Goal: Task Accomplishment & Management: Manage account settings

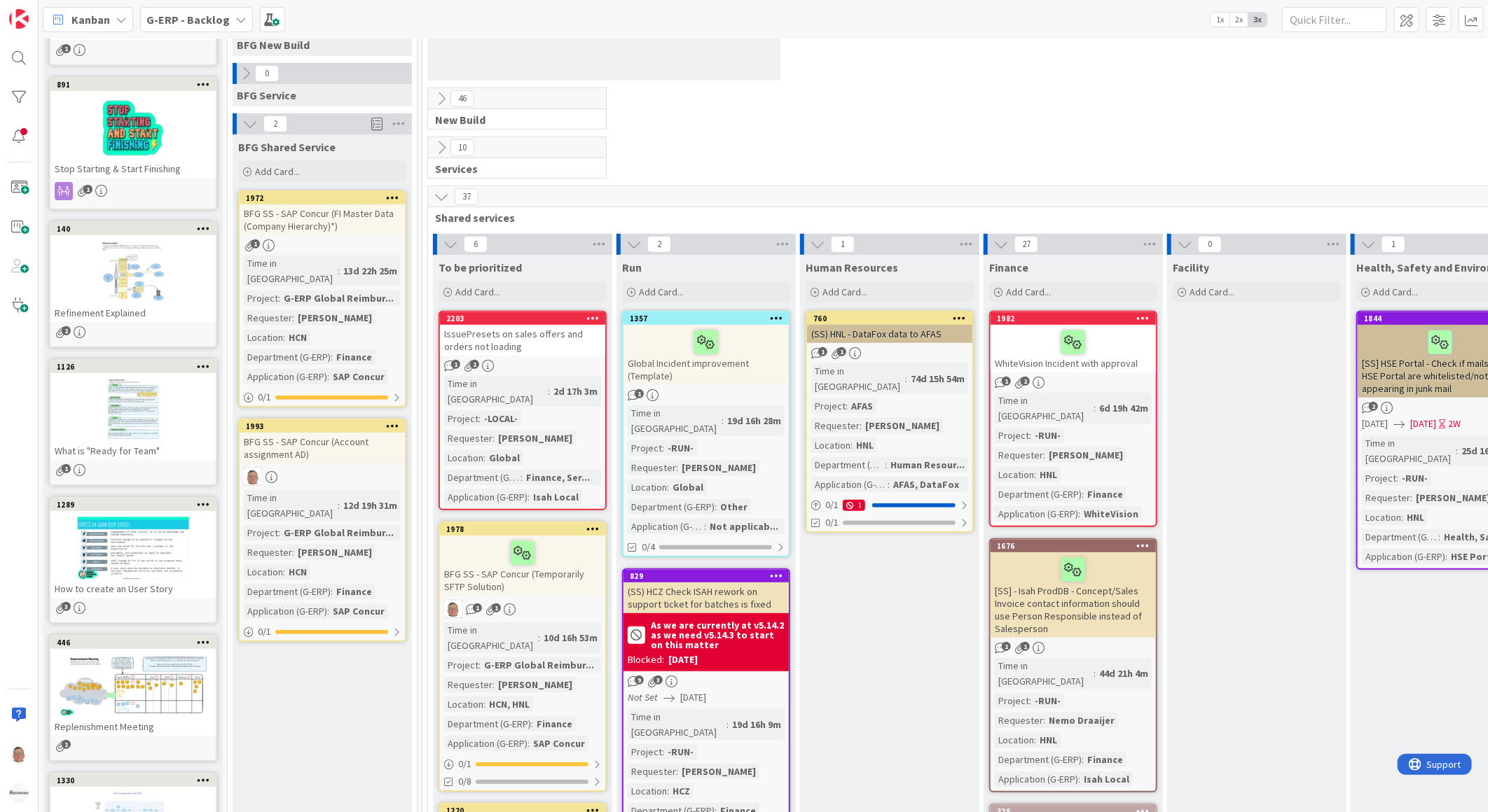
scroll to position [233, 0]
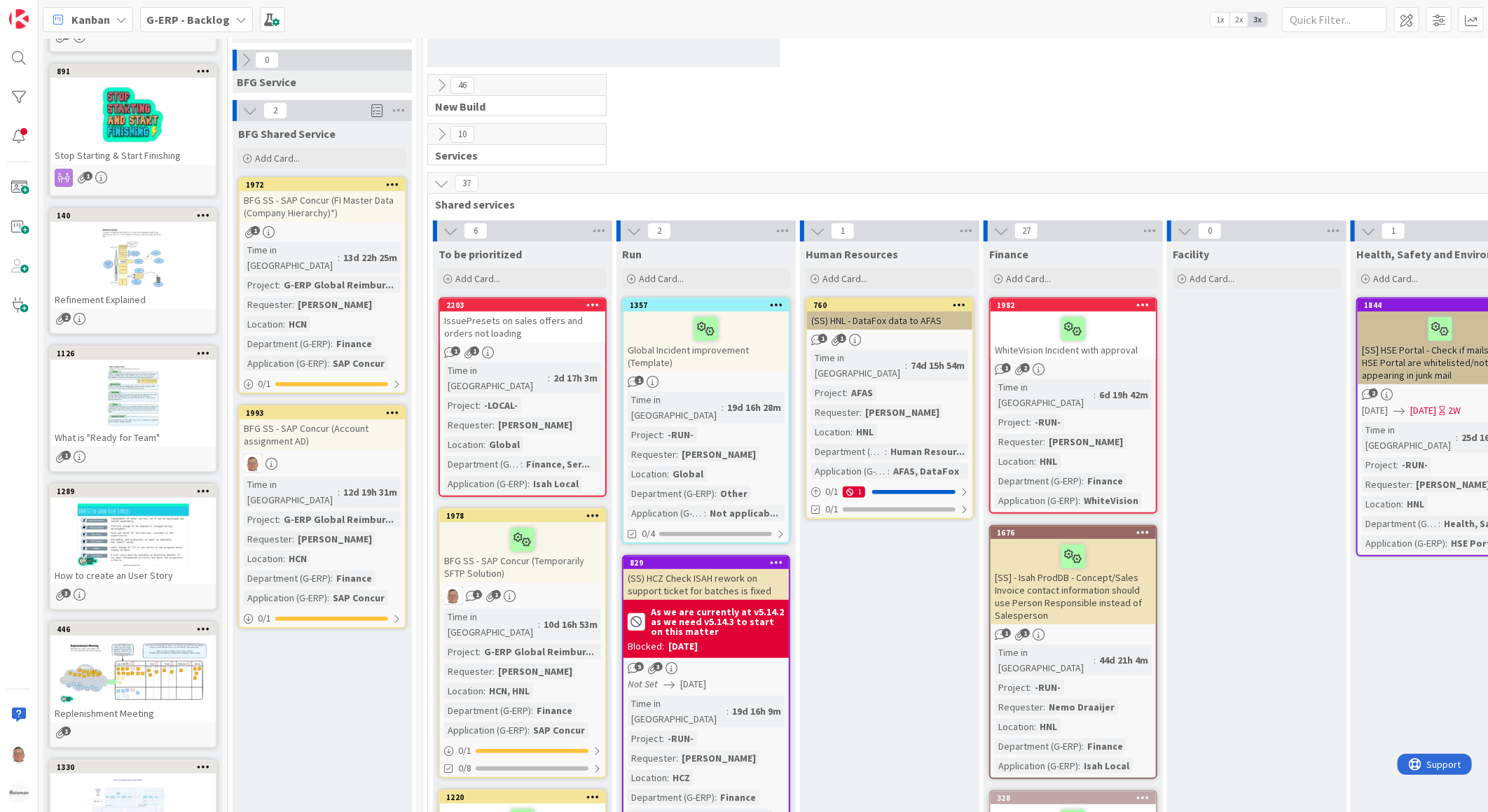
click at [334, 202] on div "BFG SS - SAP Concur (FI Master Data (Company Hierarchy)*)" at bounding box center [322, 207] width 165 height 31
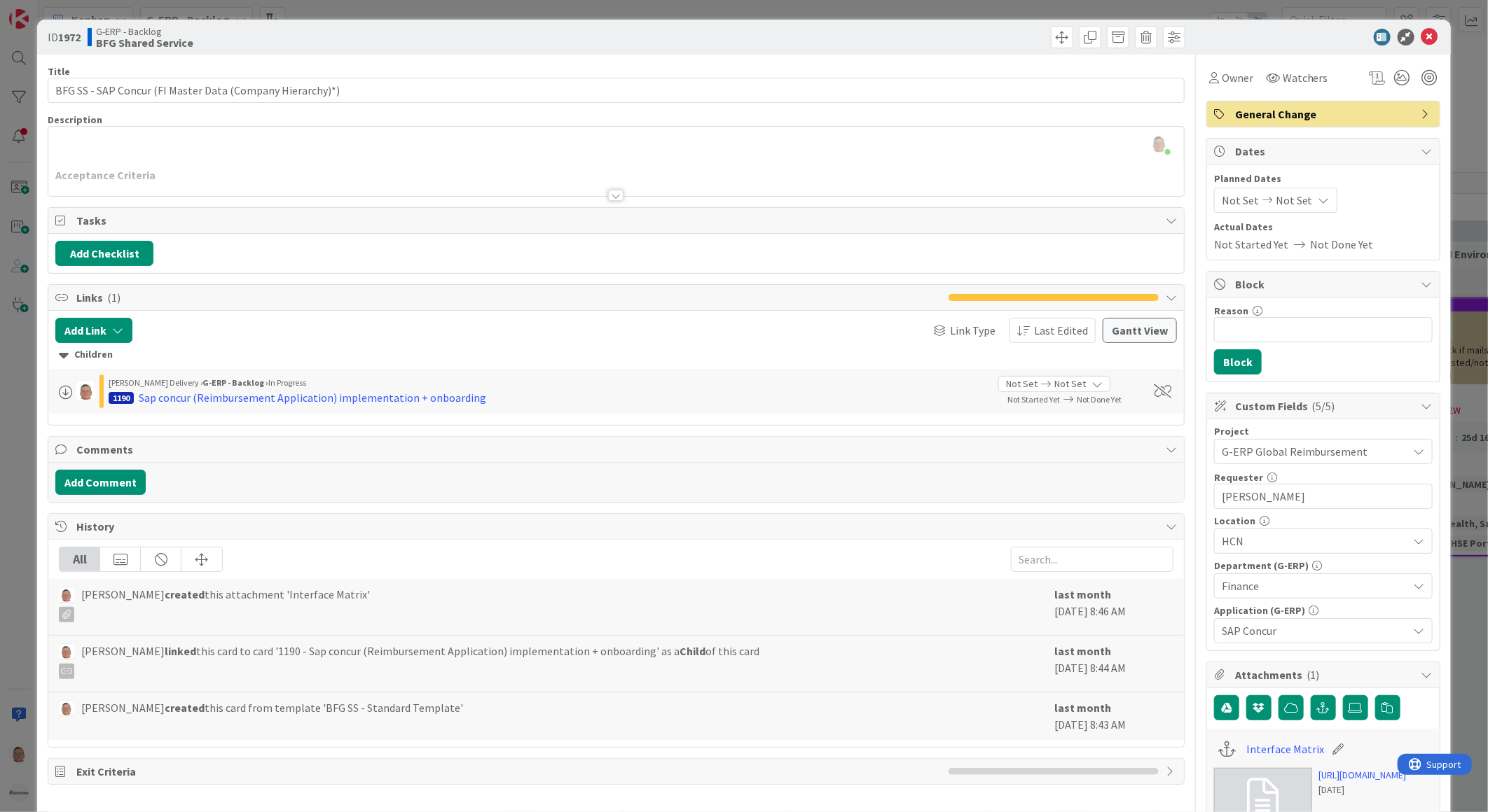
click at [118, 140] on div "leon Dolje just joined Acceptance Criteria Test Criteria Values" at bounding box center [616, 162] width 1136 height 69
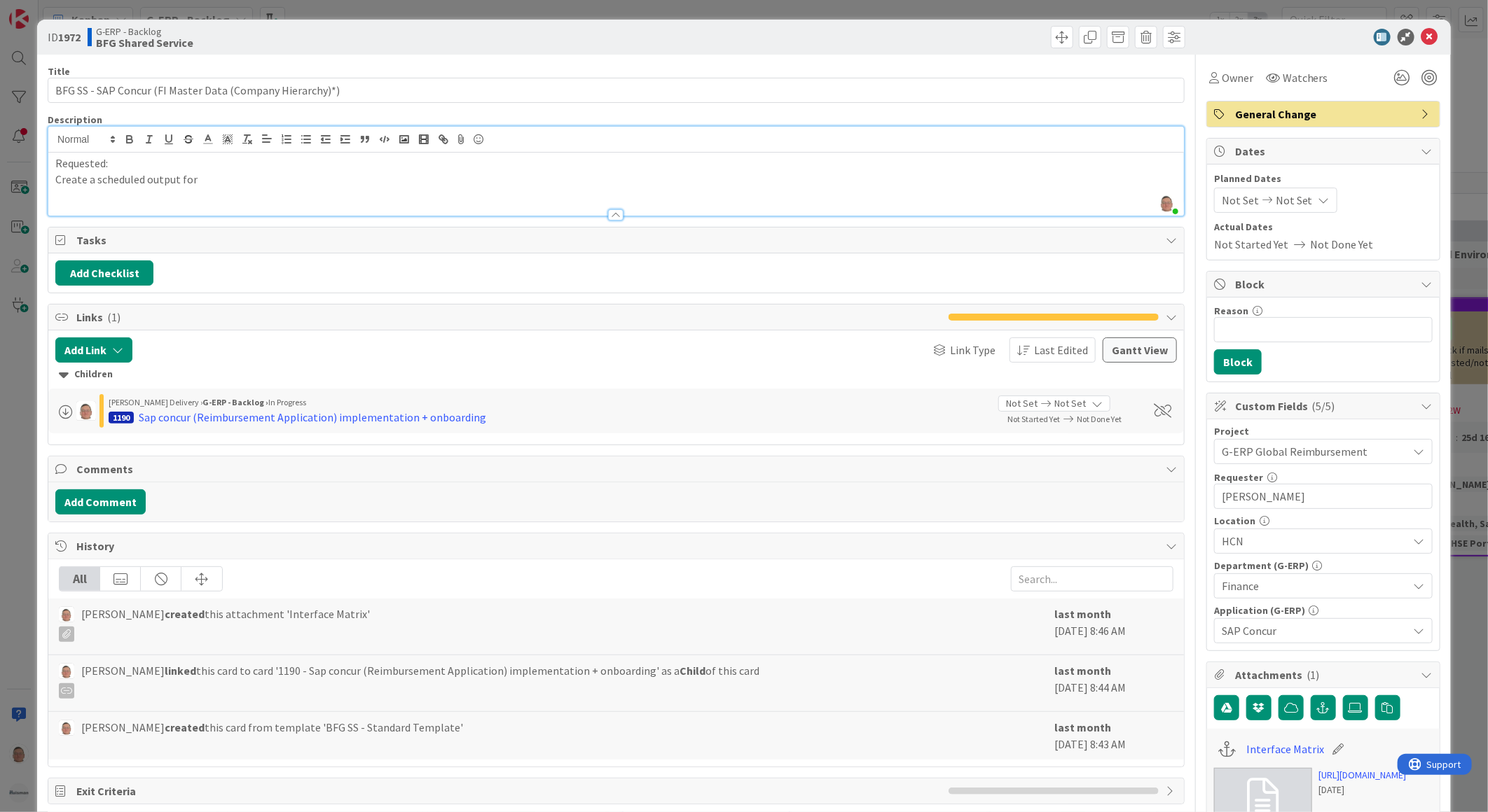
click at [268, 178] on p "Create a scheduled output for" at bounding box center [616, 179] width 1122 height 16
click at [198, 178] on p "Create a scheduled output for ()" at bounding box center [616, 179] width 1122 height 16
click at [379, 179] on p "Create a scheduled output for ( CN: Cost Center (CC), Projects (PJ) )" at bounding box center [616, 179] width 1122 height 16
click at [83, 203] on div at bounding box center [616, 210] width 1136 height 15
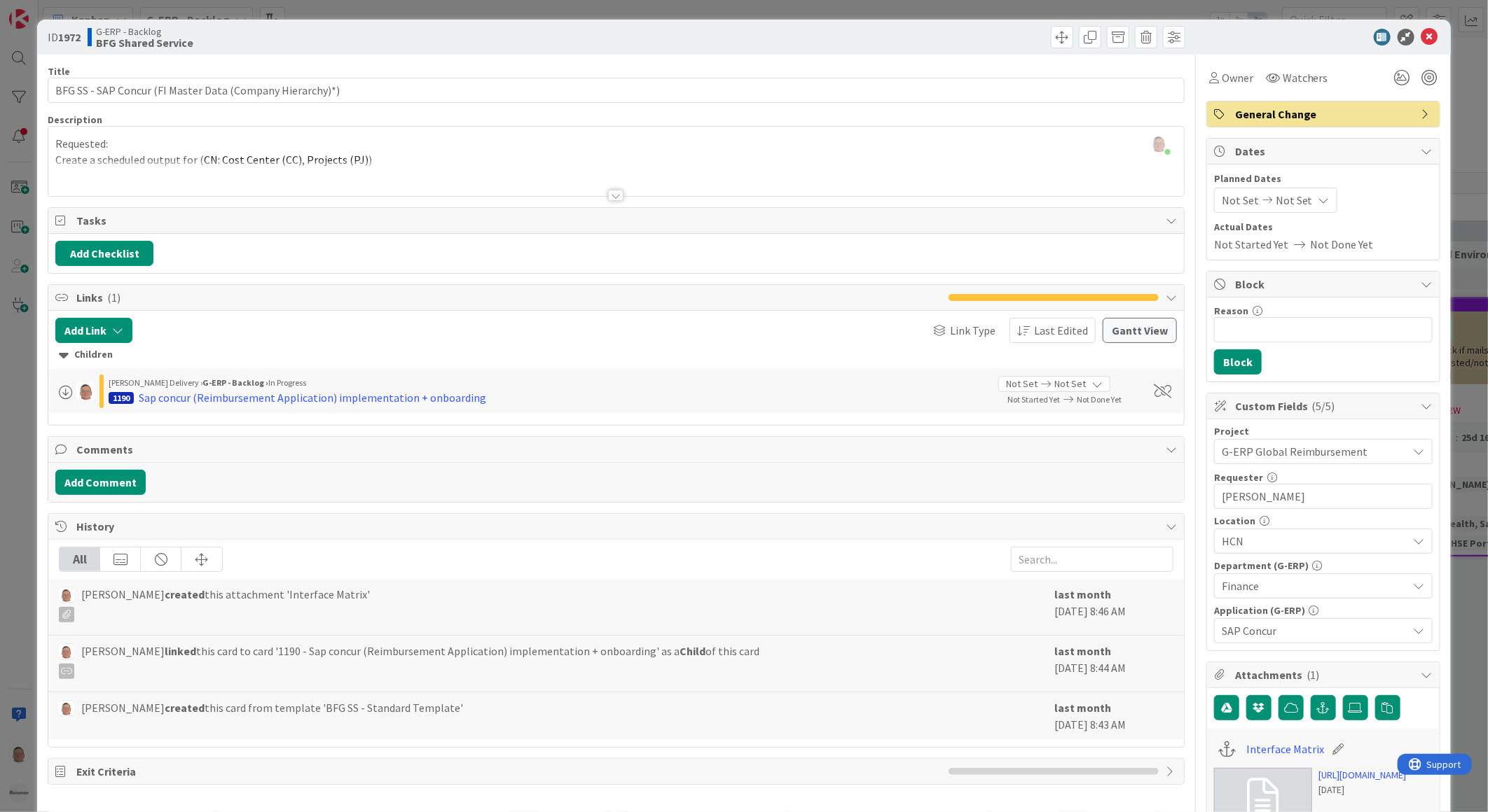
click at [93, 175] on div at bounding box center [616, 178] width 1136 height 36
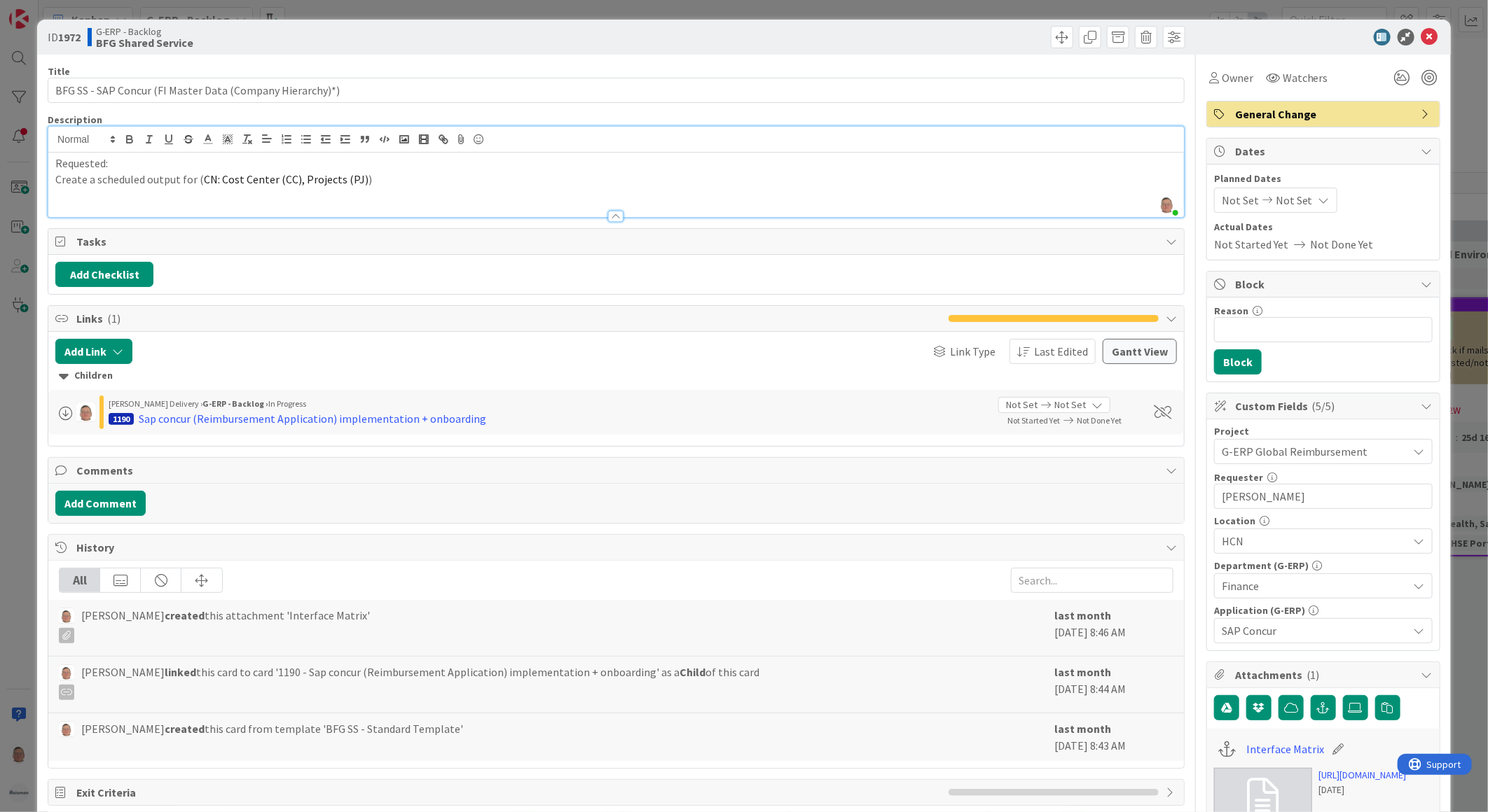
click at [383, 178] on p "Create a scheduled output for ( CN: Cost Center (CC), Projects (PJ) )" at bounding box center [616, 179] width 1122 height 16
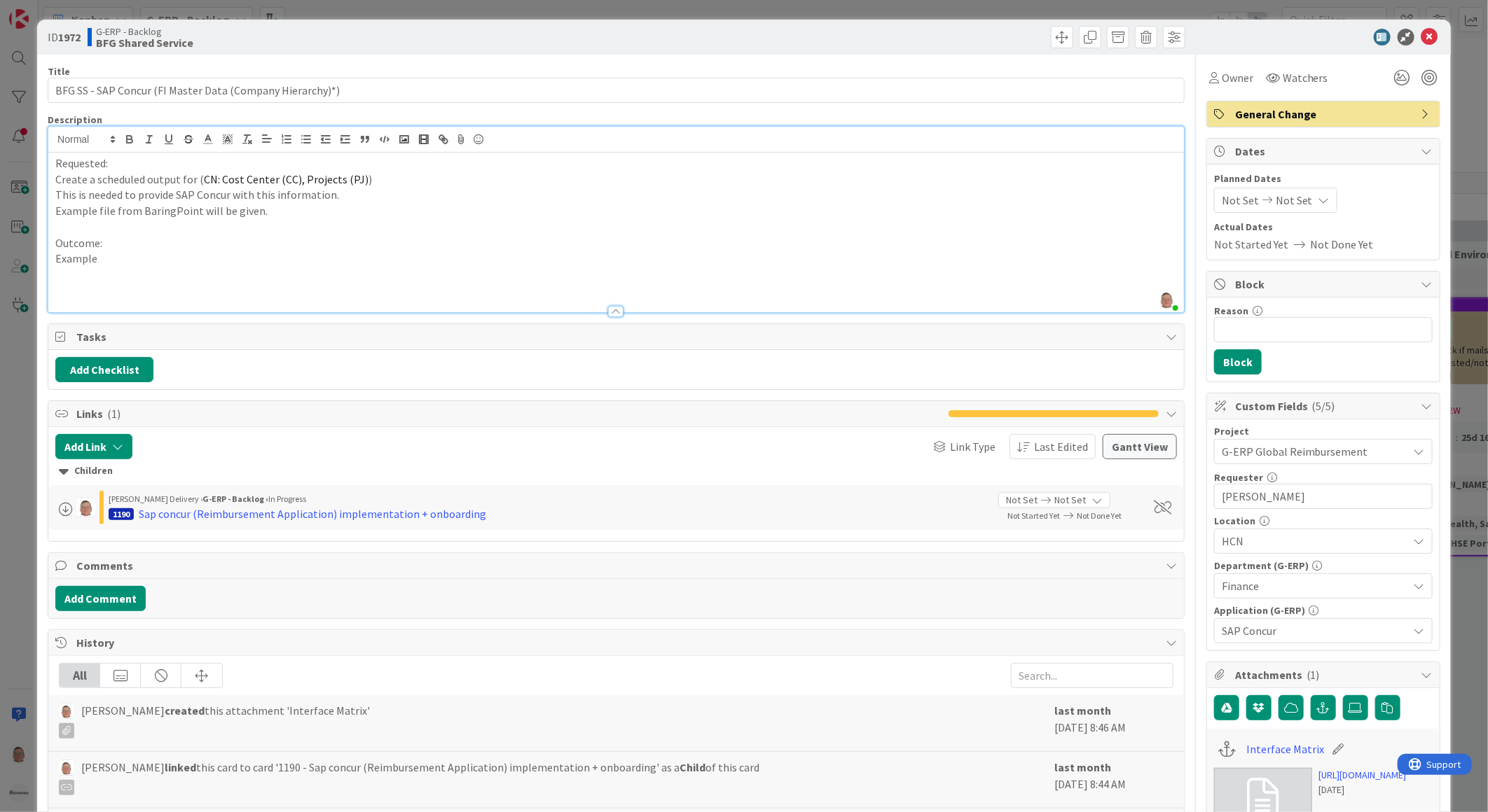
click at [111, 261] on p "Example" at bounding box center [616, 258] width 1122 height 16
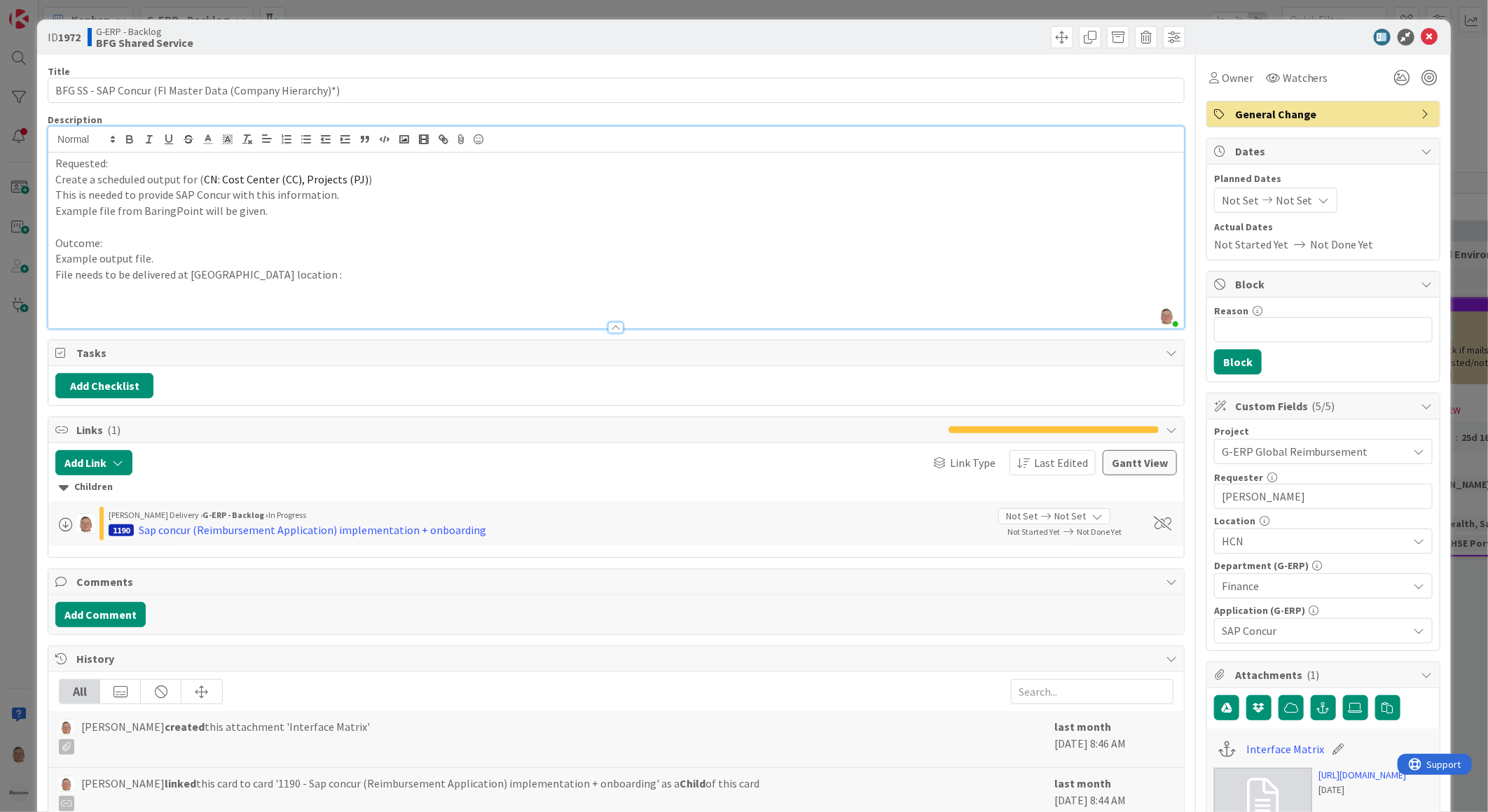
click at [267, 247] on p "Outcome:" at bounding box center [616, 243] width 1122 height 16
click at [277, 273] on p "File needs to be delivered at DFS location :" at bounding box center [616, 274] width 1122 height 16
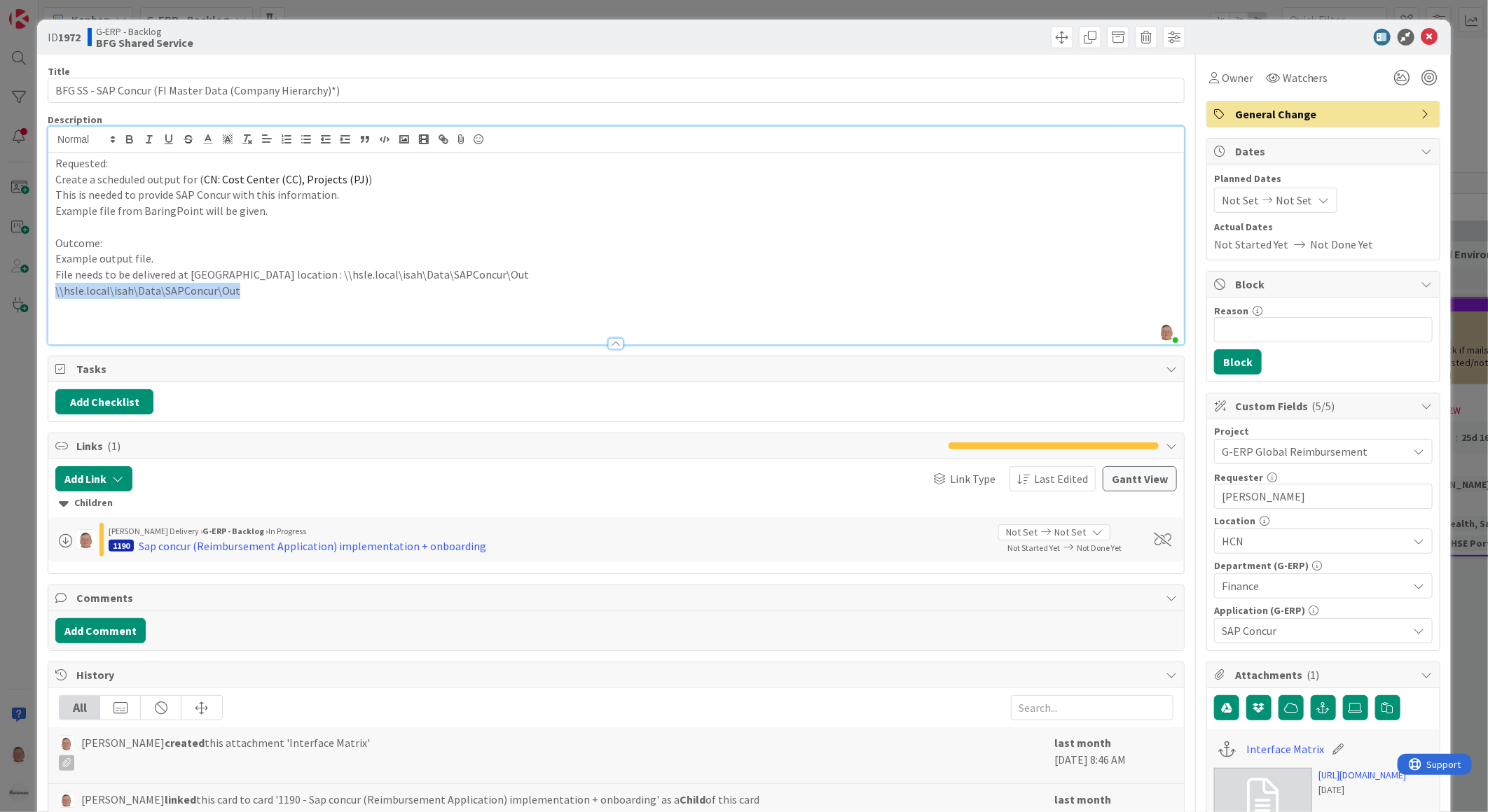
drag, startPoint x: 245, startPoint y: 289, endPoint x: 24, endPoint y: 291, distance: 221.0
click at [24, 291] on div "ID 1972 G-ERP - Backlog BFG Shared Service Title 57 / 128 BFG SS - SAP Concur (…" at bounding box center [744, 406] width 1488 height 812
click at [52, 290] on div "Requested: Create a scheduled output for ( CN: Cost Center (CC), Projects (PJ) …" at bounding box center [616, 248] width 1136 height 192
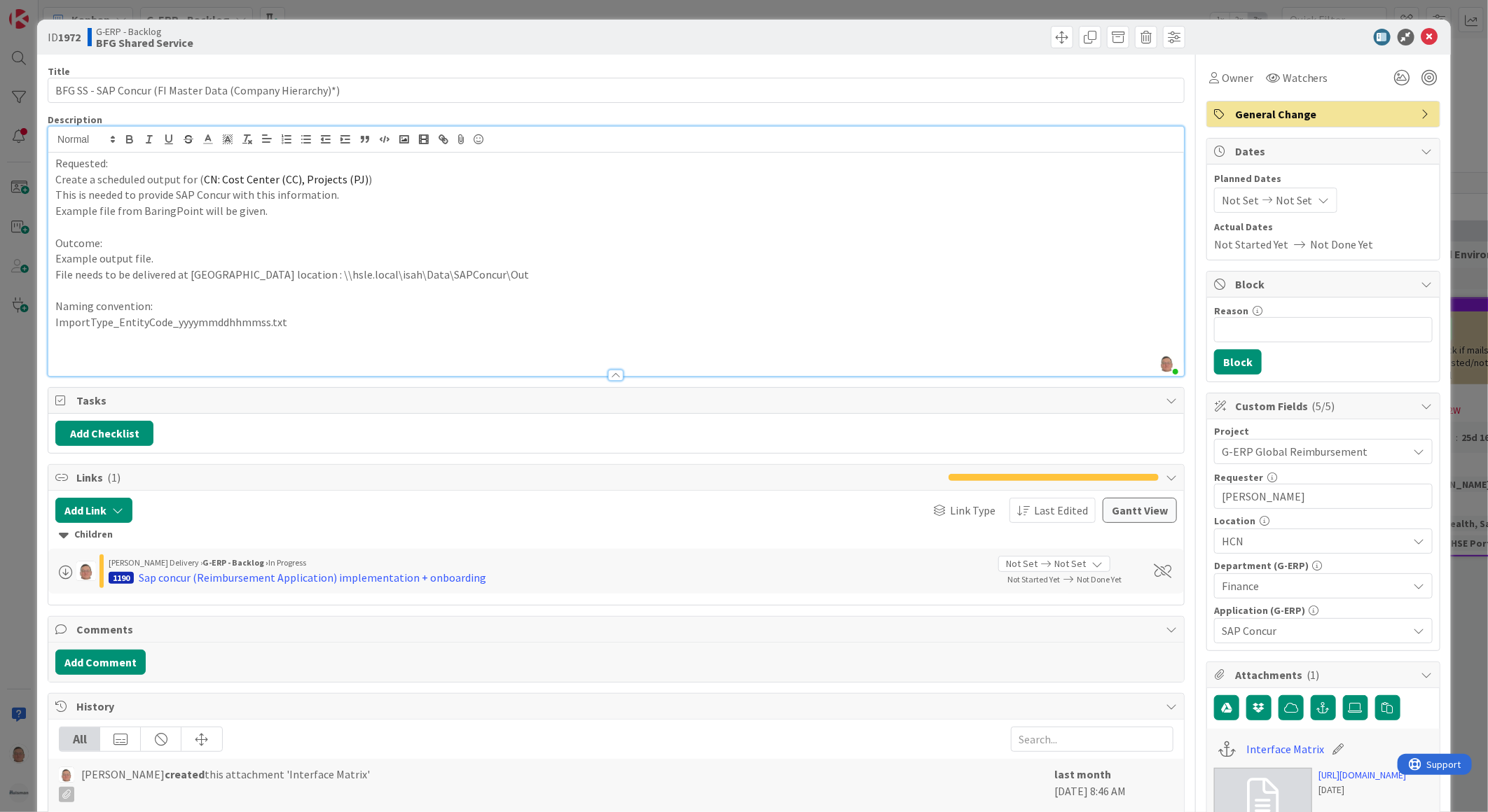
click at [112, 337] on p at bounding box center [616, 338] width 1122 height 16
click at [272, 323] on p "ImportType_EntityCode_yyyymmddhhmmss.txt" at bounding box center [616, 322] width 1122 height 16
click at [318, 323] on p "ImportType_EntityCode_yyyymmddhhmmss.txt" at bounding box center [616, 322] width 1122 height 16
click at [72, 362] on div at bounding box center [616, 368] width 1136 height 15
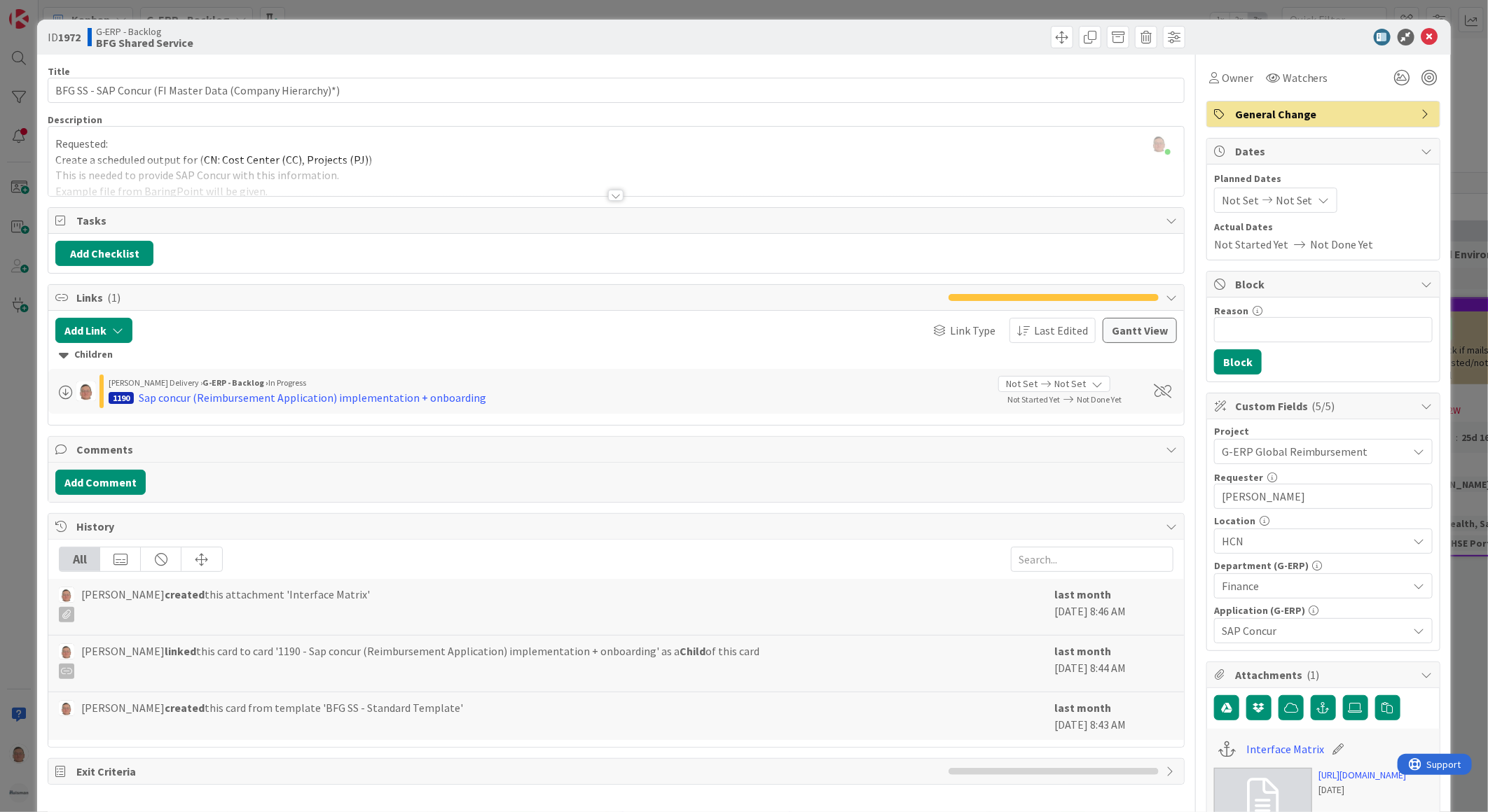
click at [616, 197] on div at bounding box center [616, 195] width 16 height 11
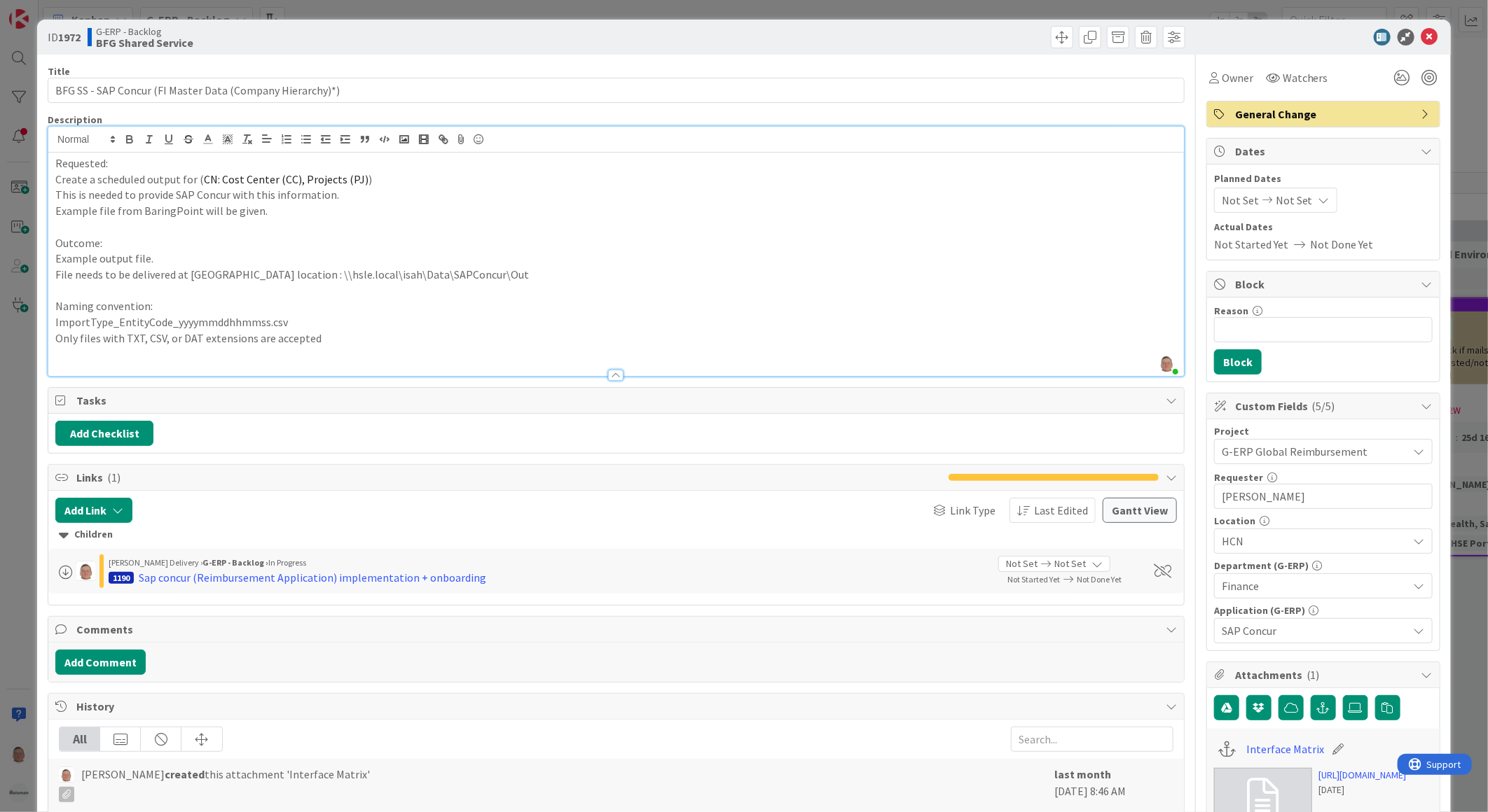
click at [349, 346] on p at bounding box center [616, 354] width 1122 height 16
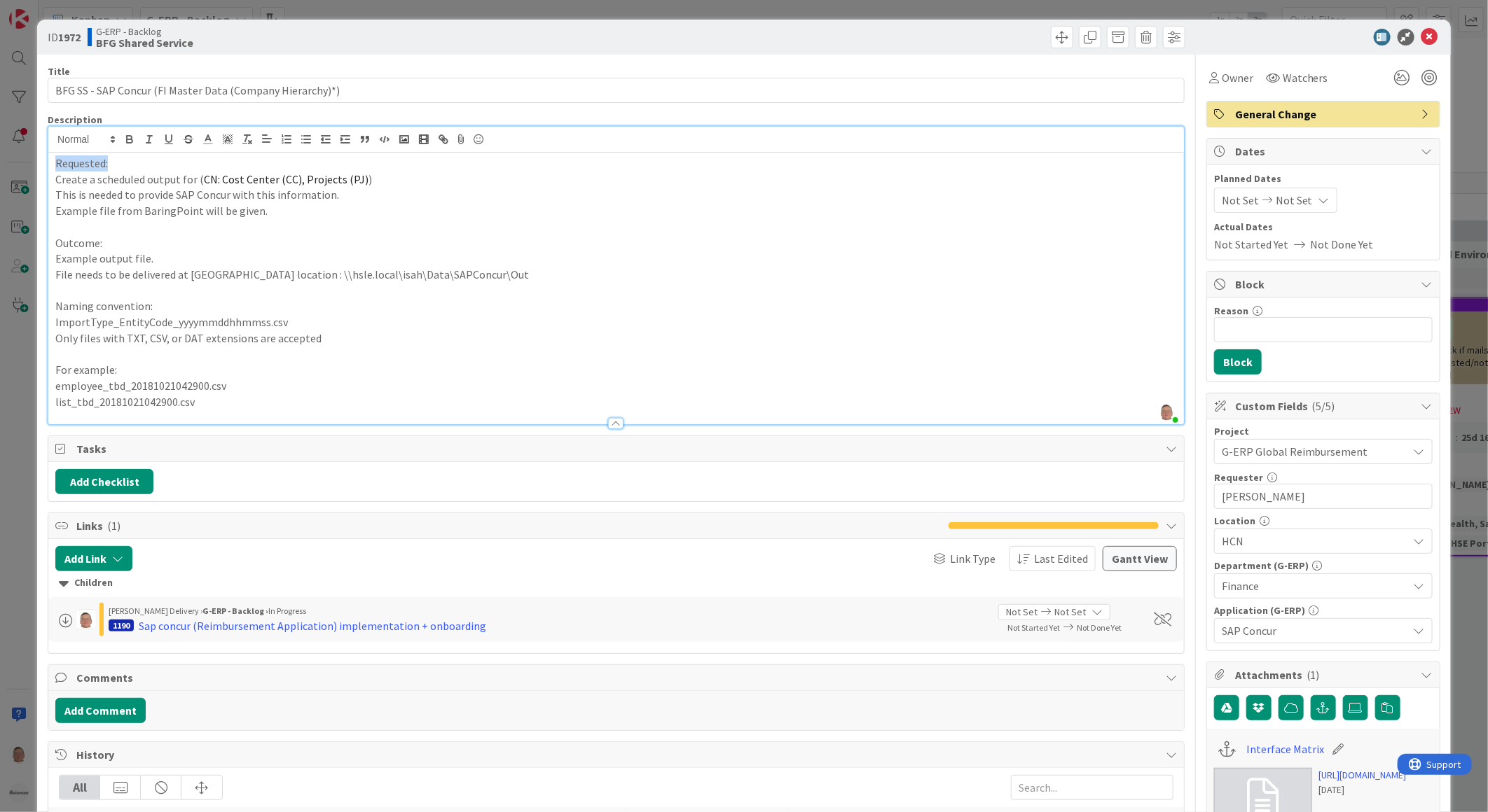
drag, startPoint x: 116, startPoint y: 166, endPoint x: 57, endPoint y: 166, distance: 59.0
click at [57, 166] on p "Requested:" at bounding box center [616, 163] width 1122 height 16
drag, startPoint x: 107, startPoint y: 241, endPoint x: 47, endPoint y: 231, distance: 60.8
click at [48, 231] on div "Requested: Create a scheduled output for ( CN: Cost Center (CC), Projects (PJ) …" at bounding box center [616, 288] width 1136 height 272
drag, startPoint x: 124, startPoint y: 159, endPoint x: 40, endPoint y: 156, distance: 84.1
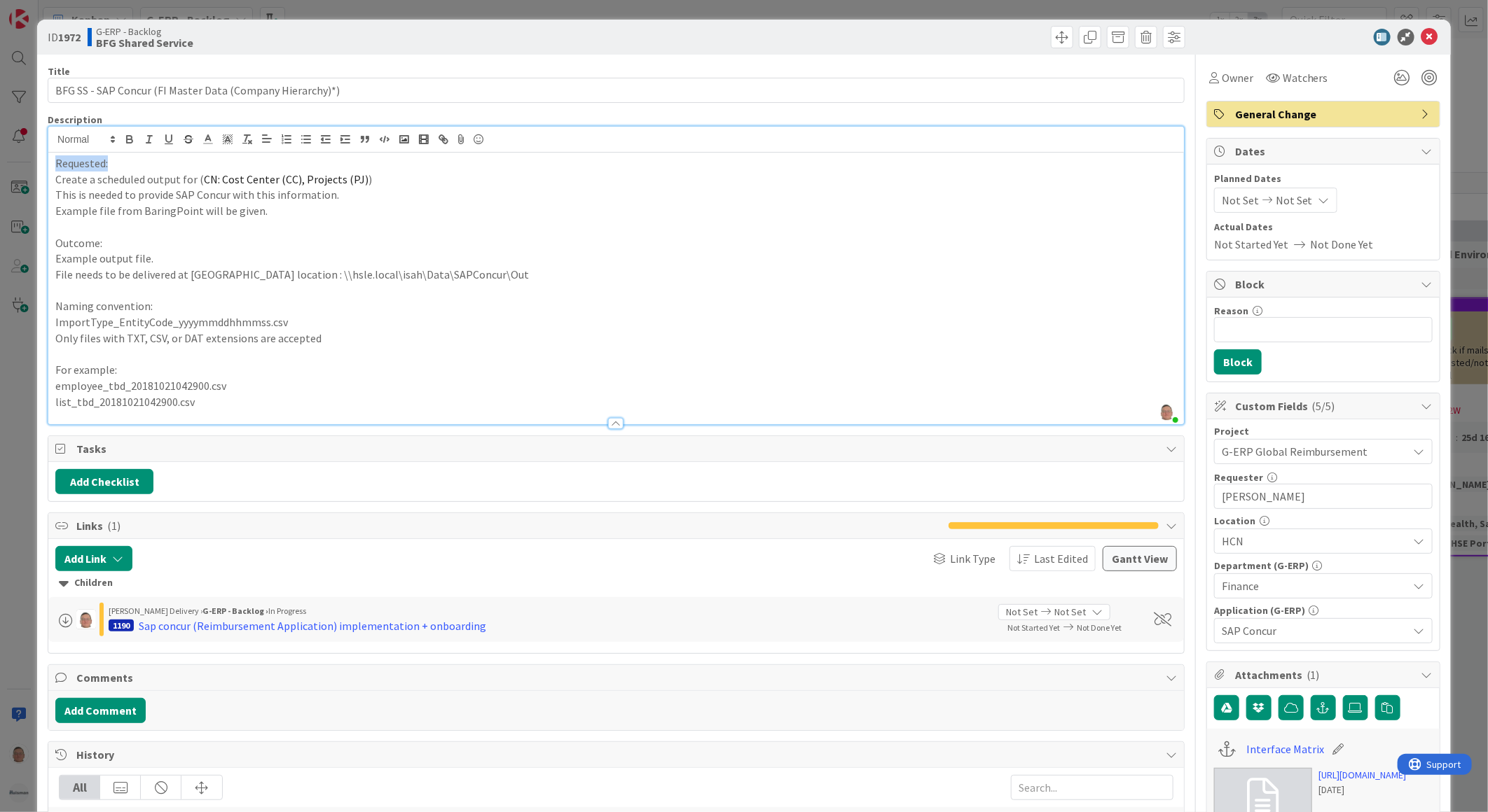
click at [40, 156] on div "ID 1972 G-ERP - Backlog BFG Shared Service Title 57 / 128 BFG SS - SAP Concur (…" at bounding box center [744, 648] width 1414 height 1258
click at [130, 137] on icon "button" at bounding box center [130, 140] width 13 height 13
click at [171, 136] on icon "button" at bounding box center [169, 139] width 6 height 7
drag, startPoint x: 121, startPoint y: 243, endPoint x: 57, endPoint y: 228, distance: 65.7
click at [55, 238] on p "Outcome:" at bounding box center [616, 243] width 1122 height 16
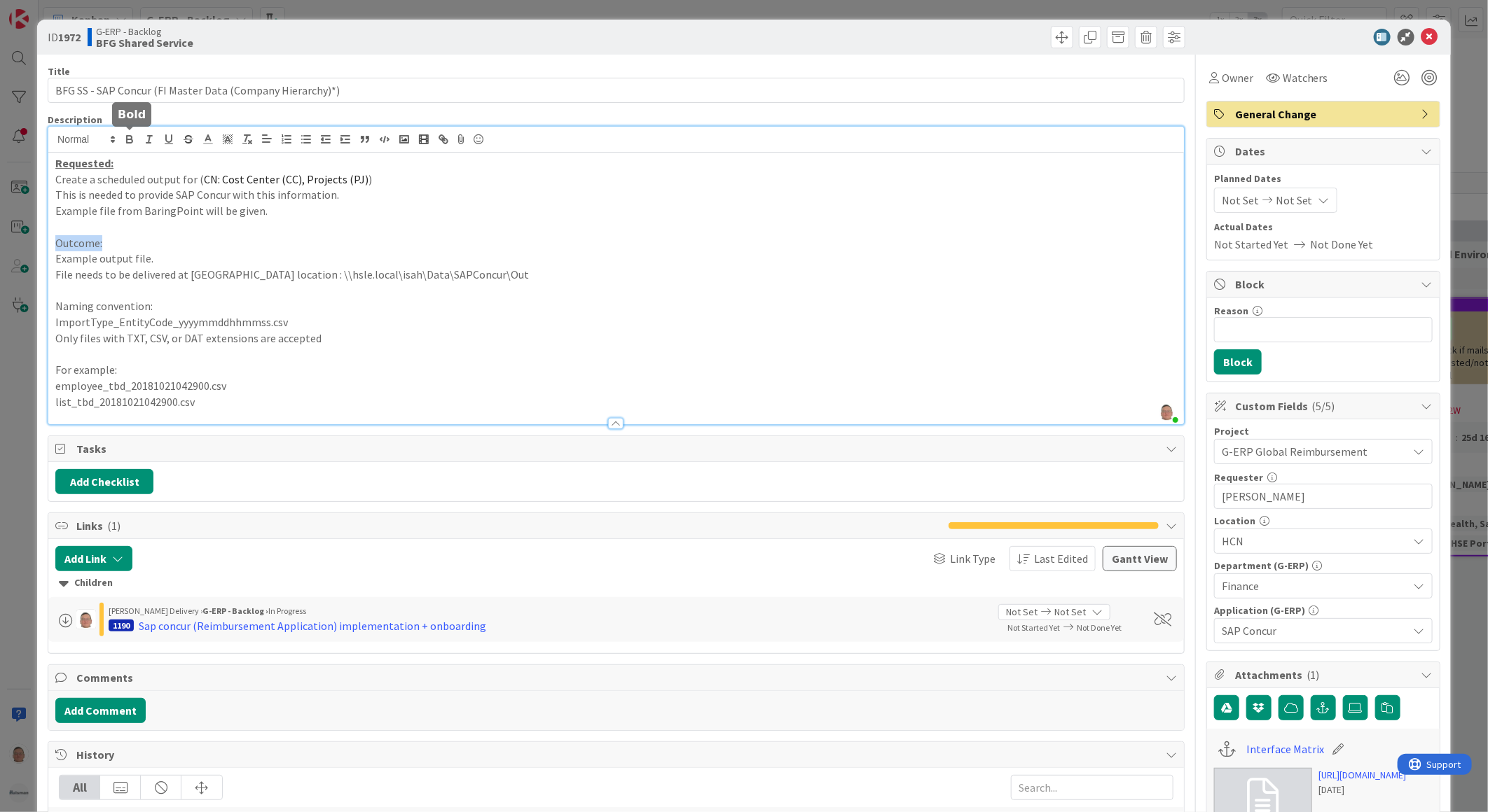
click at [131, 137] on icon "button" at bounding box center [129, 138] width 5 height 4
click at [169, 137] on icon "button" at bounding box center [169, 140] width 13 height 13
drag, startPoint x: 150, startPoint y: 306, endPoint x: 49, endPoint y: 308, distance: 101.0
click at [49, 308] on div "Requested: Create a scheduled output for ( CN: Cost Center (CC), Projects (PJ) …" at bounding box center [616, 288] width 1136 height 272
click at [129, 140] on icon "button" at bounding box center [130, 140] width 6 height 4
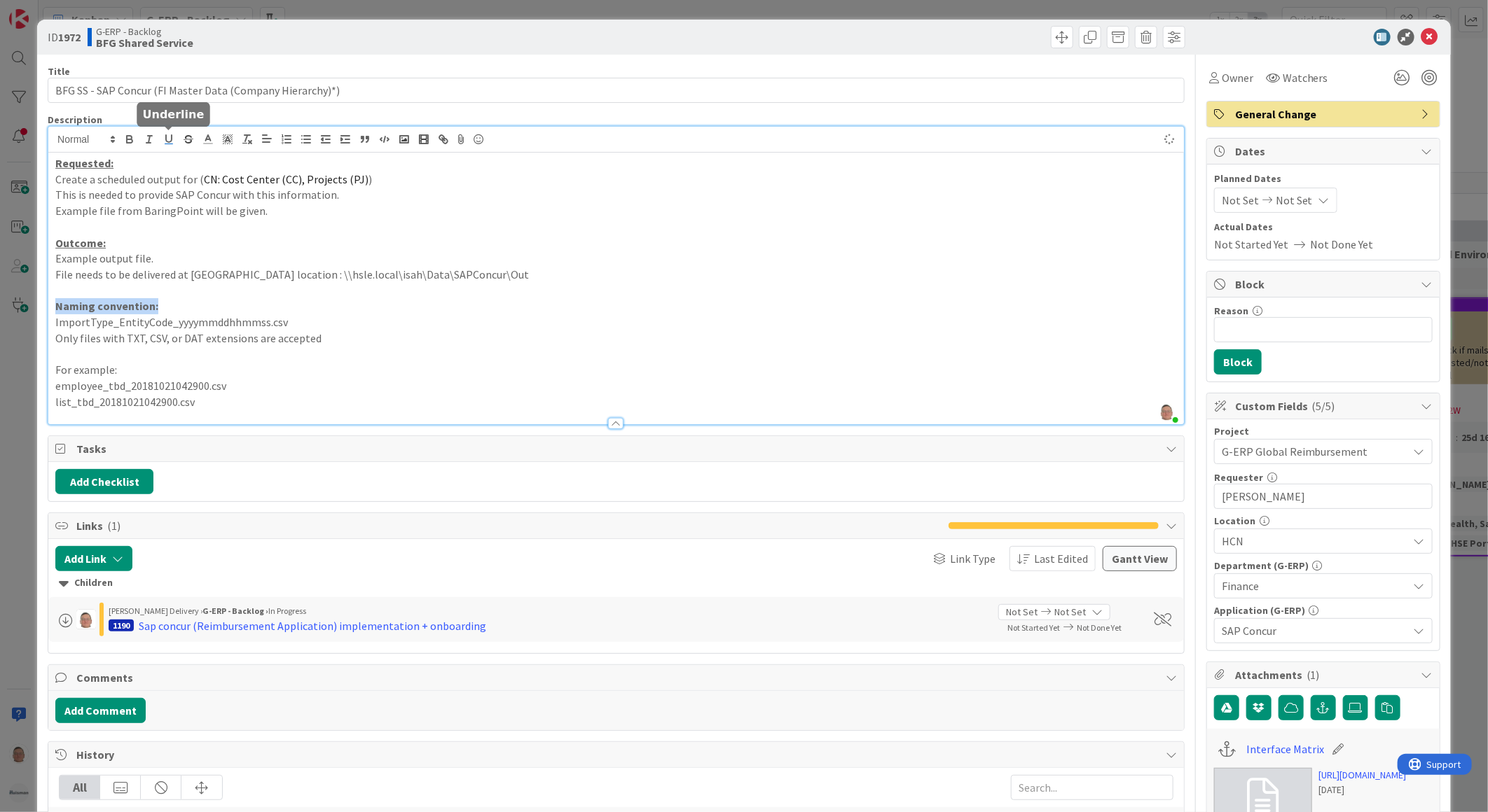
click at [169, 138] on icon "button" at bounding box center [169, 140] width 13 height 13
drag, startPoint x: 121, startPoint y: 379, endPoint x: 51, endPoint y: 367, distance: 71.0
click at [51, 367] on div "Requested: Create a scheduled output for ( CN: Cost Center (CC), Projects (PJ) …" at bounding box center [616, 288] width 1136 height 272
click at [127, 142] on icon "button" at bounding box center [130, 140] width 6 height 4
click at [169, 141] on icon "button" at bounding box center [169, 139] width 6 height 7
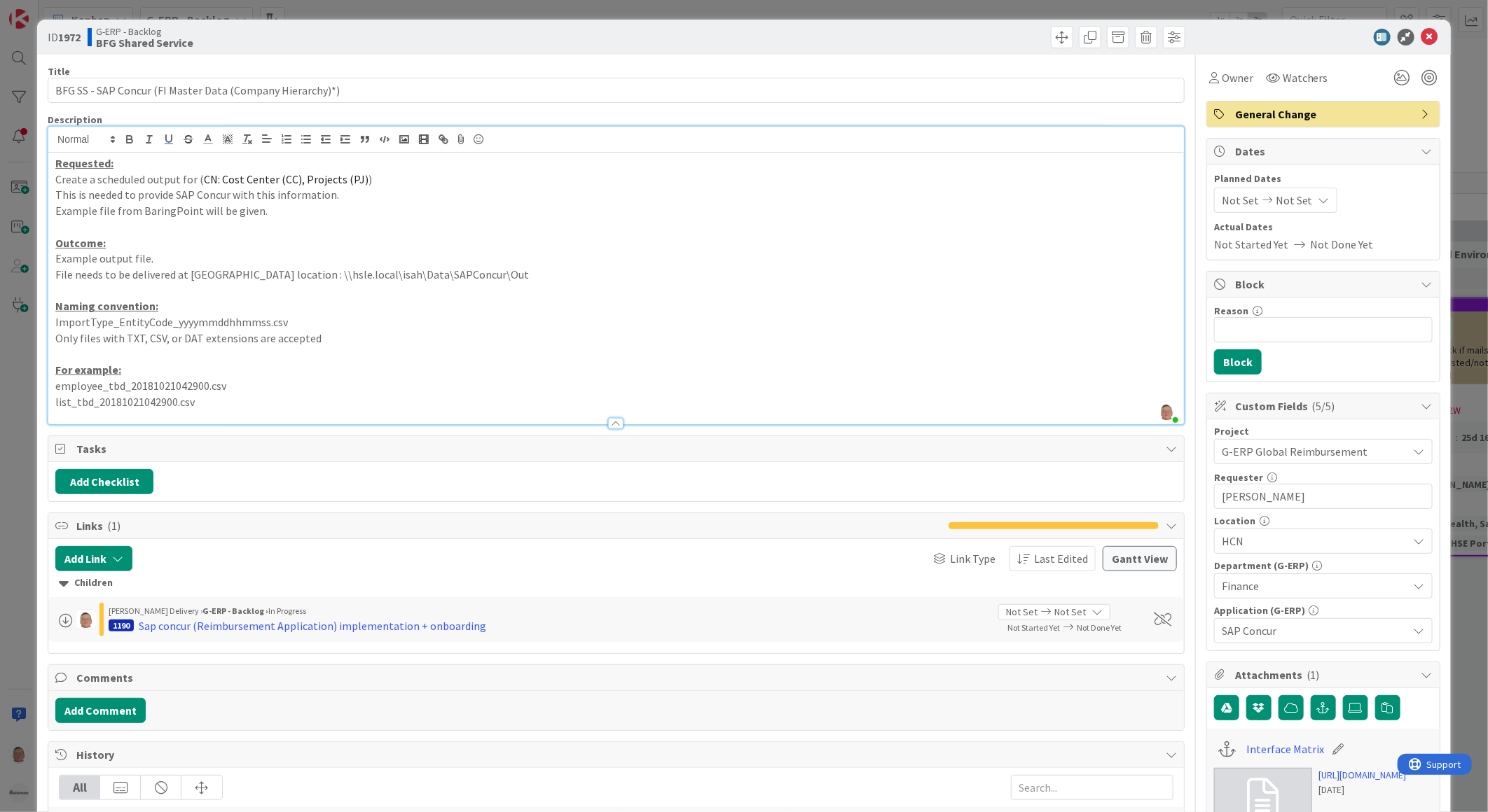
click at [249, 408] on p "list_tbd_20181021042900.csv" at bounding box center [616, 402] width 1122 height 16
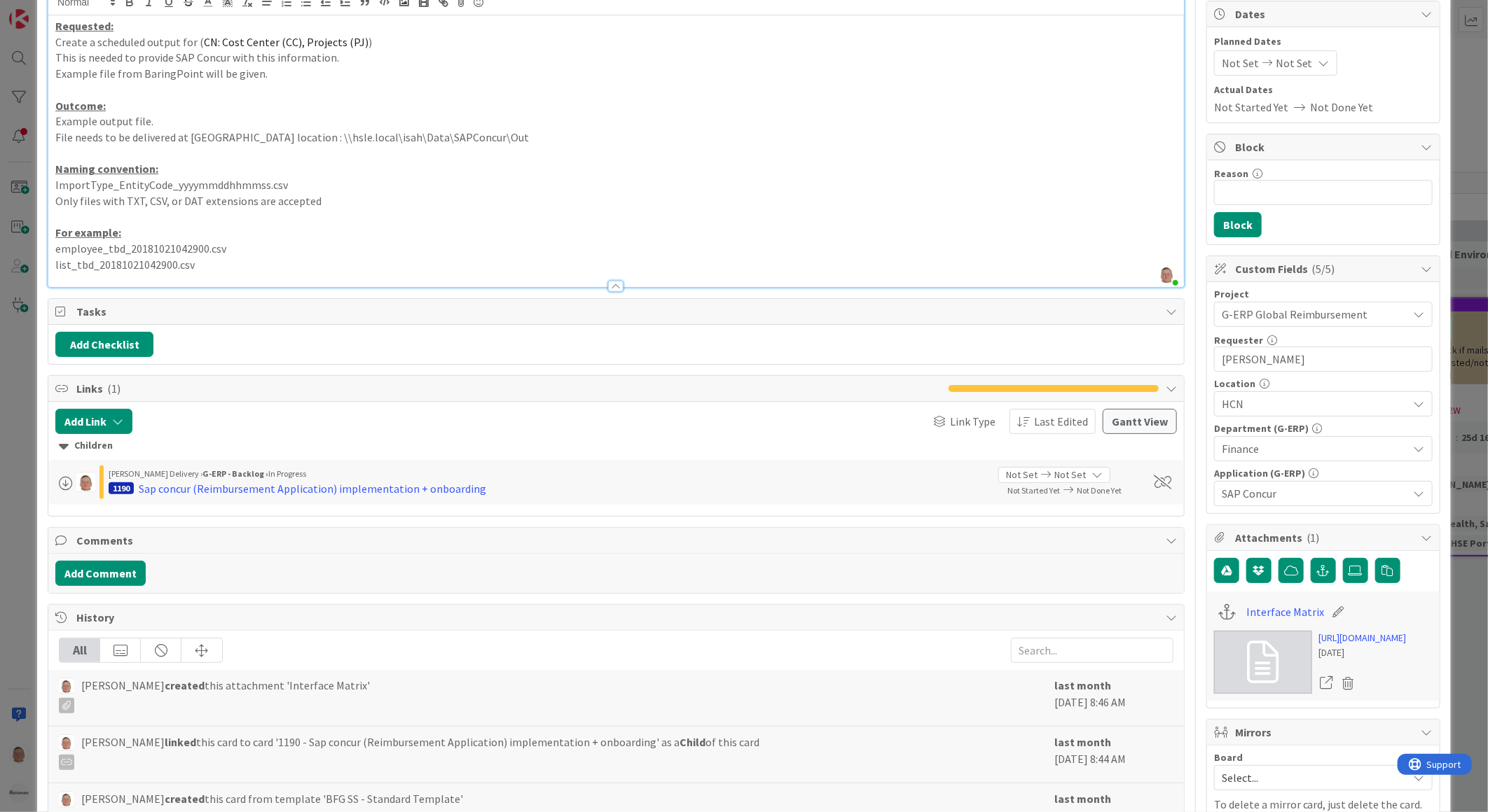
scroll to position [155, 0]
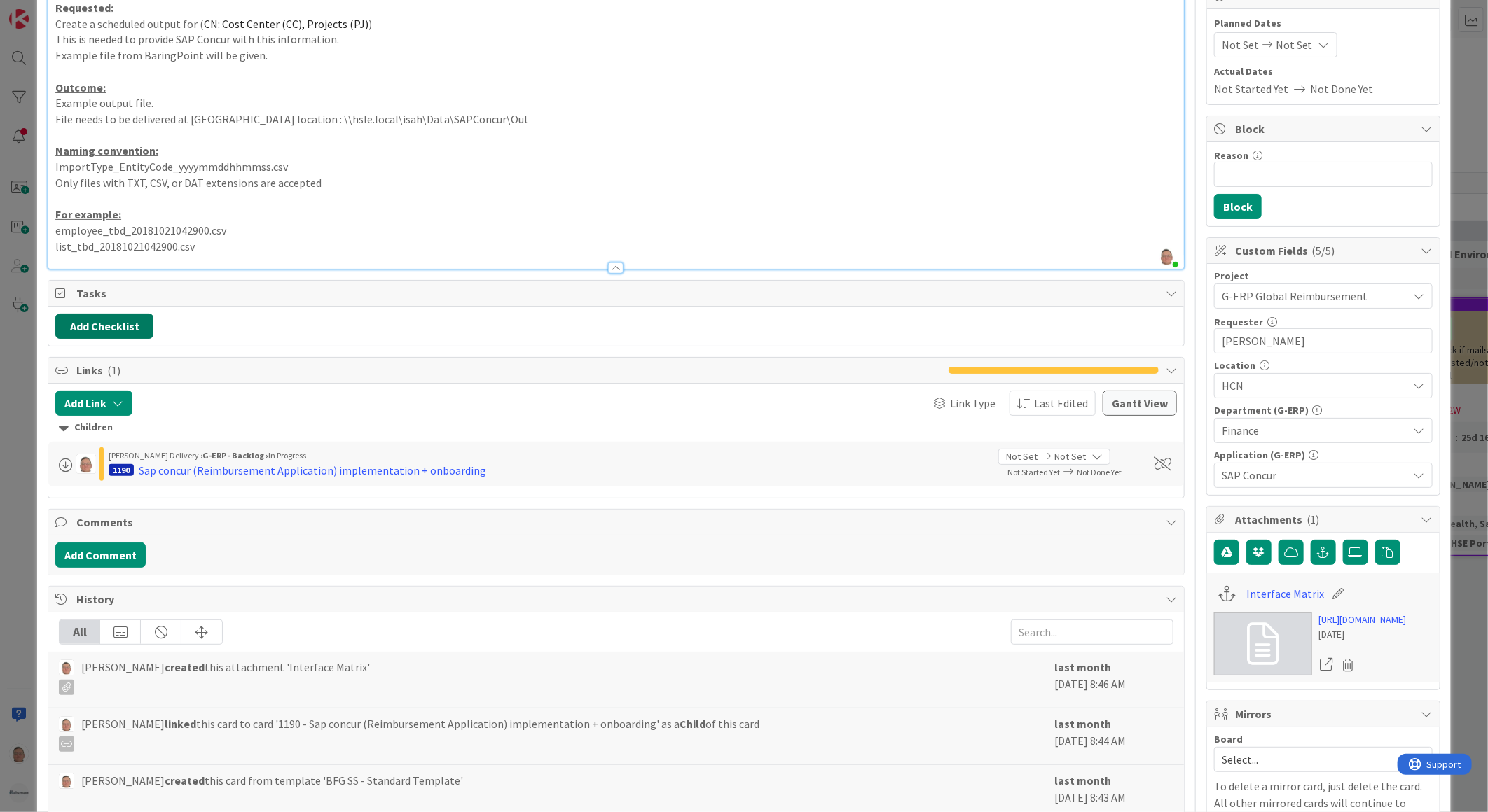
click at [95, 323] on button "Add Checklist" at bounding box center [104, 327] width 98 height 25
type input "Actions"
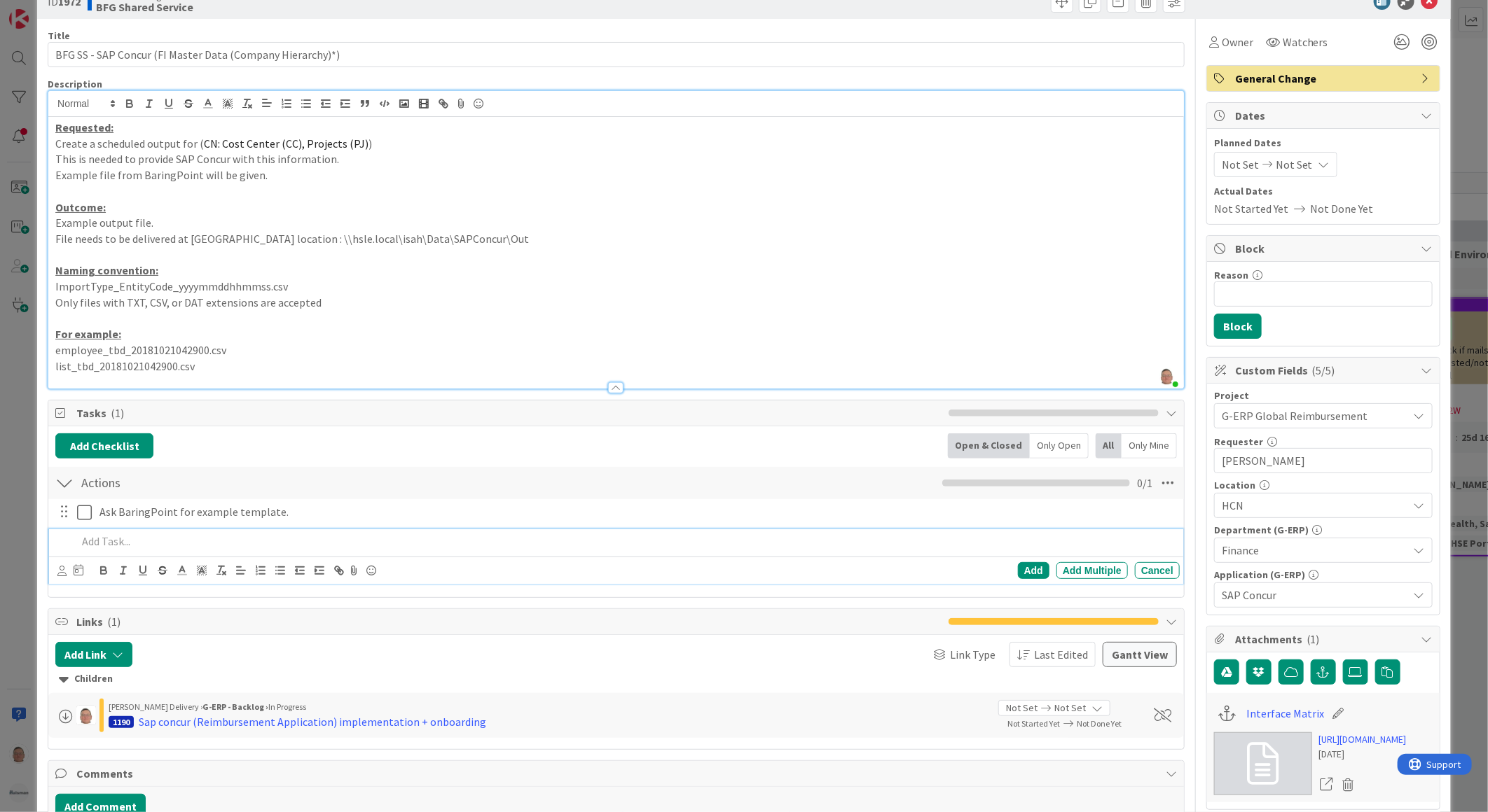
scroll to position [0, 0]
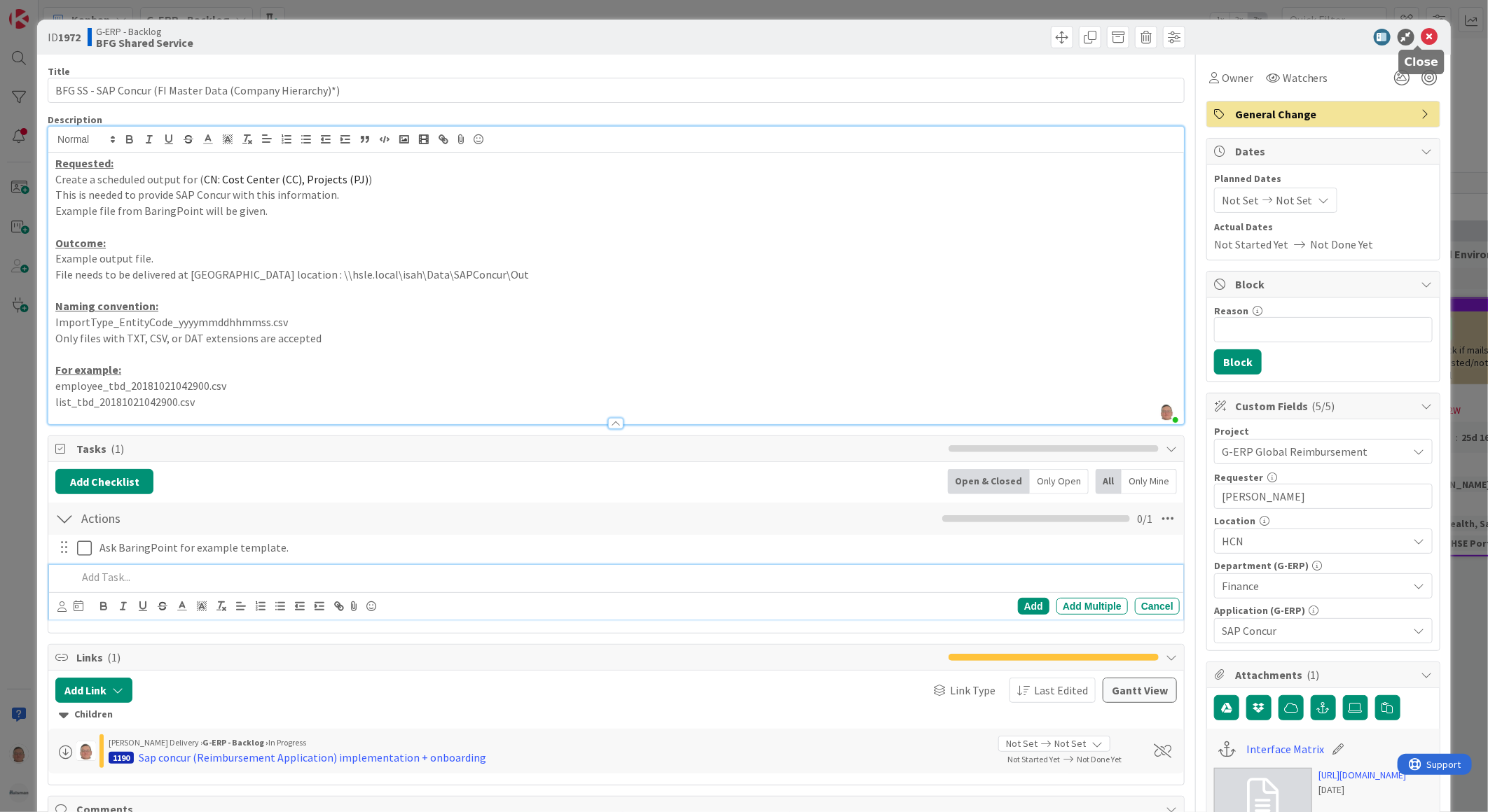
click at [1424, 37] on icon at bounding box center [1429, 37] width 17 height 17
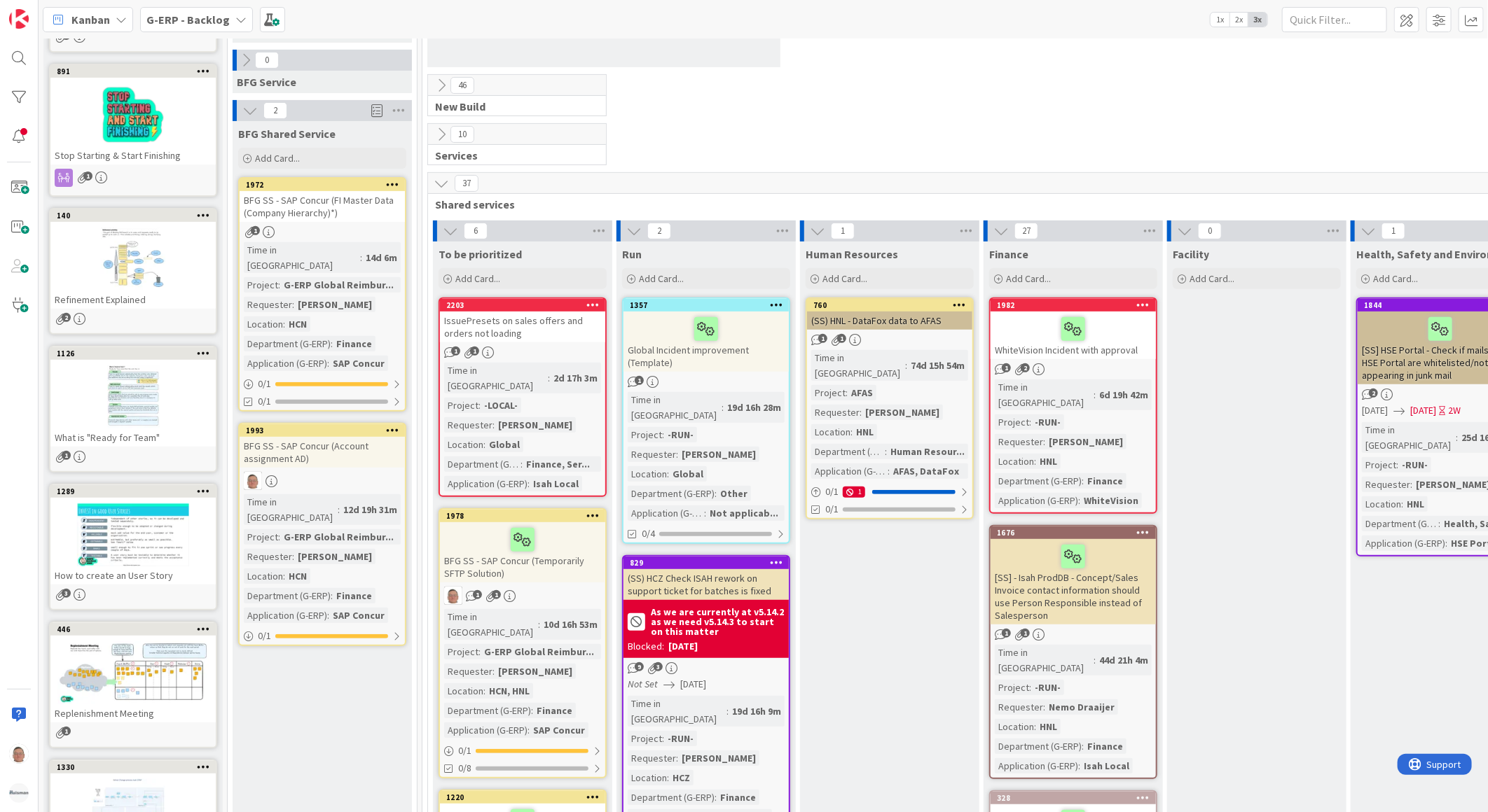
click at [395, 183] on icon at bounding box center [392, 184] width 13 height 10
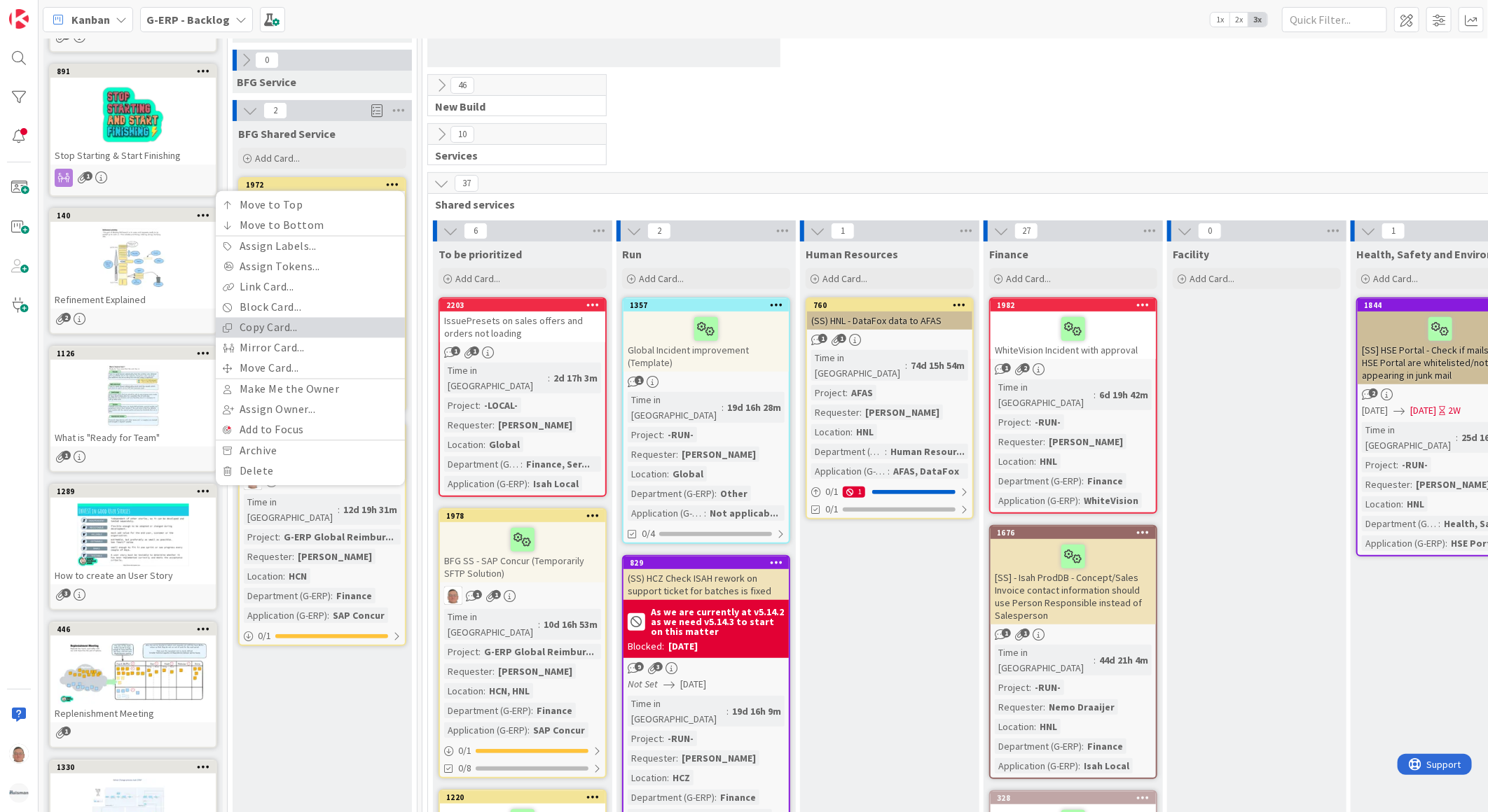
click at [271, 324] on link "Copy Card..." at bounding box center [311, 328] width 189 height 20
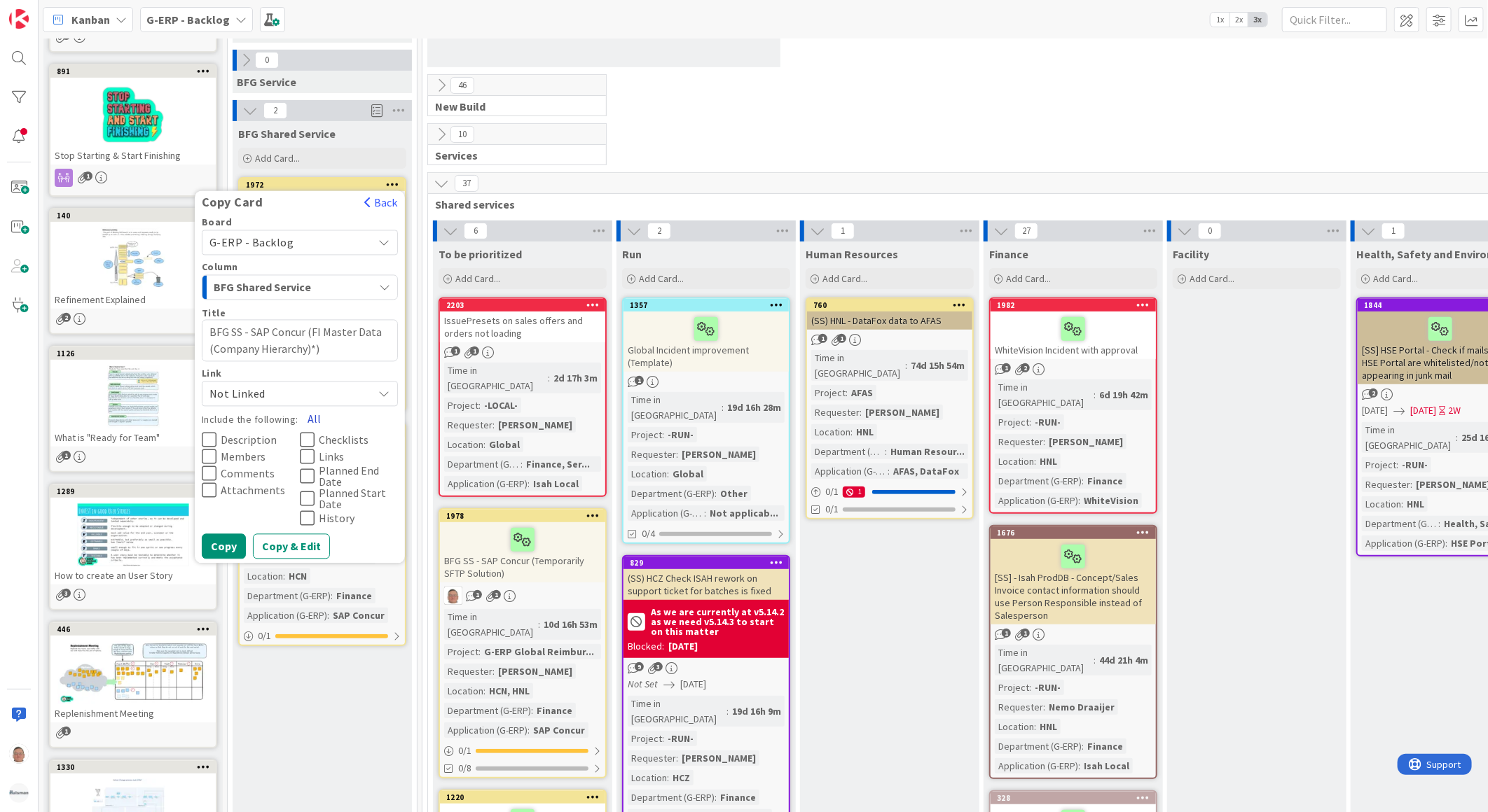
click at [313, 415] on button "All" at bounding box center [314, 420] width 32 height 25
drag, startPoint x: 311, startPoint y: 329, endPoint x: 379, endPoint y: 344, distance: 69.6
click at [311, 330] on textarea "BFG SS - SAP Concur (FI Master Data (Company Hierarchy)*)" at bounding box center [300, 341] width 196 height 42
paste textarea "HR Master data (Employee profiles)"
type textarea "x"
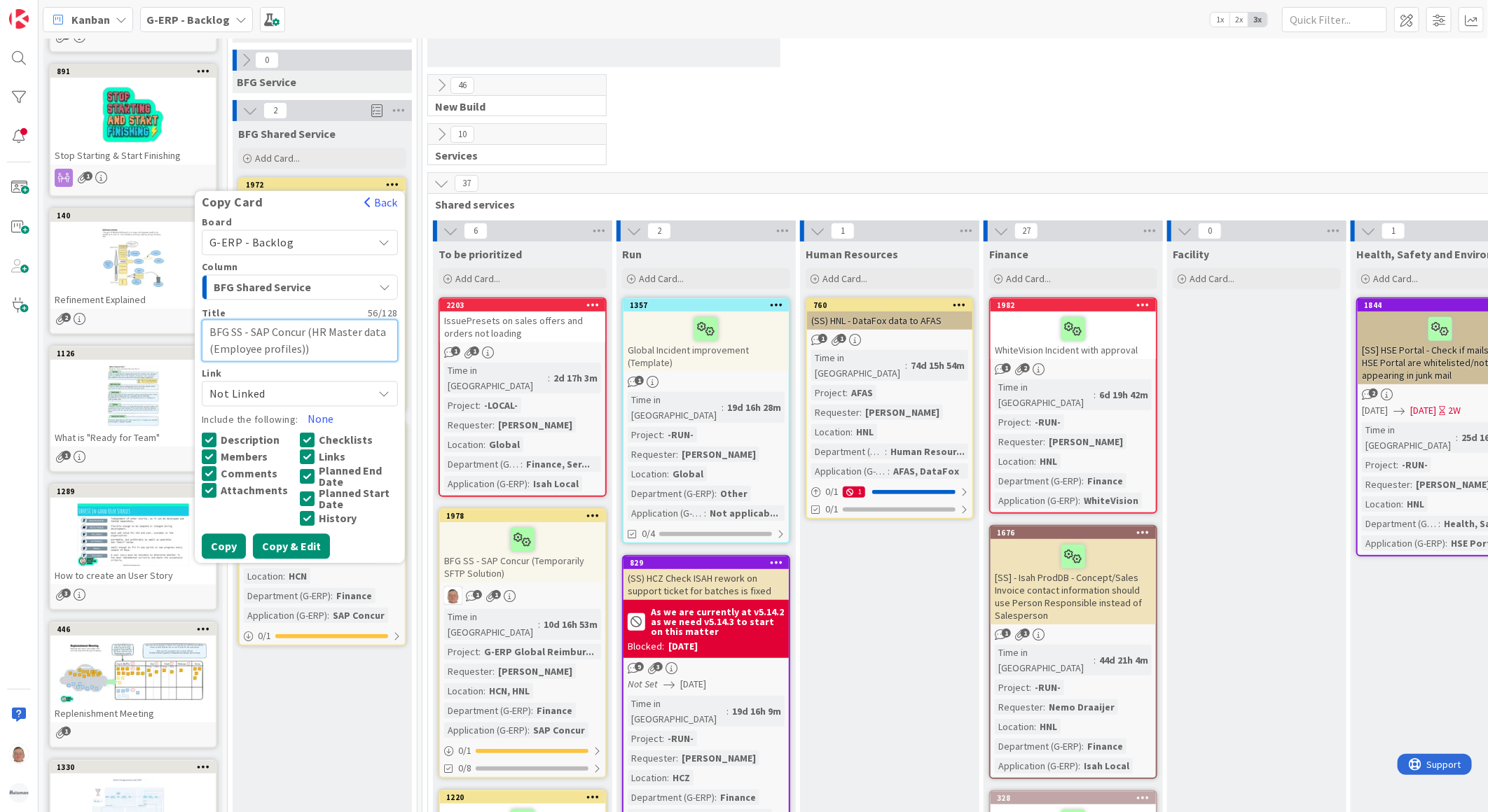
type textarea "BFG SS - SAP Concur (HR Master data (Employee profiles))"
click at [290, 546] on button "Copy & Edit" at bounding box center [291, 547] width 77 height 25
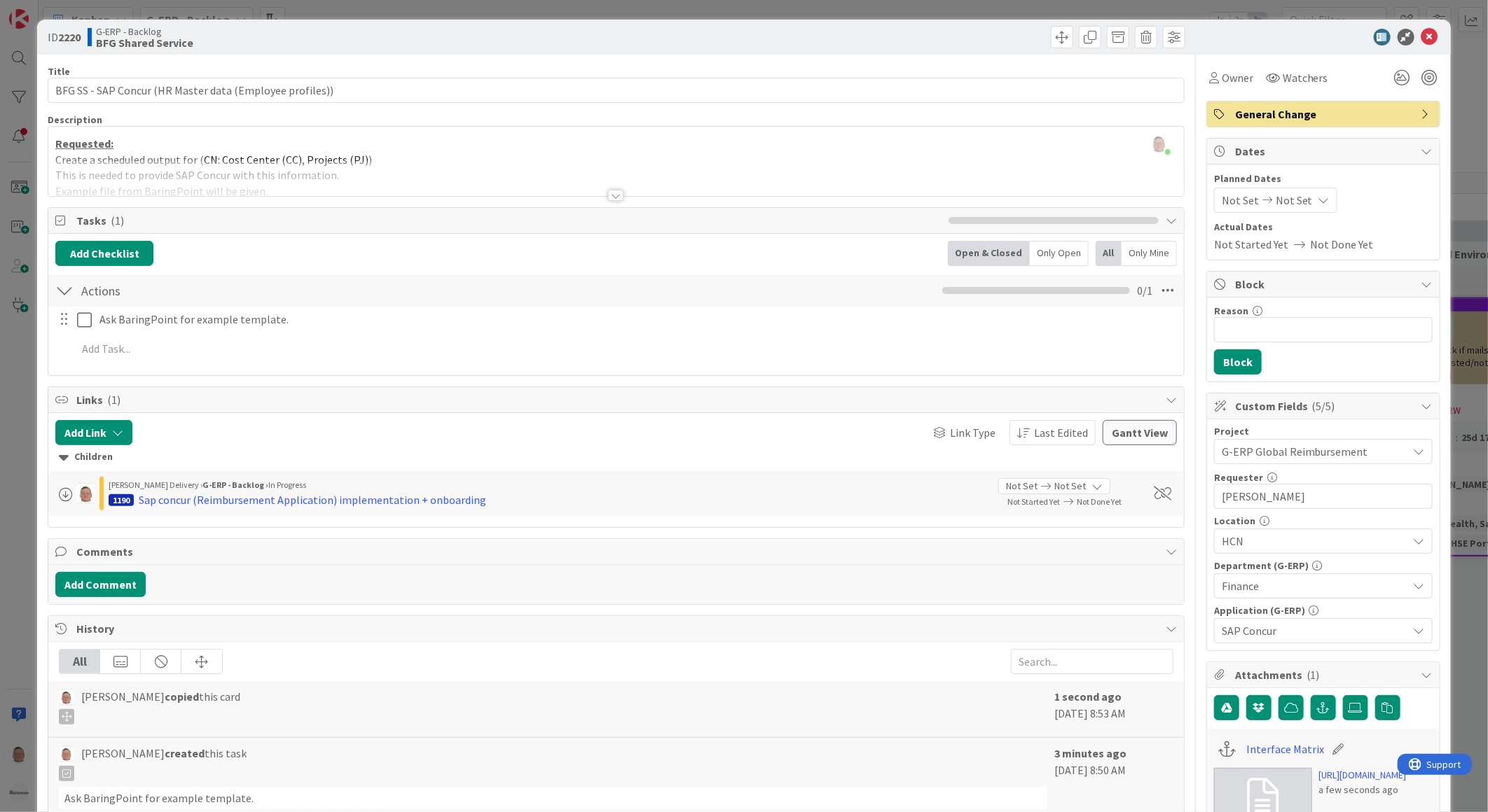
click at [608, 195] on div at bounding box center [616, 195] width 16 height 11
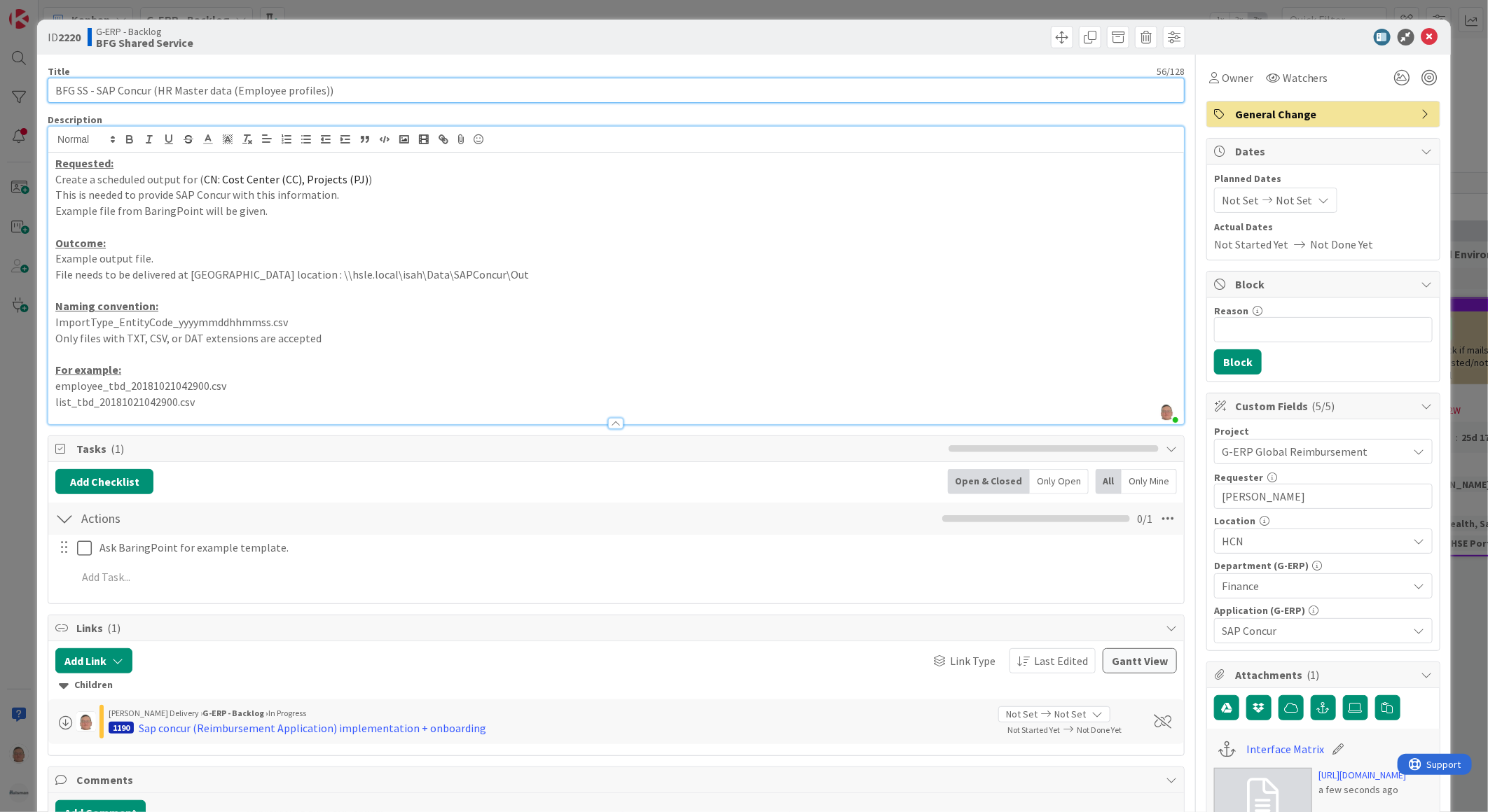
drag, startPoint x: 157, startPoint y: 89, endPoint x: 318, endPoint y: 99, distance: 161.3
click at [318, 99] on input "BFG SS - SAP Concur (HR Master data (Employee profiles))" at bounding box center [616, 90] width 1137 height 25
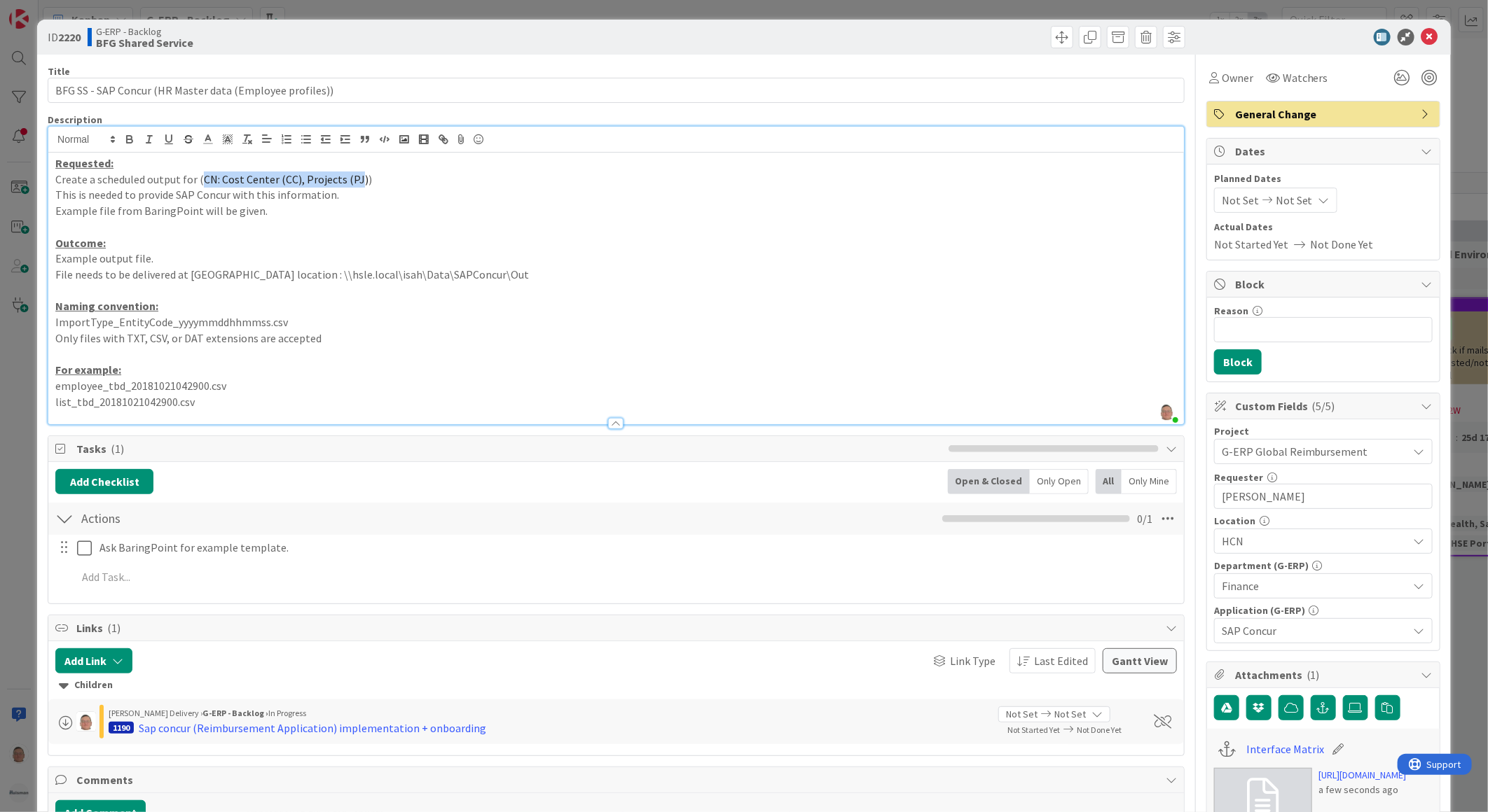
drag, startPoint x: 200, startPoint y: 179, endPoint x: 353, endPoint y: 181, distance: 153.0
click at [353, 181] on span "CN: Cost Center (CC), Projects (PJ)" at bounding box center [286, 179] width 164 height 14
click at [1421, 36] on icon at bounding box center [1429, 37] width 17 height 17
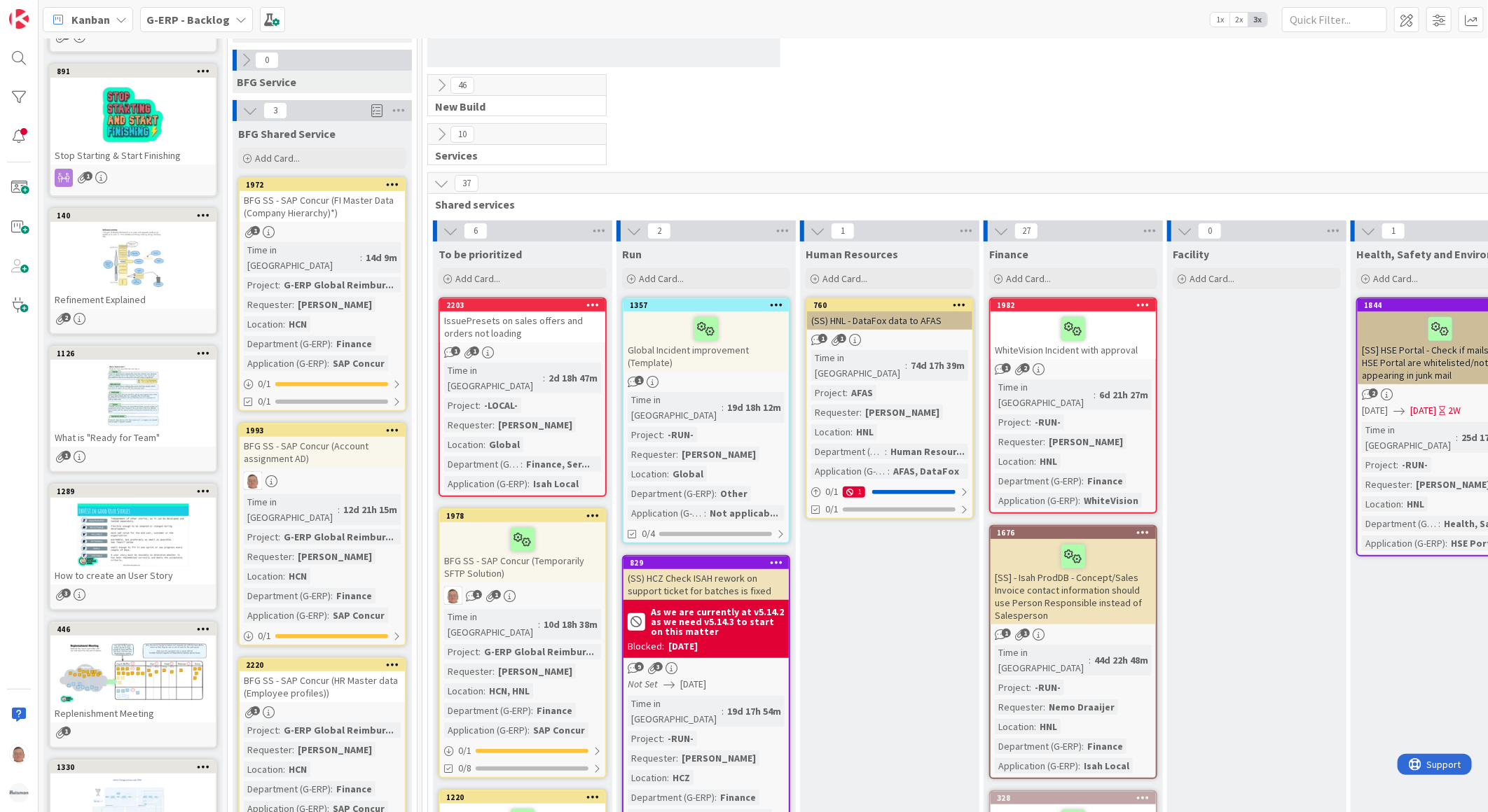
click at [394, 181] on icon at bounding box center [392, 184] width 13 height 10
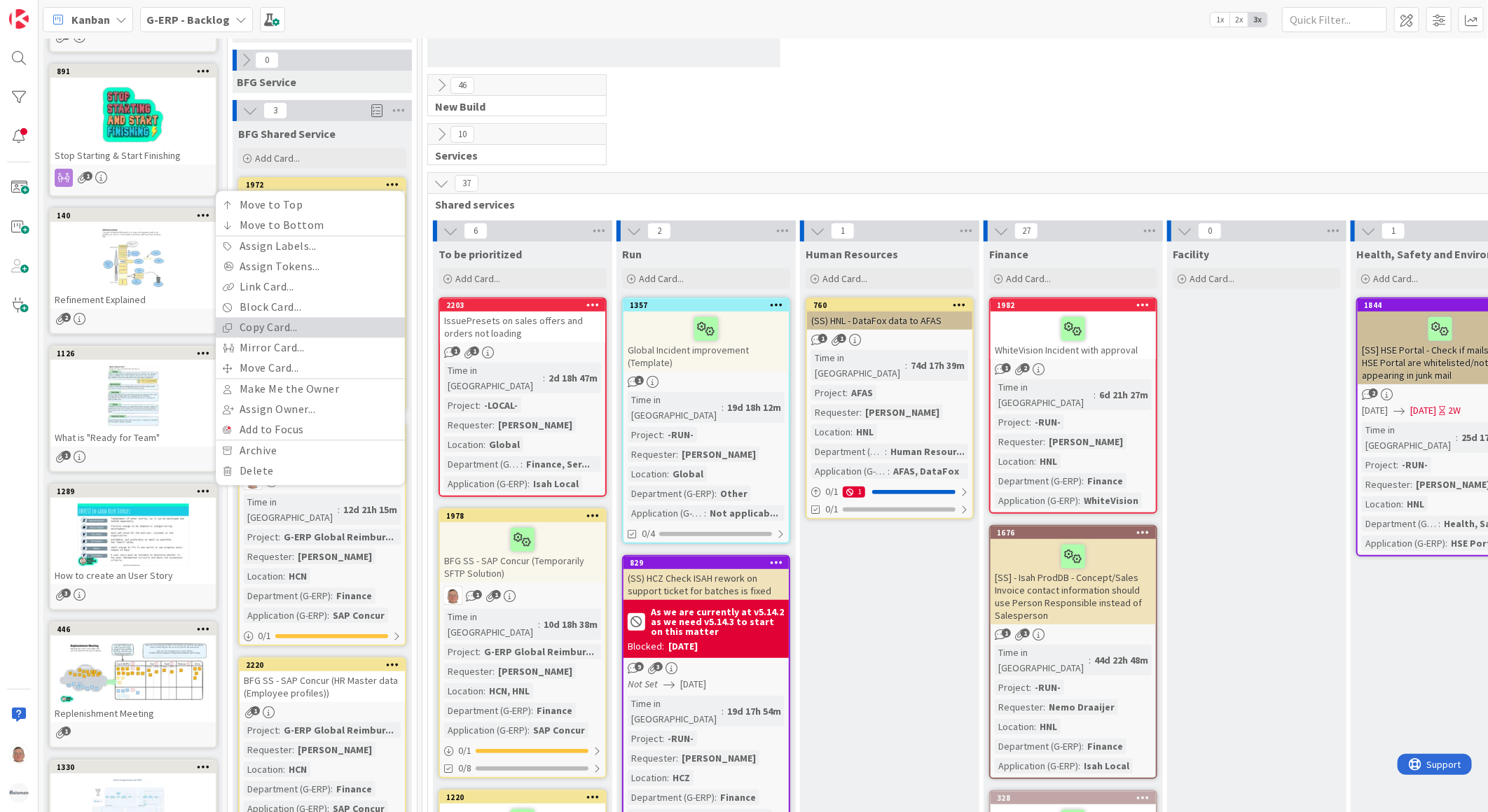
click at [277, 326] on link "Copy Card..." at bounding box center [311, 328] width 189 height 20
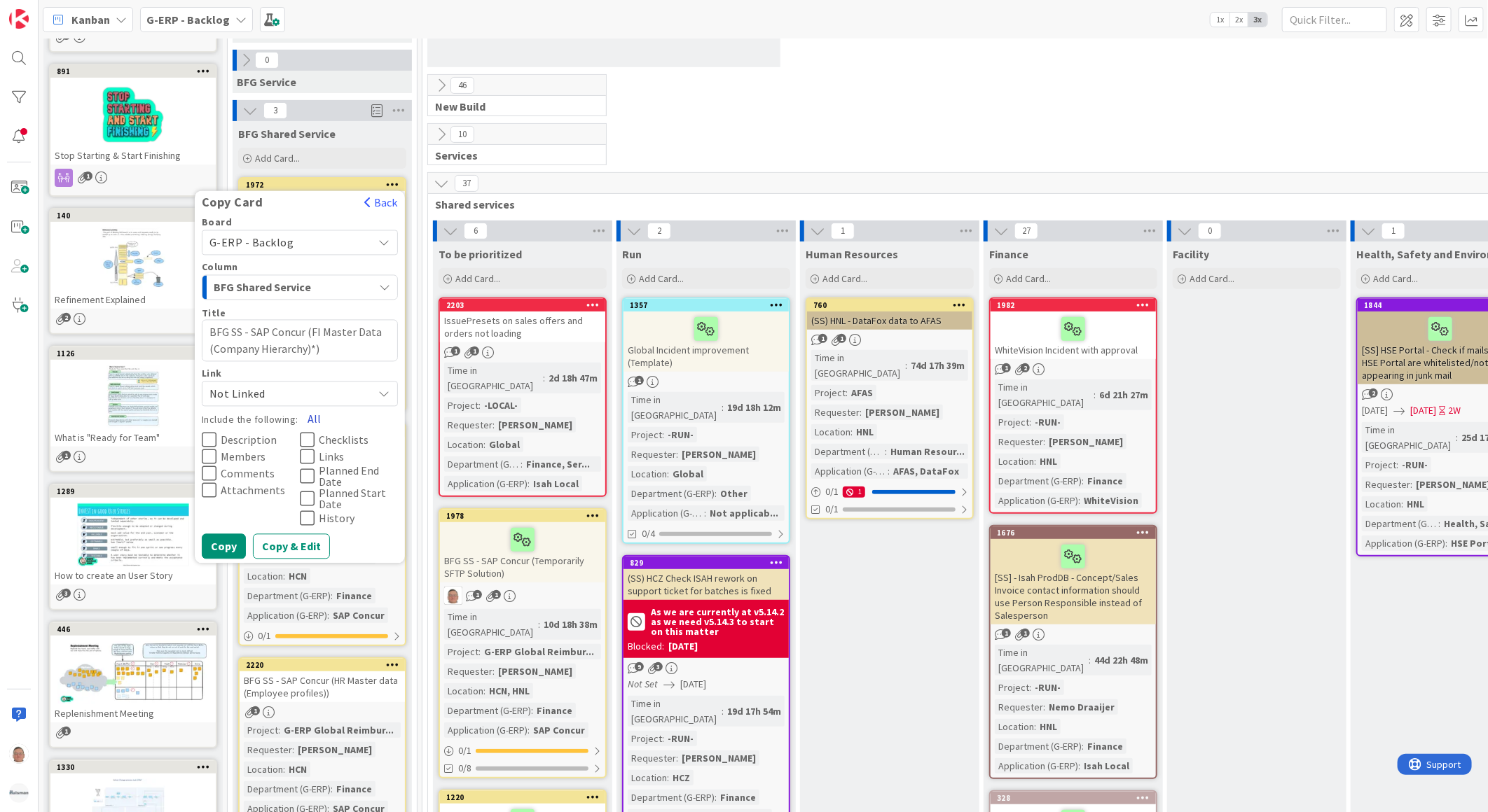
click at [313, 416] on button "All" at bounding box center [314, 420] width 32 height 25
click at [311, 333] on textarea "BFG SS - SAP Concur (FI Master Data (Company Hierarchy)*)" at bounding box center [300, 341] width 196 height 42
paste textarea "Delete Cost Object Approver Import (Record Type 760)"
type textarea "x"
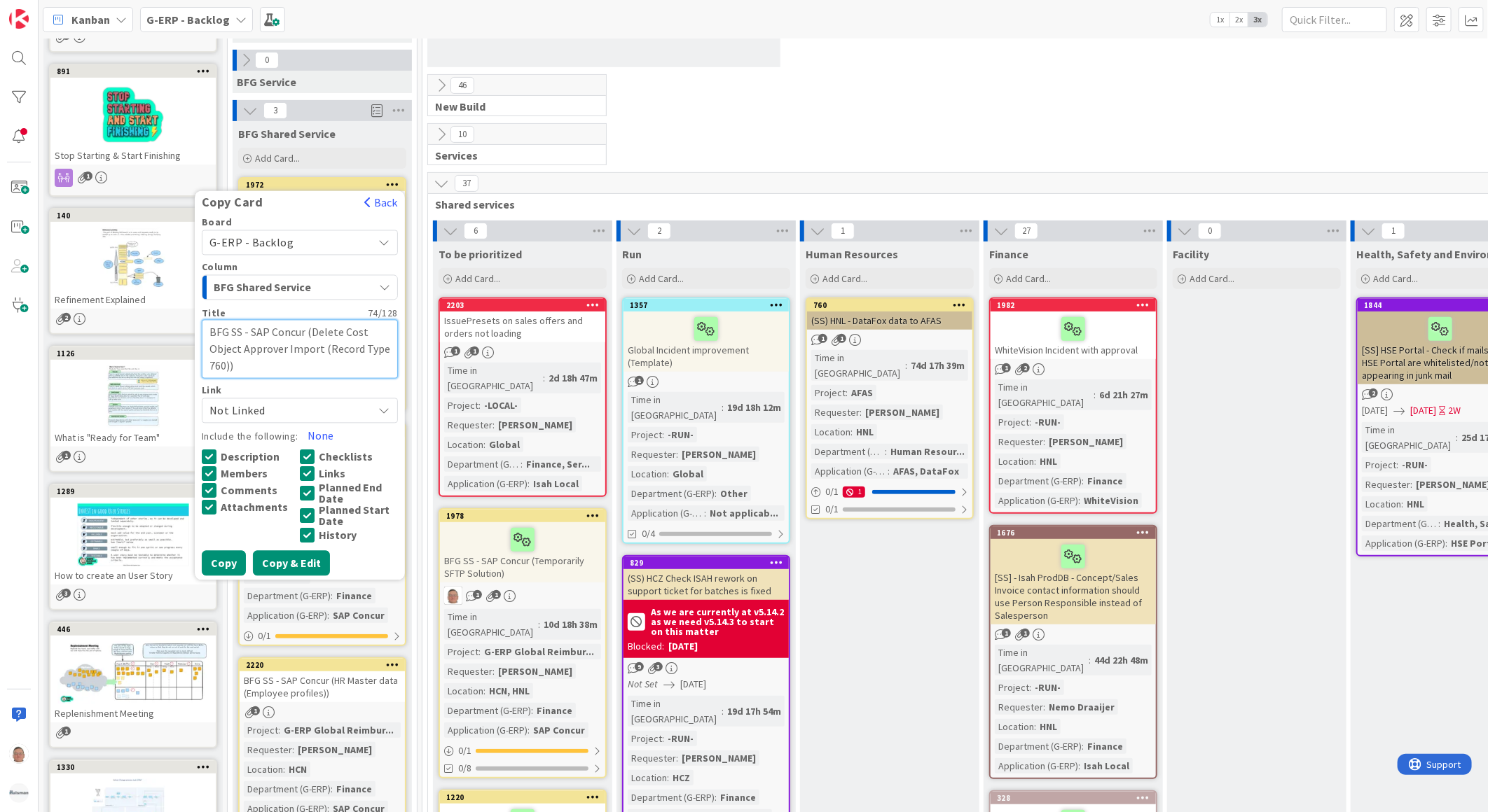
type textarea "BFG SS - SAP Concur (Delete Cost Object Approver Import (Record Type 760))"
click at [299, 561] on button "Copy & Edit" at bounding box center [291, 564] width 77 height 25
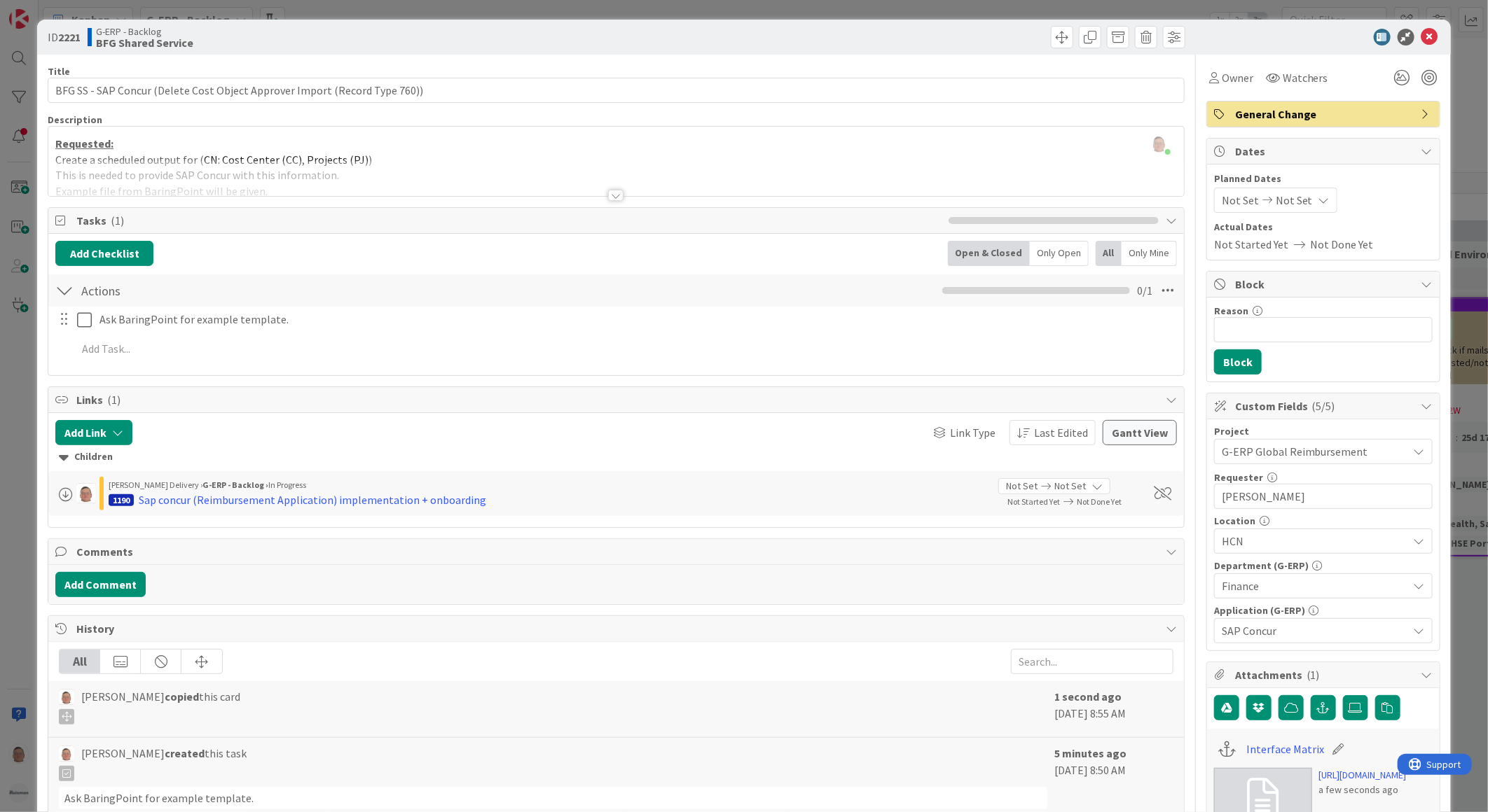
click at [609, 198] on div at bounding box center [616, 195] width 16 height 11
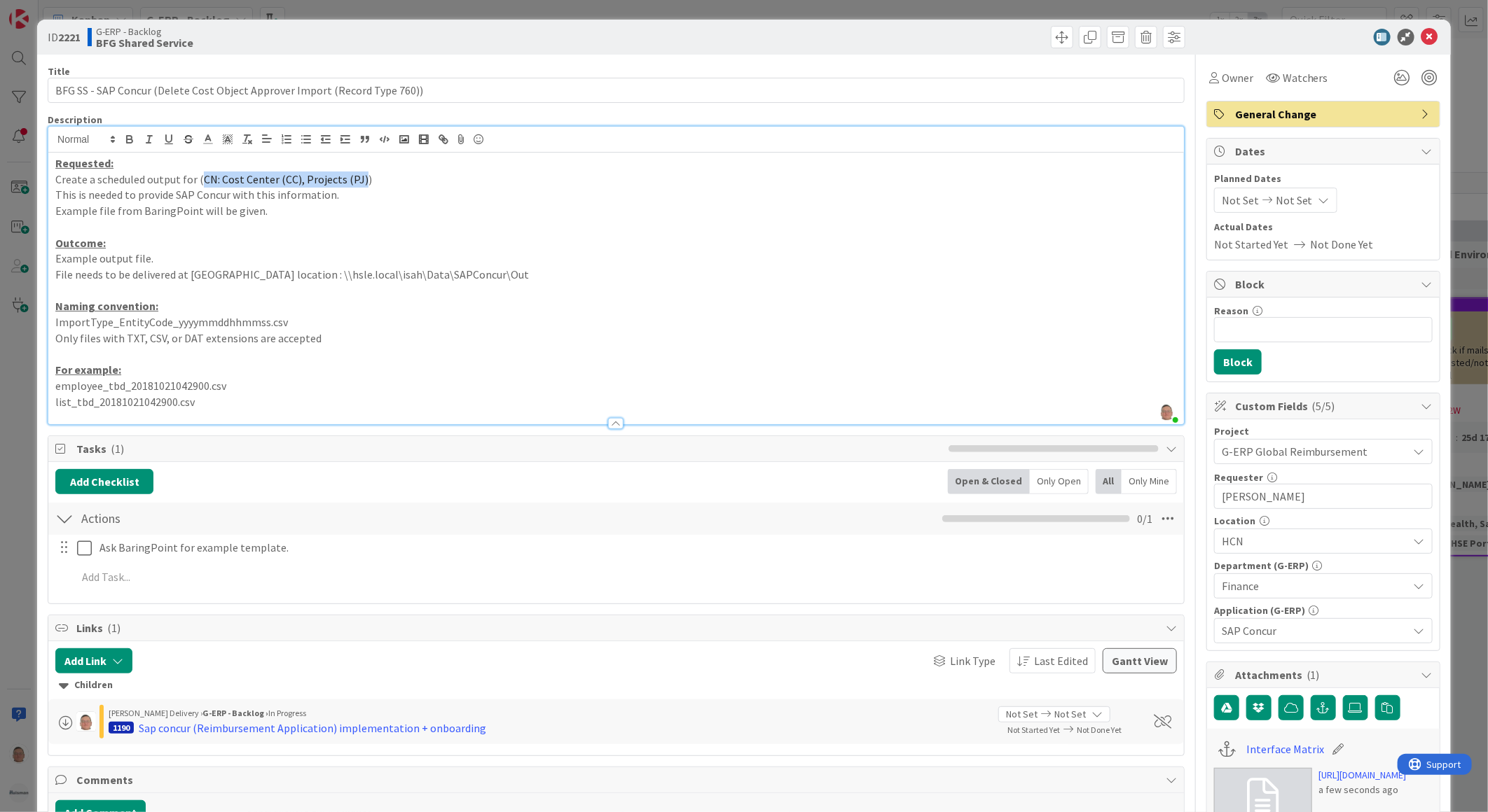
drag, startPoint x: 202, startPoint y: 178, endPoint x: 354, endPoint y: 182, distance: 152.1
click at [354, 182] on span "CN: Cost Center (CC), Projects (PJ)" at bounding box center [286, 179] width 164 height 14
click at [1421, 32] on icon at bounding box center [1429, 37] width 17 height 17
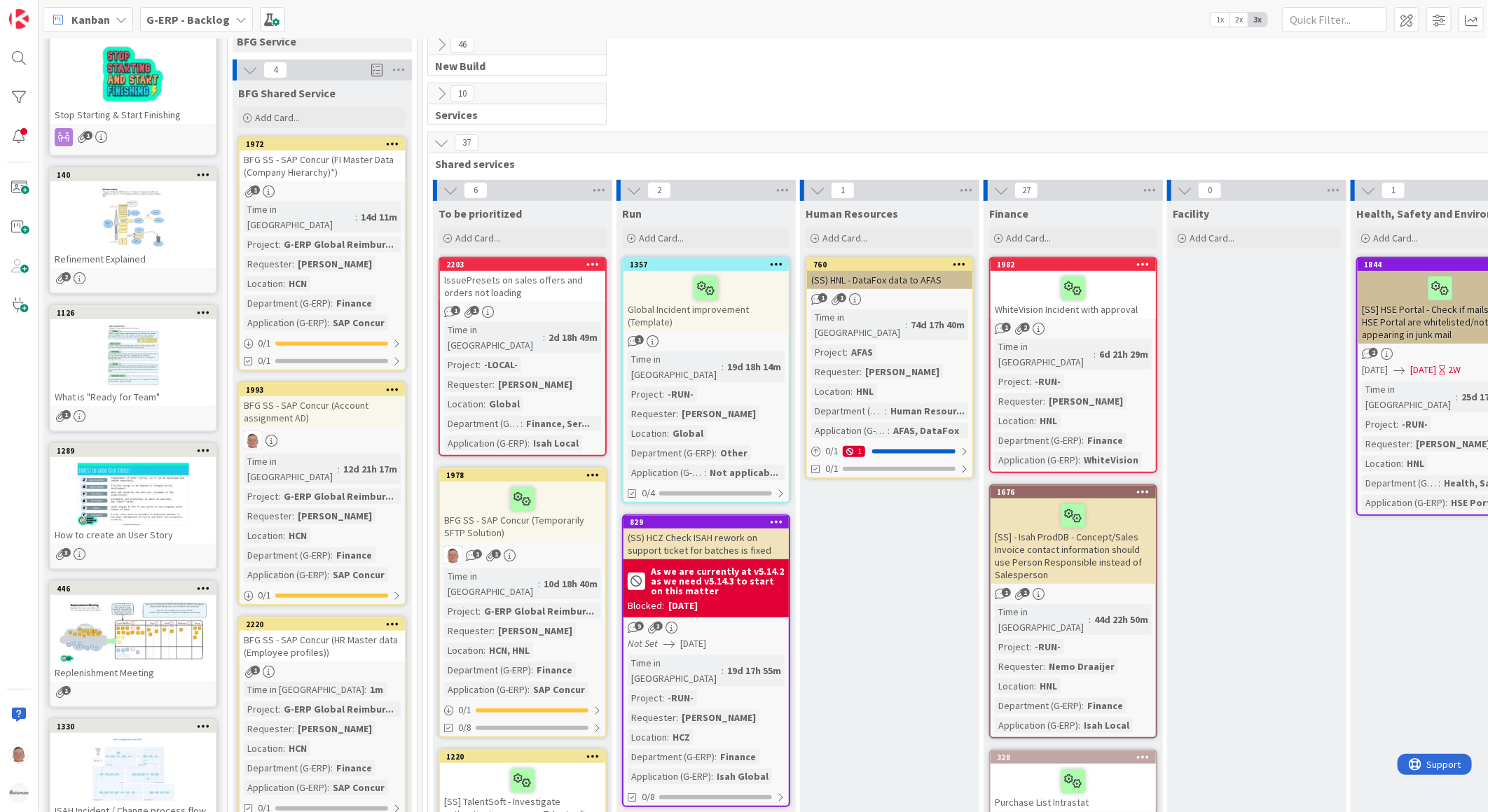
scroll to position [233, 0]
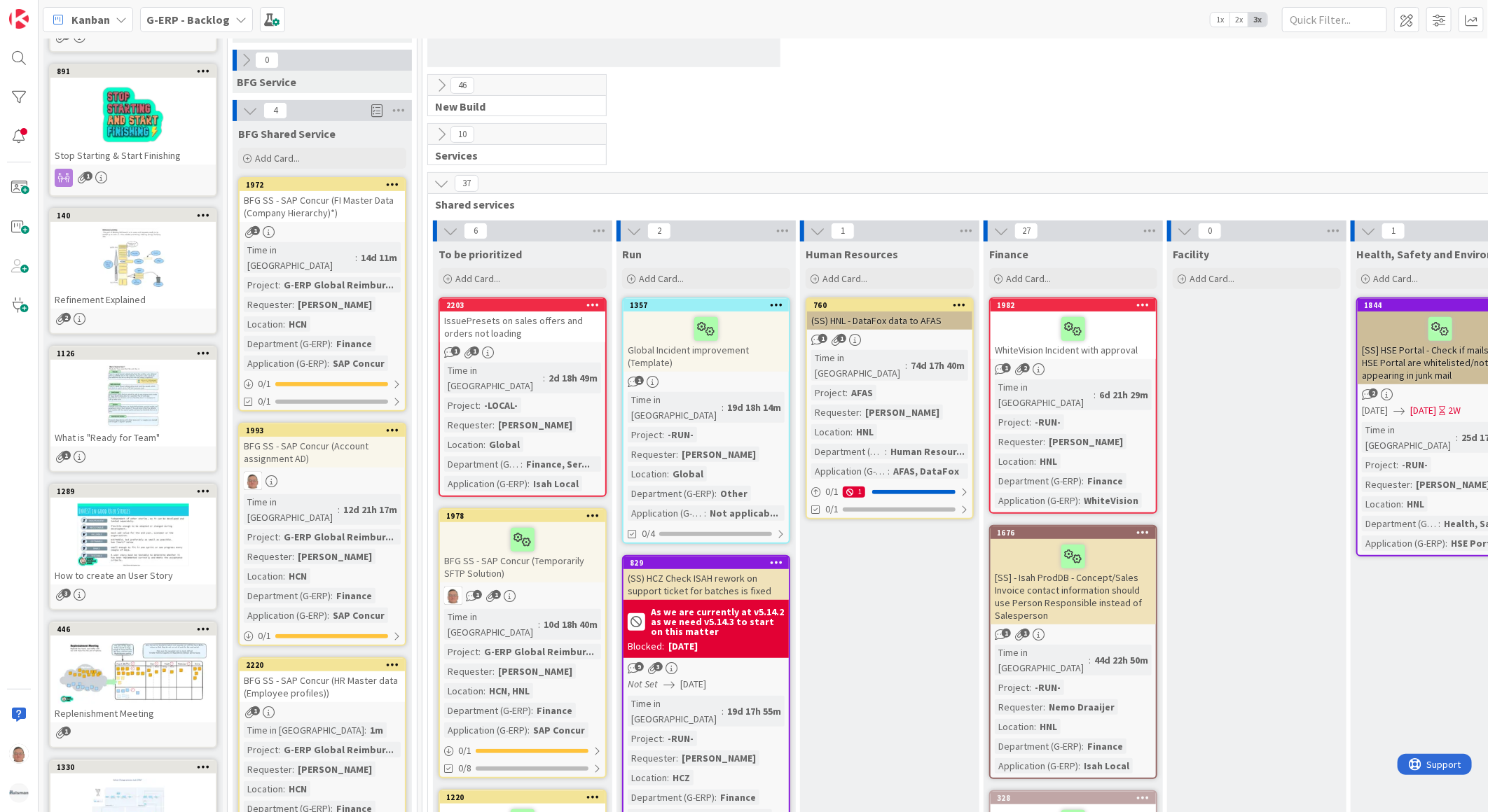
click at [395, 180] on icon at bounding box center [392, 184] width 13 height 10
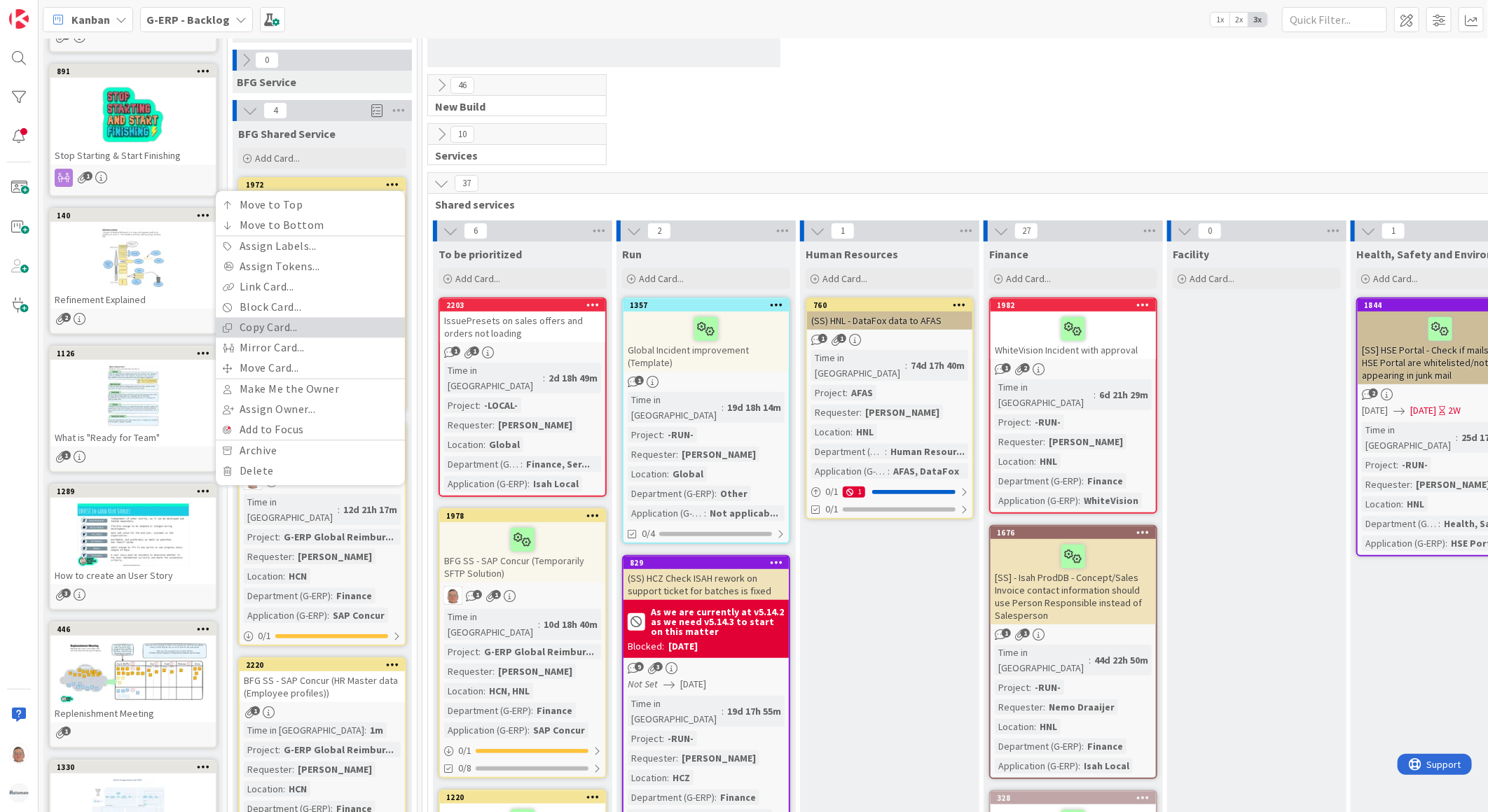
click at [289, 324] on link "Copy Card..." at bounding box center [311, 328] width 189 height 20
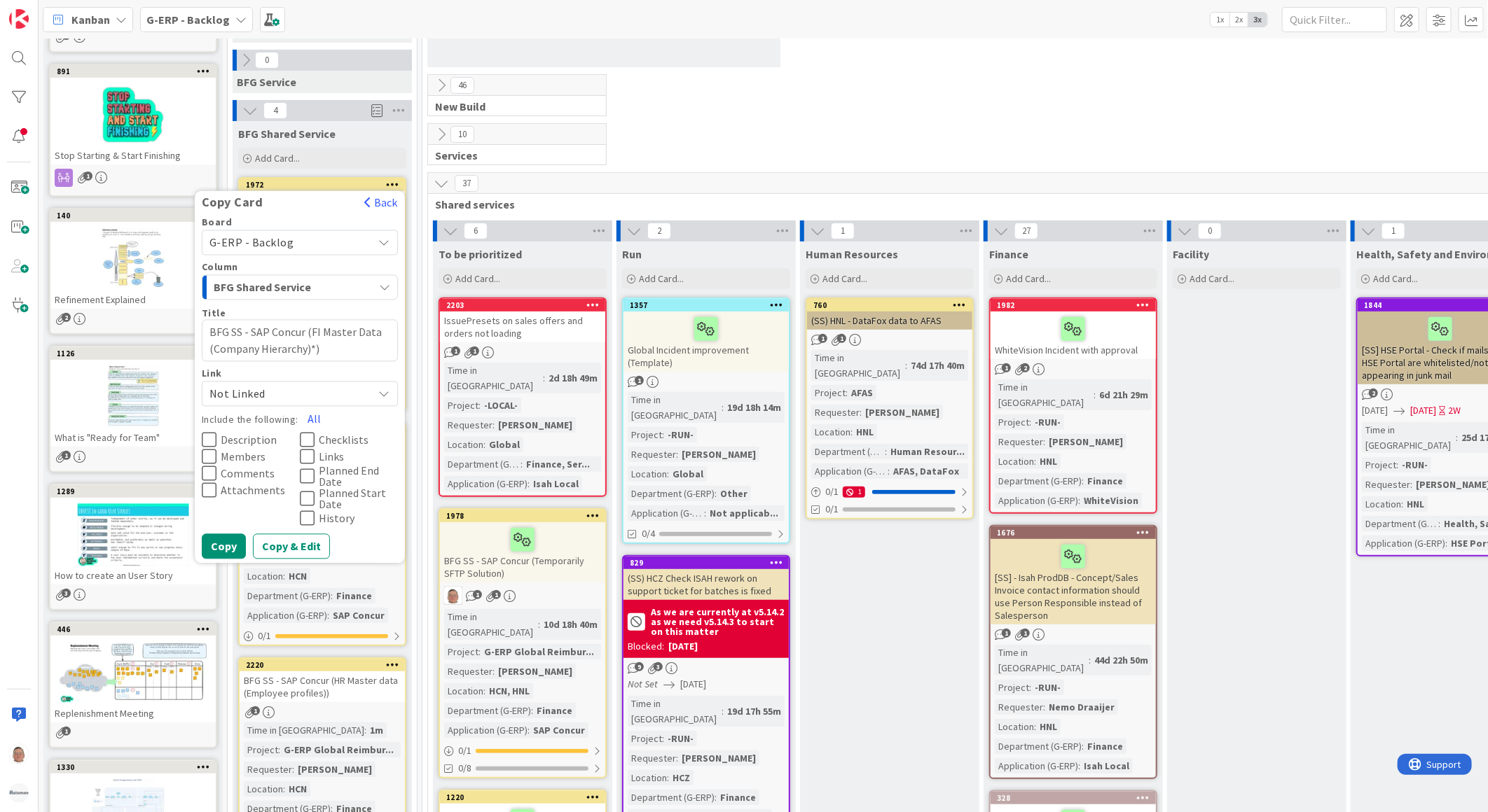
drag, startPoint x: 312, startPoint y: 329, endPoint x: 316, endPoint y: 344, distance: 15.5
click at [316, 344] on textarea "BFG SS - SAP Concur (FI Master Data (Company Hierarchy)*)" at bounding box center [300, 341] width 196 height 42
type textarea "x"
type textarea "BFG SS - SAP Concur (Cost Object Approver Import (Record Type 710) )"
type textarea "x"
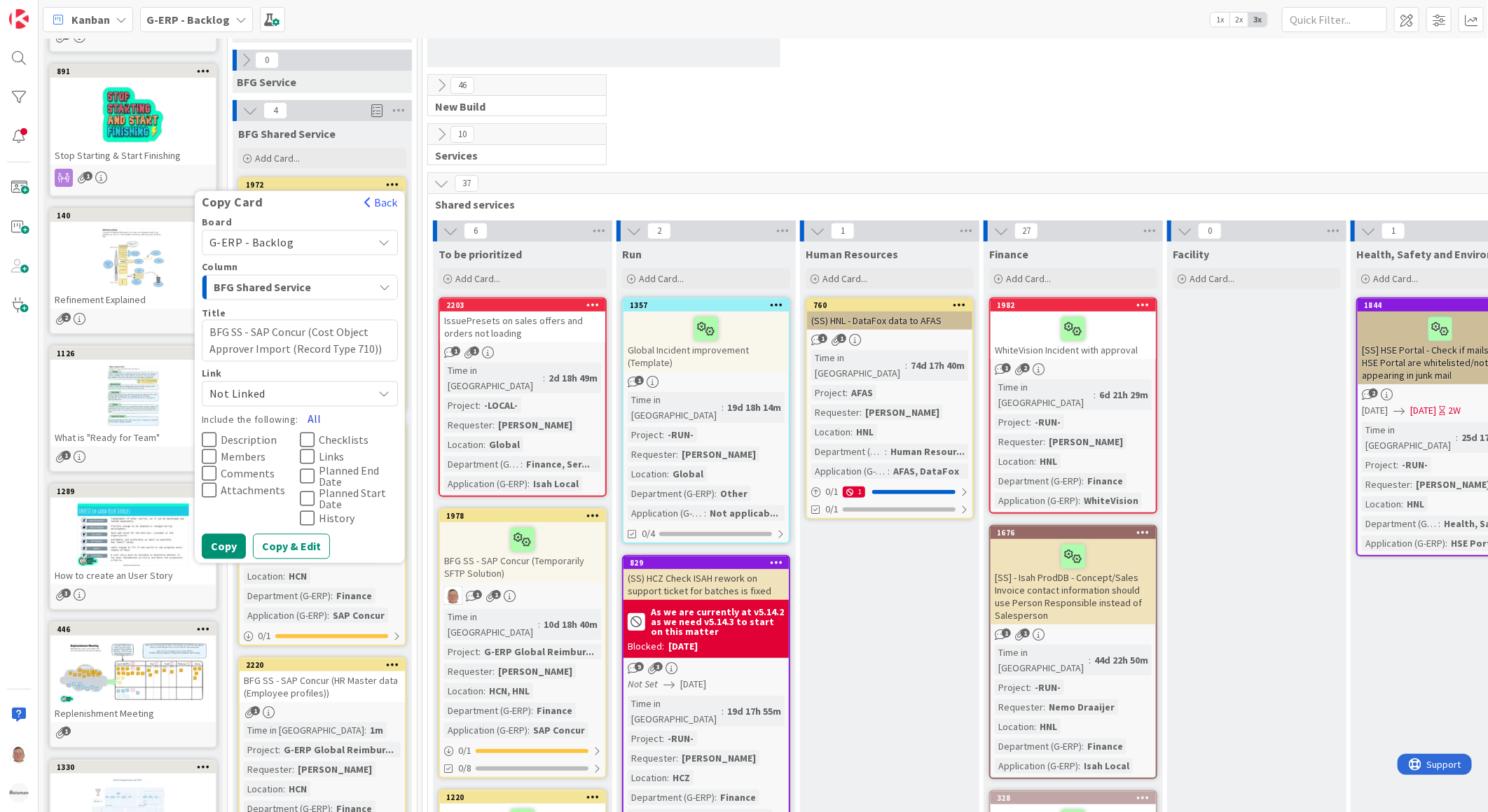
type textarea "BFG SS - SAP Concur (Cost Object Approver Import (Record Type 710))"
click at [318, 416] on button "All" at bounding box center [314, 420] width 32 height 25
click at [299, 545] on button "Copy & Edit" at bounding box center [291, 547] width 77 height 25
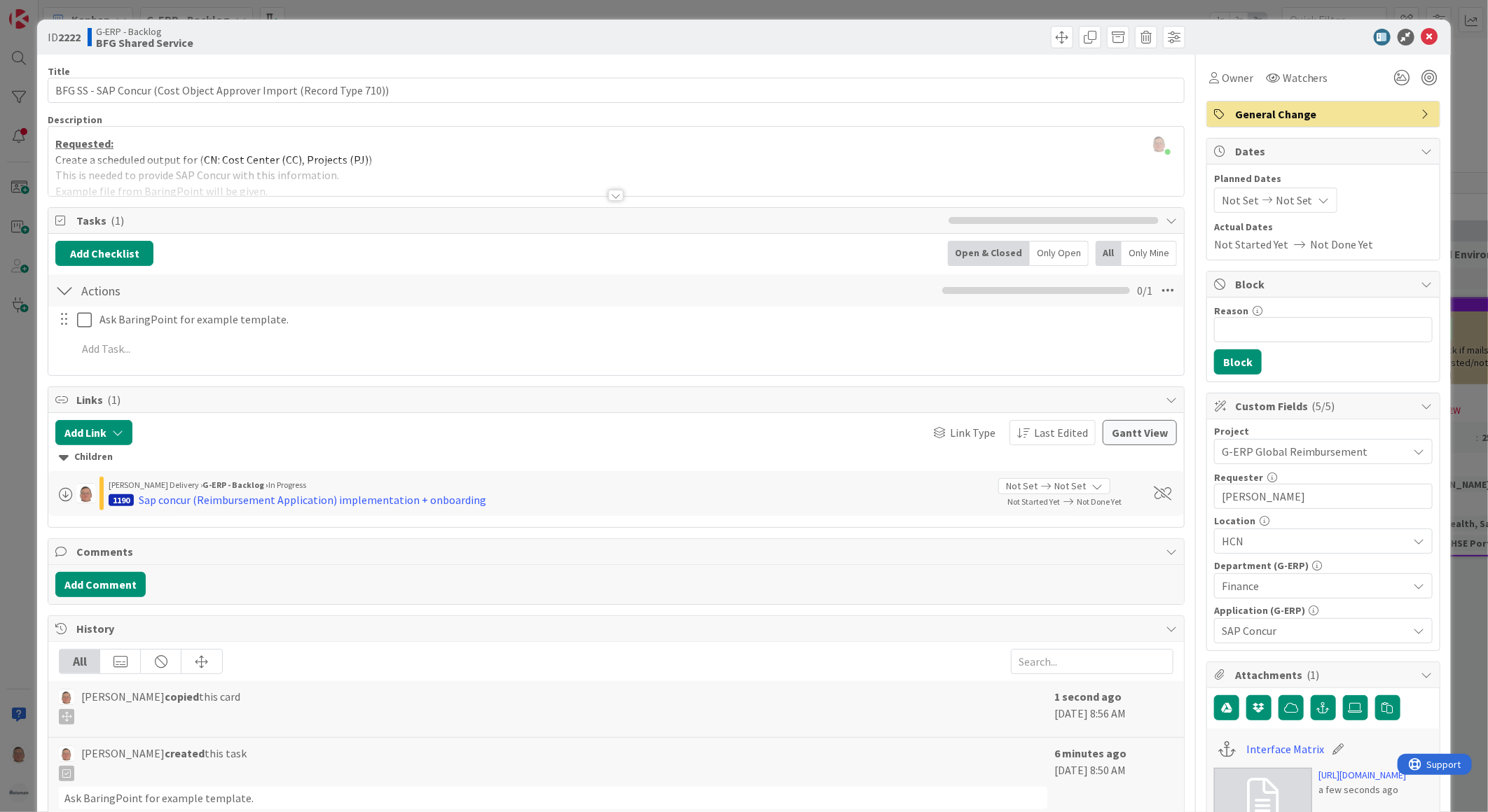
click at [608, 196] on div at bounding box center [616, 195] width 16 height 11
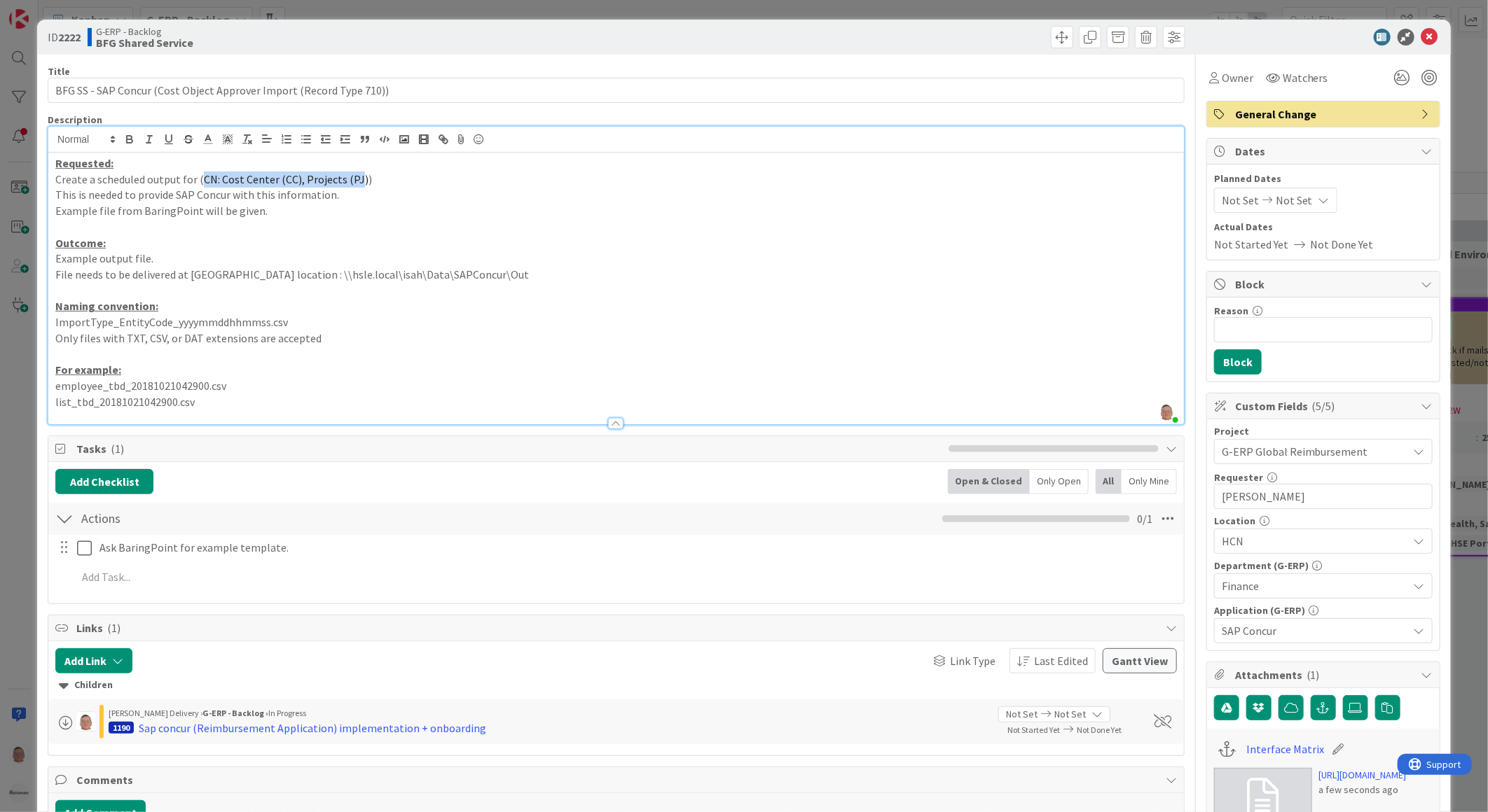
drag, startPoint x: 202, startPoint y: 178, endPoint x: 353, endPoint y: 176, distance: 151.0
click at [353, 176] on span "CN: Cost Center (CC), Projects (PJ)" at bounding box center [286, 179] width 164 height 14
paste div
type textarea "x"
drag, startPoint x: 1423, startPoint y: 36, endPoint x: 1417, endPoint y: 44, distance: 10.0
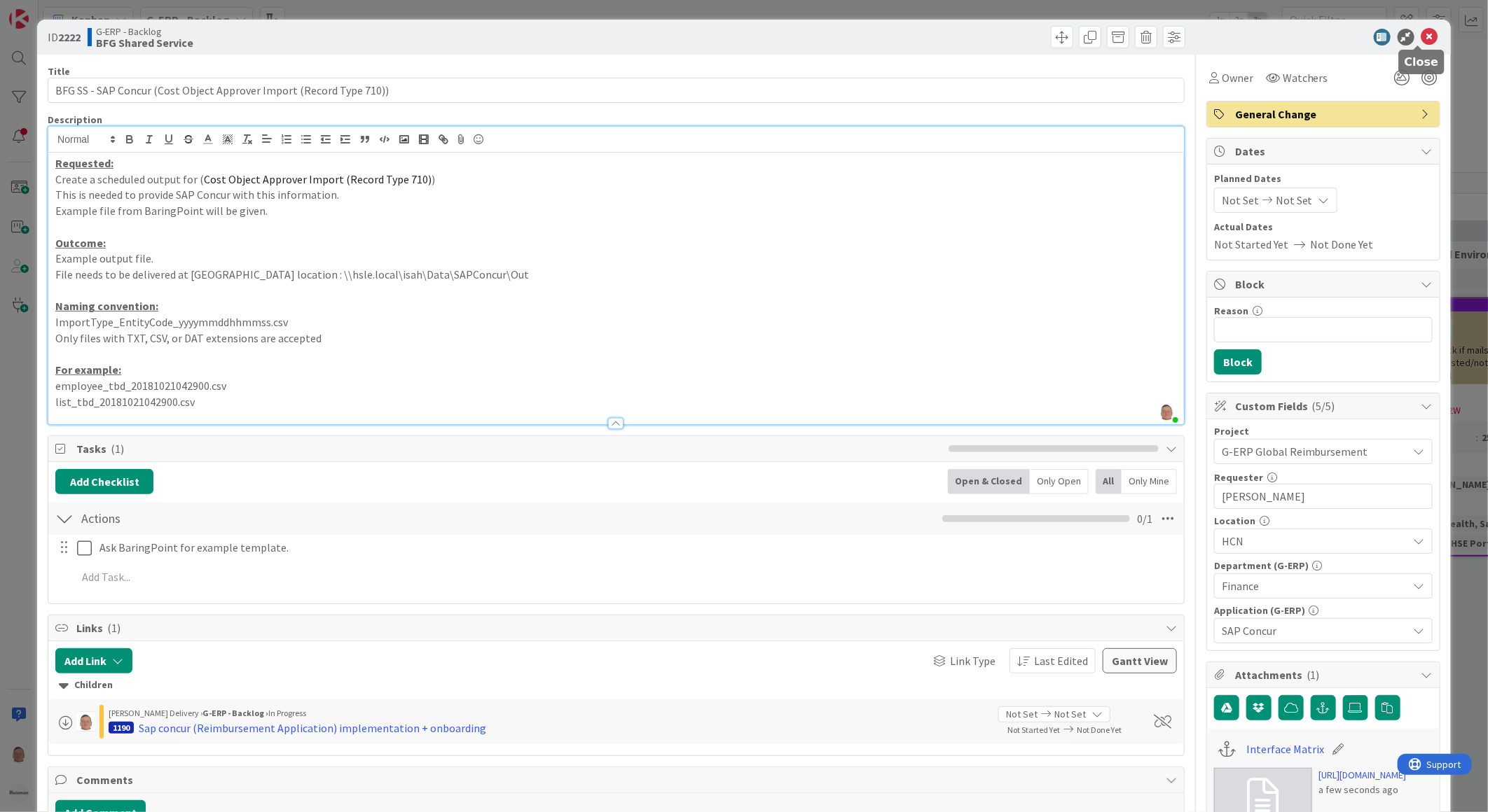
click at [1423, 37] on icon at bounding box center [1429, 37] width 17 height 17
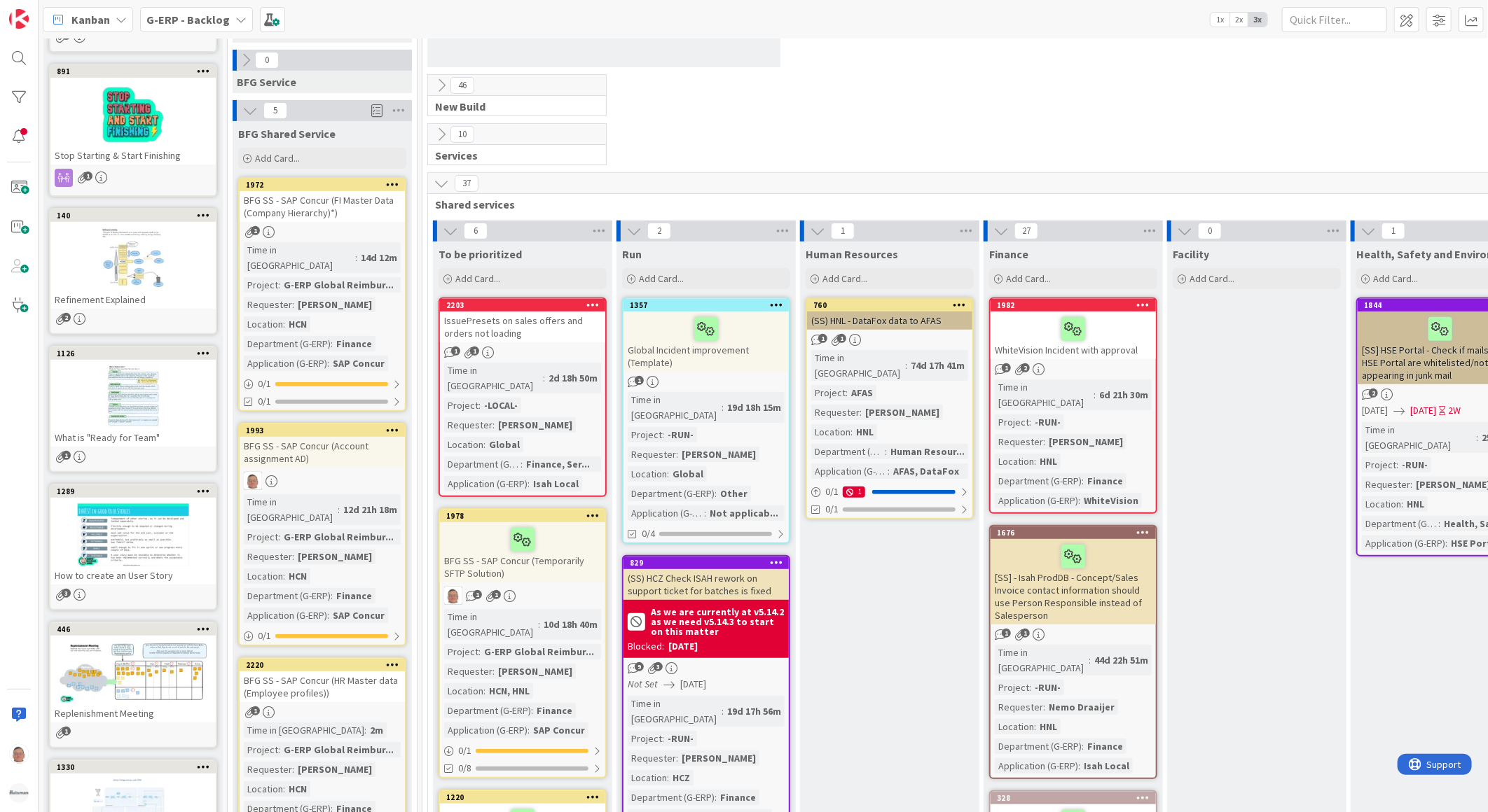
click at [394, 183] on icon at bounding box center [392, 184] width 13 height 10
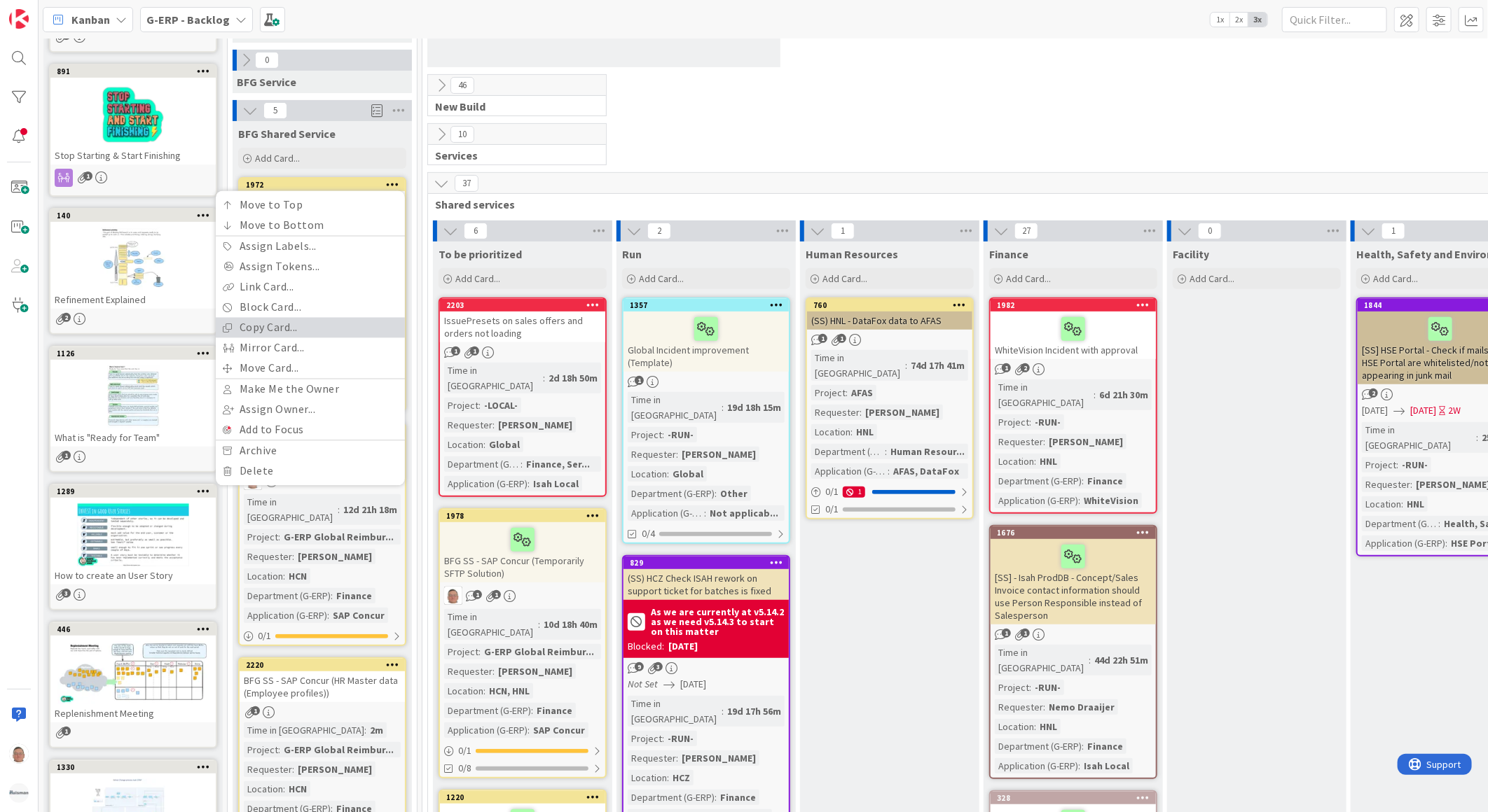
click at [268, 324] on link "Copy Card..." at bounding box center [311, 328] width 189 height 20
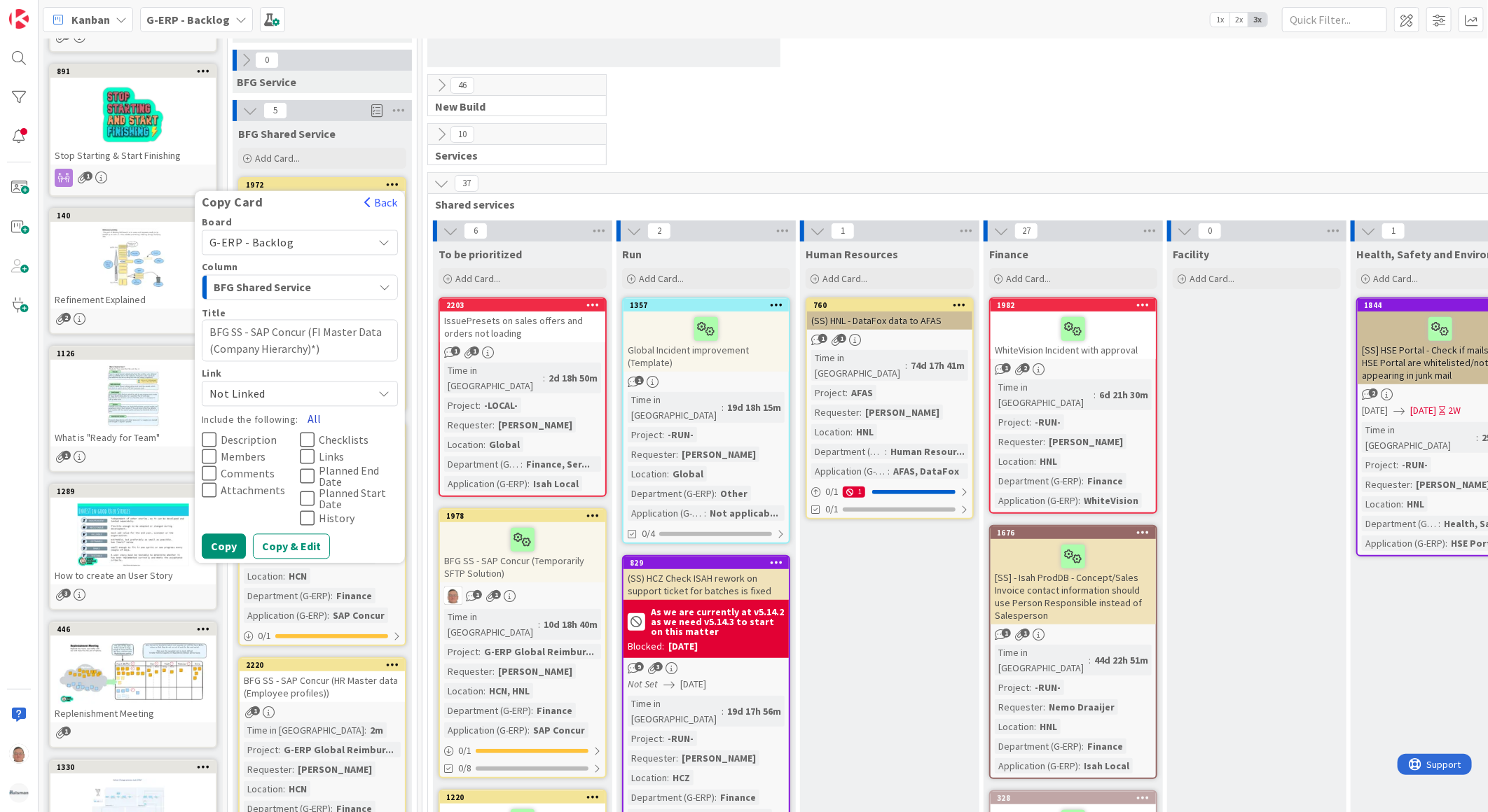
click at [309, 415] on button "All" at bounding box center [314, 420] width 32 height 25
drag, startPoint x: 313, startPoint y: 334, endPoint x: 424, endPoint y: 363, distance: 114.7
click at [313, 334] on textarea "BFG SS - SAP Concur (FI Master Data (Company Hierarchy)*)" at bounding box center [300, 341] width 196 height 42
type textarea "x"
type textarea "BFG SS - SAP Concur (I)"
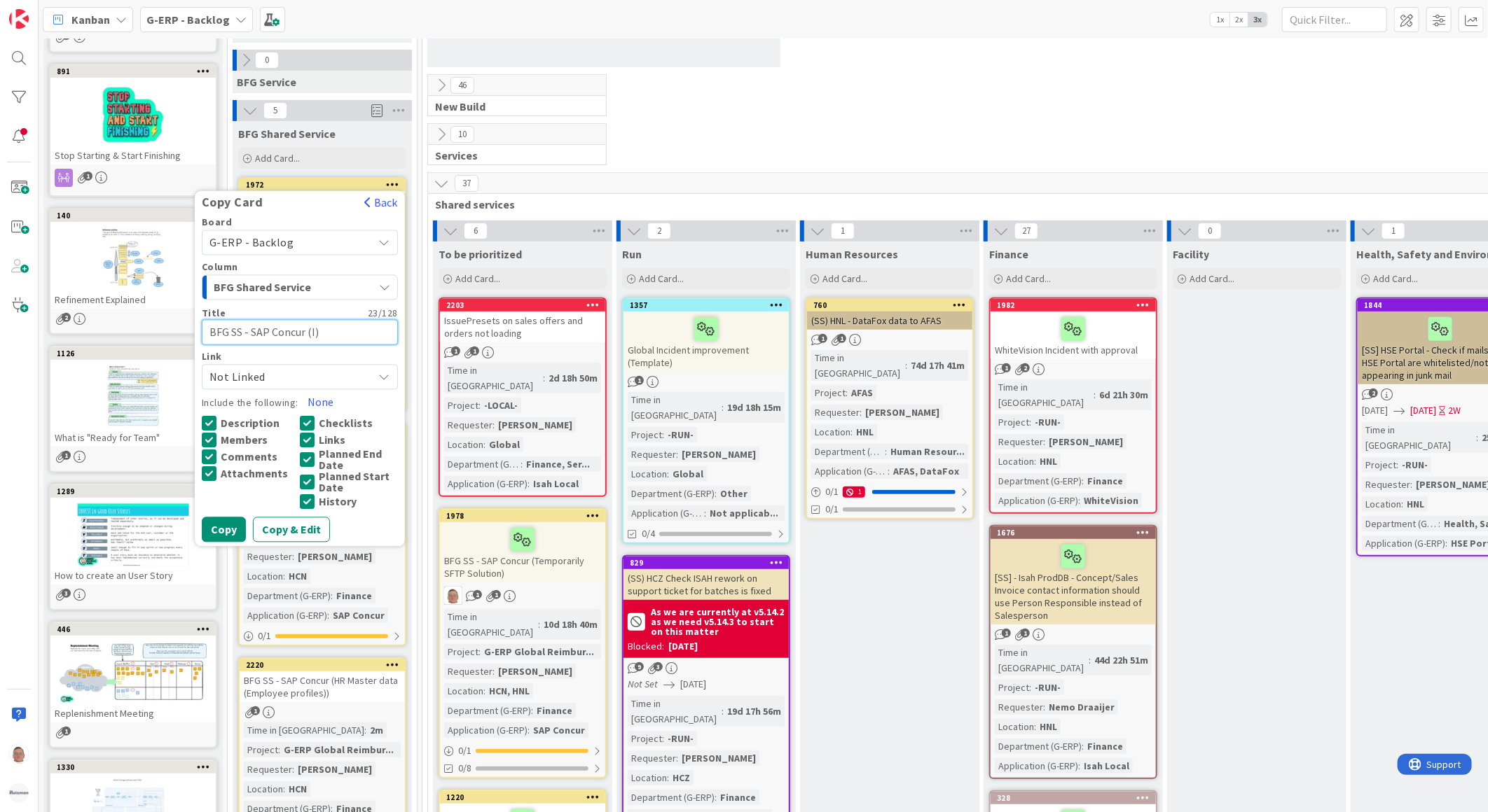
type textarea "x"
type textarea "BFG SS - SAP Concur (Im)"
type textarea "x"
type textarea "BFG SS - SAP Concur (Imp)"
type textarea "x"
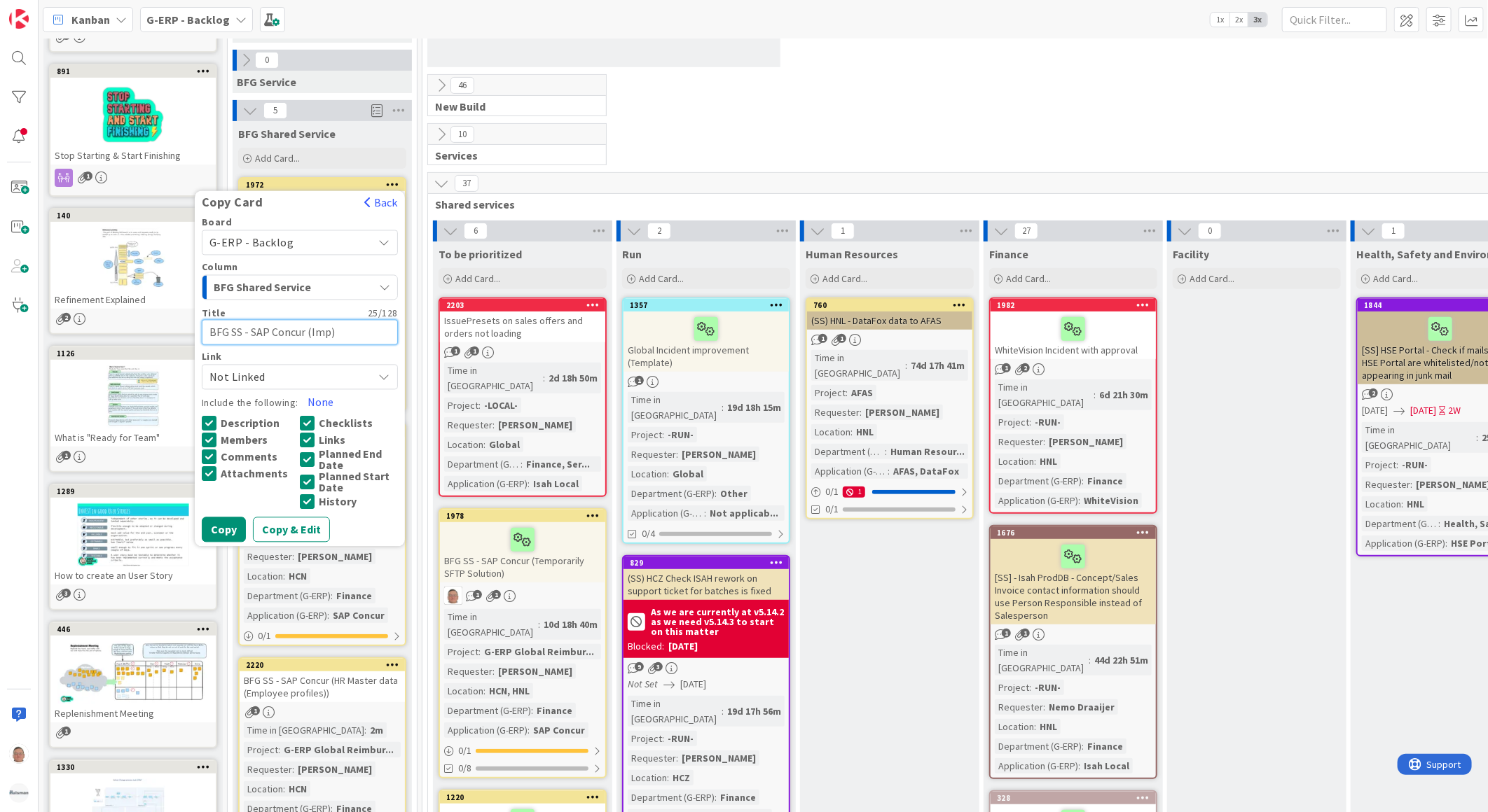
type textarea "BFG SS - SAP Concur (Impo)"
type textarea "x"
type textarea "BFG SS - SAP Concur (Impor)"
type textarea "x"
type textarea "BFG SS - SAP Concur (Import)"
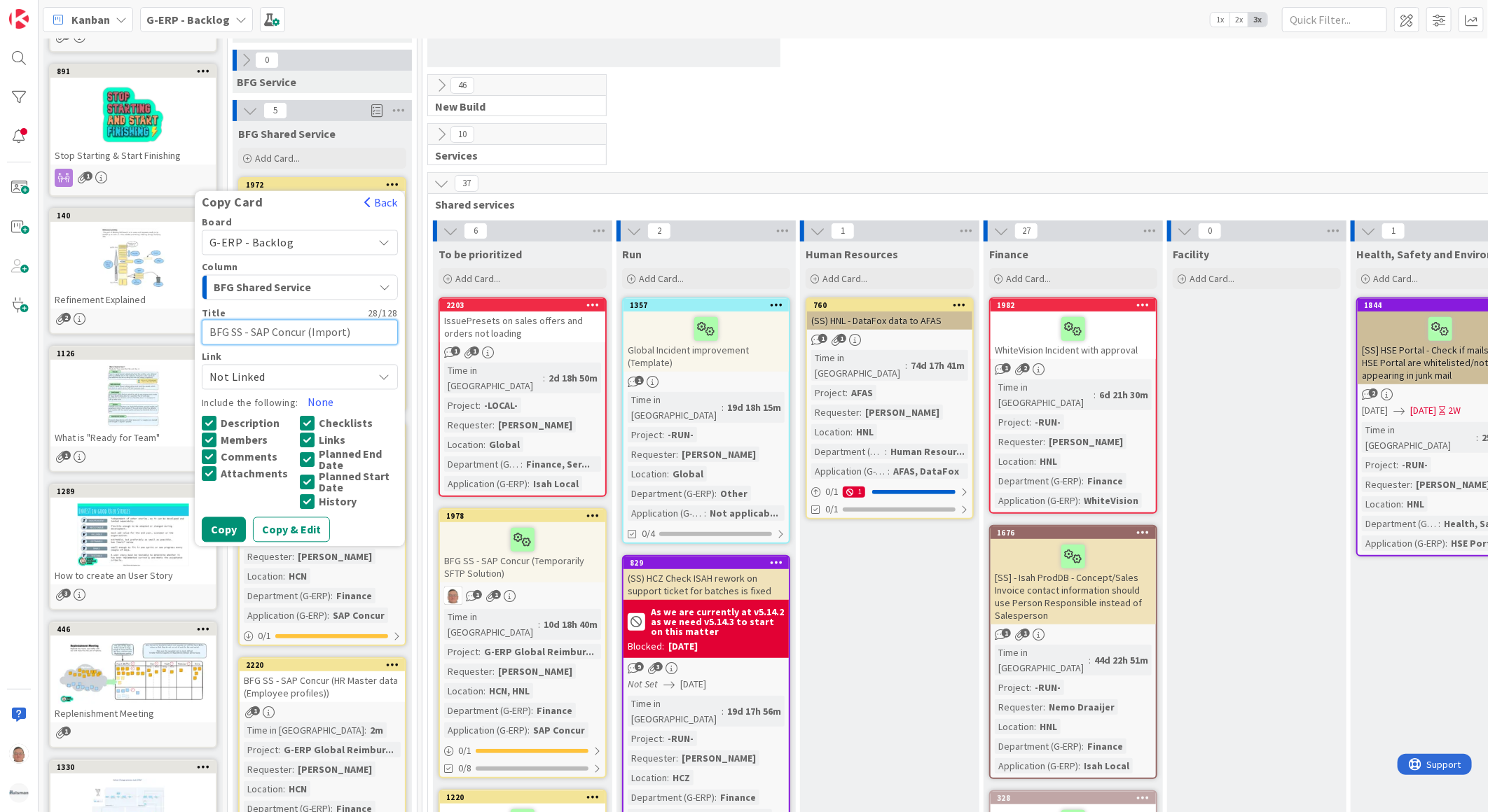
type textarea "x"
type textarea "BFG SS - SAP Concur (Import )"
paste textarea "Cash advances"
type textarea "x"
type textarea "BFG SS - SAP Concur (Import Cash advances)"
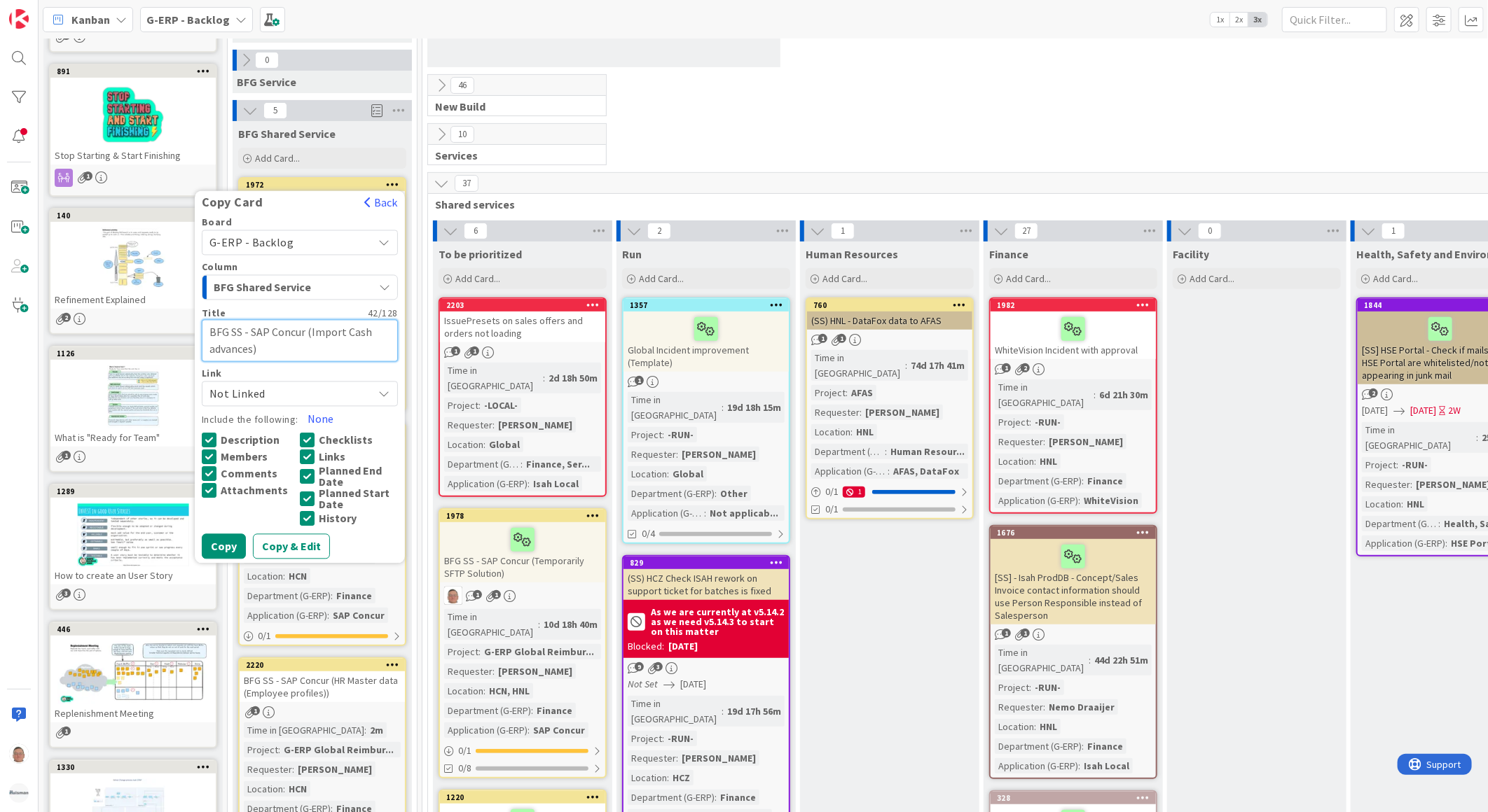
type textarea "x"
type textarea "BFG SS - SAP Concur (Import Cash advances )"
type textarea "x"
type textarea "BFG SS - SAP Concur (Import Cash advances S)"
type textarea "x"
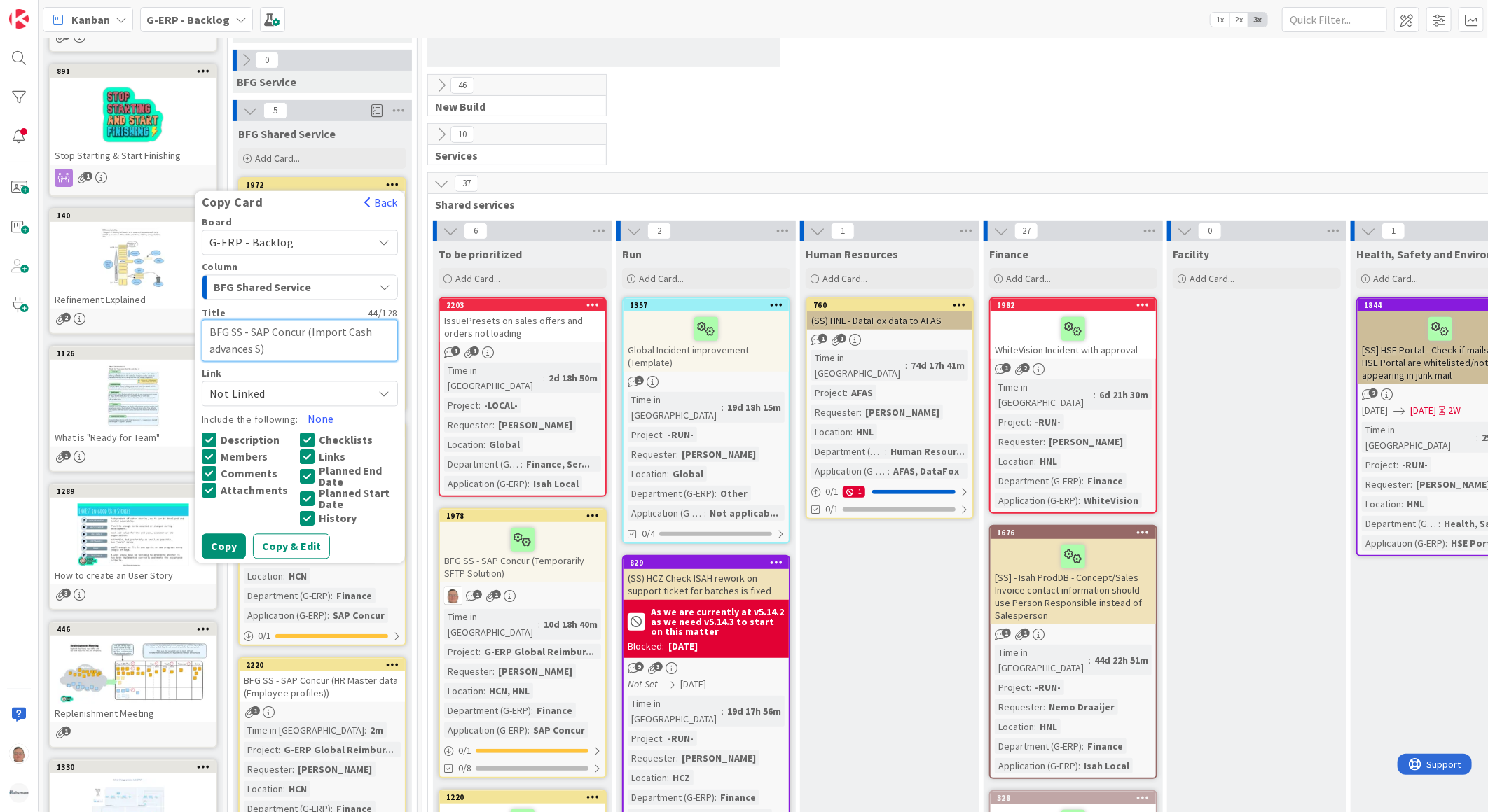
type textarea "BFG SS - SAP Concur (Import Cash advances SA)"
type textarea "x"
type textarea "BFG SS - SAP Concur (Import Cash advances SAE)"
type textarea "x"
type textarea "BFG SS - SAP Concur (Import Cash advances SAE )"
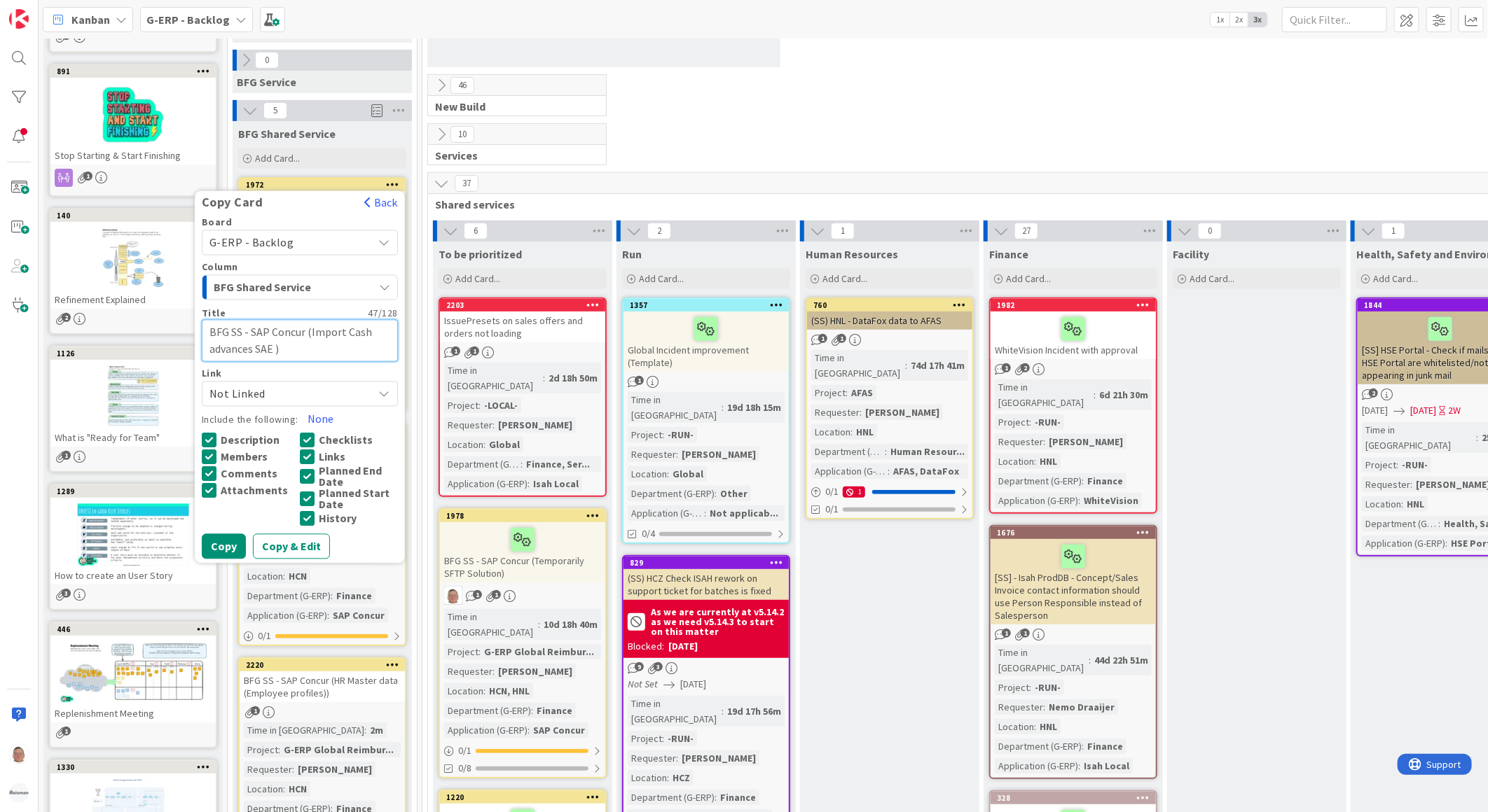
type textarea "x"
type textarea "BFG SS - SAP Concur (Import Cash advances SAE r)"
type textarea "x"
type textarea "BFG SS - SAP Concur (Import Cash advances SAE re)"
type textarea "x"
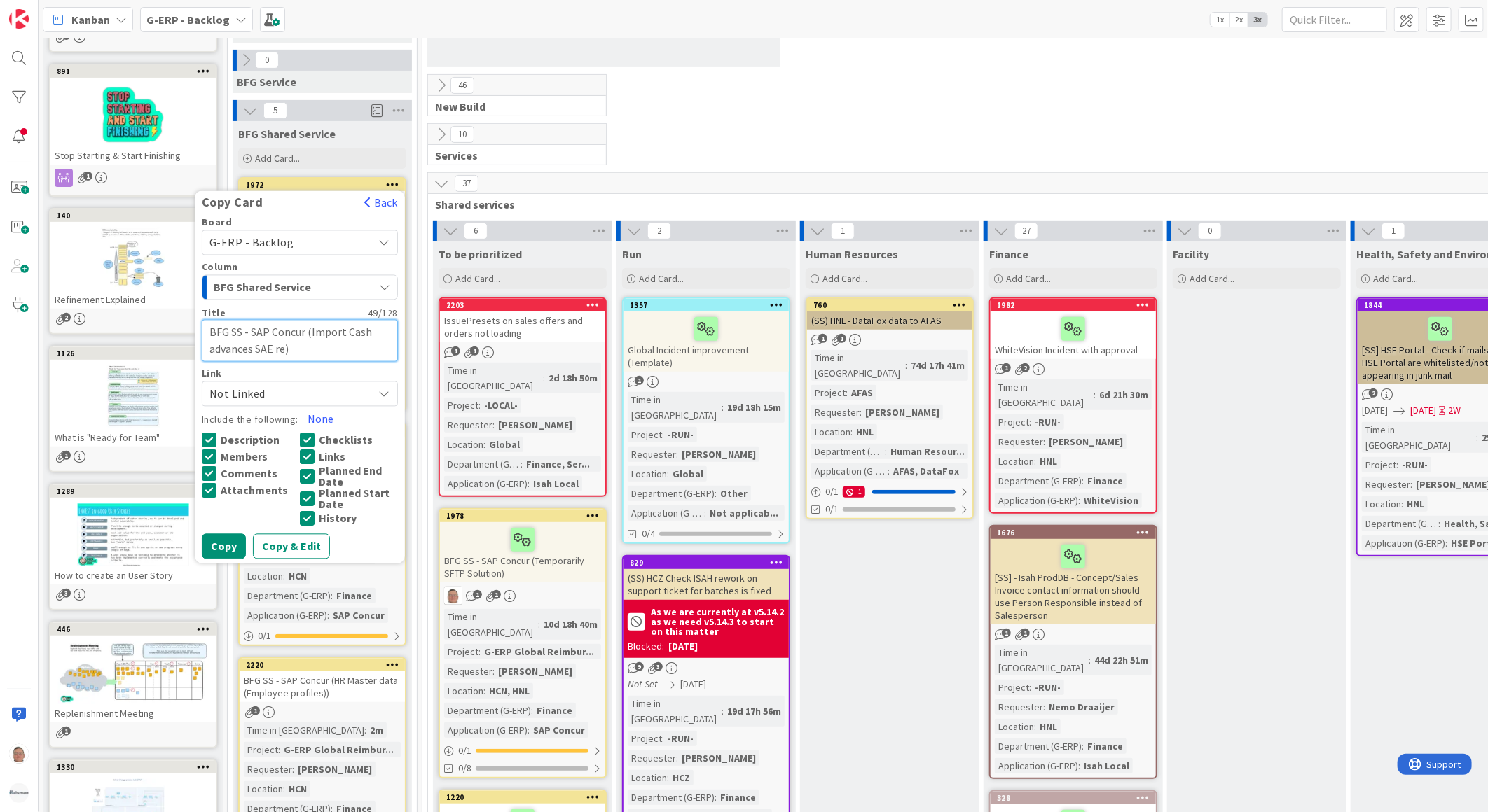
type textarea "BFG SS - SAP Concur (Import Cash advances SAE rep)"
type textarea "x"
type textarea "BFG SS - SAP Concur (Import Cash advances SAE repo)"
type textarea "x"
type textarea "BFG SS - SAP Concur (Import Cash advances SAE repor)"
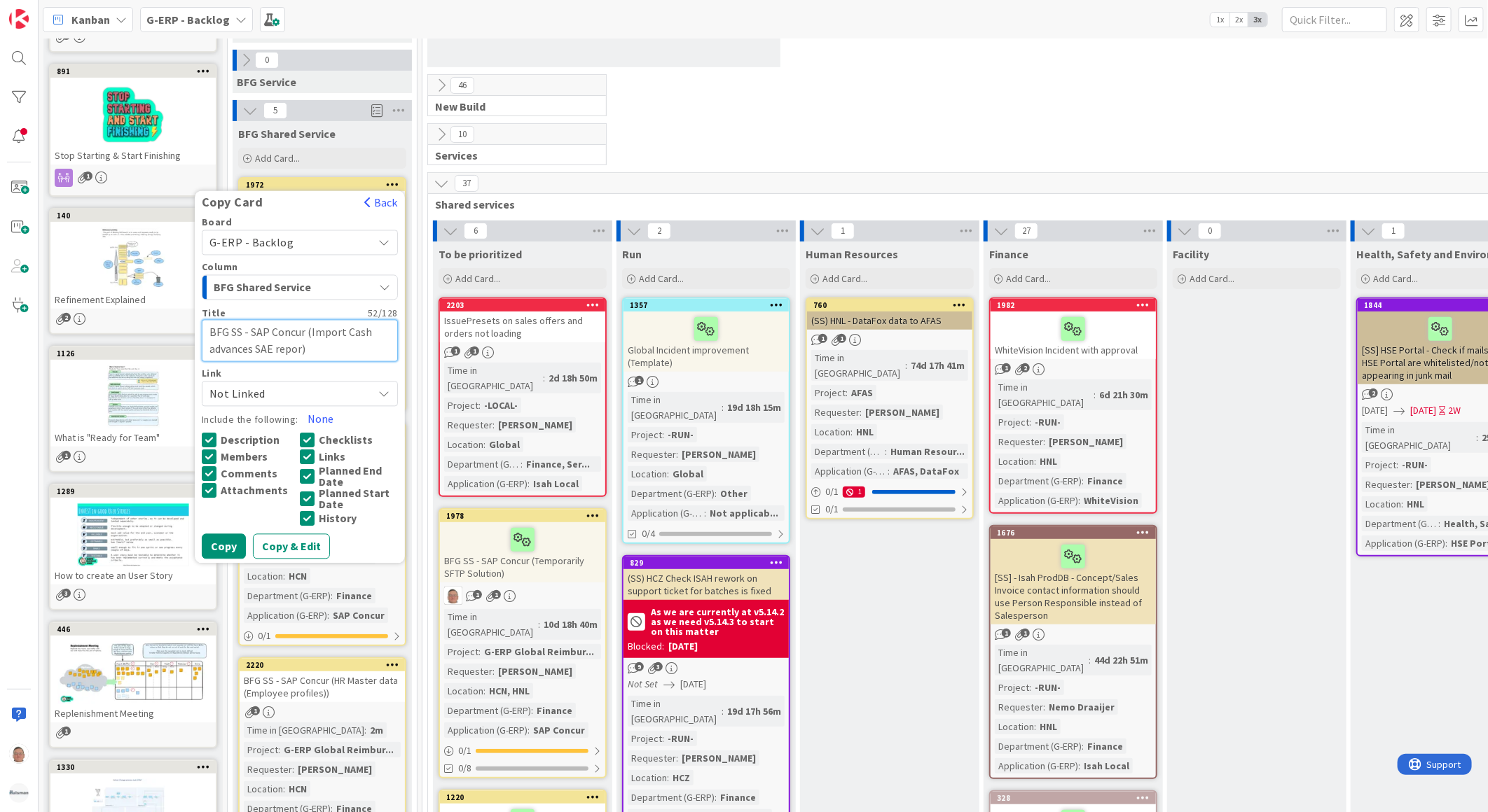
type textarea "x"
type textarea "BFG SS - SAP Concur (Import Cash advances SAE report)"
click at [297, 548] on button "Copy & Edit" at bounding box center [291, 547] width 77 height 25
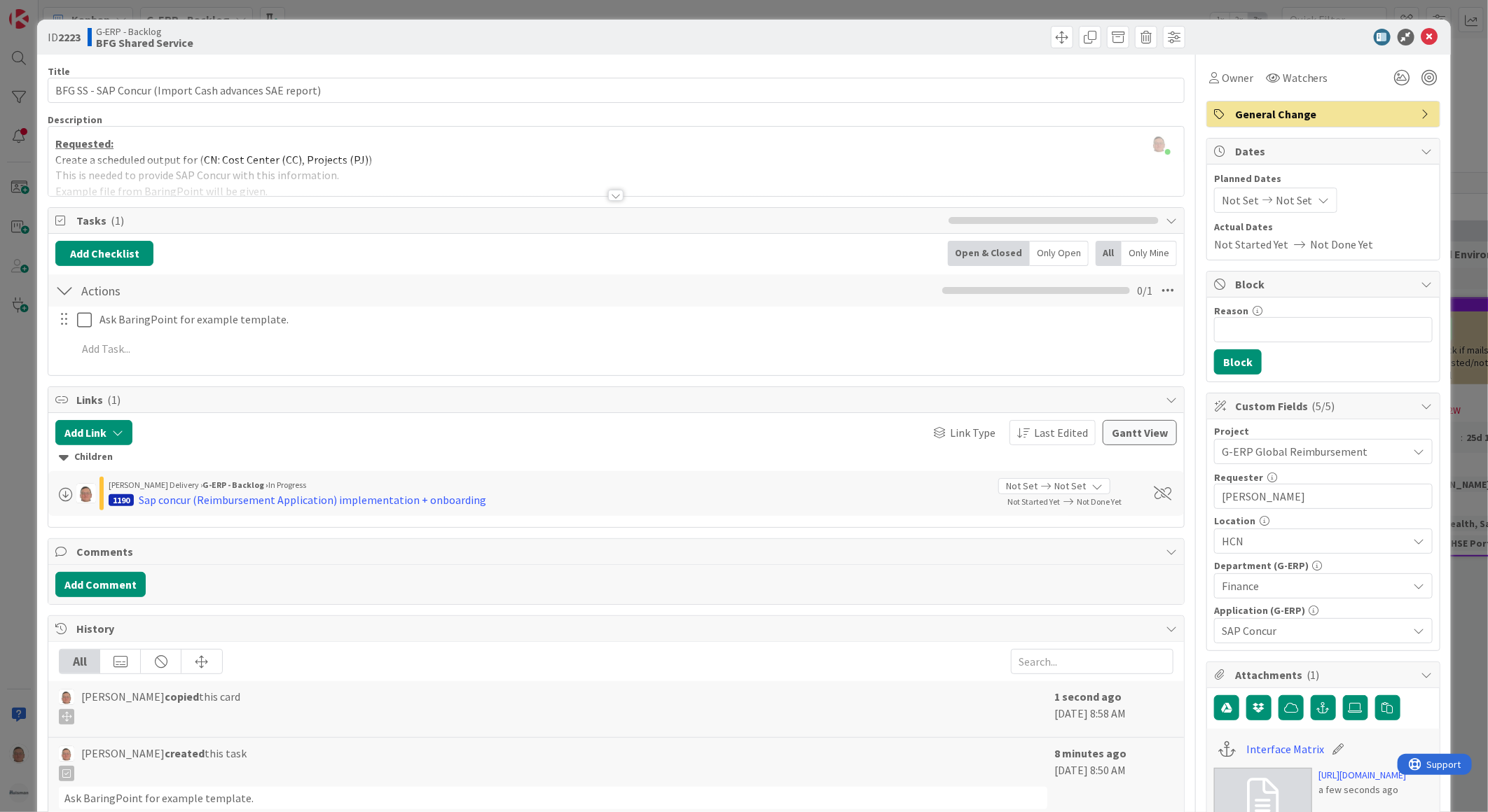
click at [608, 197] on div at bounding box center [616, 195] width 16 height 11
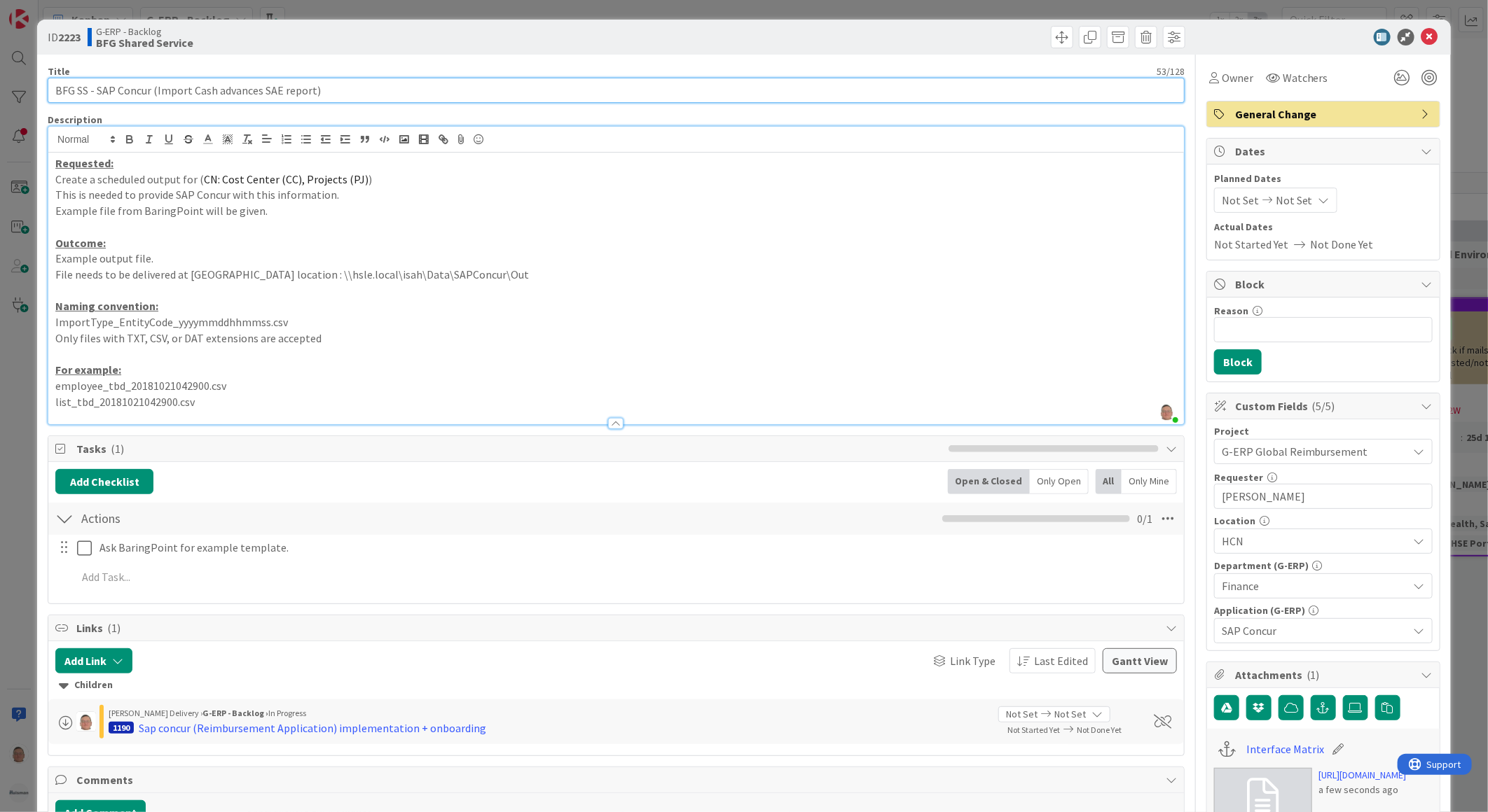
drag, startPoint x: 157, startPoint y: 87, endPoint x: 312, endPoint y: 96, distance: 155.3
click at [312, 96] on input "BFG SS - SAP Concur (Import Cash advances SAE report)" at bounding box center [616, 90] width 1137 height 25
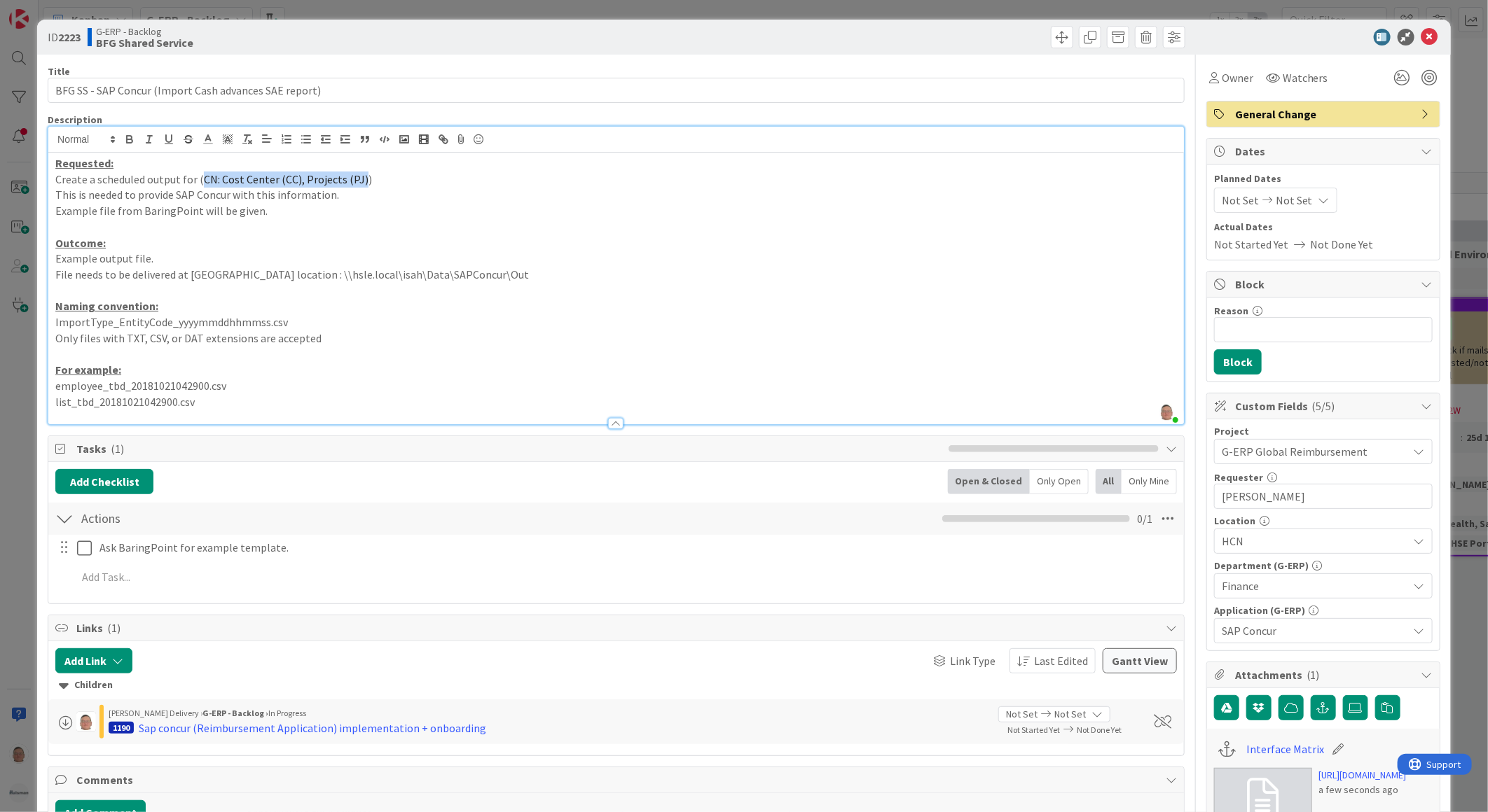
drag, startPoint x: 201, startPoint y: 179, endPoint x: 354, endPoint y: 176, distance: 153.0
click at [354, 176] on span "CN: Cost Center (CC), Projects (PJ)" at bounding box center [286, 179] width 164 height 14
type textarea "x"
click at [148, 274] on p "File needs to be delivered at DFS location : \\hsle.local\isah\Data\SAPConcur\O…" at bounding box center [616, 274] width 1122 height 16
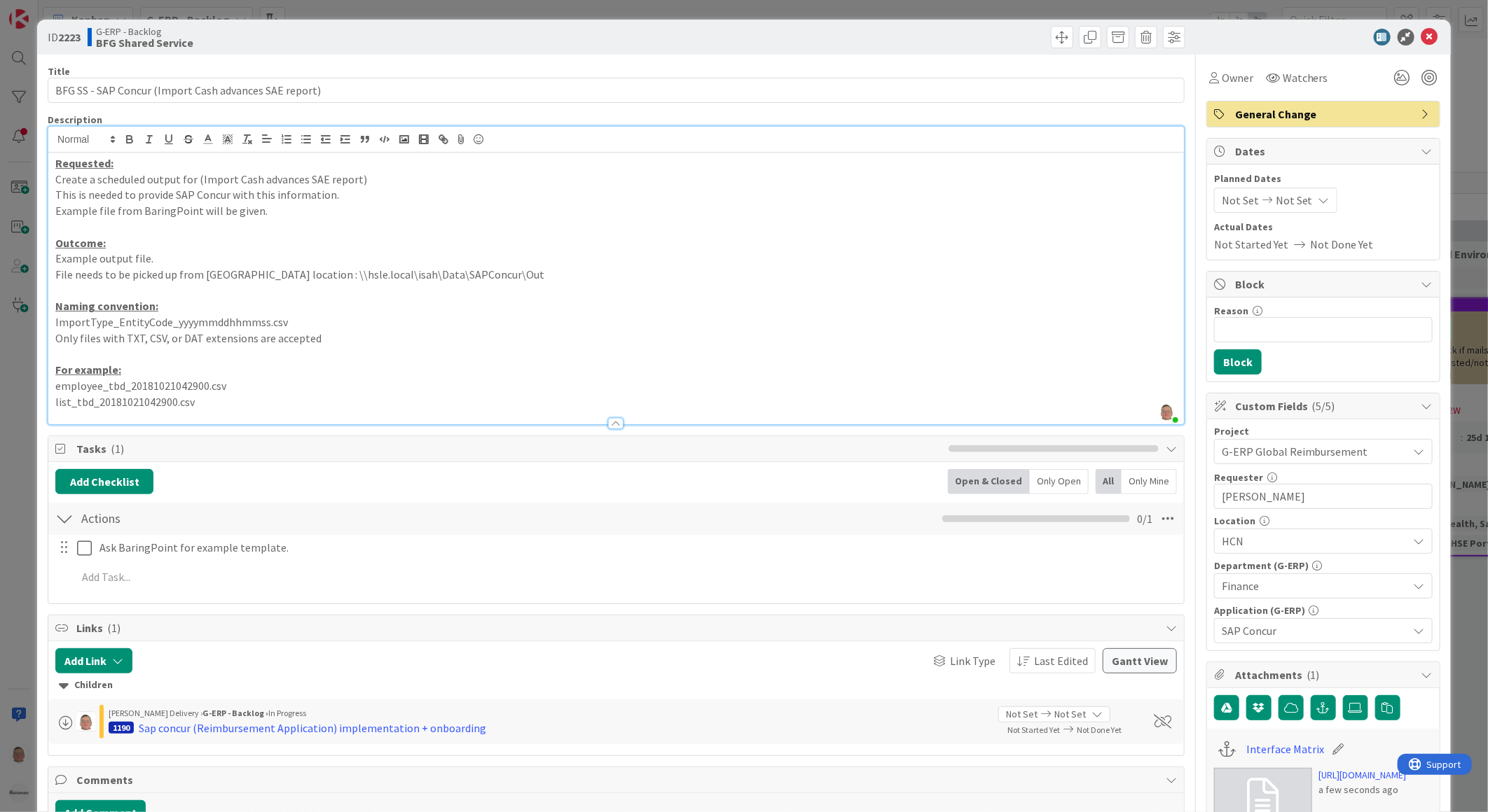
click at [481, 274] on p "File needs to be picked up from DFS location : \\hsle.local\isah\Data\SAPConcur…" at bounding box center [616, 274] width 1122 height 16
drag, startPoint x: 320, startPoint y: 340, endPoint x: 44, endPoint y: 322, distance: 276.6
click at [44, 322] on div "ID 2223 G-ERP - Backlog BFG Shared Service Title 53 / 128 BFG SS - SAP Concur (…" at bounding box center [744, 674] width 1414 height 1308
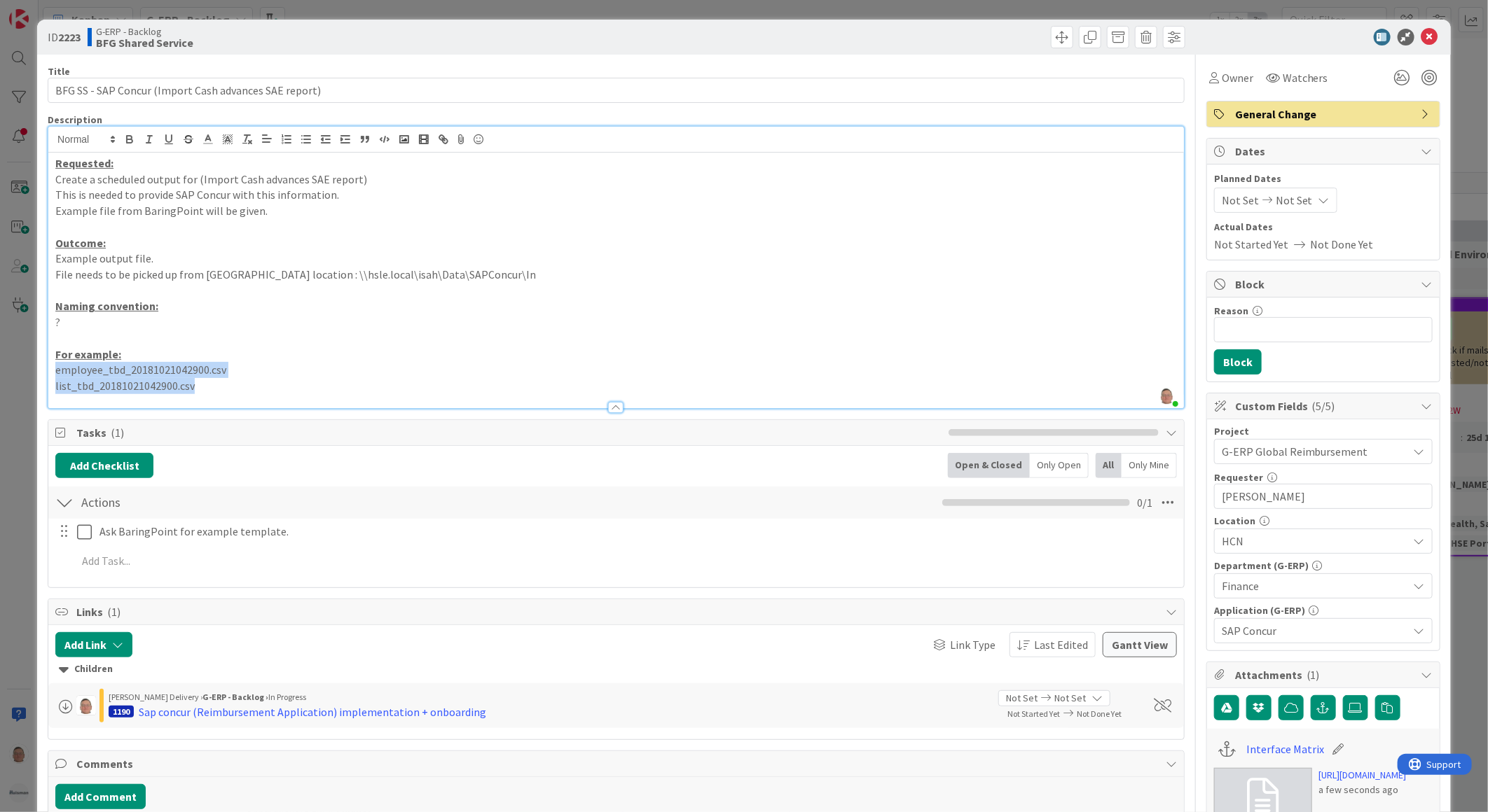
drag, startPoint x: 203, startPoint y: 387, endPoint x: 38, endPoint y: 370, distance: 165.9
click at [38, 370] on div "ID 2223 G-ERP - Backlog BFG Shared Service Title 53 / 128 BFG SS - SAP Concur (…" at bounding box center [744, 665] width 1414 height 1292
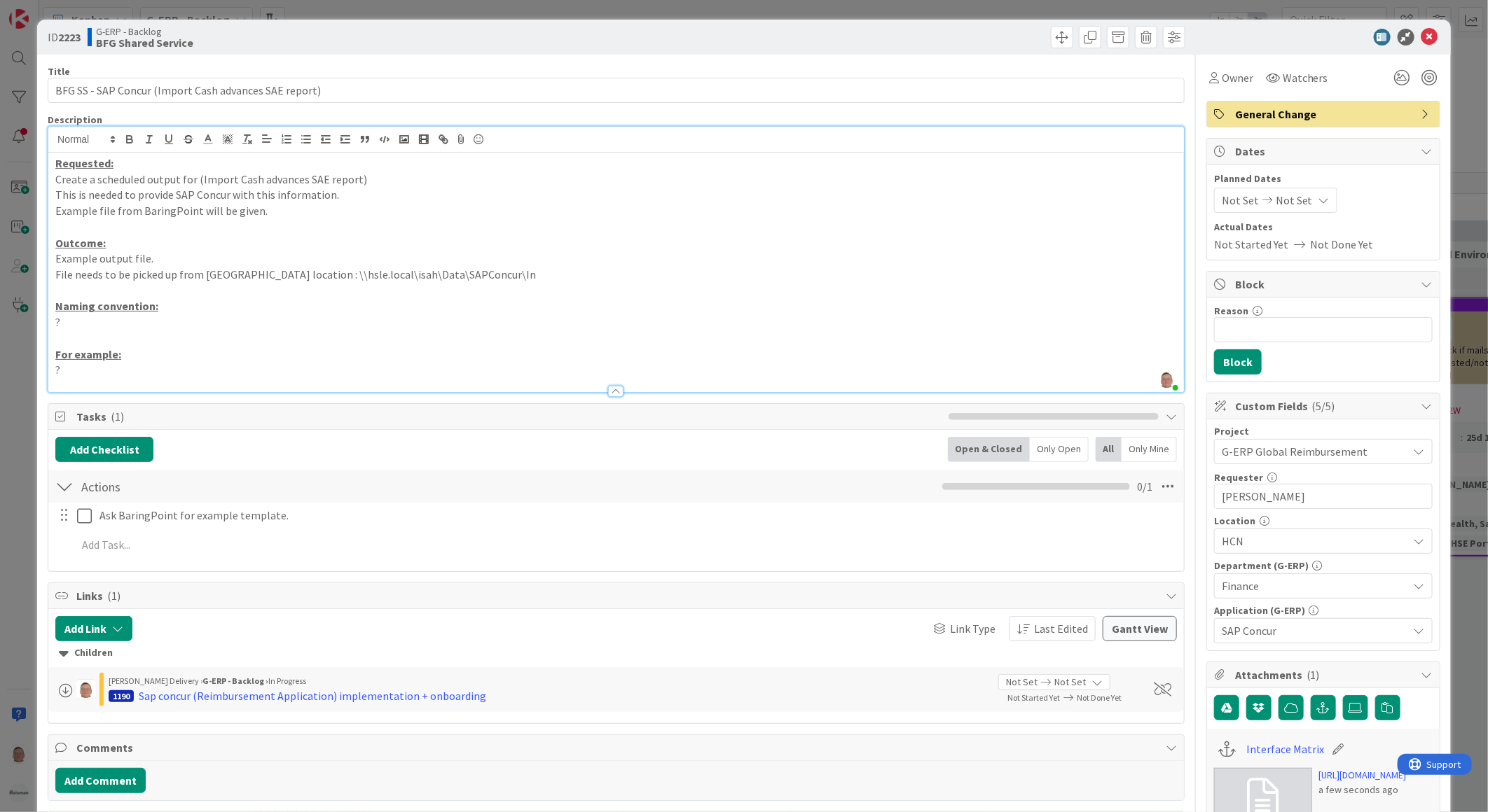
click at [148, 198] on p "This is needed to provide SAP Concur with this information." at bounding box center [616, 195] width 1122 height 16
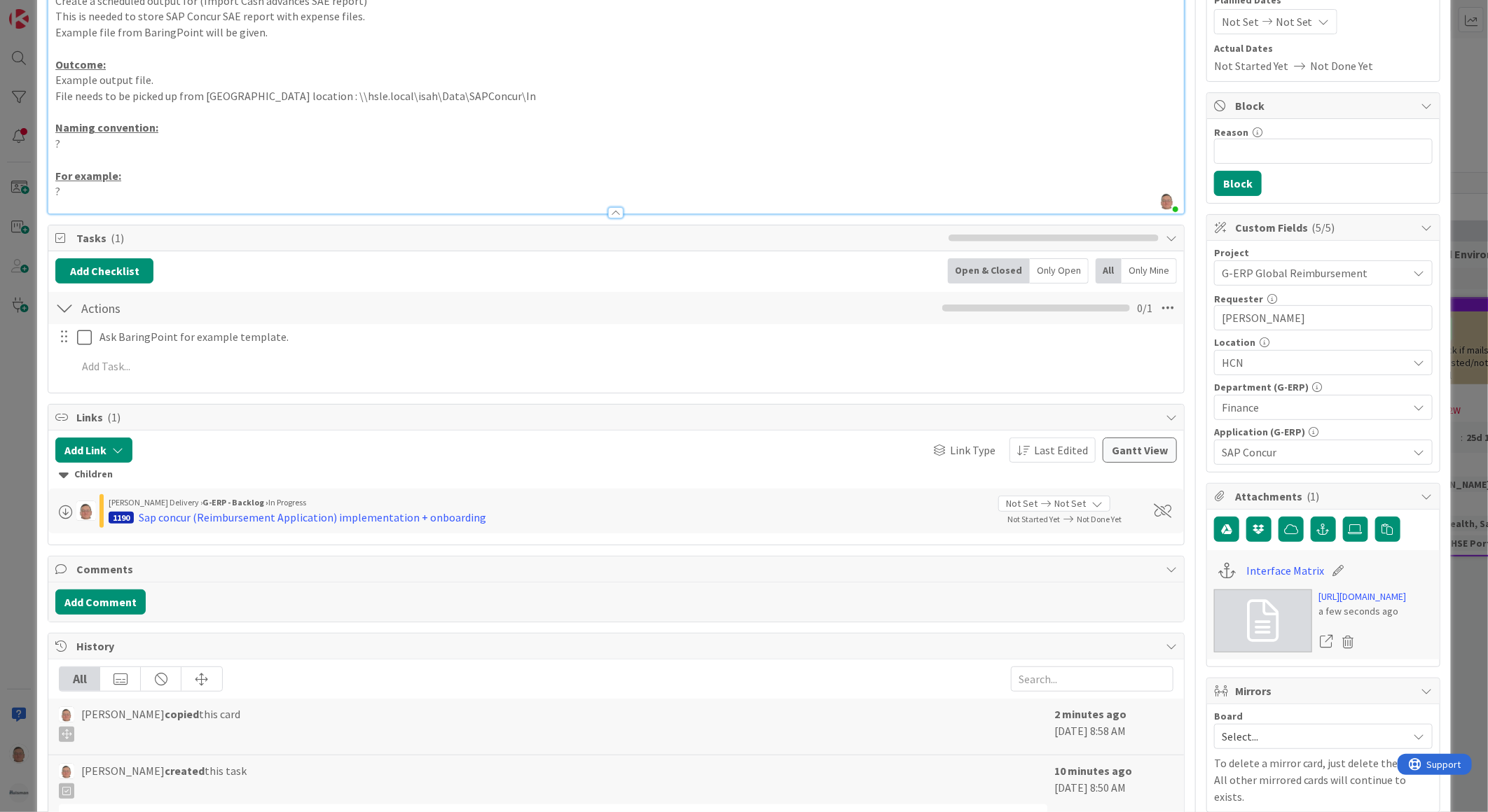
scroll to position [78, 0]
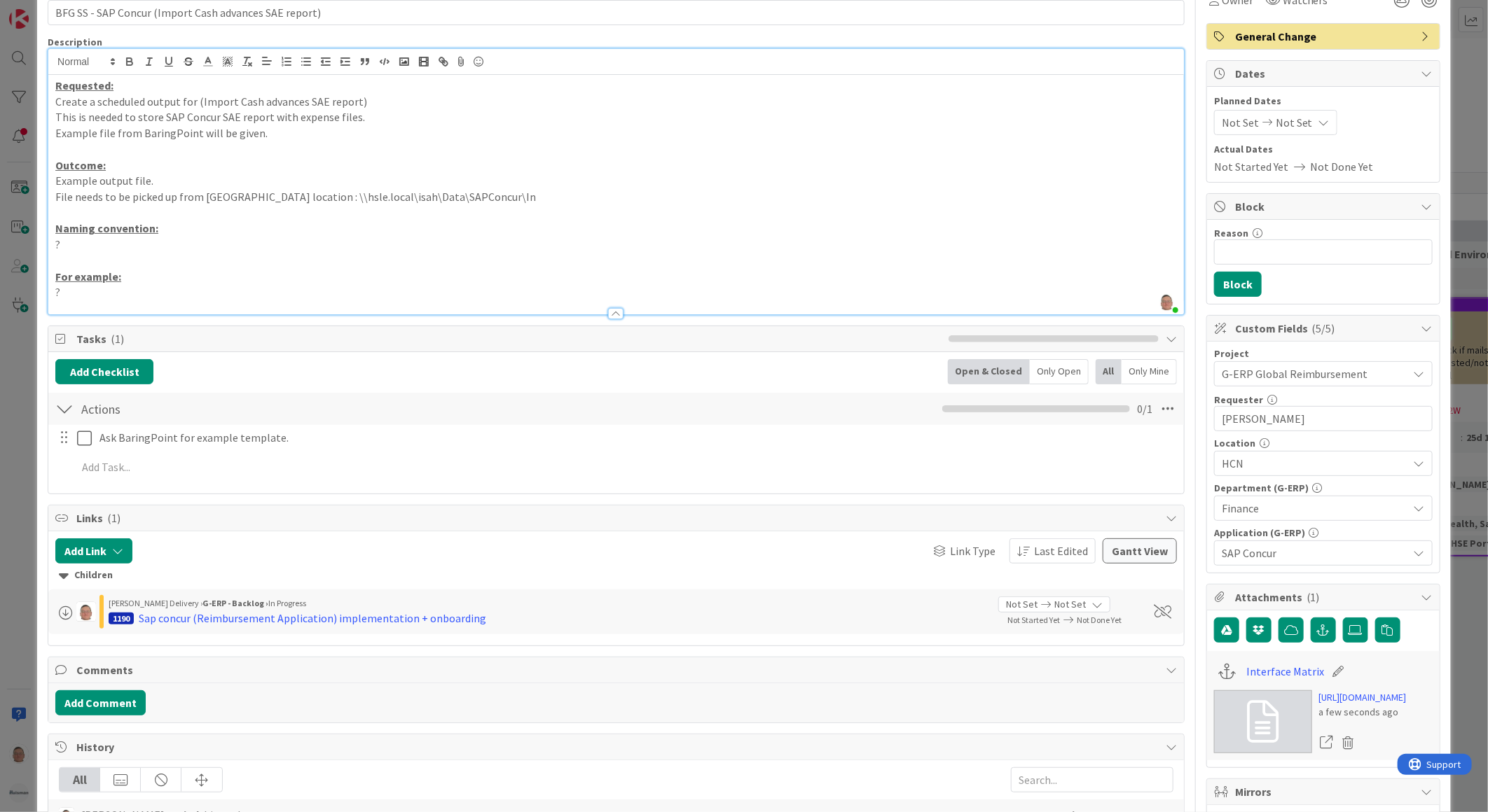
click at [85, 296] on p "?" at bounding box center [616, 292] width 1122 height 16
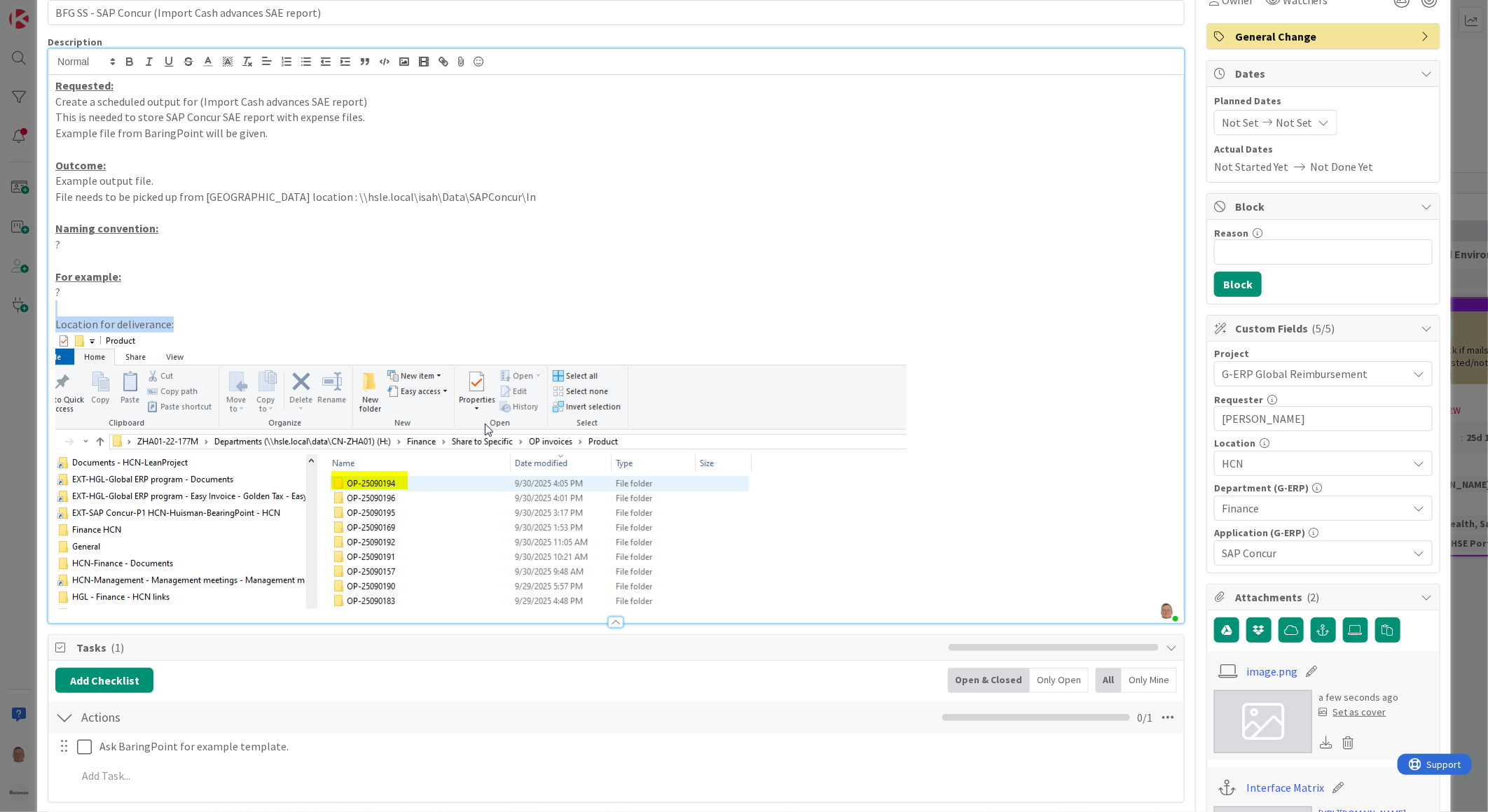
drag, startPoint x: 193, startPoint y: 322, endPoint x: 9, endPoint y: 313, distance: 184.2
click at [9, 313] on div "ID 2223 G-ERP - Backlog BFG Shared Service Title 53 / 128 BFG SS - SAP Concur (…" at bounding box center [744, 406] width 1488 height 812
click at [208, 320] on p "Location for deliverance:" at bounding box center [616, 325] width 1122 height 16
drag, startPoint x: 138, startPoint y: 320, endPoint x: 32, endPoint y: 318, distance: 106.0
click at [32, 318] on div "ID 2223 G-ERP - Backlog BFG Shared Service Title 53 / 128 BFG SS - SAP Concur (…" at bounding box center [744, 406] width 1488 height 812
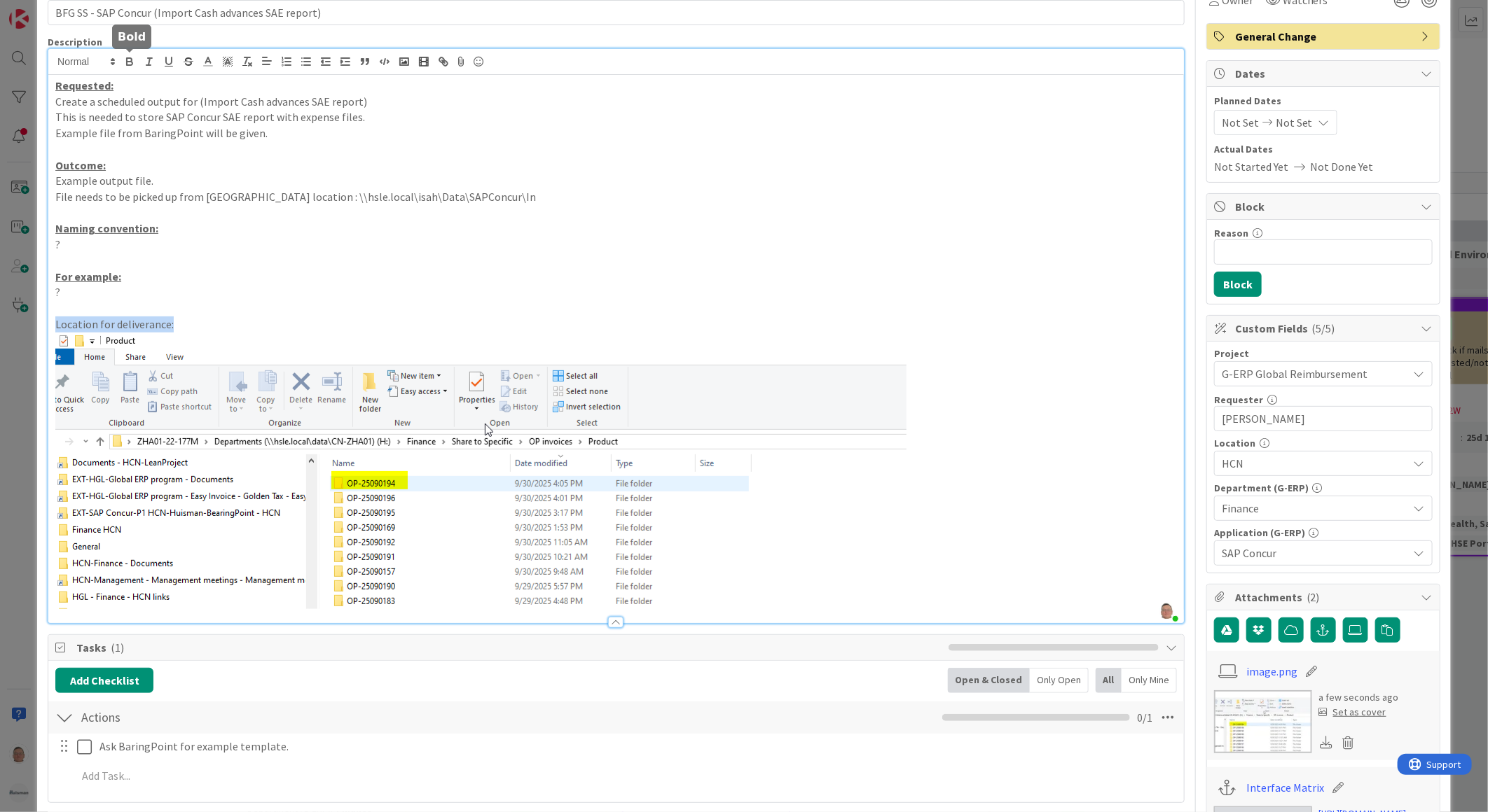
click at [130, 61] on icon "button" at bounding box center [130, 63] width 6 height 4
click at [174, 61] on icon "button" at bounding box center [169, 61] width 13 height 13
click at [263, 329] on p "Location for deliverance:" at bounding box center [616, 325] width 1122 height 16
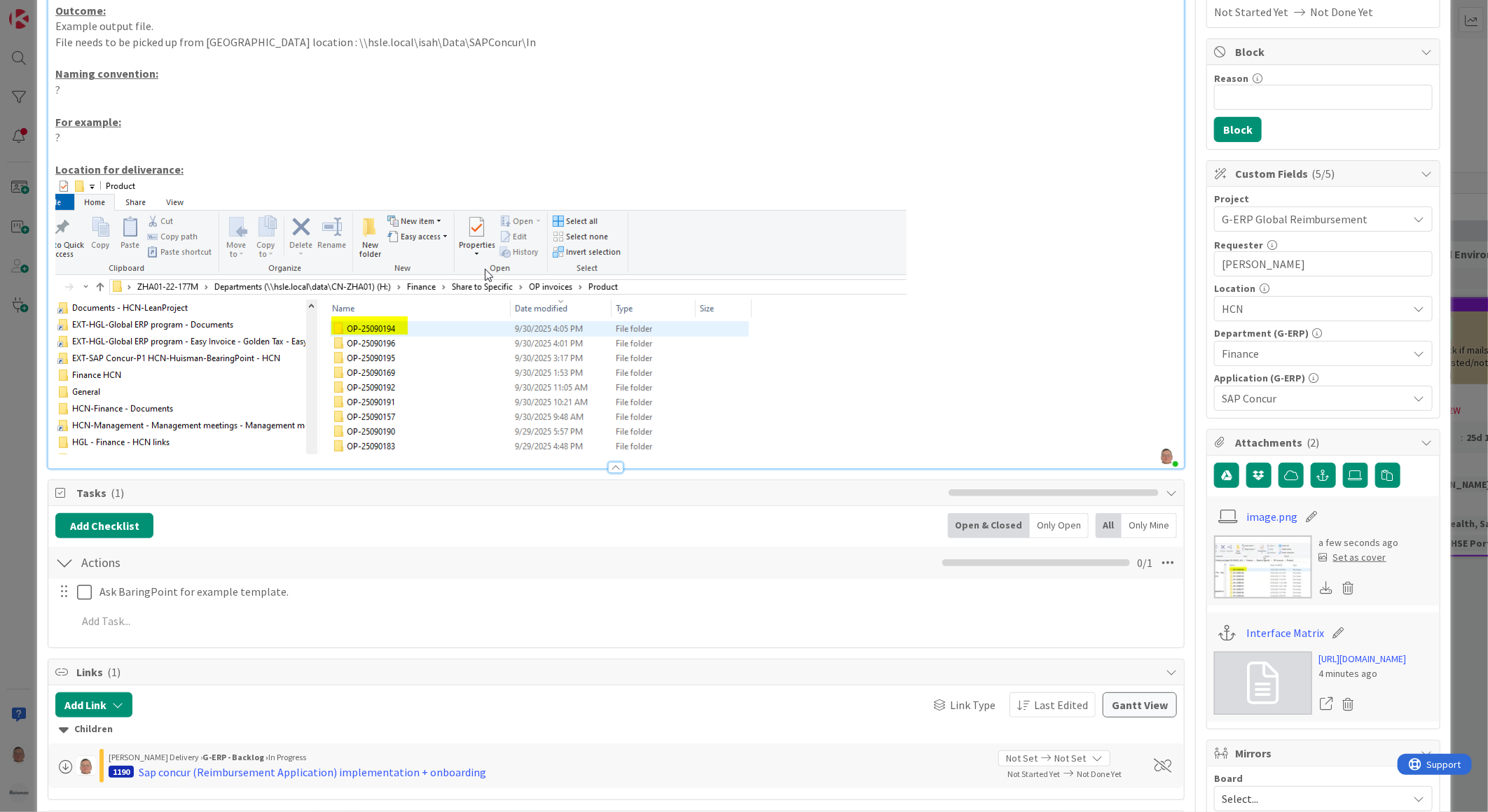
scroll to position [233, 0]
click at [937, 444] on p at bounding box center [616, 315] width 1122 height 277
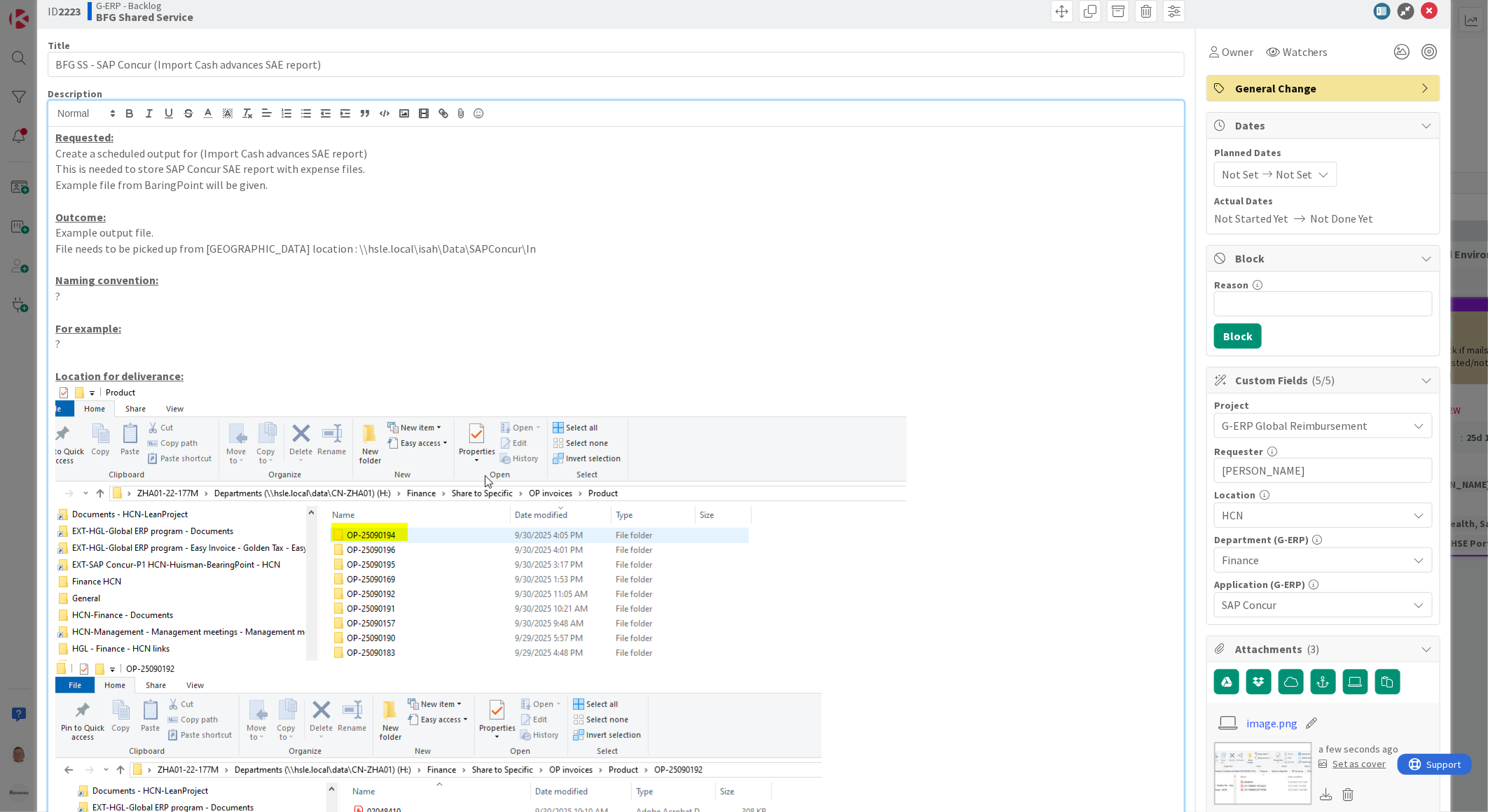
scroll to position [0, 0]
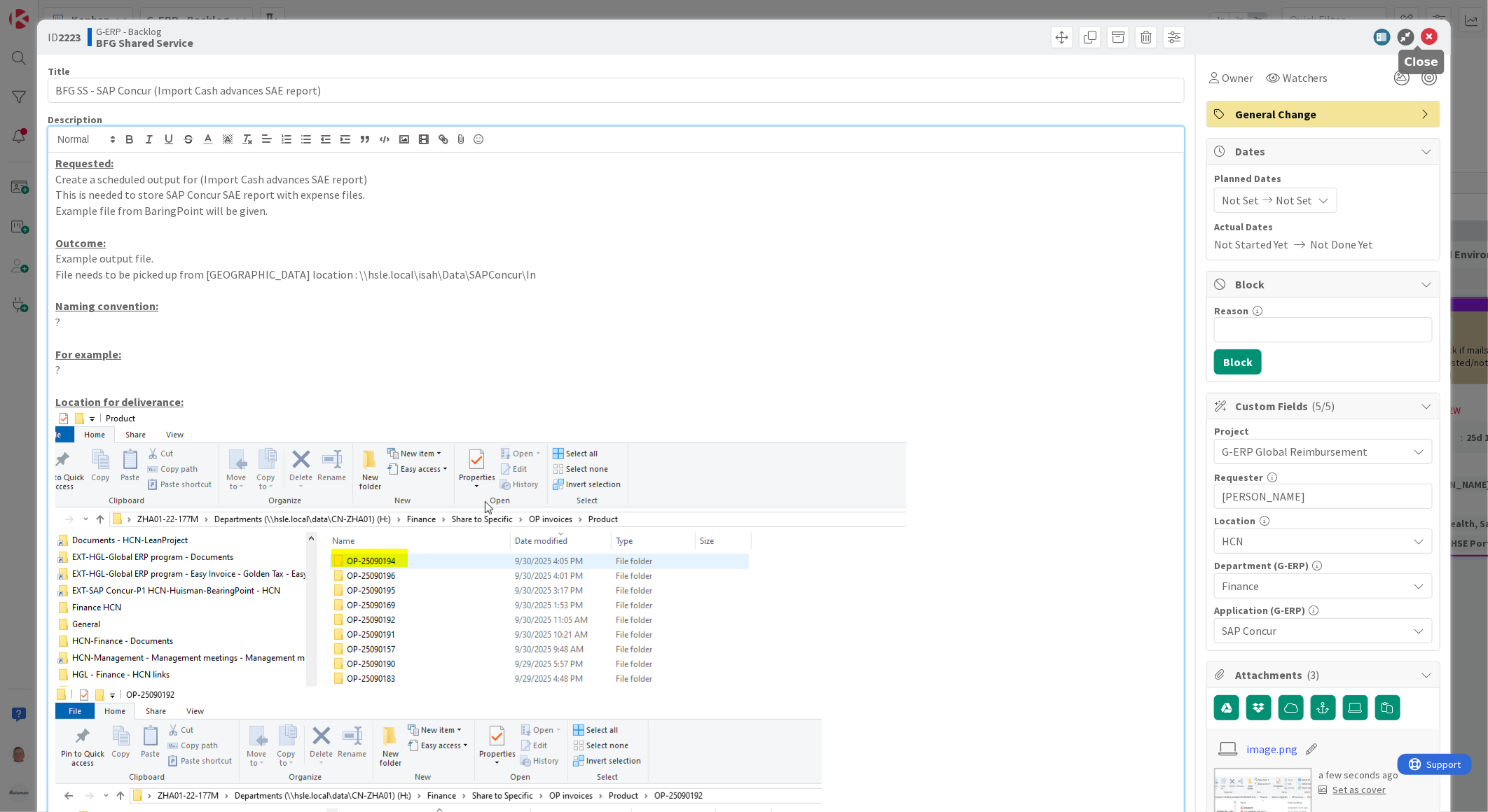
click at [1421, 34] on icon at bounding box center [1429, 37] width 17 height 17
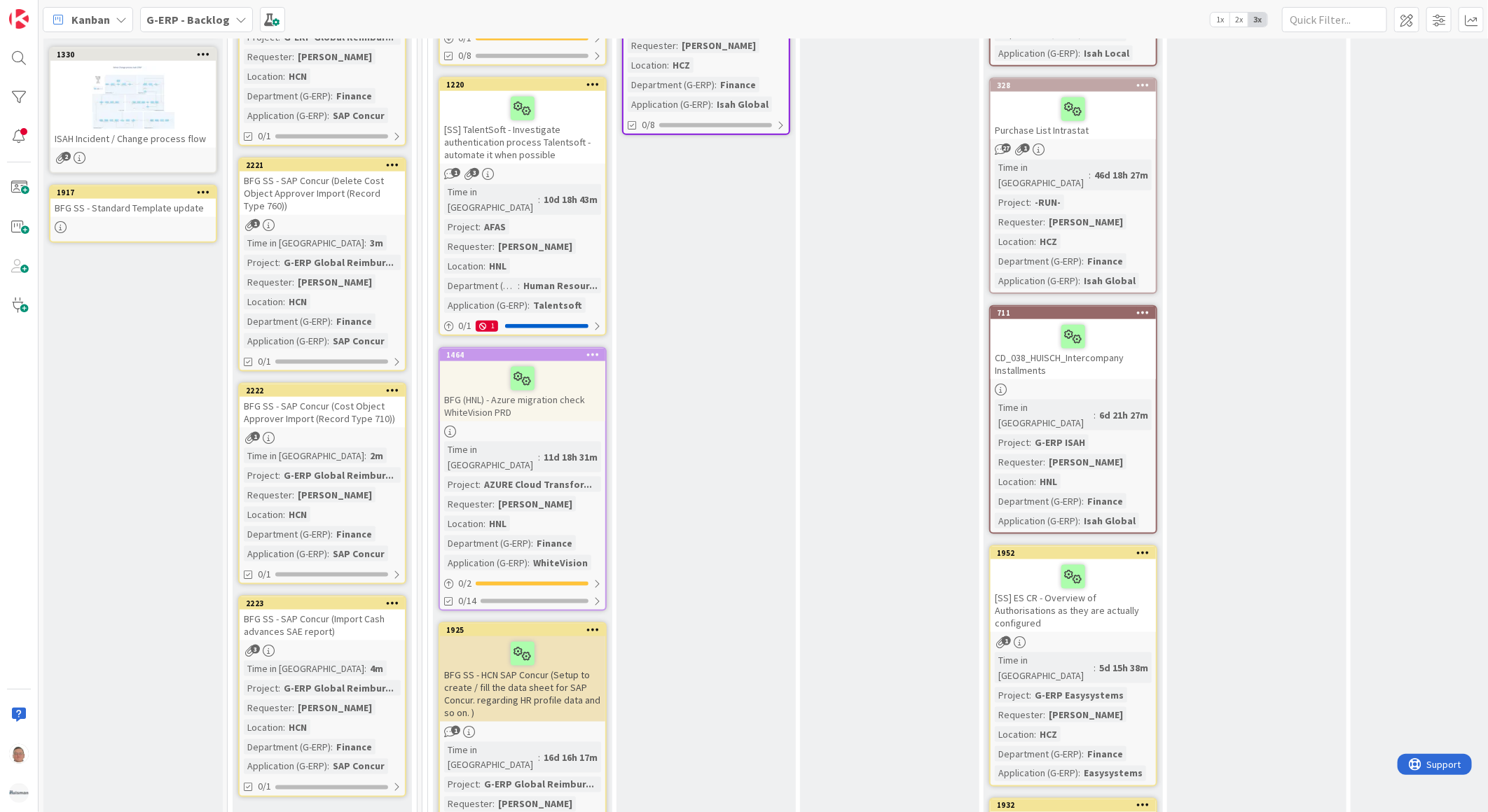
scroll to position [1011, 0]
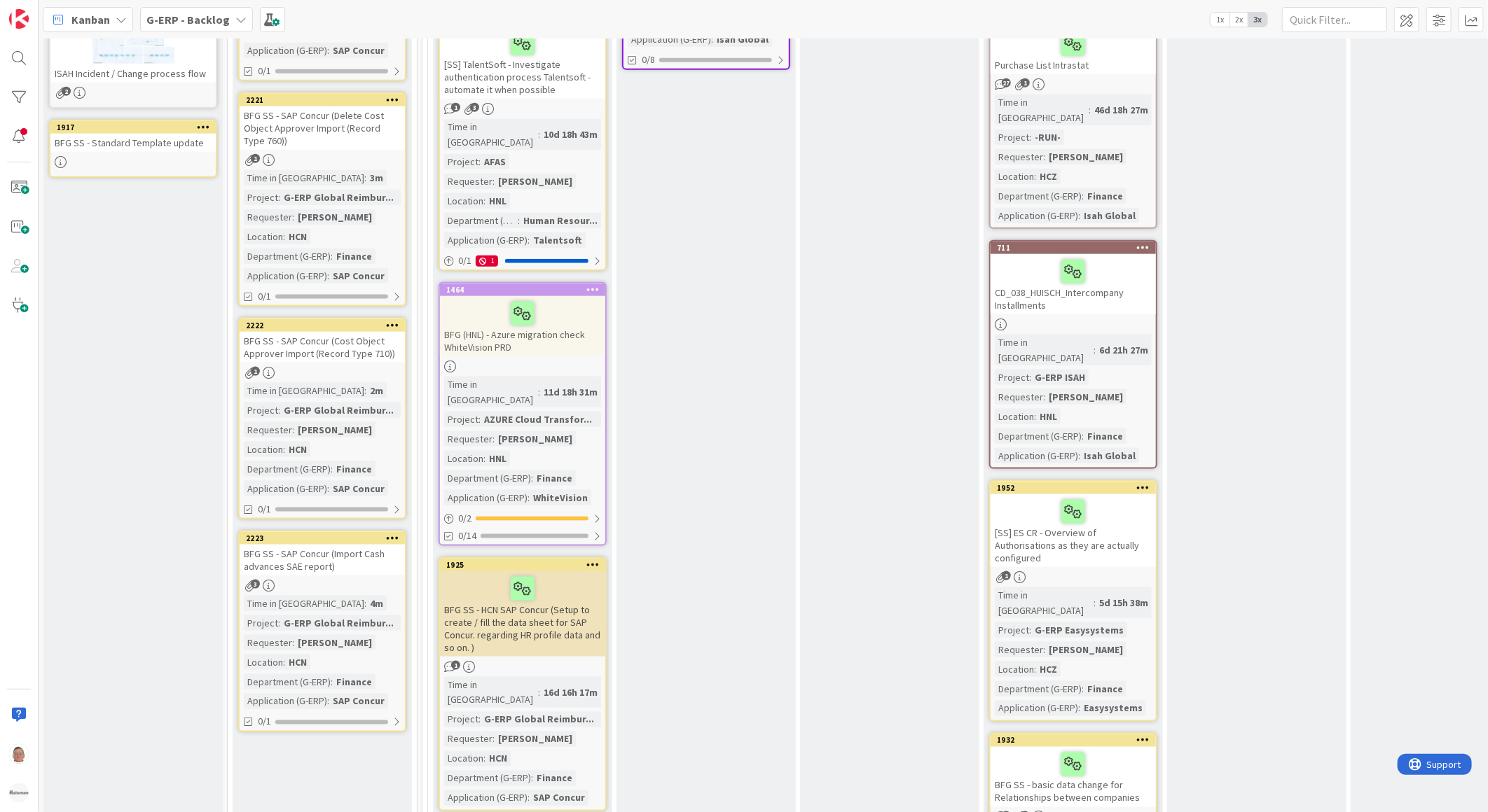
click at [390, 533] on icon at bounding box center [392, 538] width 13 height 10
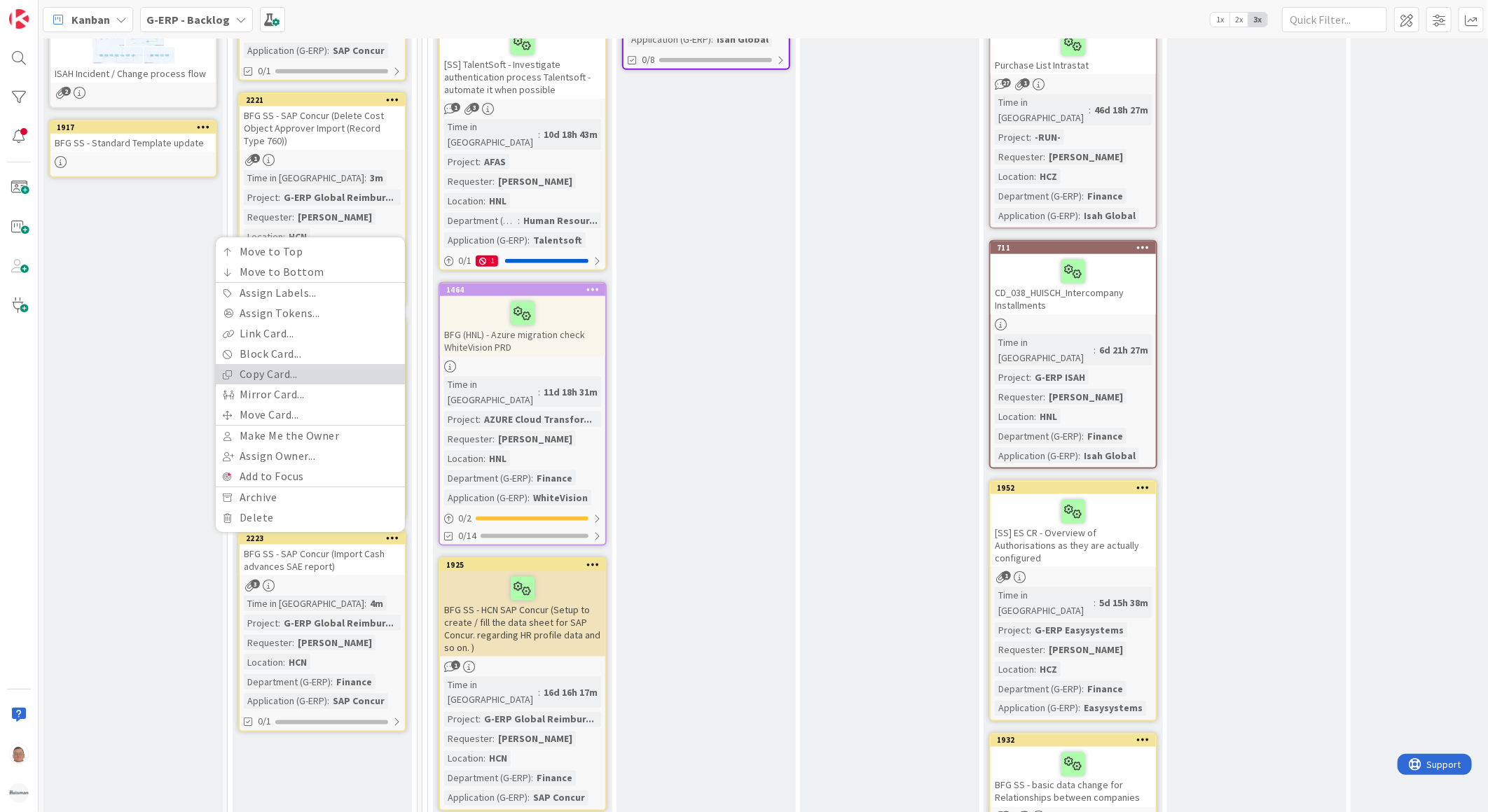
click at [282, 364] on link "Copy Card..." at bounding box center [311, 374] width 189 height 20
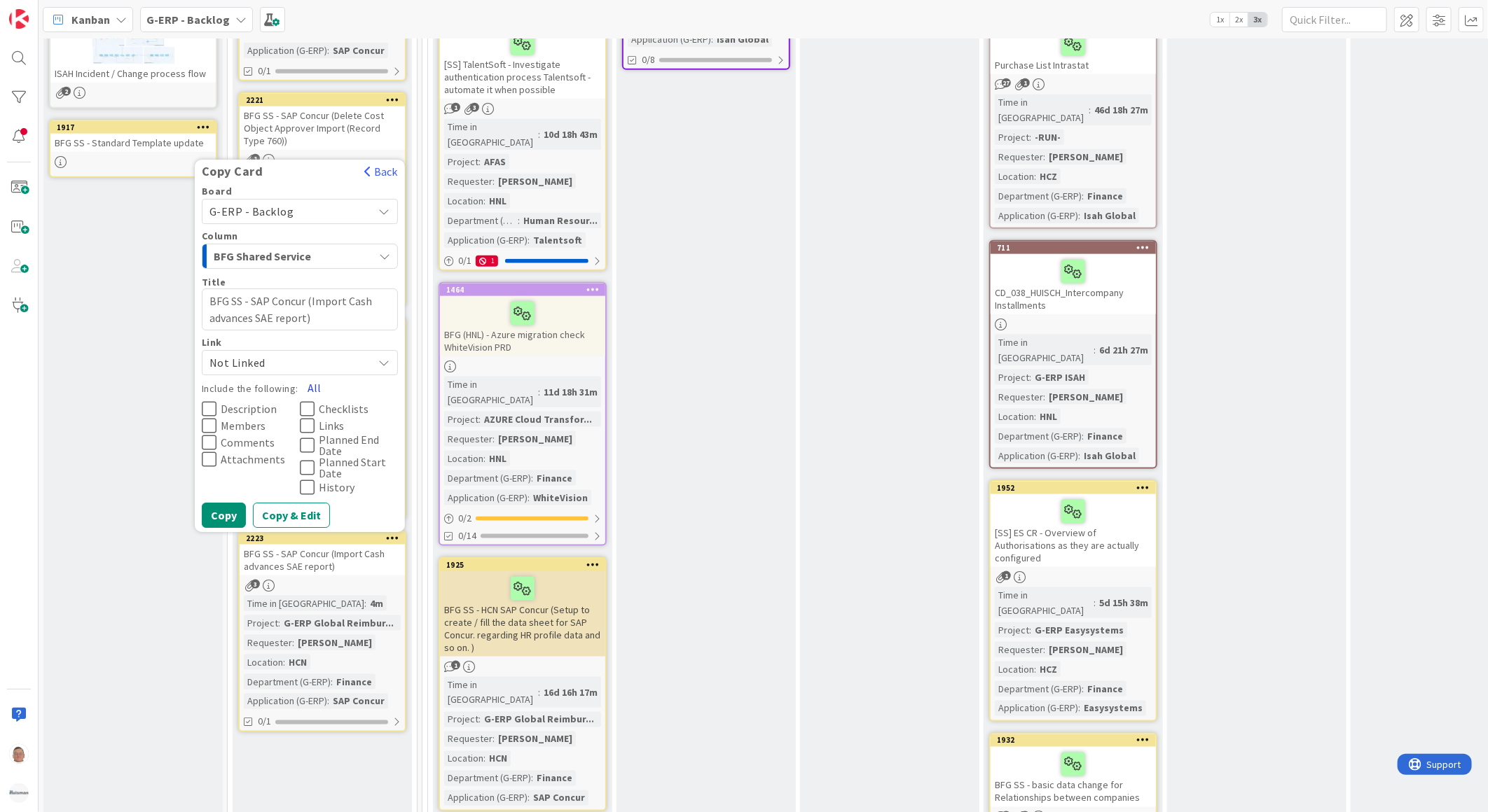
click at [313, 375] on button "All" at bounding box center [314, 388] width 32 height 25
click at [311, 289] on textarea "BFG SS - SAP Concur (Import Cash advances SAE report)" at bounding box center [300, 310] width 196 height 42
drag, startPoint x: 344, startPoint y: 262, endPoint x: 355, endPoint y: 274, distance: 16.3
click at [355, 289] on textarea "BFG SS - SAP Concur (Import Cash advances SAE report)" at bounding box center [300, 310] width 196 height 42
paste textarea "Image Delivery Extract"
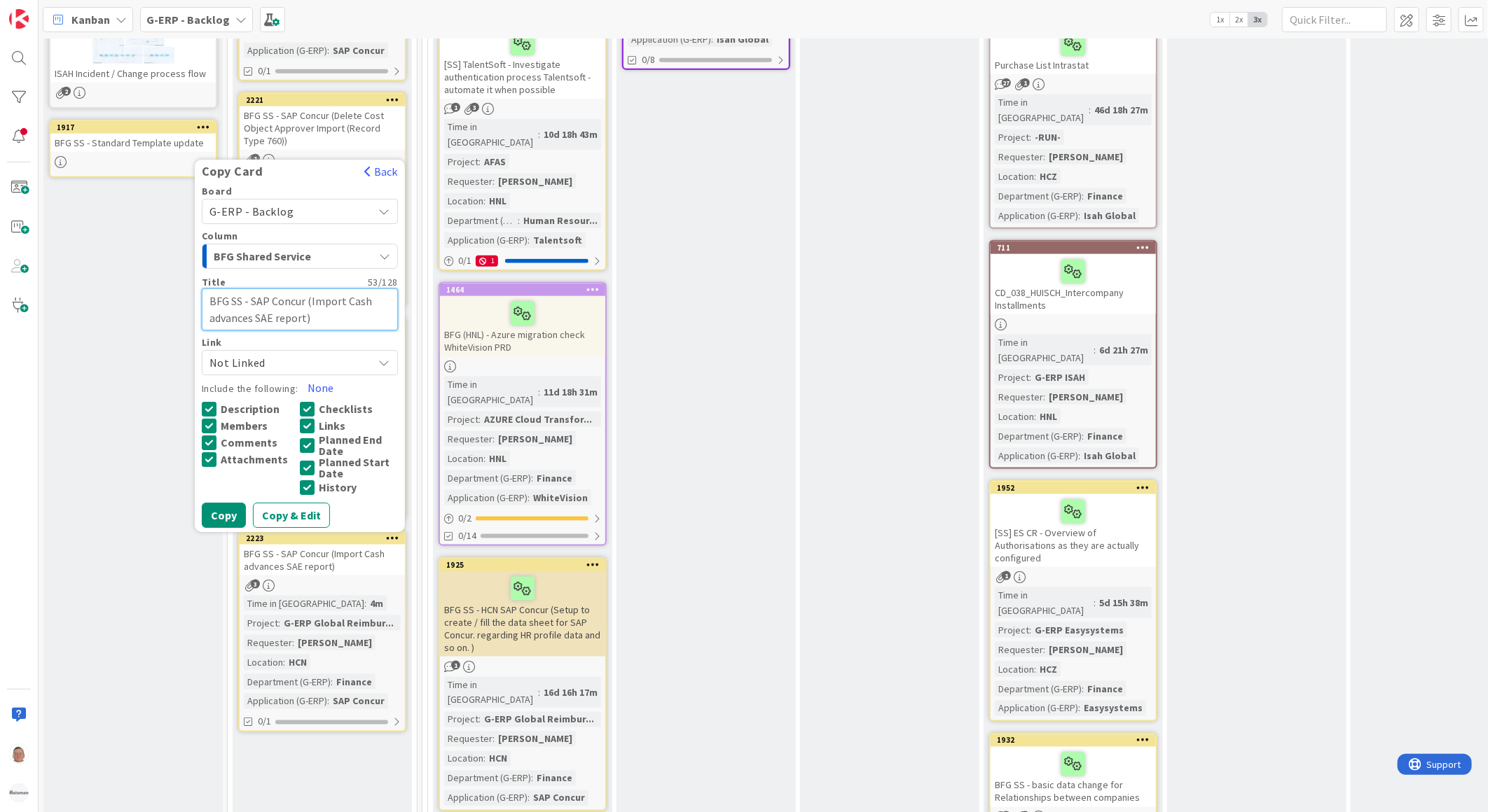
type textarea "x"
type textarea "BFG SS - SAP Concur (ImportImage Delivery Extract"
type textarea "x"
type textarea "BFG SS - SAP Concur (ImportImage Delivery Extract"
type textarea "x"
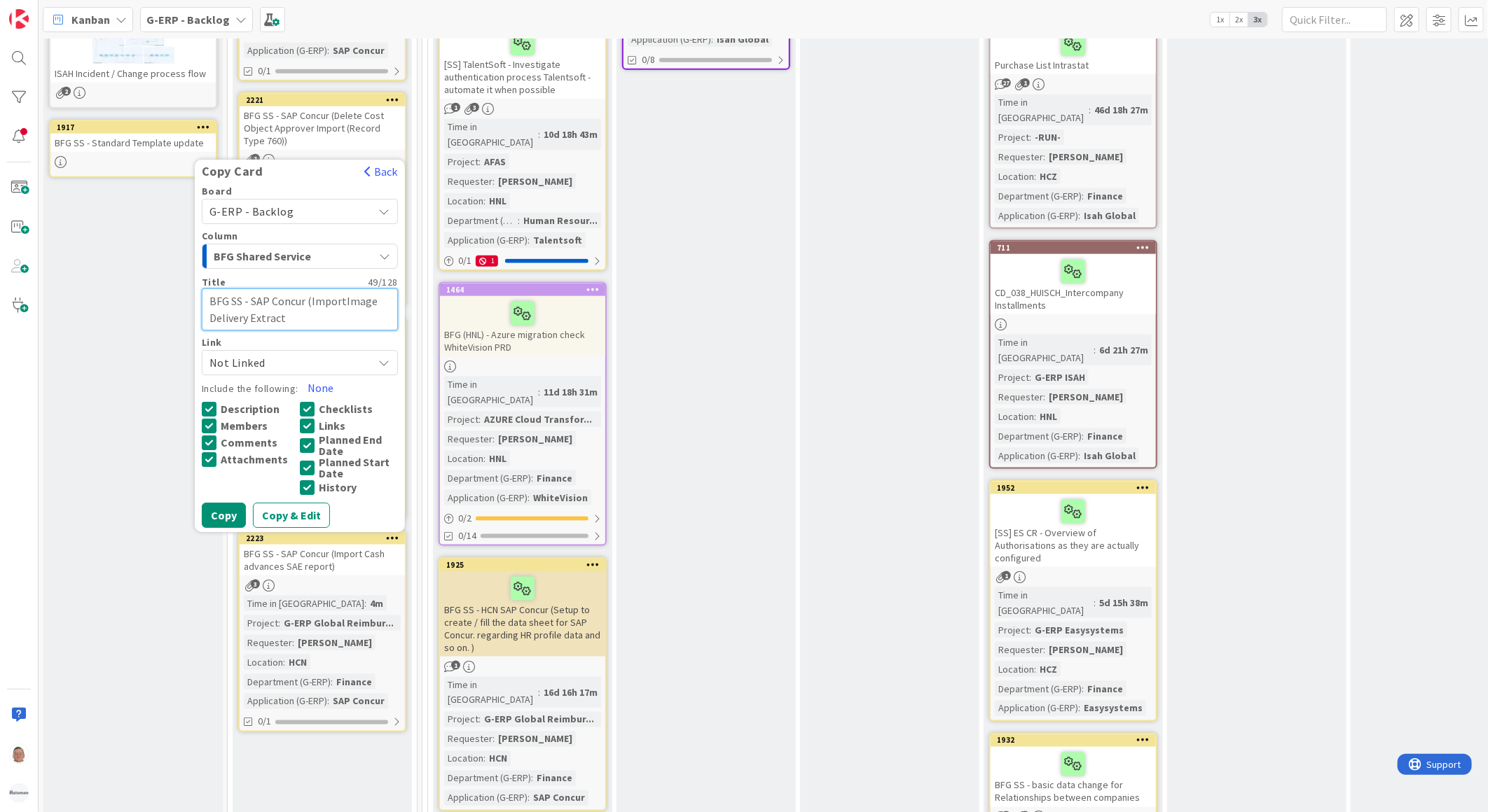
type textarea "BFG SS - SAP Concur (ImportImage Delivery Extract)"
click at [340, 289] on textarea "BFG SS - SAP Concur (ImportImage Delivery Extract)" at bounding box center [300, 310] width 196 height 42
type textarea "x"
type textarea "BFG SS - SAP Concur (Import Image Delivery Extract)"
click at [306, 502] on button "Copy & Edit" at bounding box center [291, 515] width 77 height 25
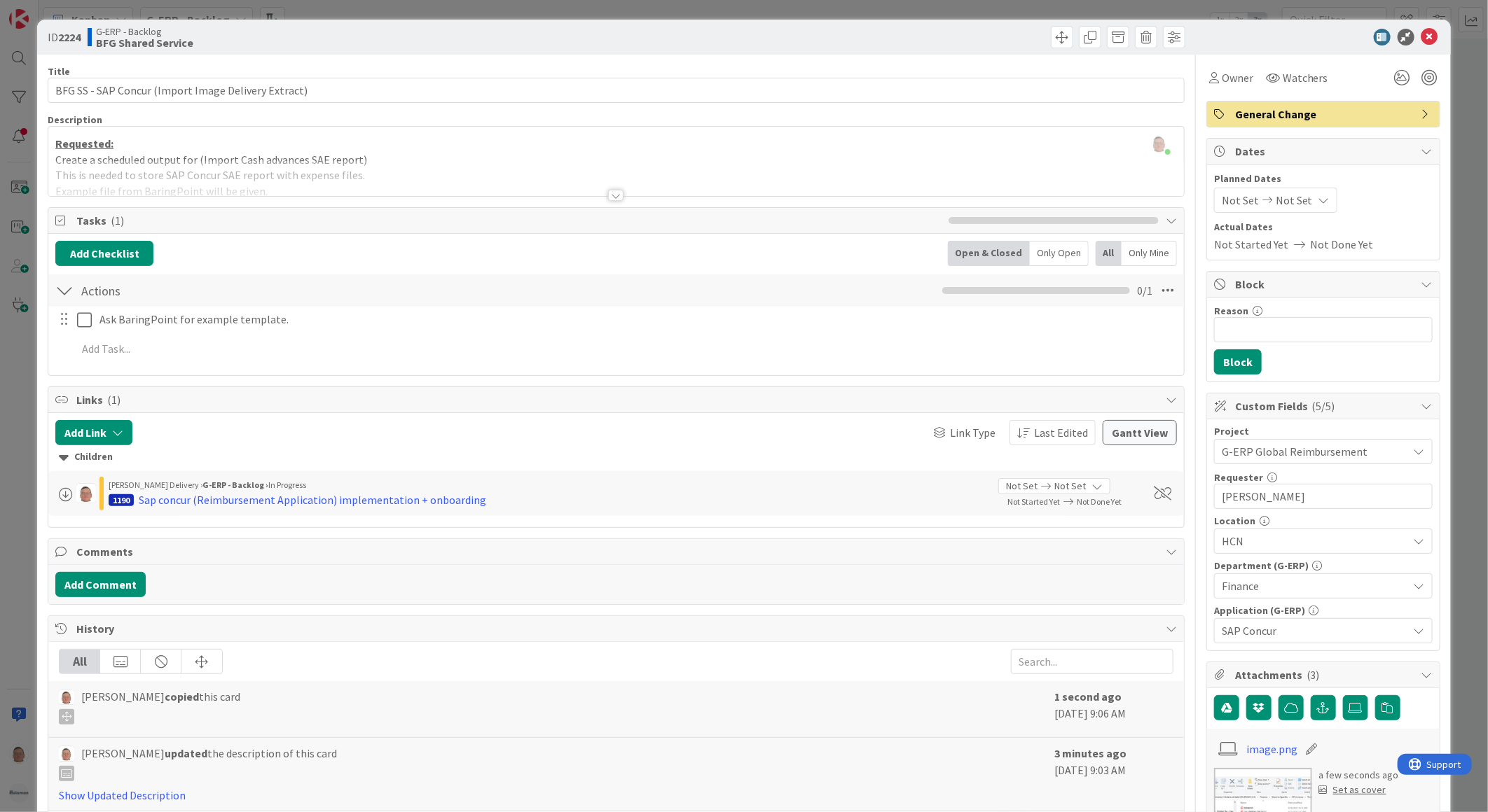
click at [611, 198] on div at bounding box center [616, 195] width 16 height 11
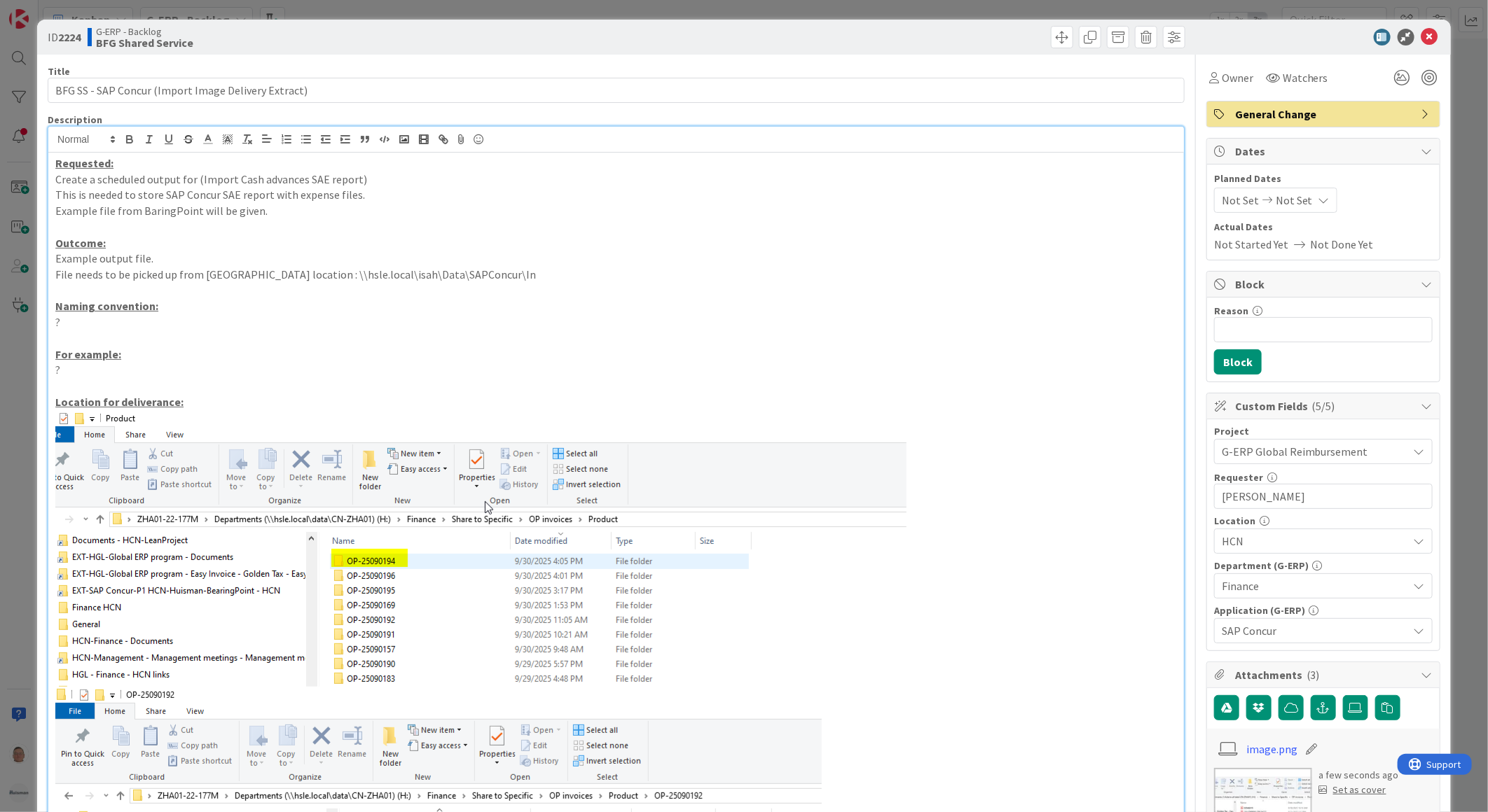
click at [361, 194] on p "This is needed to store SAP Concur SAE report with expense files." at bounding box center [616, 195] width 1122 height 16
type textarea "x"
drag, startPoint x: 220, startPoint y: 196, endPoint x: 278, endPoint y: 193, distance: 58.1
click at [278, 193] on p "This is needed to store SAP Concur Expense files." at bounding box center [616, 195] width 1122 height 16
copy p "Expense files"
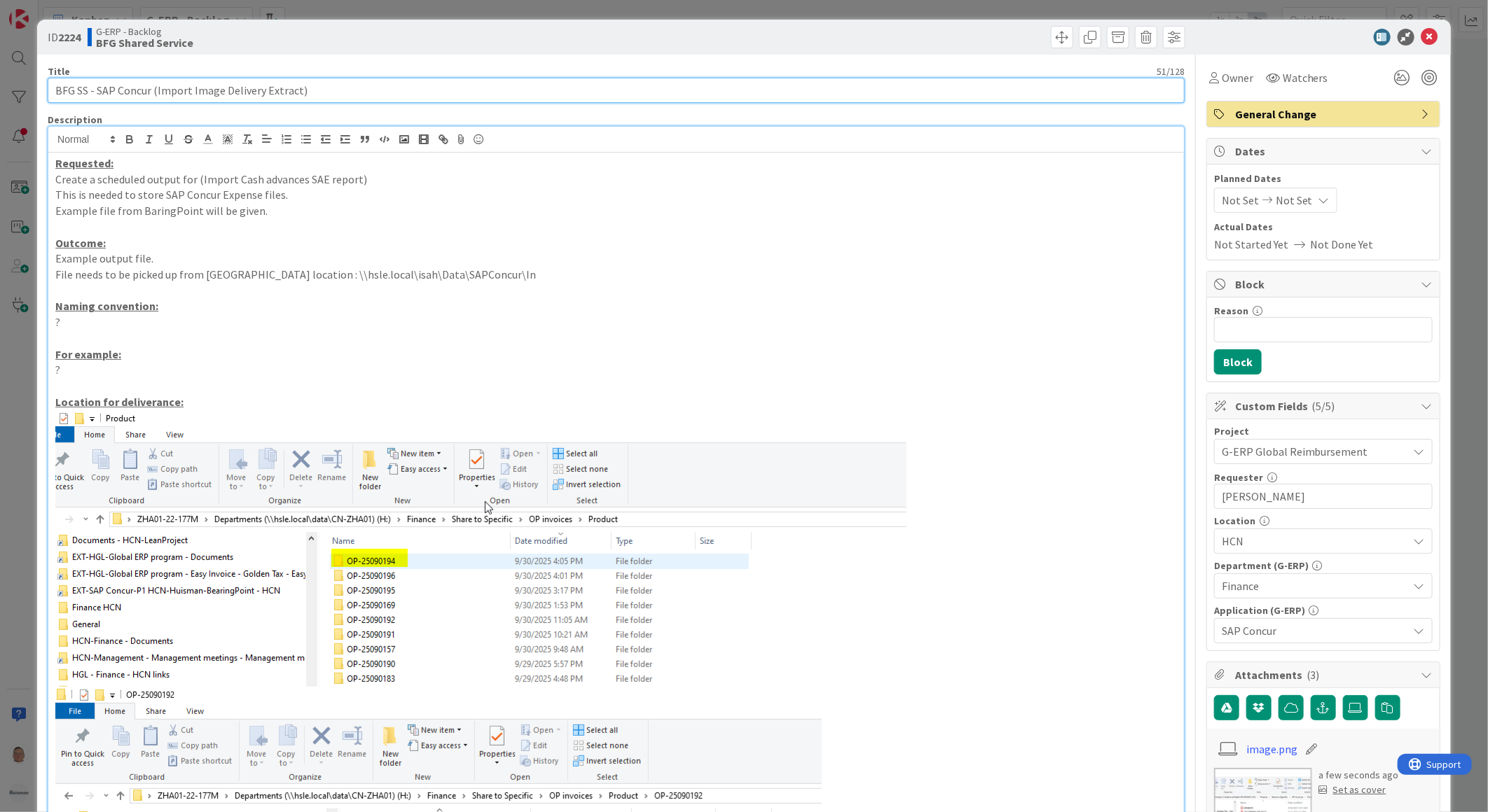
click at [318, 89] on input "BFG SS - SAP Concur (Import Image Delivery Extract)" at bounding box center [616, 90] width 1137 height 25
paste input "Expense files"
type input "BFG SS - SAP Concur (Import Image Delivery Extract) Expense files"
type textarea "x"
type input "BFG SS - SAP Concur (Import Image Delivery Extract) Expense files..."
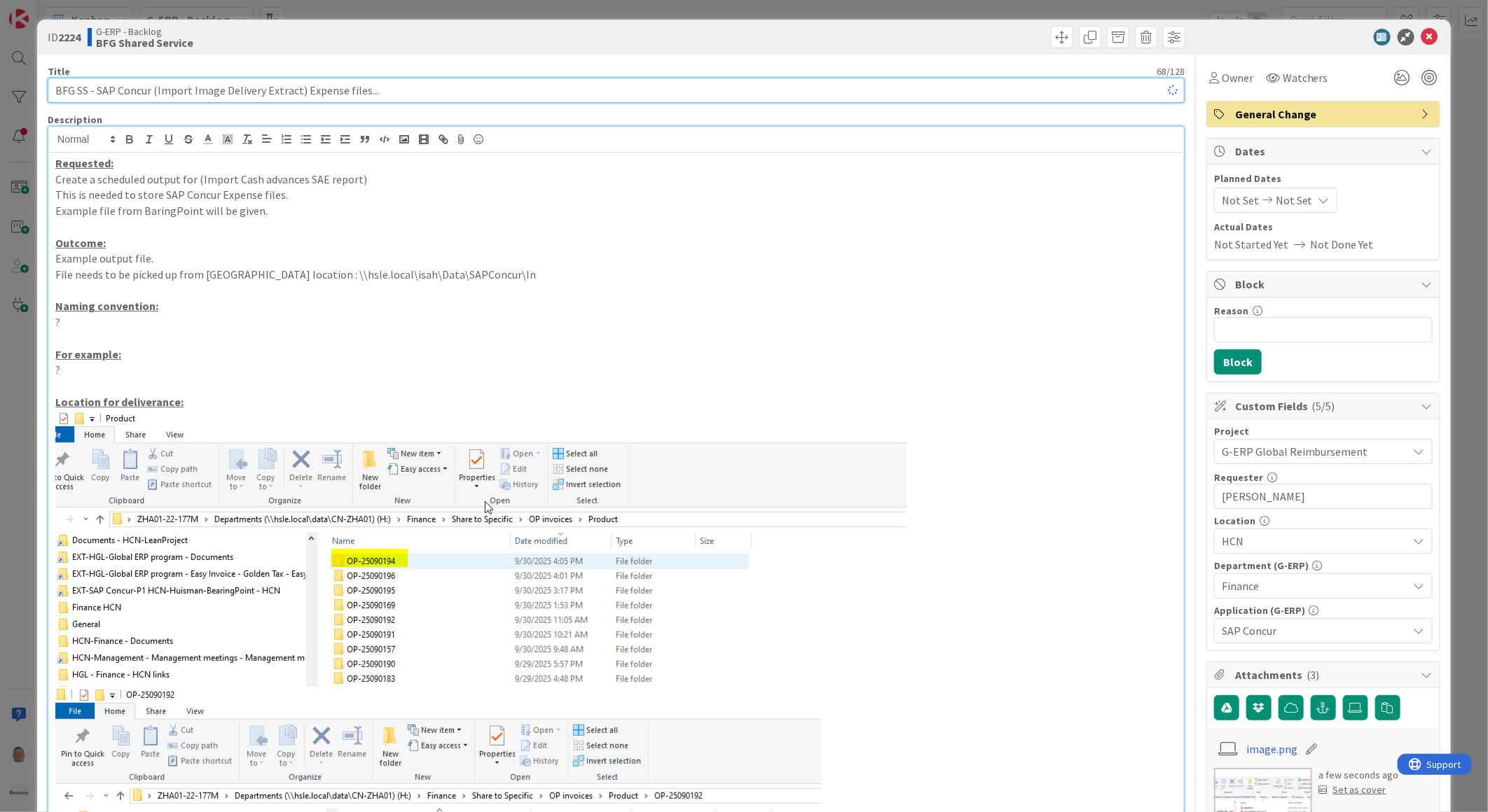
type textarea "x"
type input "BFG SS - SAP Concur (Import Image Delivery Extract) Expense files..."
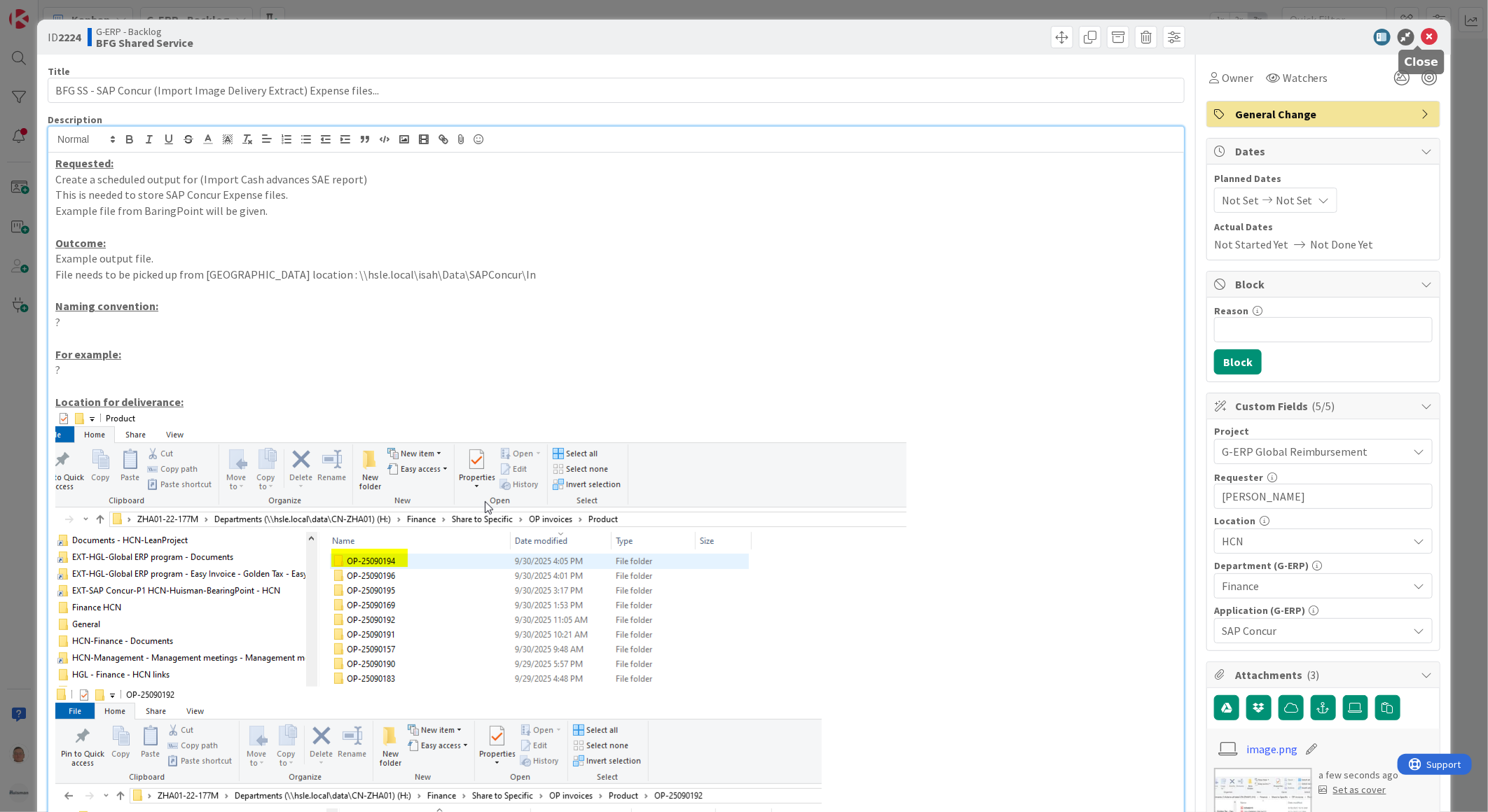
click at [1421, 33] on icon at bounding box center [1429, 37] width 17 height 17
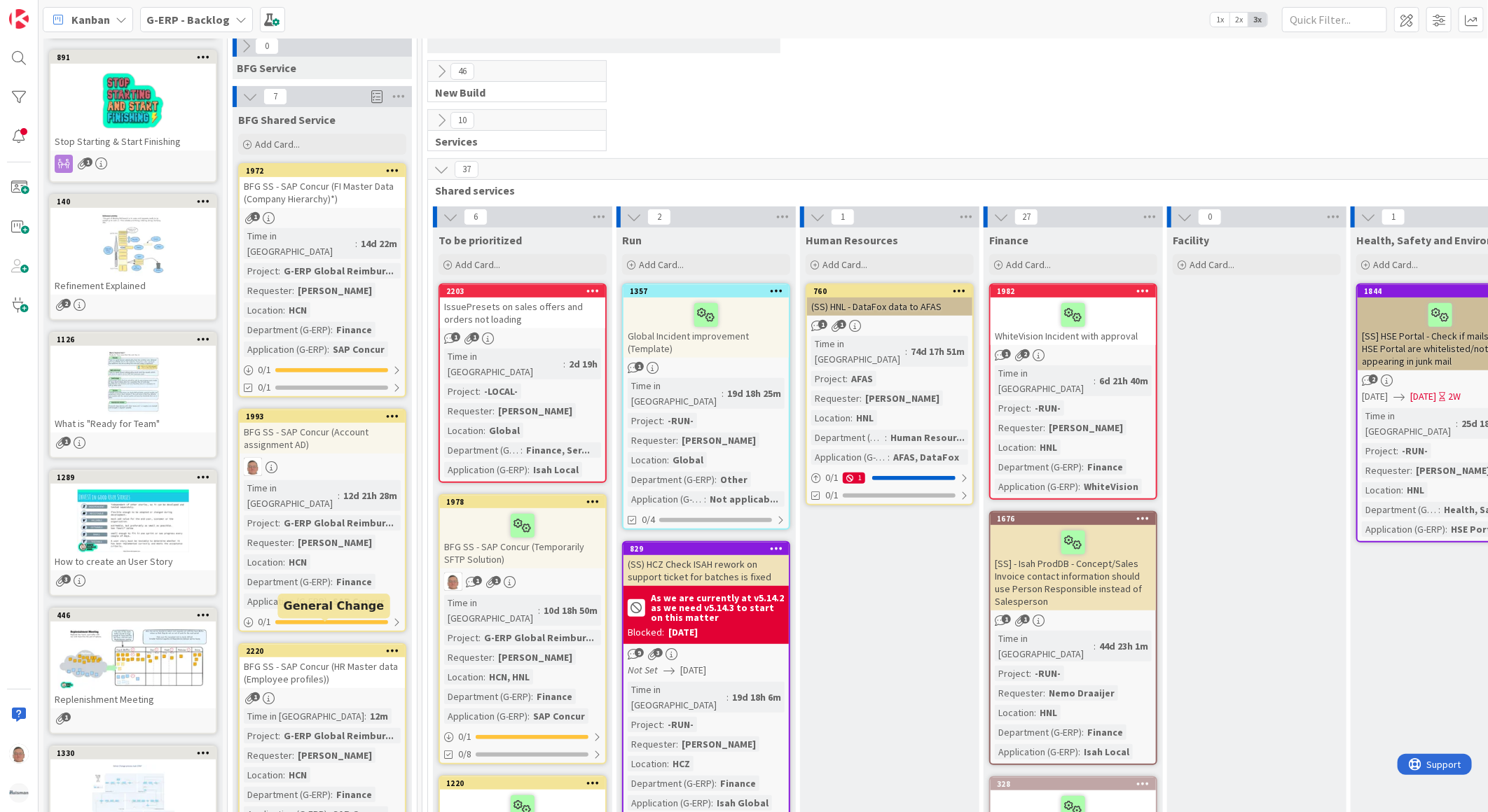
scroll to position [233, 0]
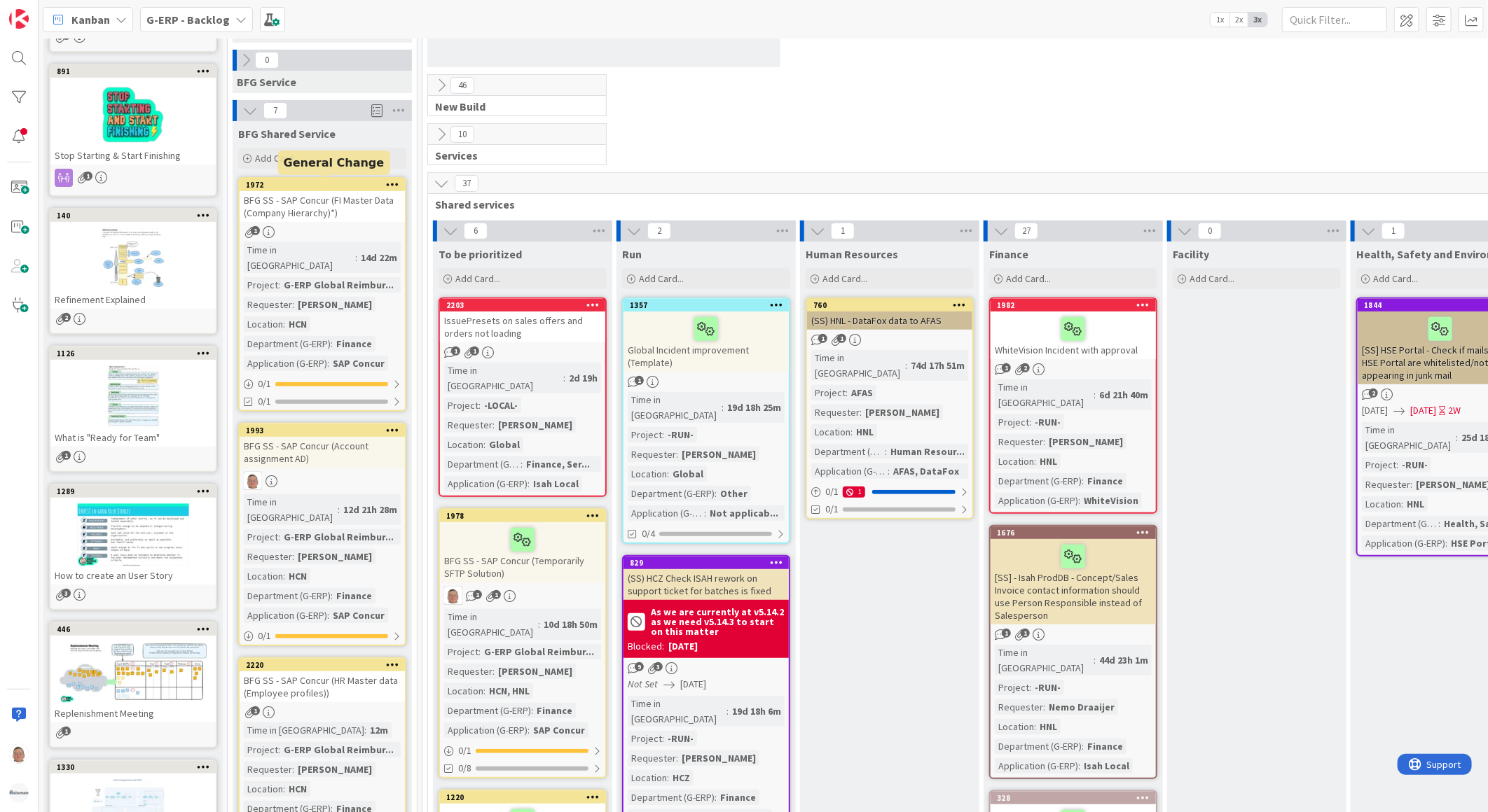
click at [325, 188] on div "1972" at bounding box center [325, 185] width 159 height 10
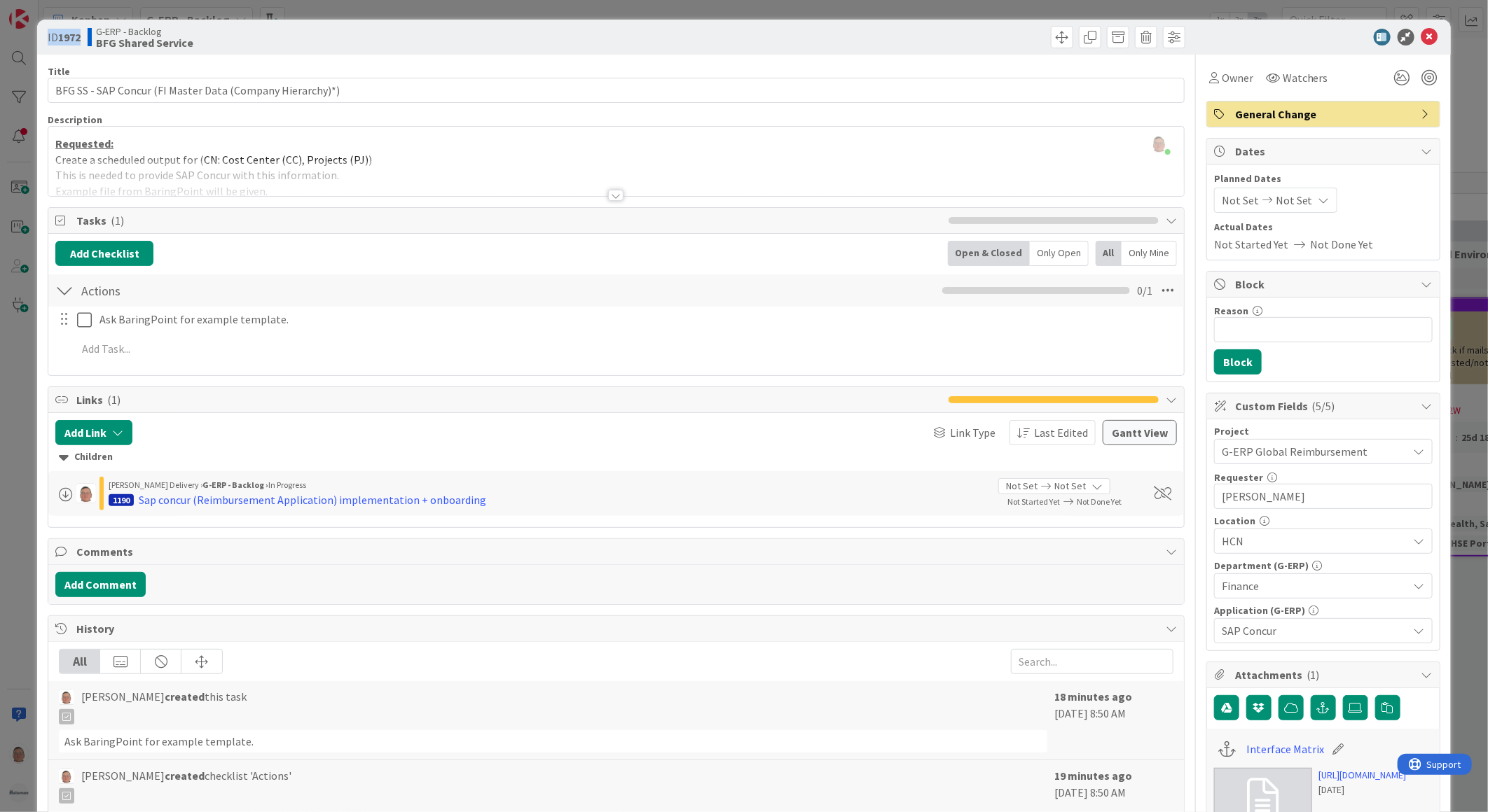
drag, startPoint x: 84, startPoint y: 33, endPoint x: 44, endPoint y: 37, distance: 40.2
click at [44, 37] on div "ID 1972 G-ERP - Backlog BFG Shared Service" at bounding box center [744, 37] width 1414 height 35
copy span "ID 1972"
click at [1421, 36] on icon at bounding box center [1429, 37] width 17 height 17
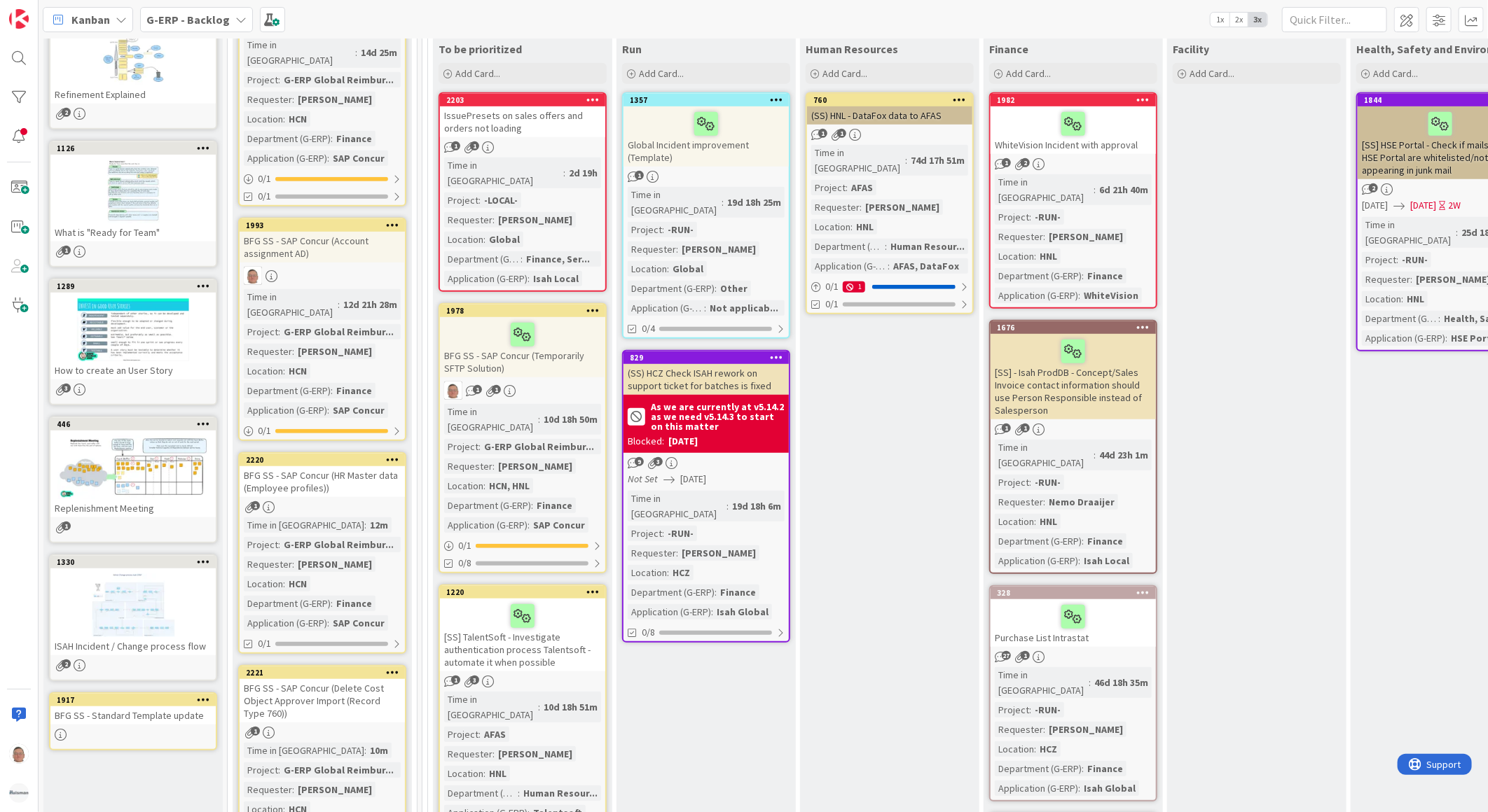
scroll to position [466, 0]
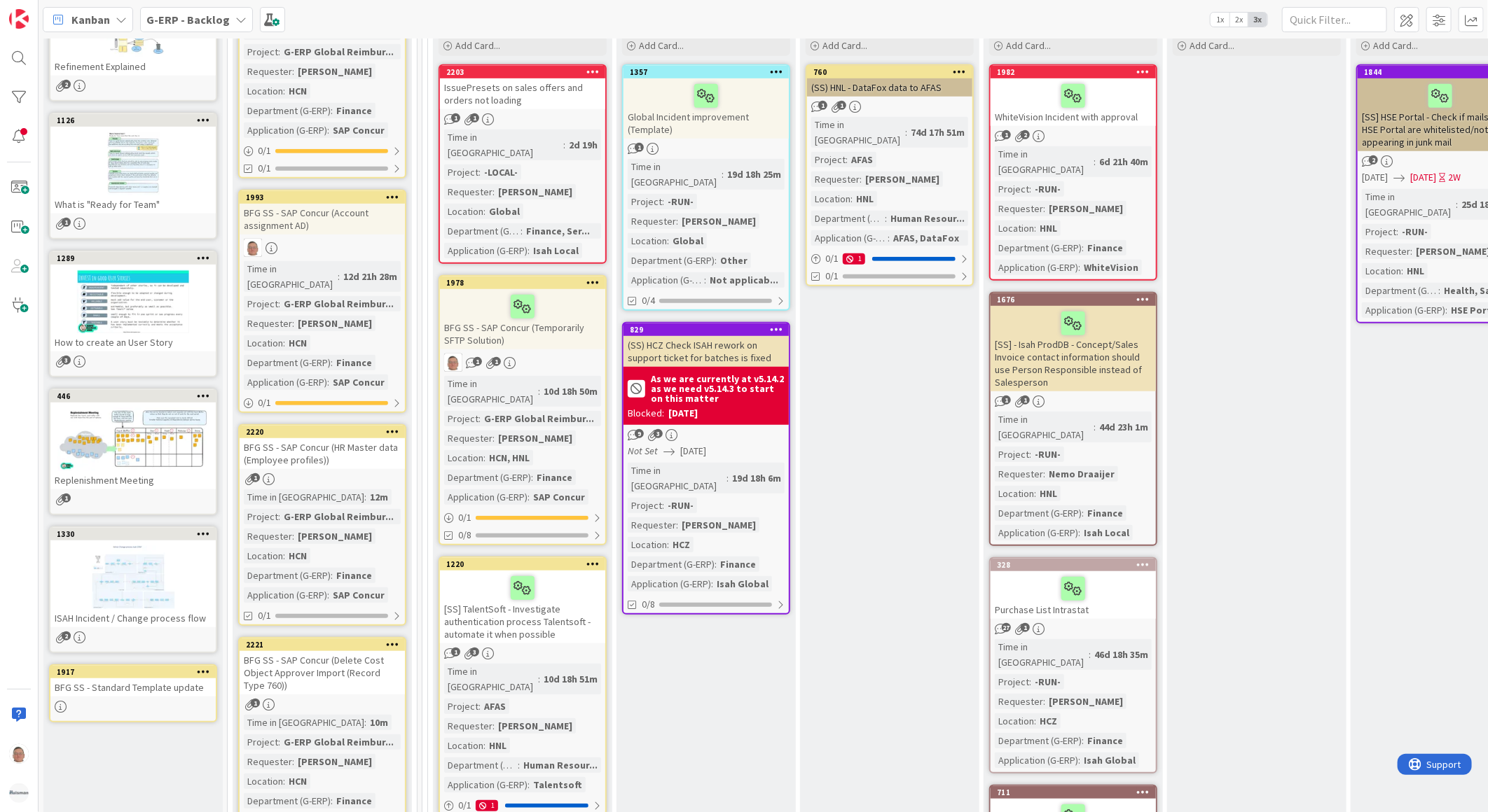
click at [375, 438] on div "BFG SS - SAP Concur (HR Master data (Employee profiles))" at bounding box center [322, 454] width 165 height 31
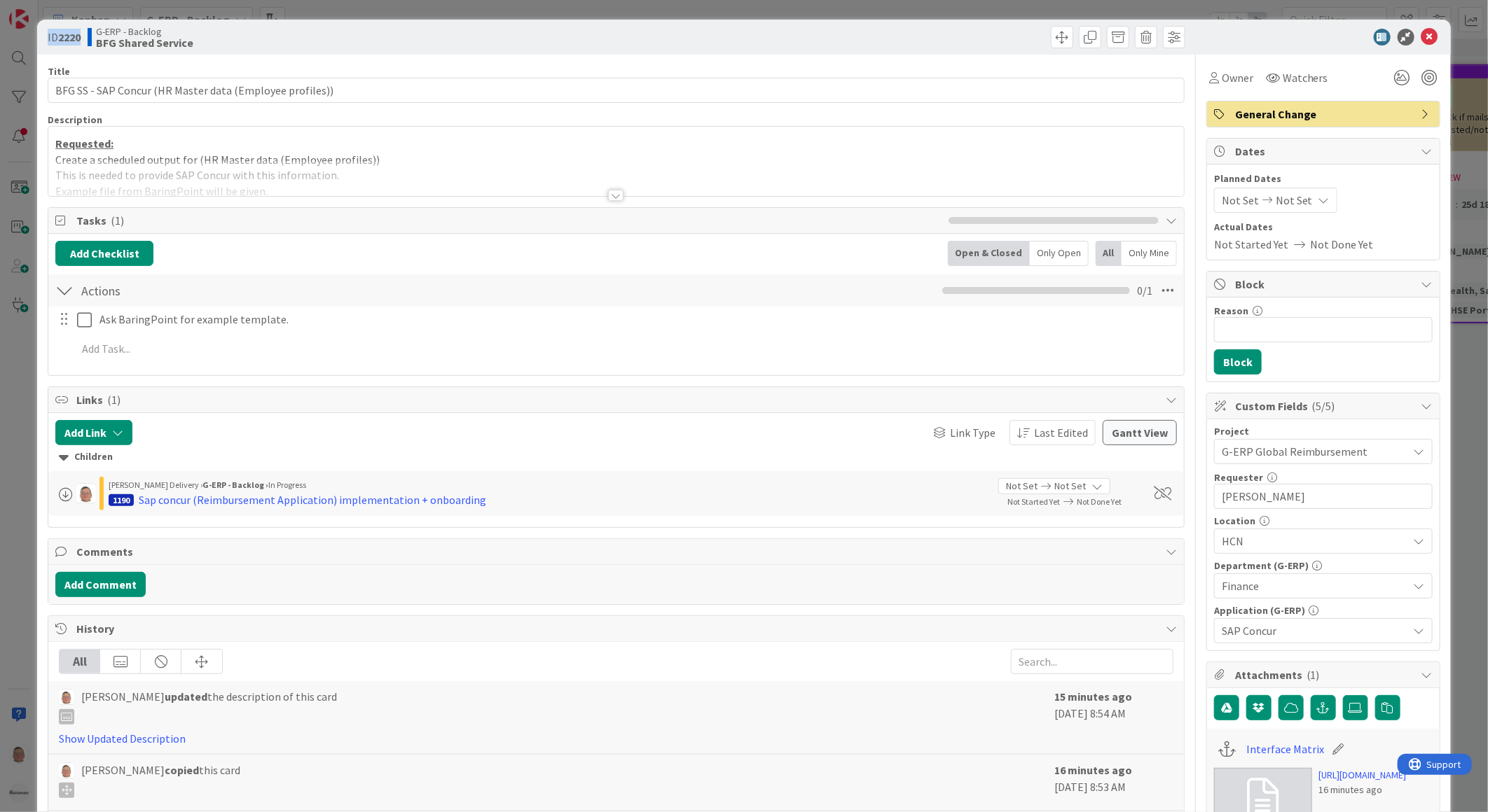
drag, startPoint x: 85, startPoint y: 39, endPoint x: 41, endPoint y: 42, distance: 44.1
click at [41, 42] on div "ID 2220 G-ERP - Backlog BFG Shared Service" at bounding box center [744, 37] width 1414 height 35
copy span "ID 2220"
click at [1421, 38] on icon at bounding box center [1429, 37] width 17 height 17
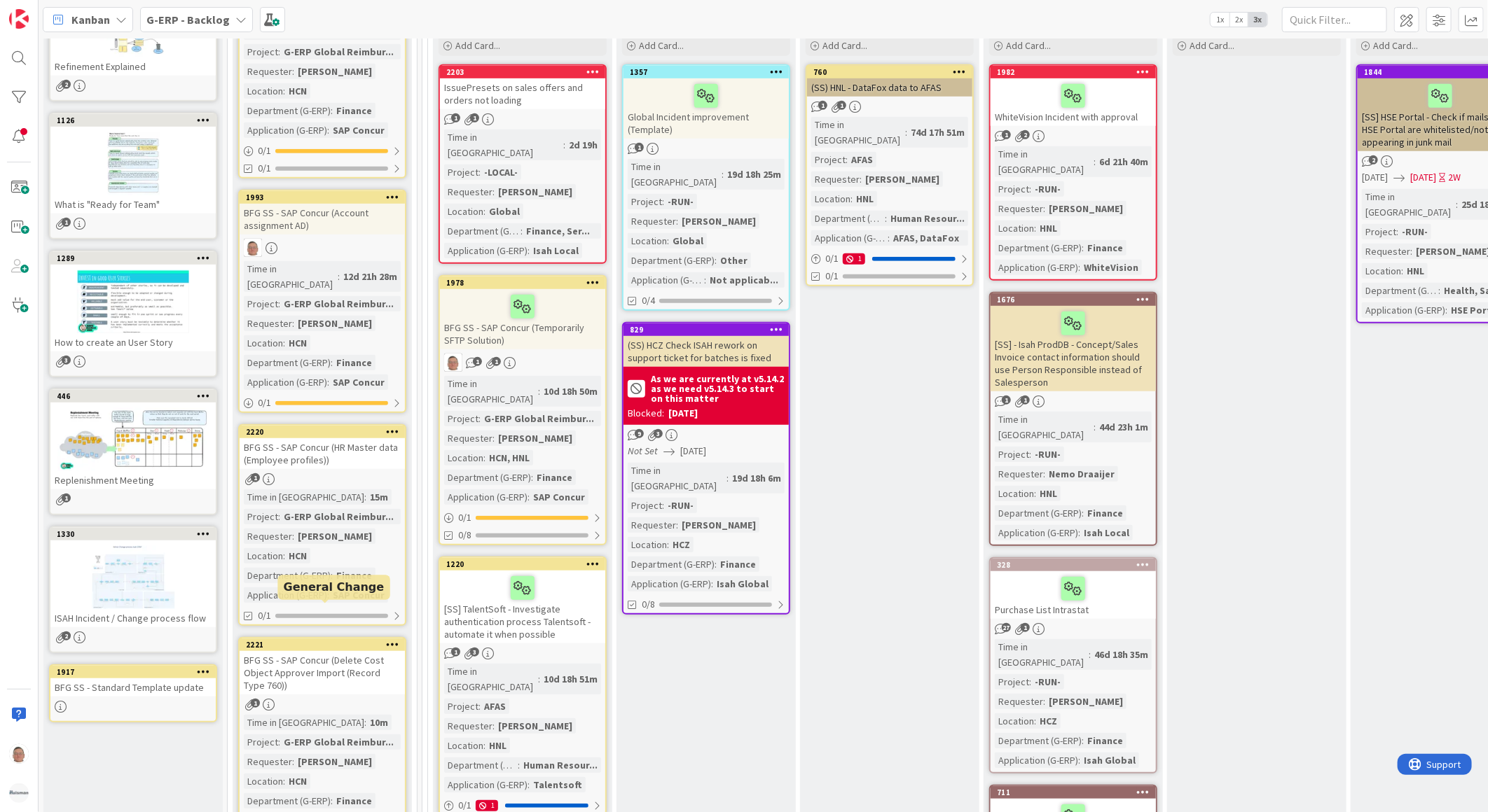
click at [338, 640] on div "2221" at bounding box center [325, 645] width 159 height 10
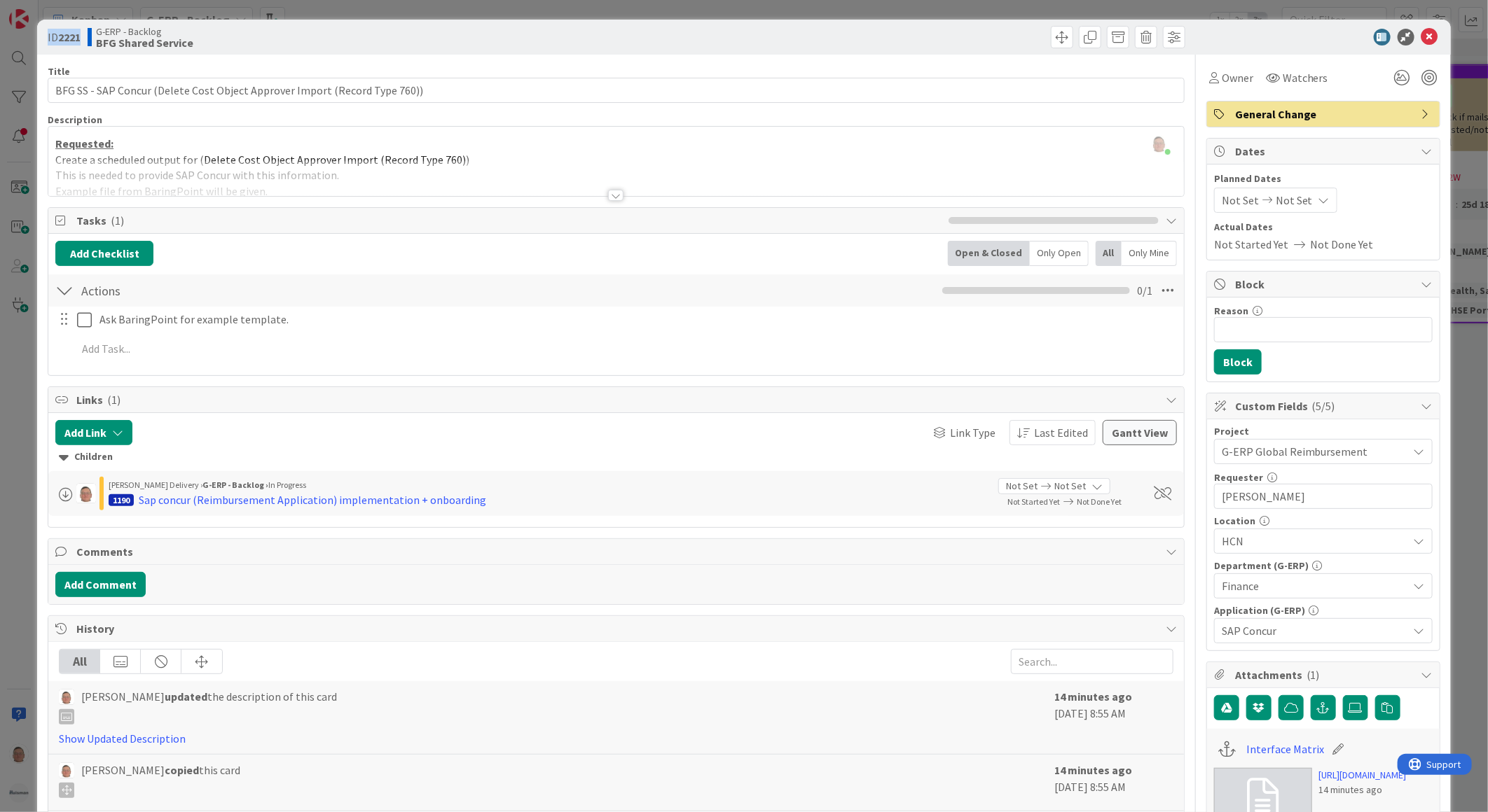
drag, startPoint x: 86, startPoint y: 38, endPoint x: 42, endPoint y: 44, distance: 44.4
click at [42, 44] on div "ID 2221 G-ERP - Backlog BFG Shared Service" at bounding box center [744, 37] width 1414 height 35
copy span "ID 2221"
click at [1421, 39] on icon at bounding box center [1429, 37] width 17 height 17
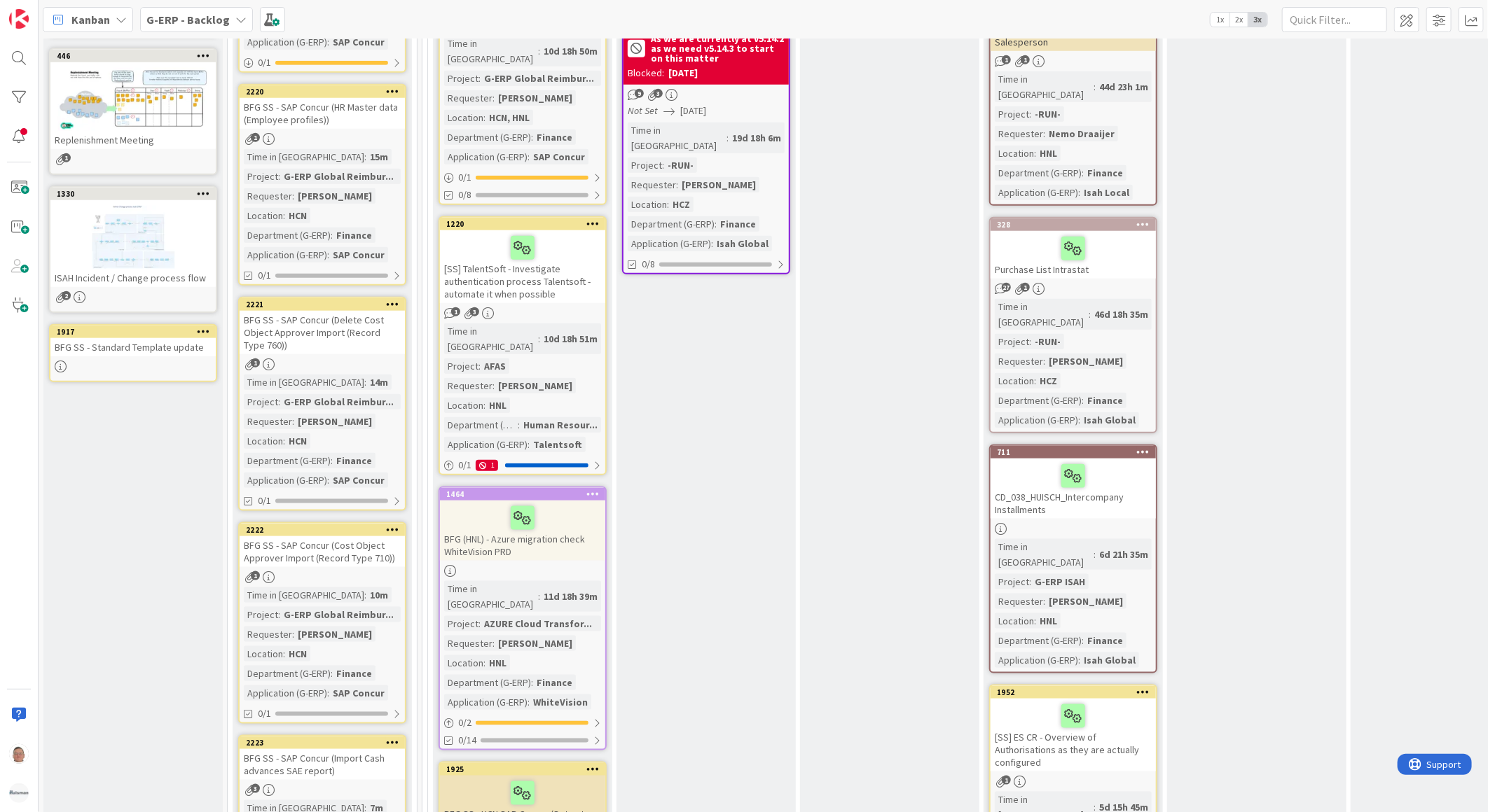
scroll to position [856, 0]
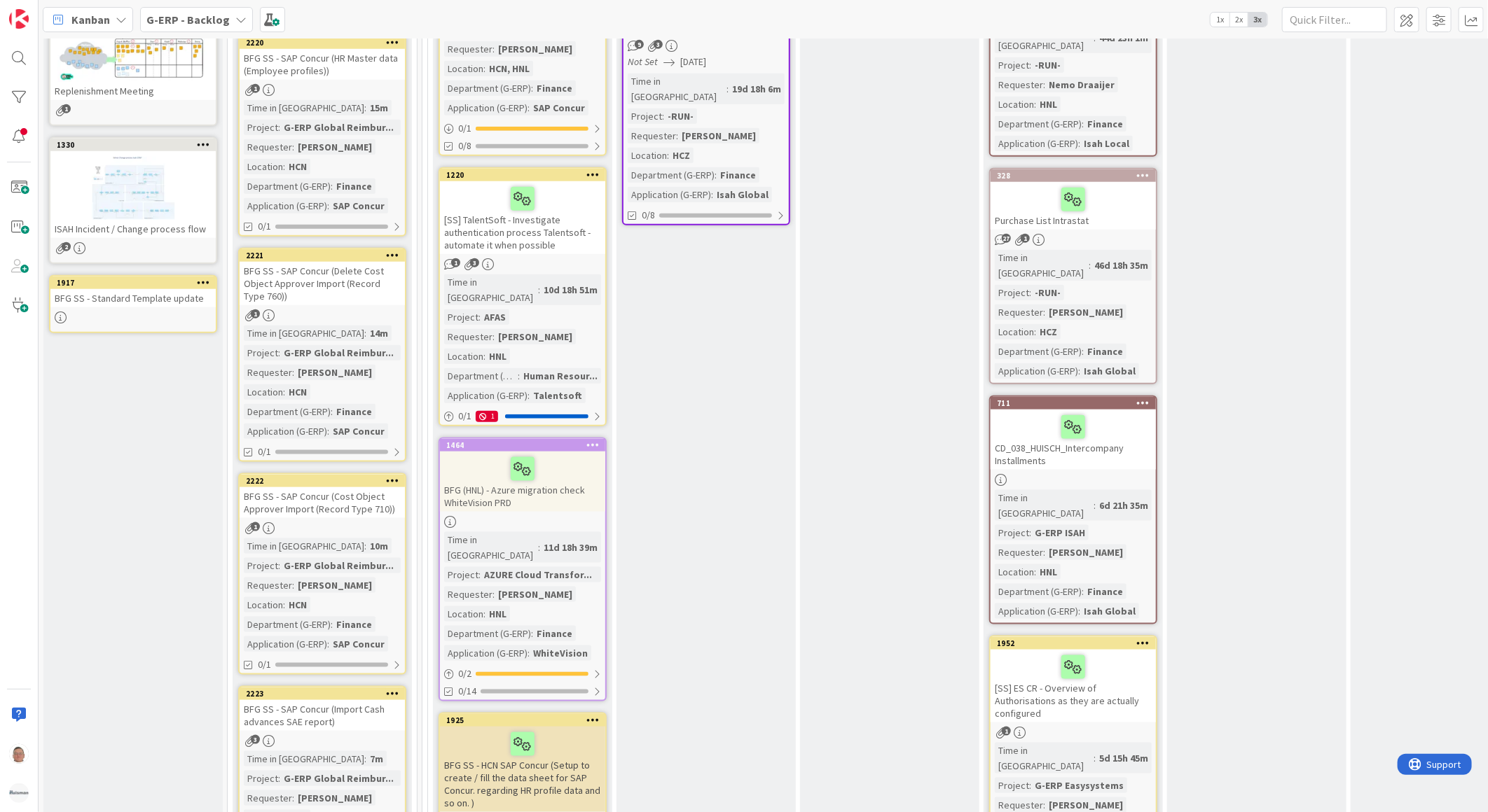
click at [328, 487] on div "BFG SS - SAP Concur (Cost Object Approver Import (Record Type 710))" at bounding box center [322, 503] width 165 height 31
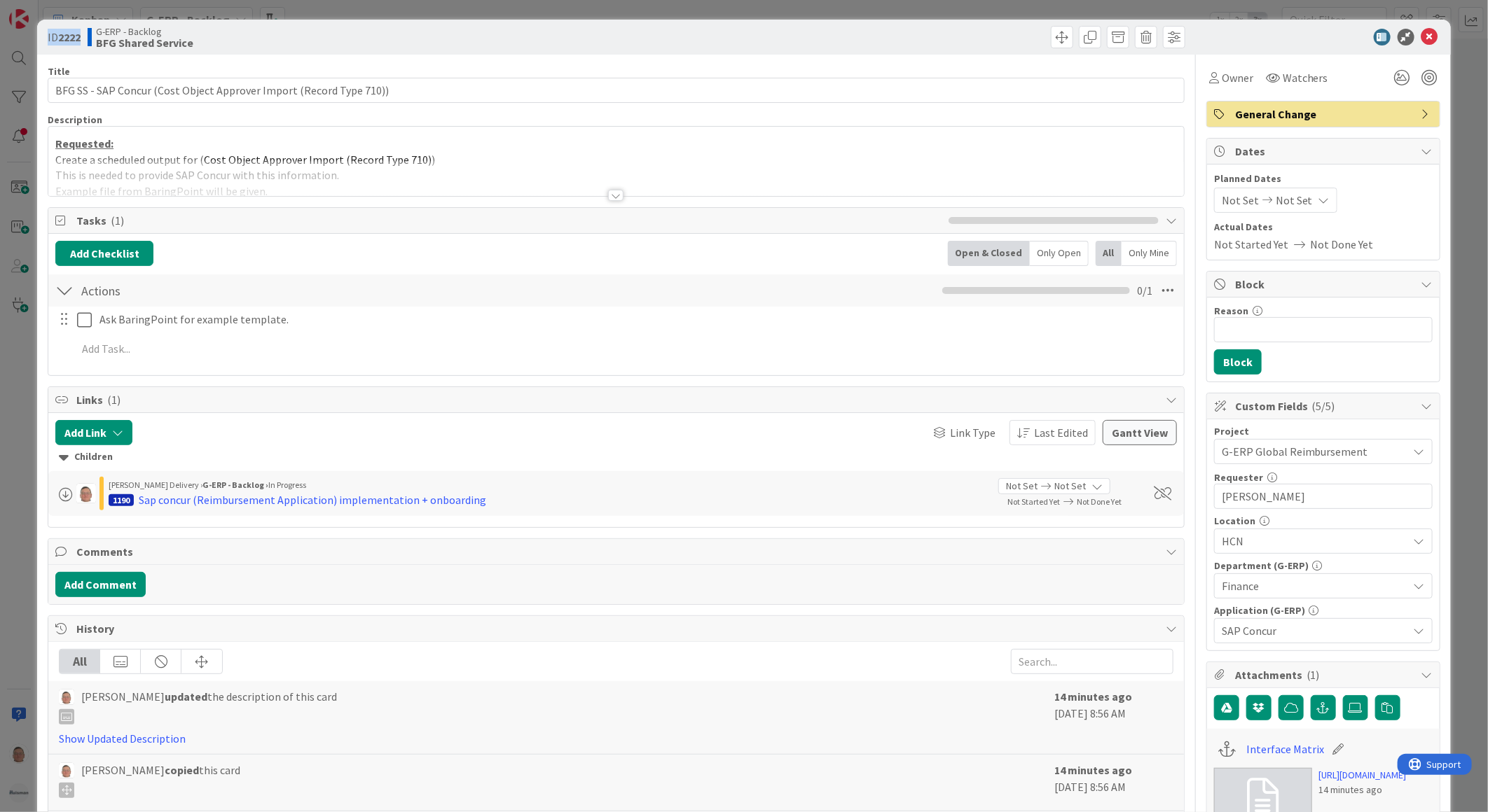
drag, startPoint x: 86, startPoint y: 40, endPoint x: 44, endPoint y: 40, distance: 42.0
click at [44, 40] on div "ID 2222 G-ERP - Backlog BFG Shared Service" at bounding box center [744, 37] width 1414 height 35
copy span "ID 2222"
click at [1421, 35] on icon at bounding box center [1429, 37] width 17 height 17
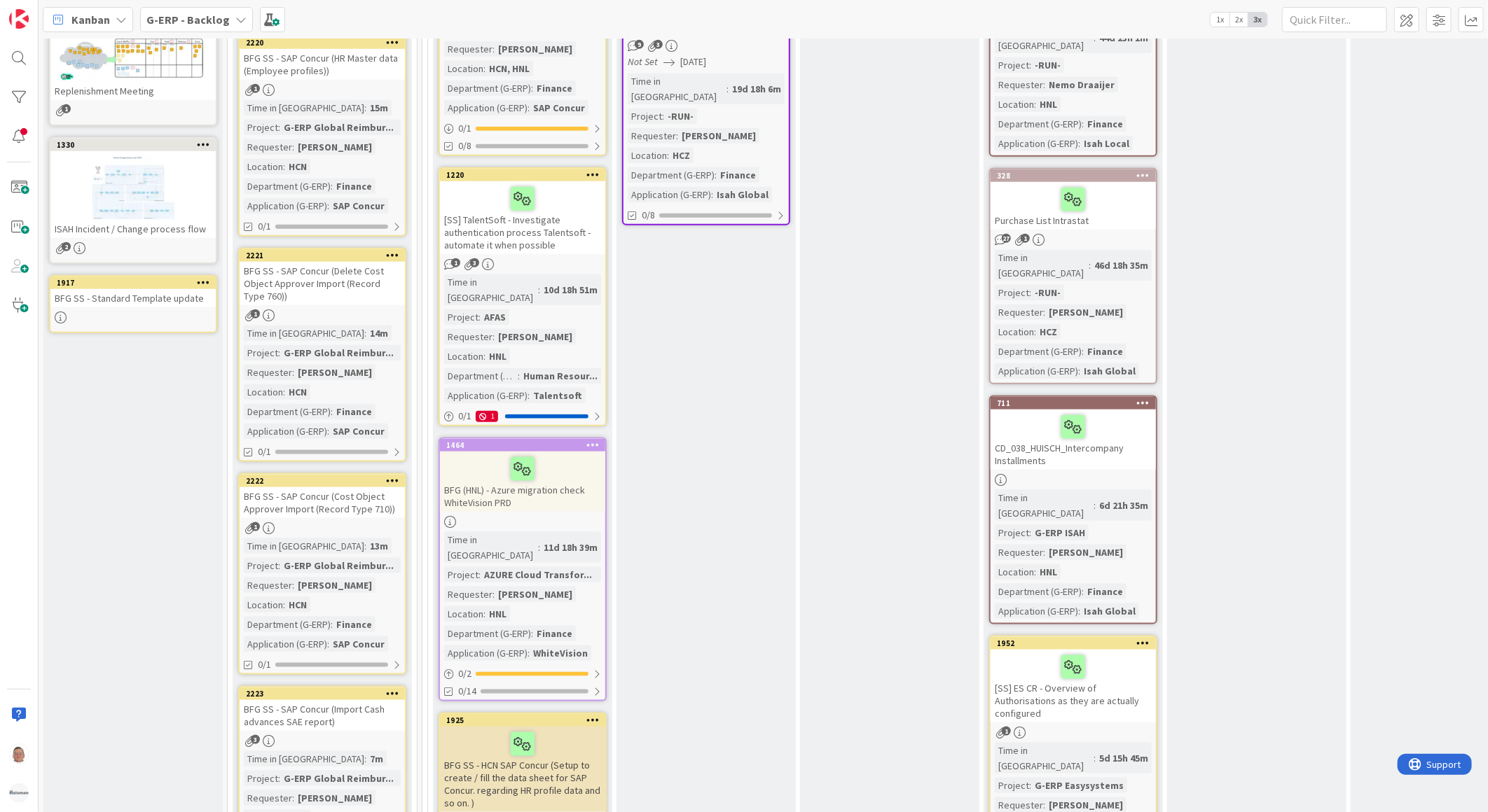
click at [323, 700] on div "BFG SS - SAP Concur (Import Cash advances SAE report)" at bounding box center [322, 715] width 165 height 31
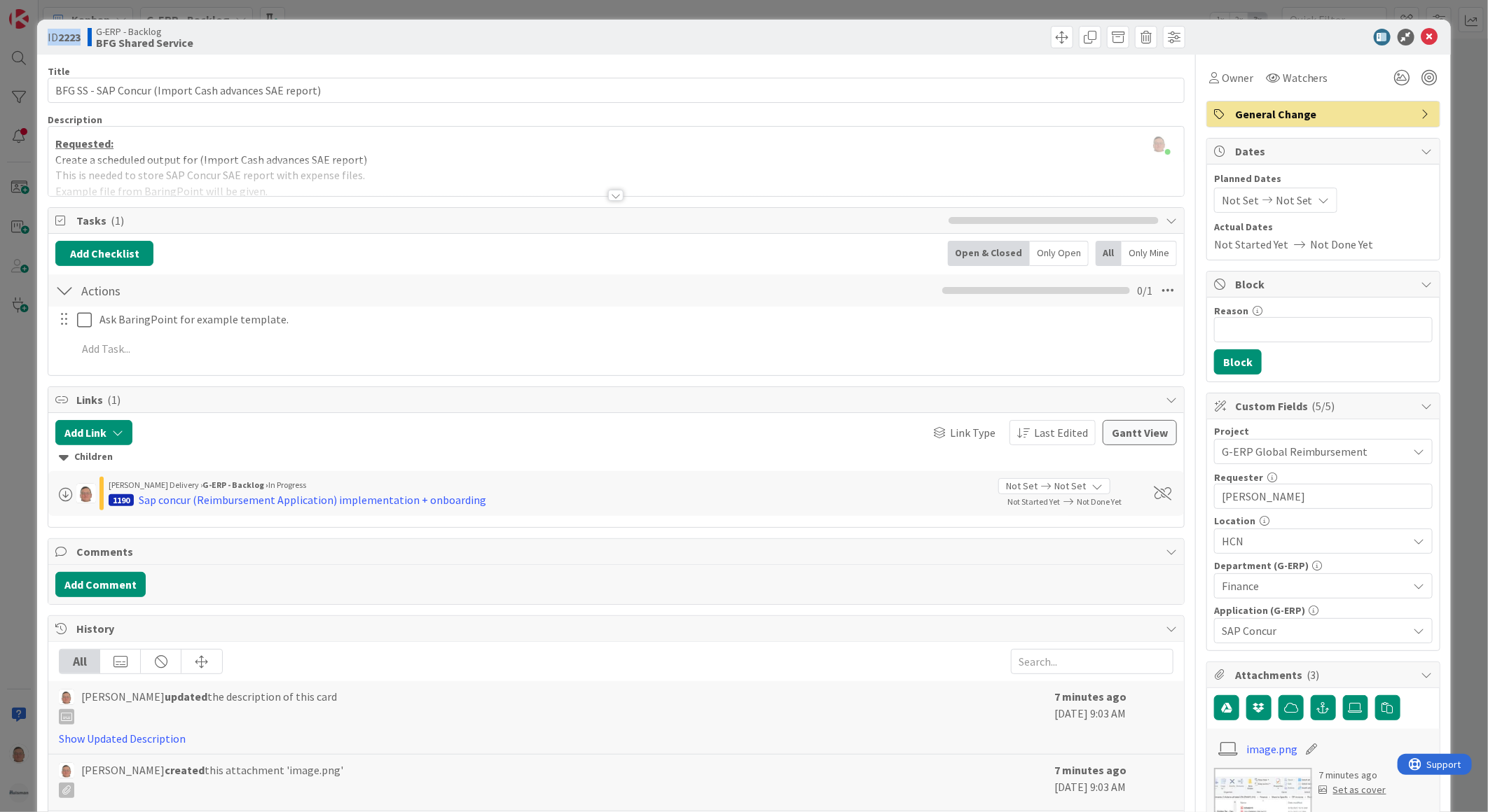
drag, startPoint x: 83, startPoint y: 35, endPoint x: 42, endPoint y: 37, distance: 41.0
click at [42, 37] on div "ID 2223 G-ERP - Backlog BFG Shared Service" at bounding box center [744, 37] width 1414 height 35
copy span "ID 2223"
click at [1421, 34] on icon at bounding box center [1429, 37] width 17 height 17
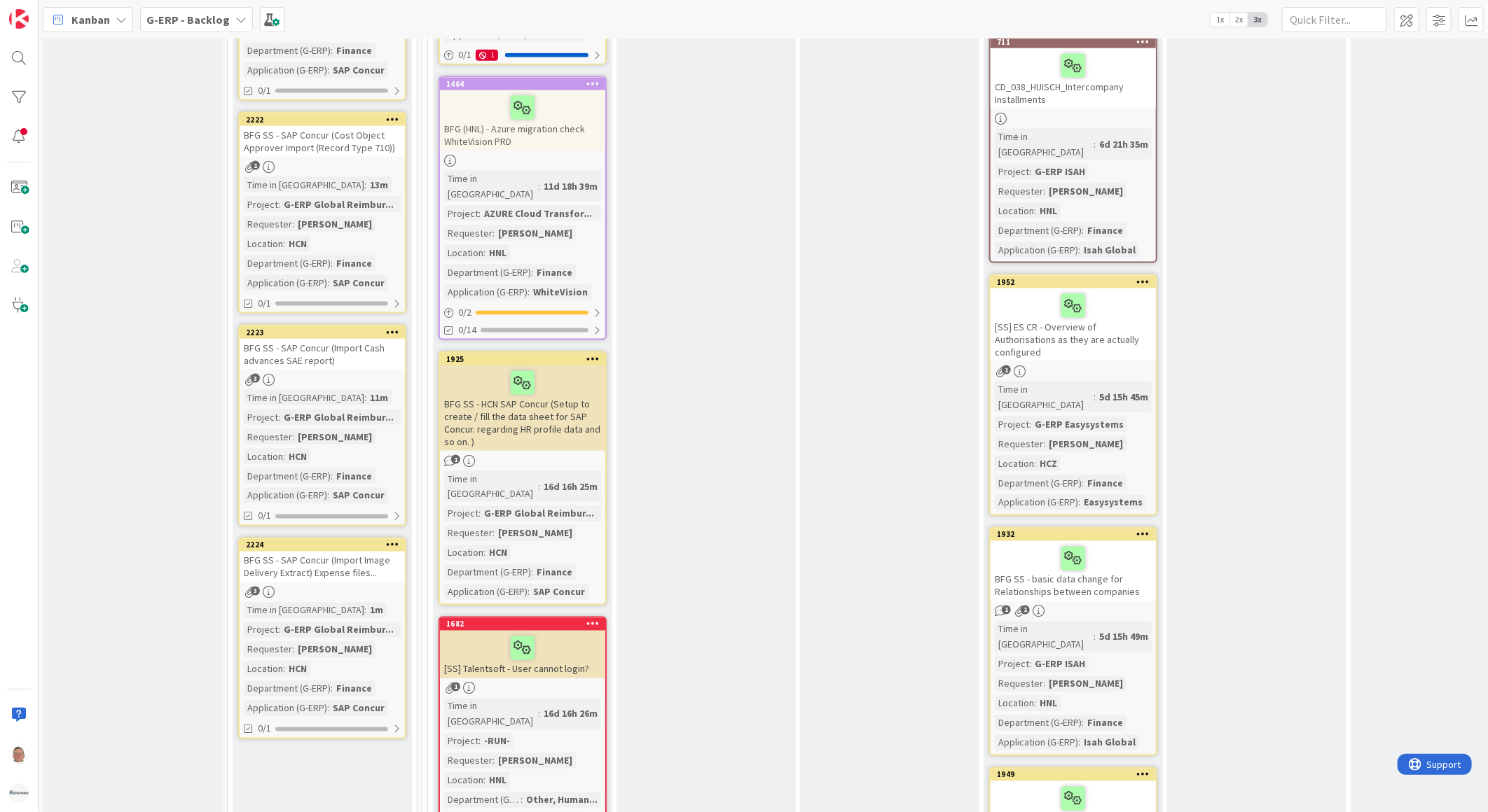
scroll to position [1244, 0]
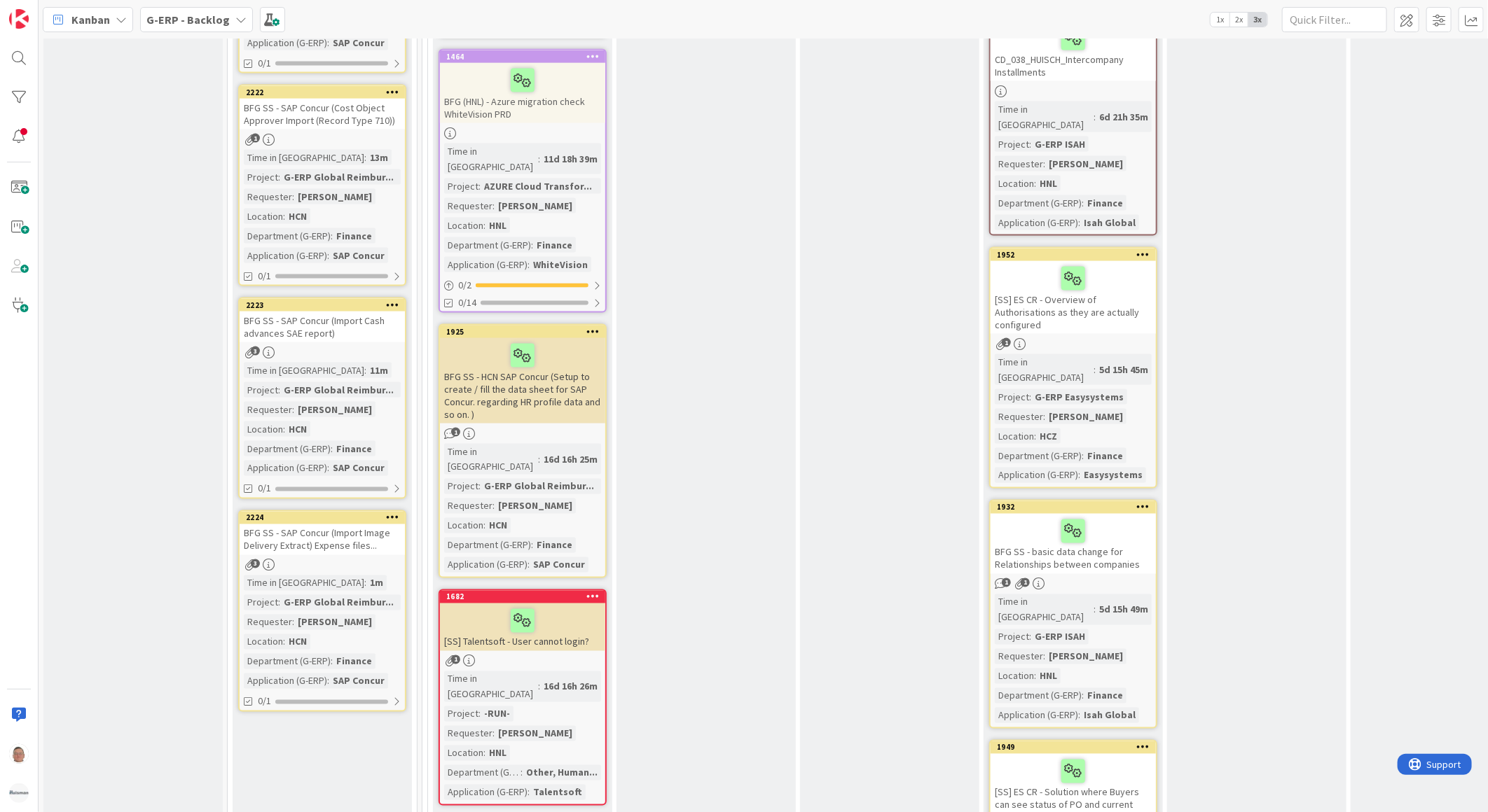
click at [390, 512] on icon at bounding box center [392, 517] width 13 height 10
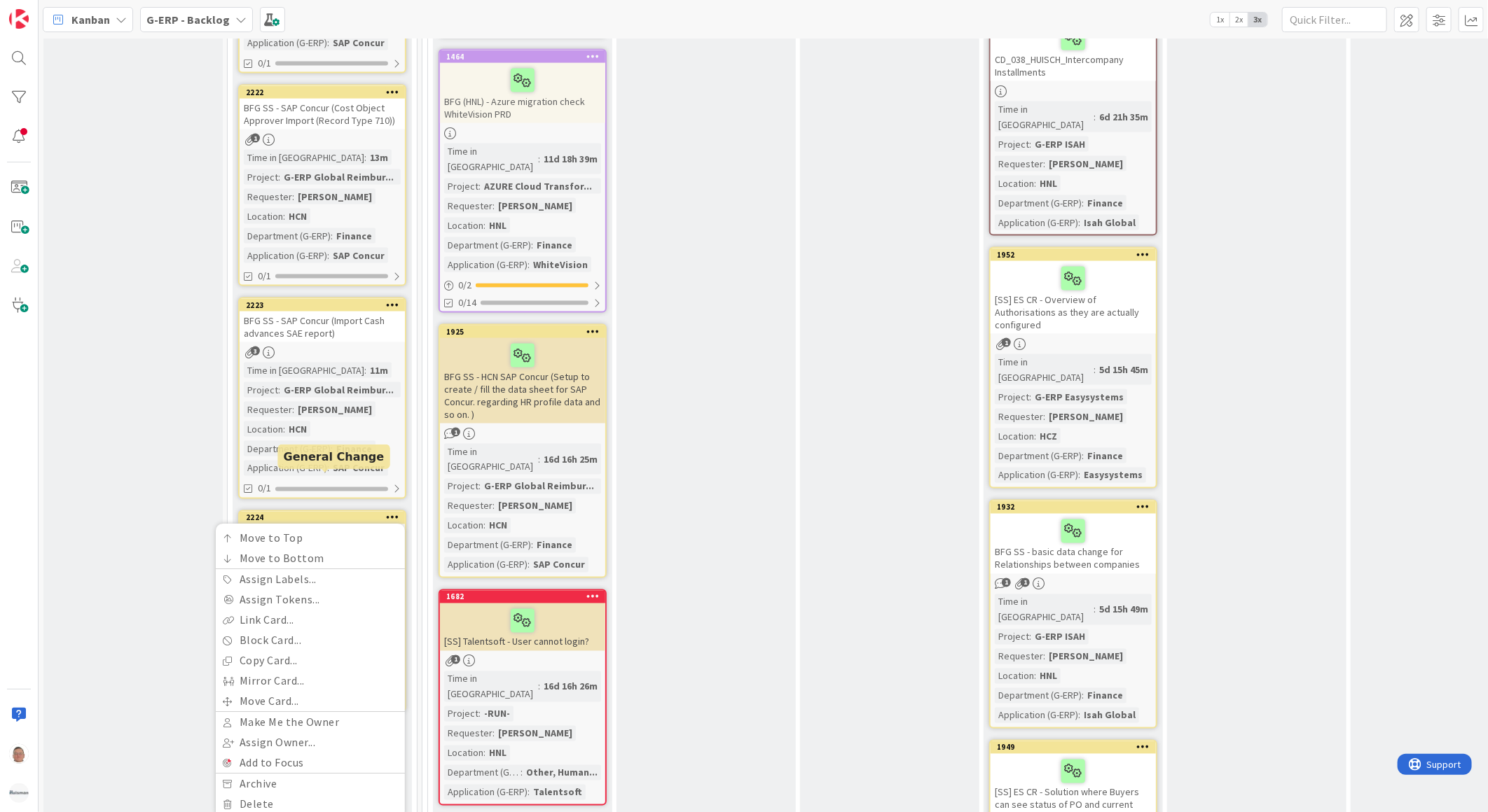
click at [317, 513] on div "2224" at bounding box center [325, 518] width 159 height 10
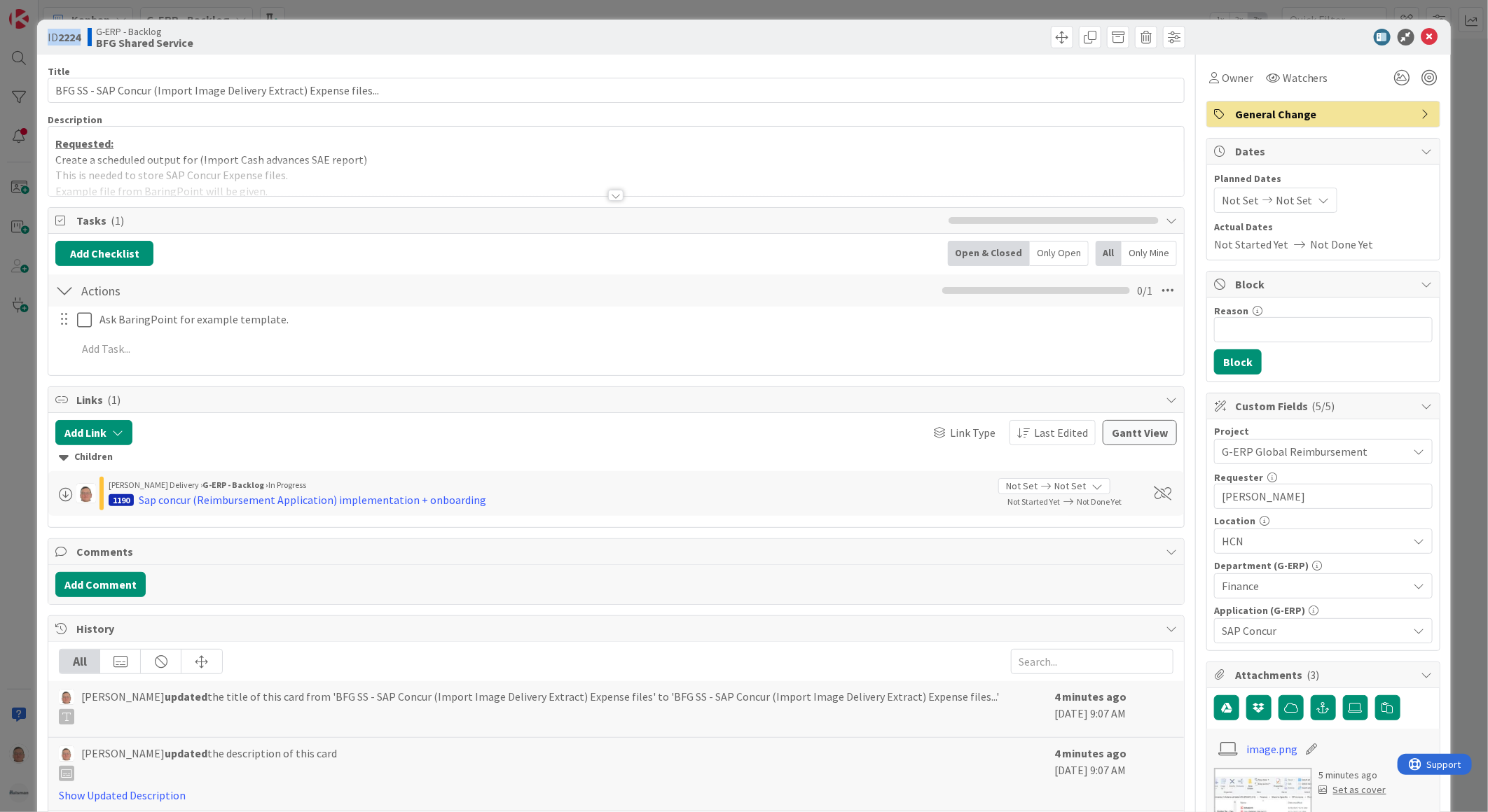
drag, startPoint x: 82, startPoint y: 36, endPoint x: 23, endPoint y: 43, distance: 59.4
click at [23, 43] on div "ID 2224 G-ERP - Backlog BFG Shared Service Title 68 / 128 BFG SS - SAP Concur (…" at bounding box center [744, 406] width 1488 height 812
copy span "ID 2224"
click at [1422, 35] on icon at bounding box center [1429, 37] width 17 height 17
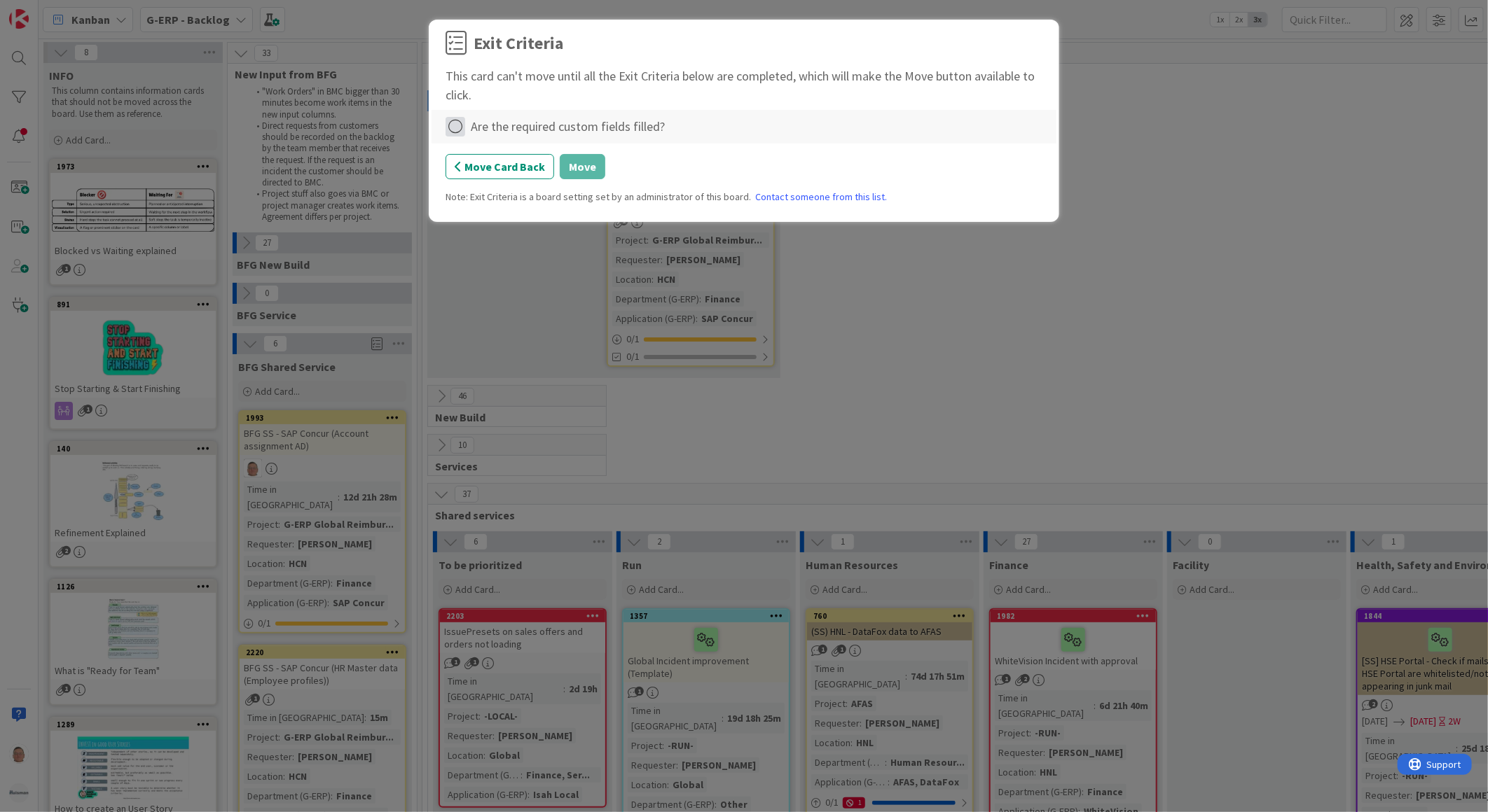
click at [457, 122] on icon at bounding box center [455, 127] width 20 height 20
click at [539, 157] on link "Complete" at bounding box center [533, 155] width 175 height 20
click at [589, 171] on button "Move" at bounding box center [582, 166] width 46 height 25
click at [457, 124] on icon at bounding box center [455, 127] width 20 height 20
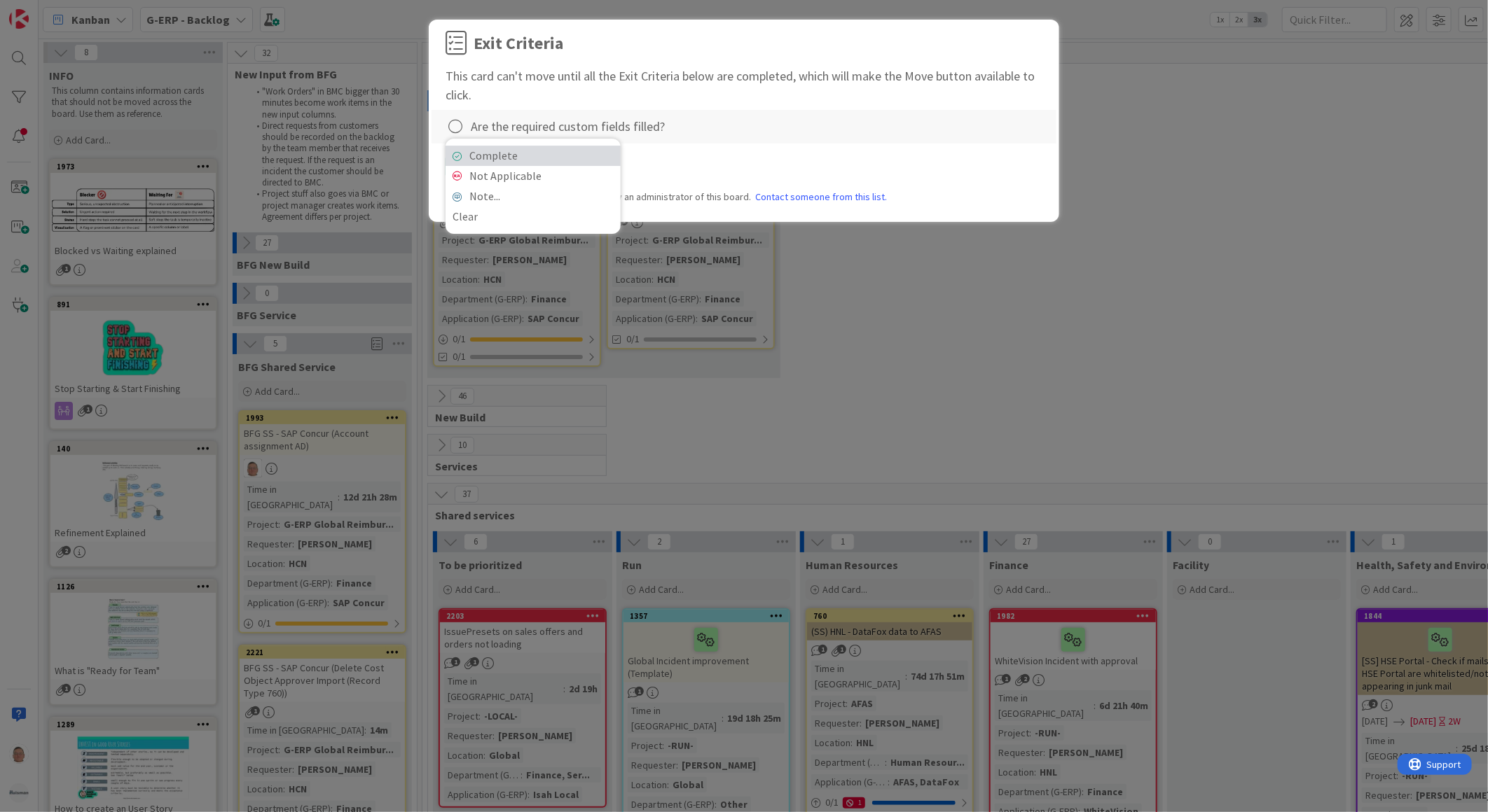
click at [536, 162] on link "Complete" at bounding box center [533, 155] width 175 height 20
click at [576, 169] on button "Move" at bounding box center [582, 166] width 46 height 25
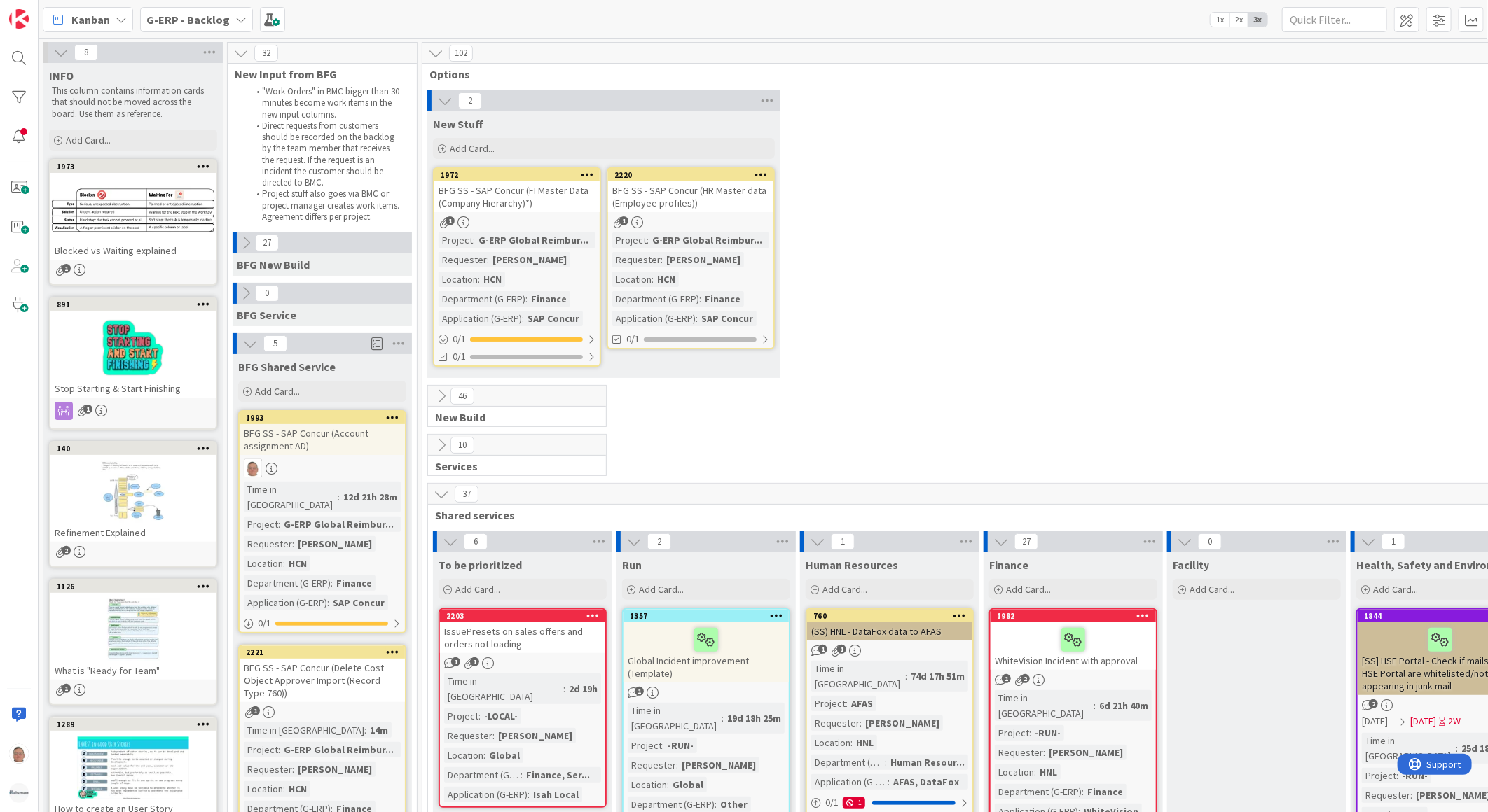
click at [338, 439] on div "BFG SS - SAP Concur (Account assignment AD)" at bounding box center [322, 440] width 165 height 31
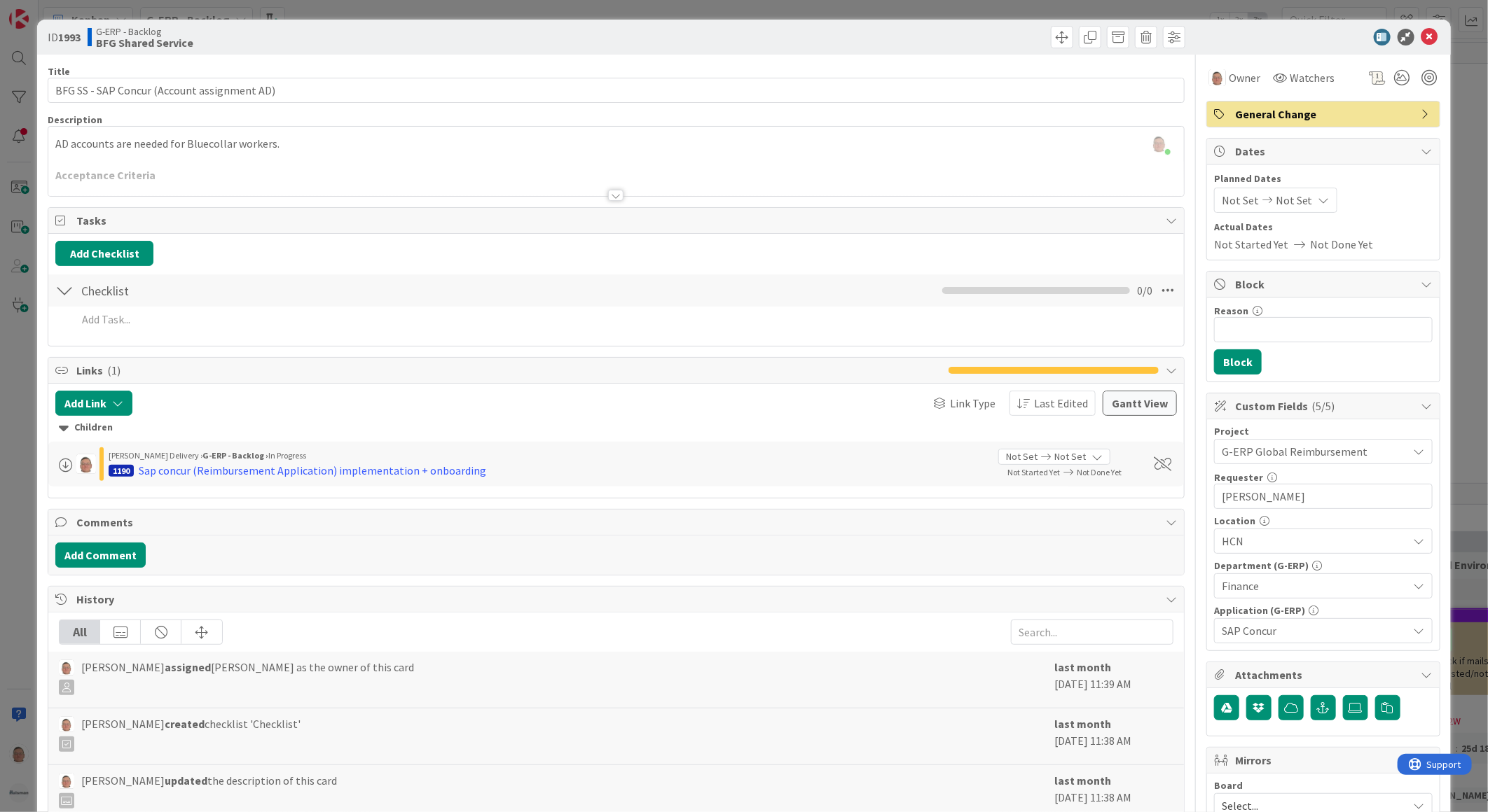
click at [608, 195] on div at bounding box center [616, 195] width 16 height 11
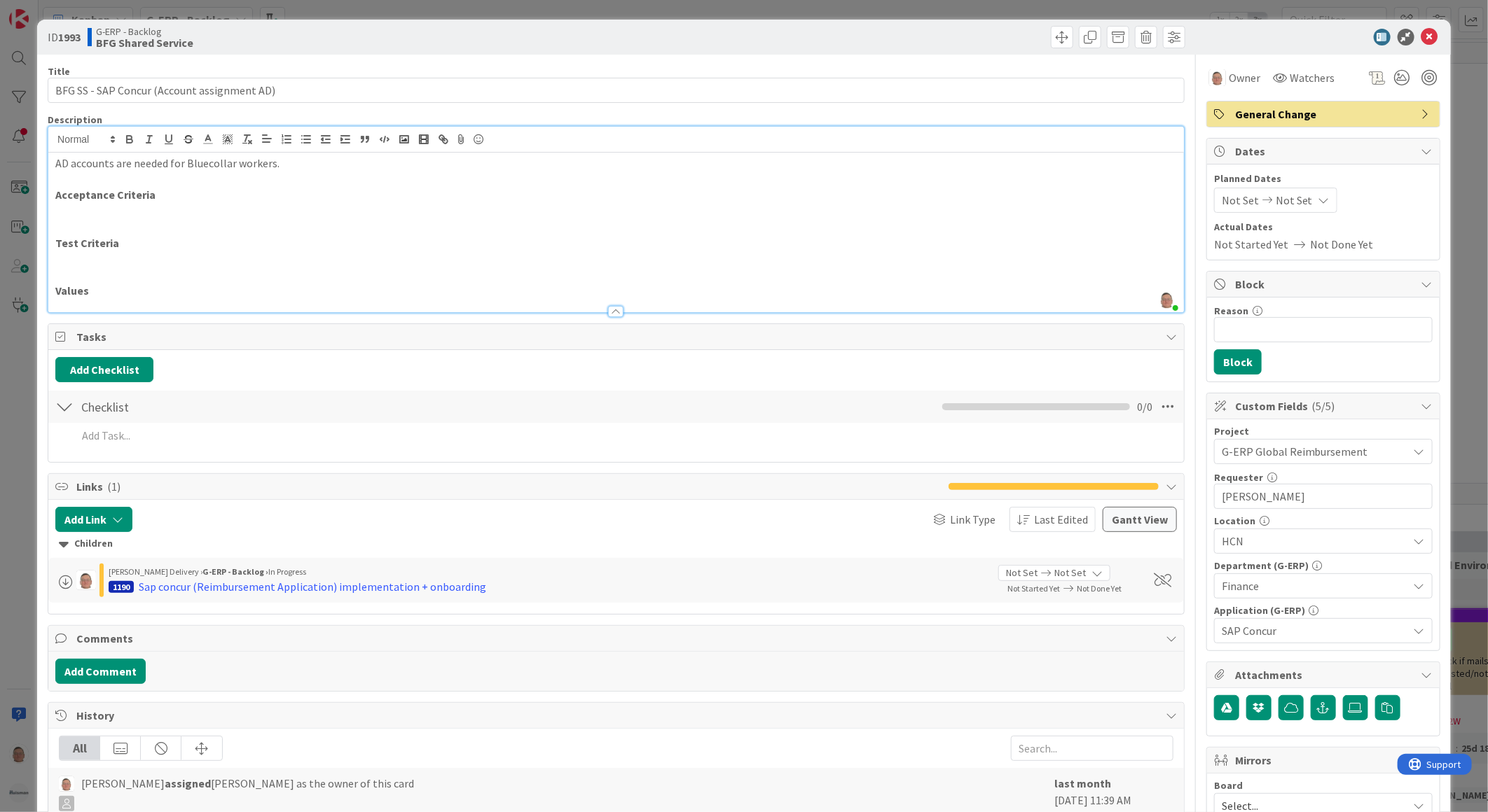
click at [609, 310] on div at bounding box center [616, 312] width 16 height 11
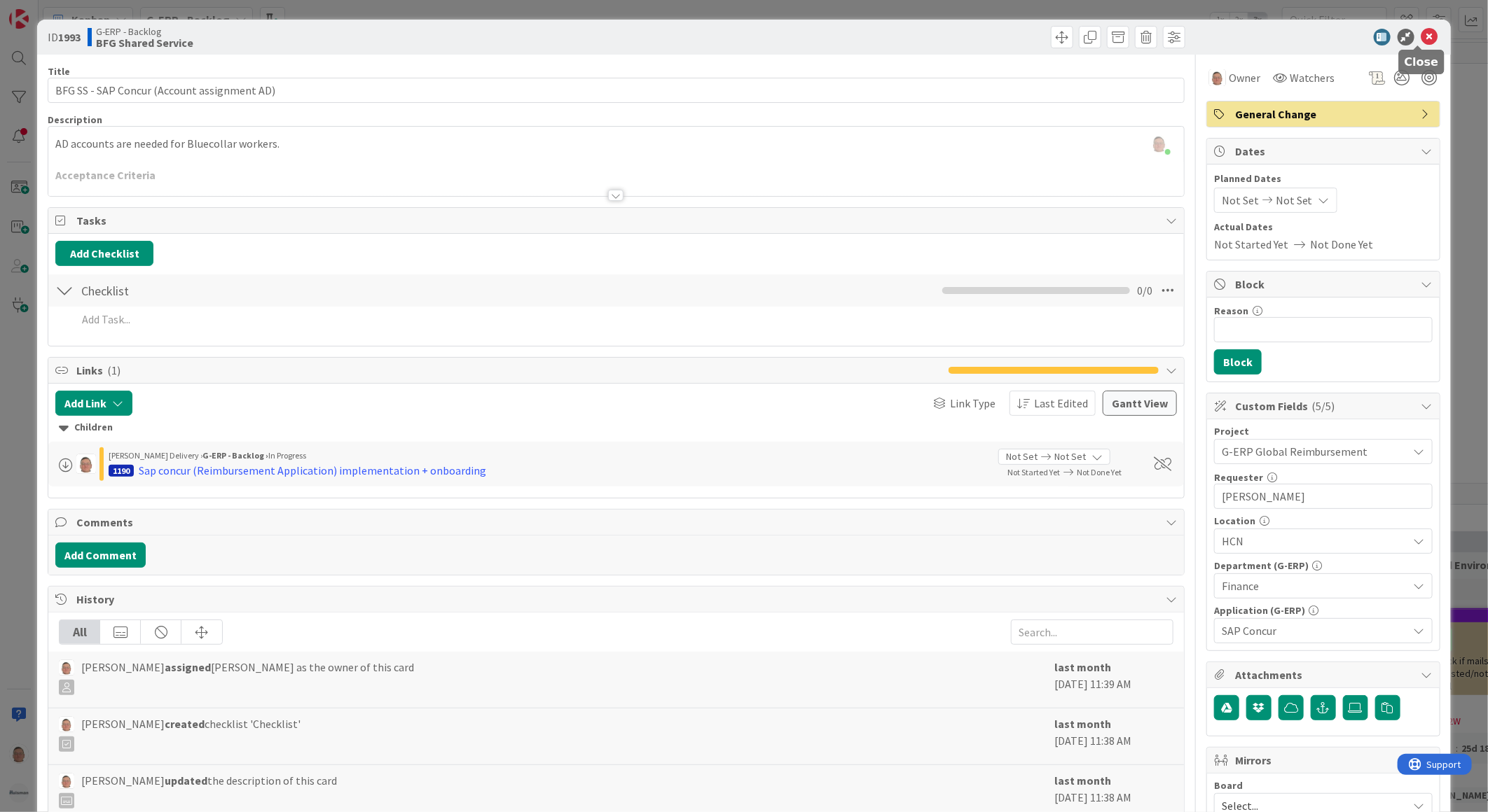
click at [1421, 35] on icon at bounding box center [1429, 37] width 17 height 17
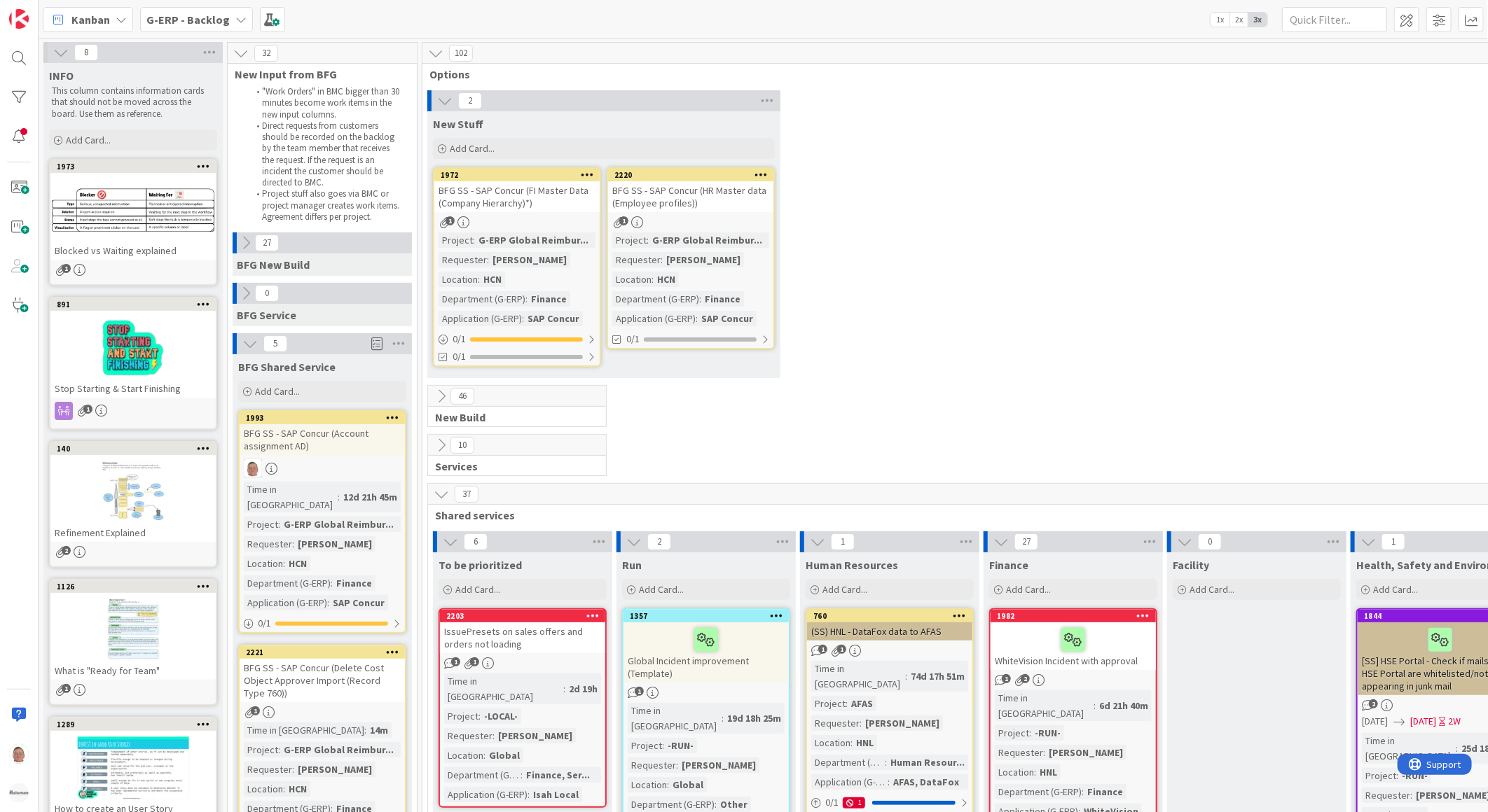
click at [387, 418] on icon at bounding box center [392, 417] width 13 height 10
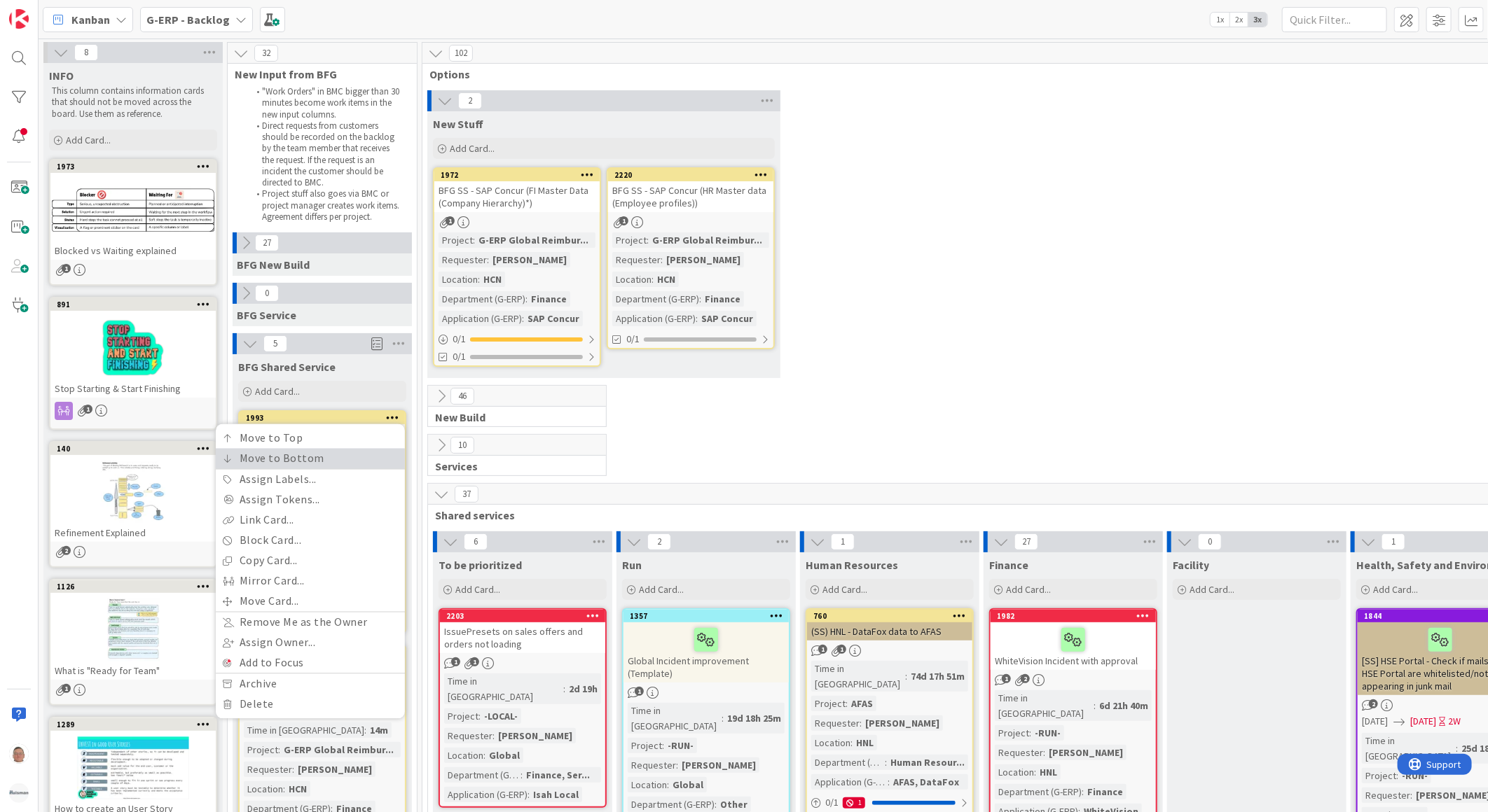
click at [297, 452] on link "Move to Bottom" at bounding box center [311, 459] width 189 height 20
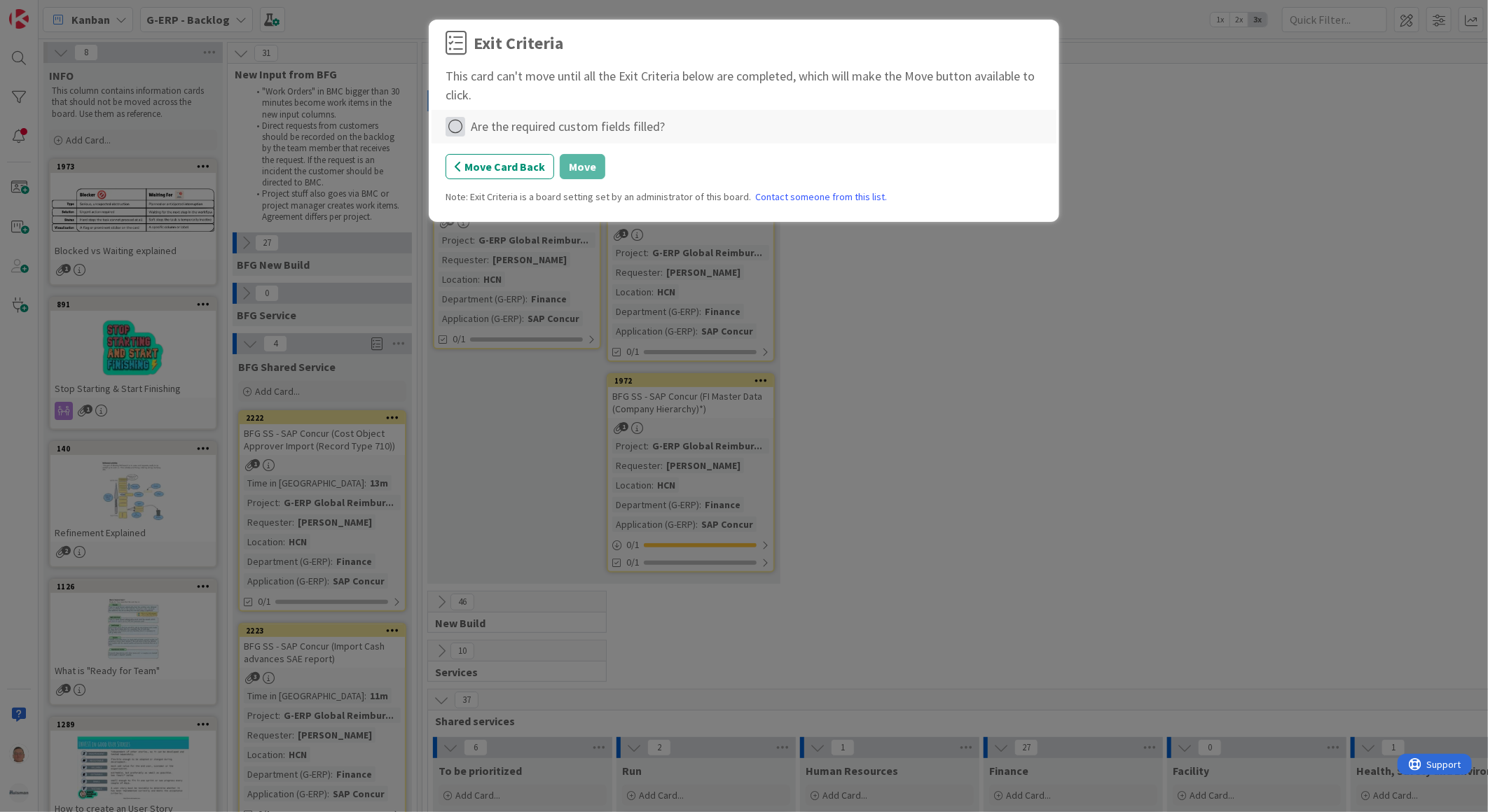
click at [455, 127] on icon at bounding box center [455, 127] width 20 height 20
click at [545, 157] on link "Complete" at bounding box center [533, 155] width 175 height 20
click at [575, 162] on button "Move" at bounding box center [582, 166] width 46 height 25
click at [452, 125] on icon at bounding box center [455, 127] width 20 height 20
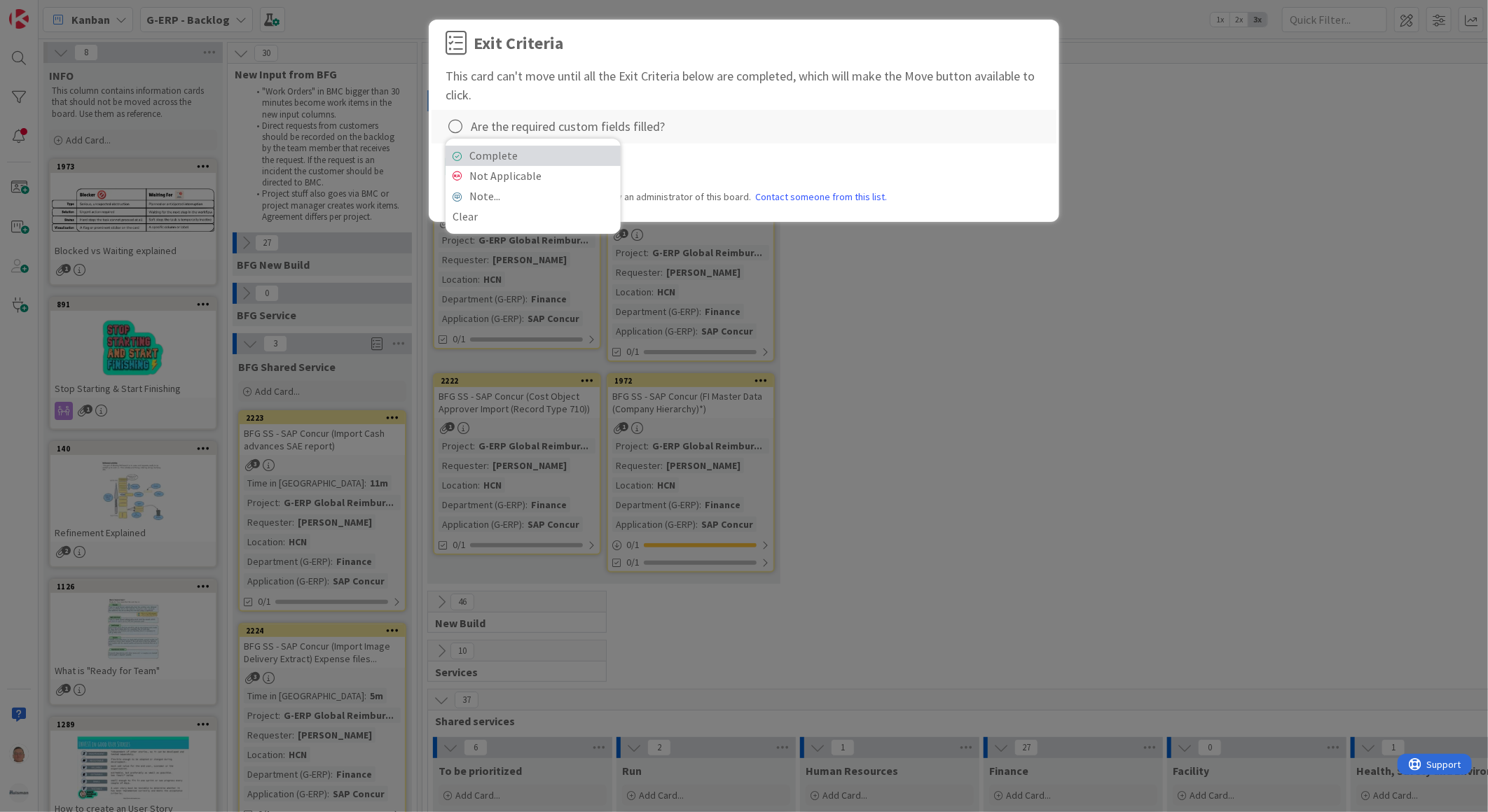
click at [591, 162] on link "Complete" at bounding box center [533, 155] width 175 height 20
click at [600, 171] on button "Move" at bounding box center [582, 166] width 46 height 25
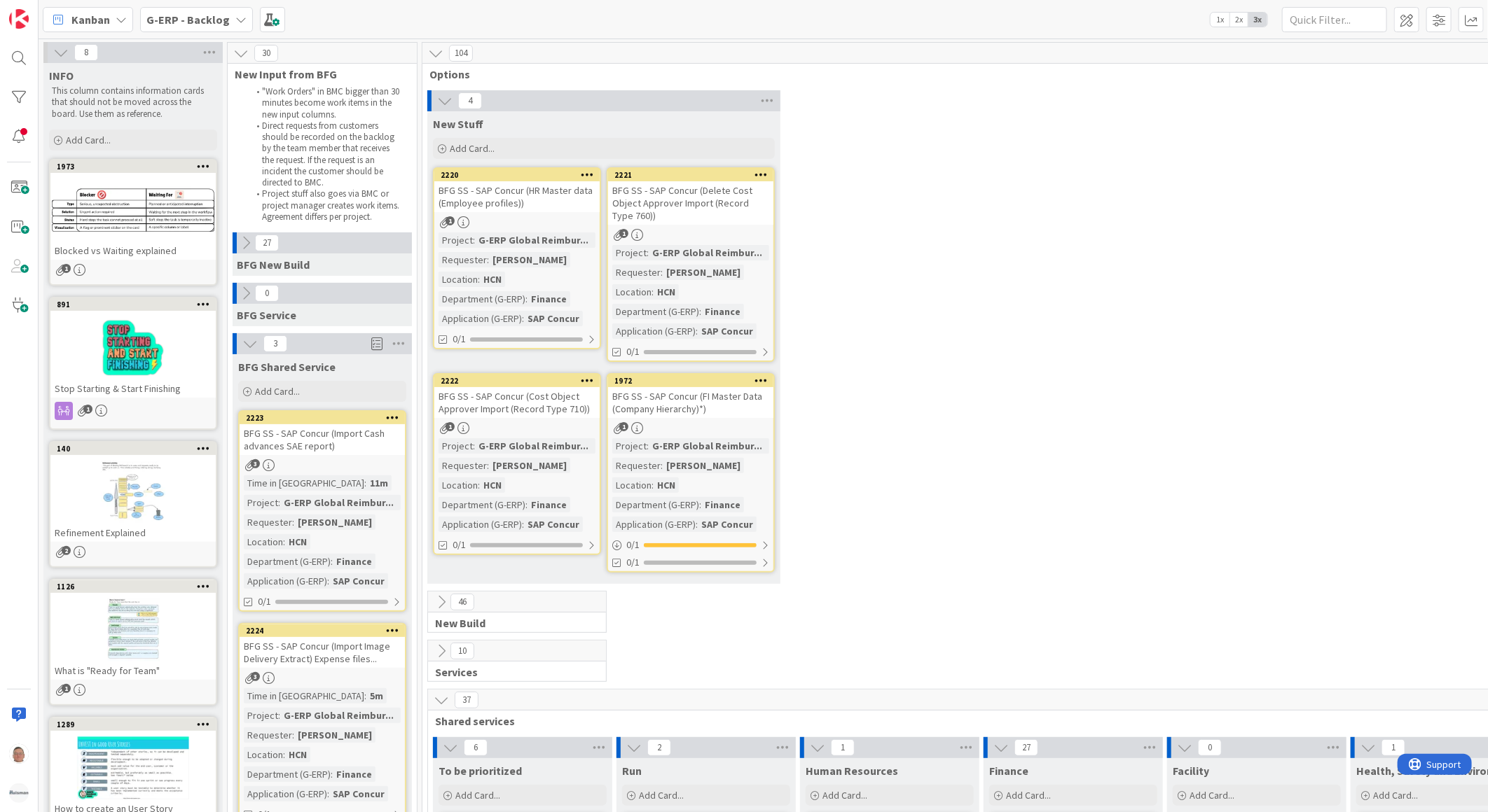
type textarea "x"
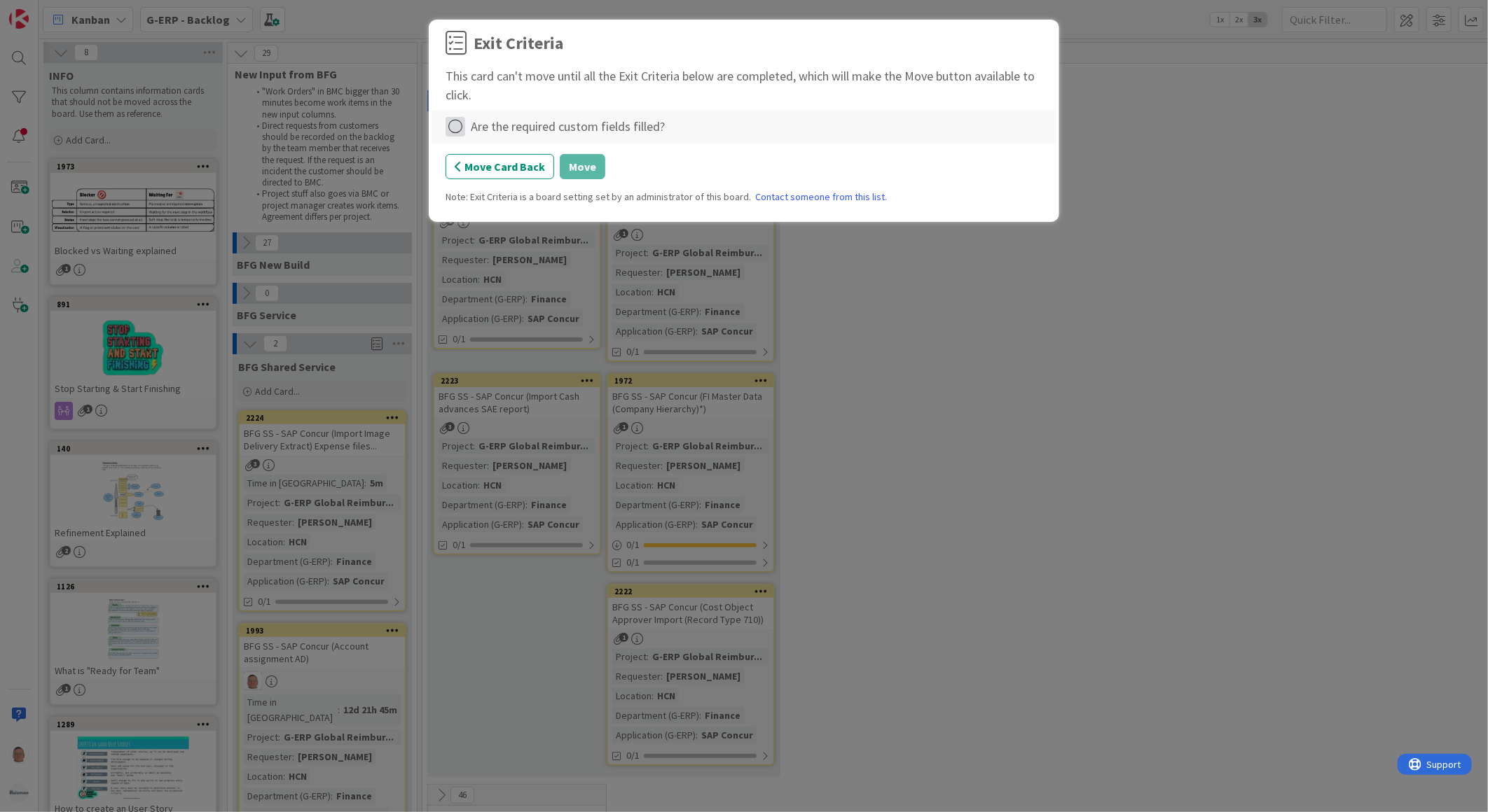
click at [463, 124] on icon at bounding box center [455, 127] width 20 height 20
click at [545, 154] on link "Complete" at bounding box center [533, 155] width 175 height 20
click at [594, 162] on button "Move" at bounding box center [582, 166] width 46 height 25
click at [476, 126] on div "Are the required custom fields filled?" at bounding box center [568, 126] width 194 height 19
click at [454, 126] on icon at bounding box center [455, 127] width 20 height 20
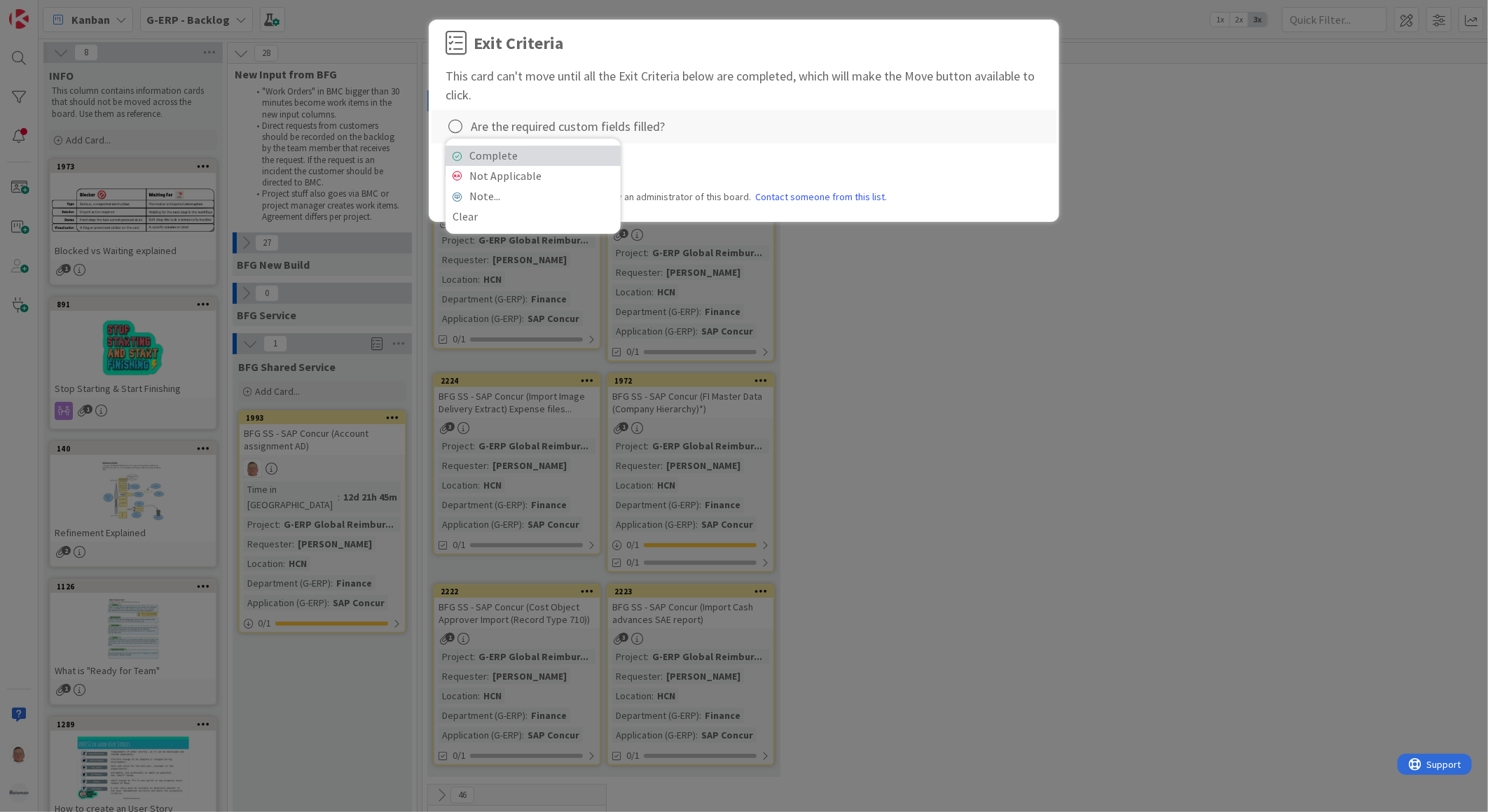
click at [550, 163] on link "Complete" at bounding box center [533, 155] width 175 height 20
click at [589, 168] on button "Move" at bounding box center [582, 166] width 46 height 25
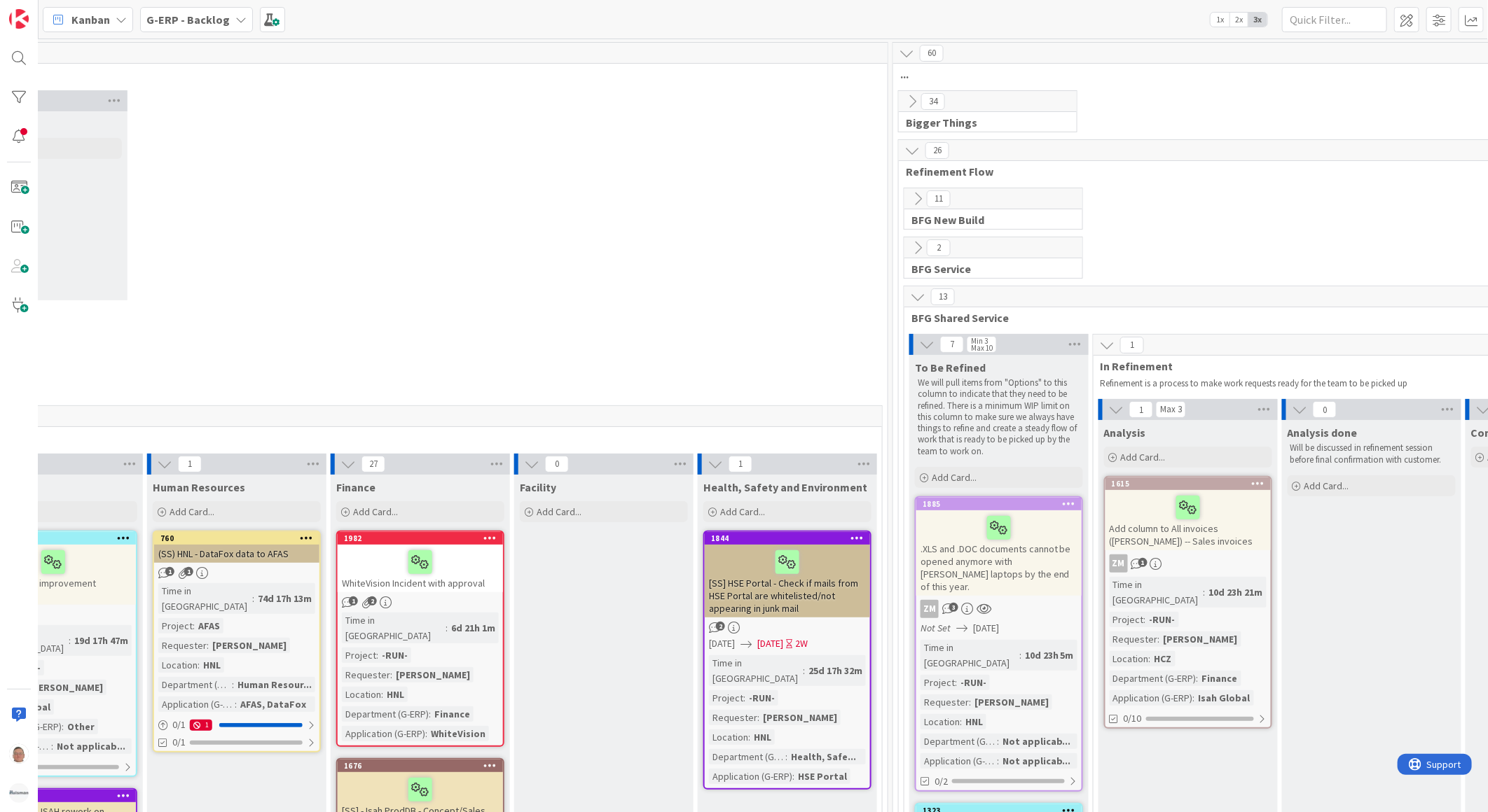
scroll to position [0, 703]
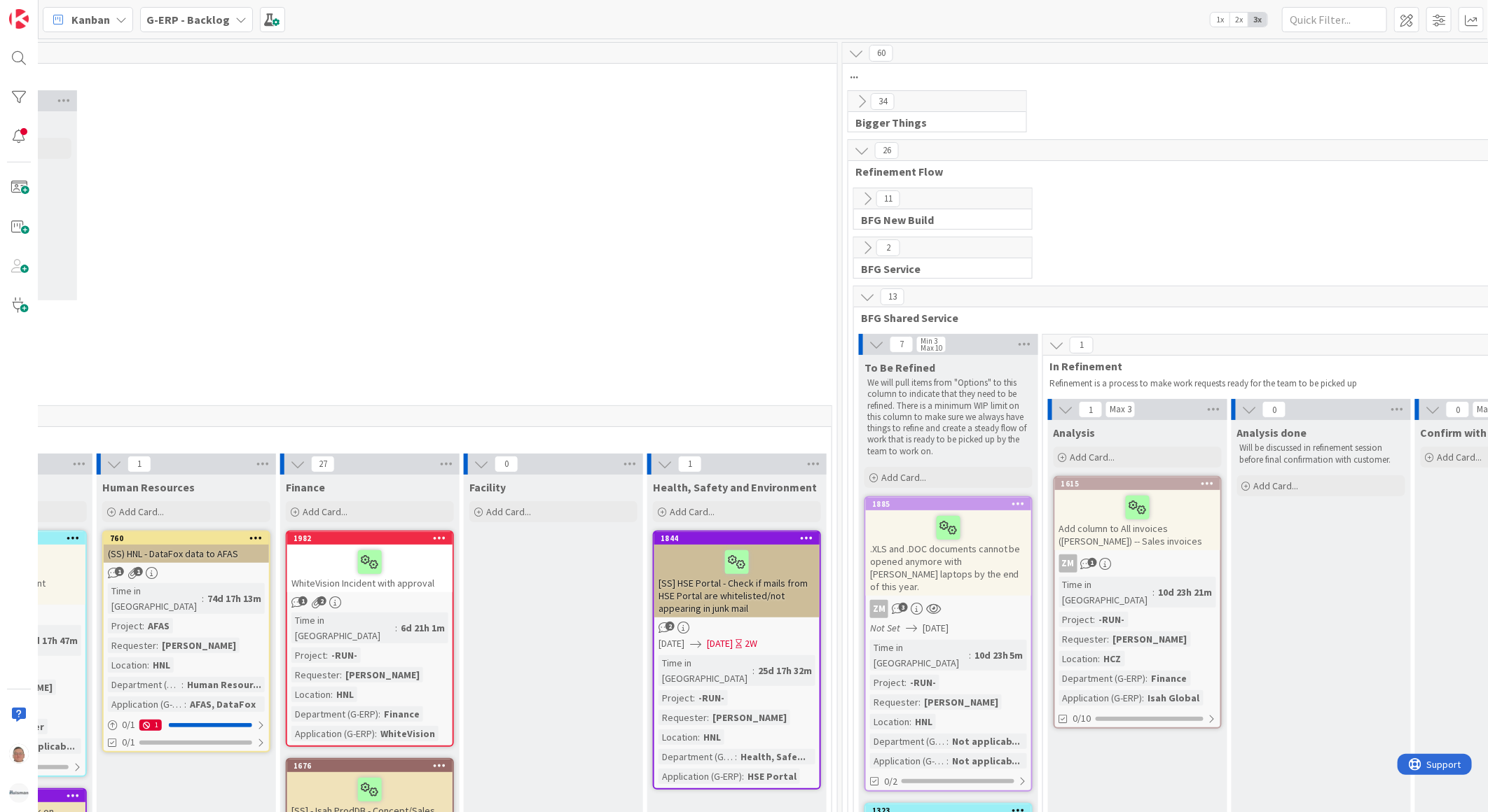
click at [865, 99] on icon at bounding box center [862, 102] width 16 height 16
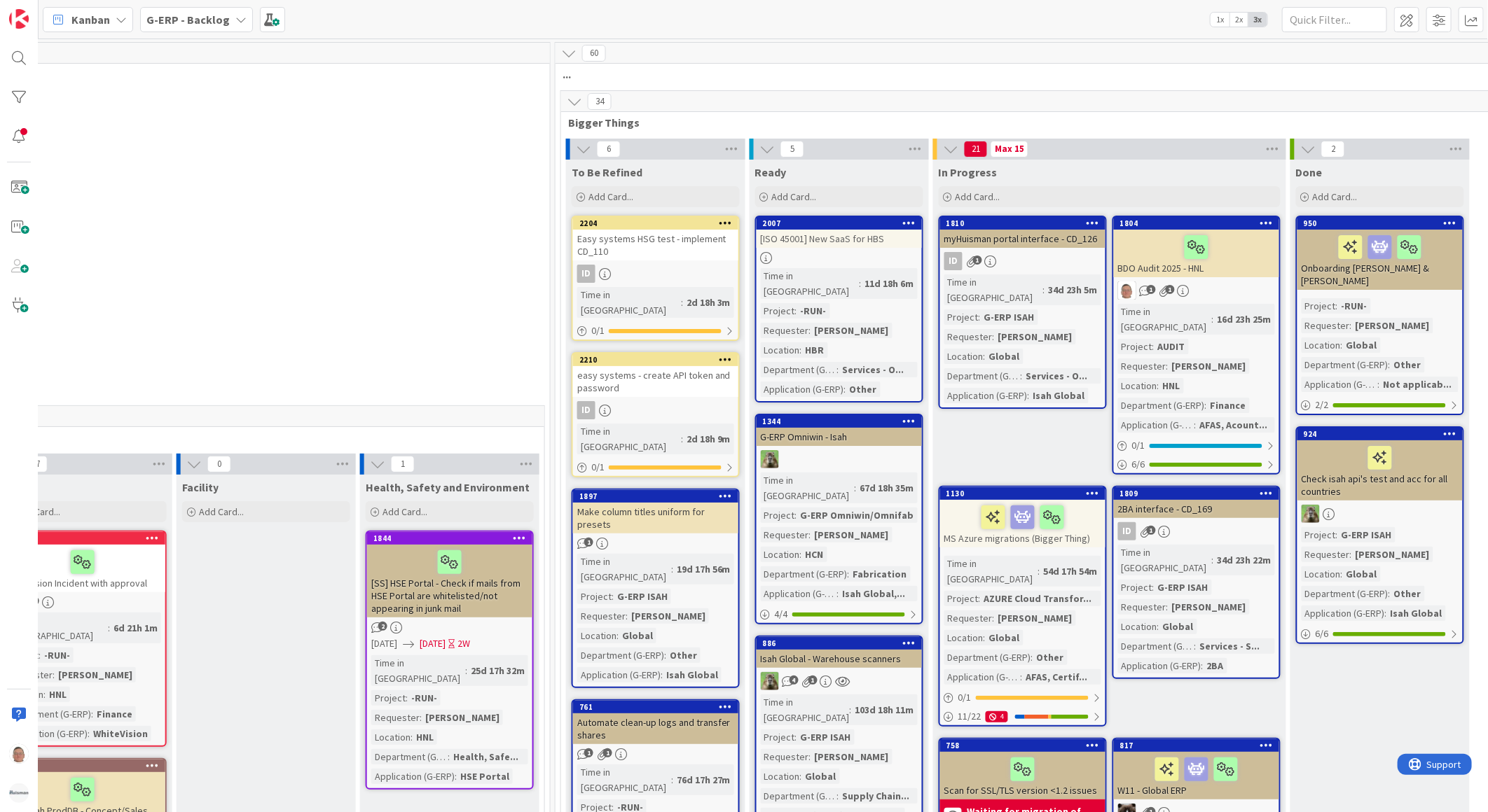
scroll to position [0, 1105]
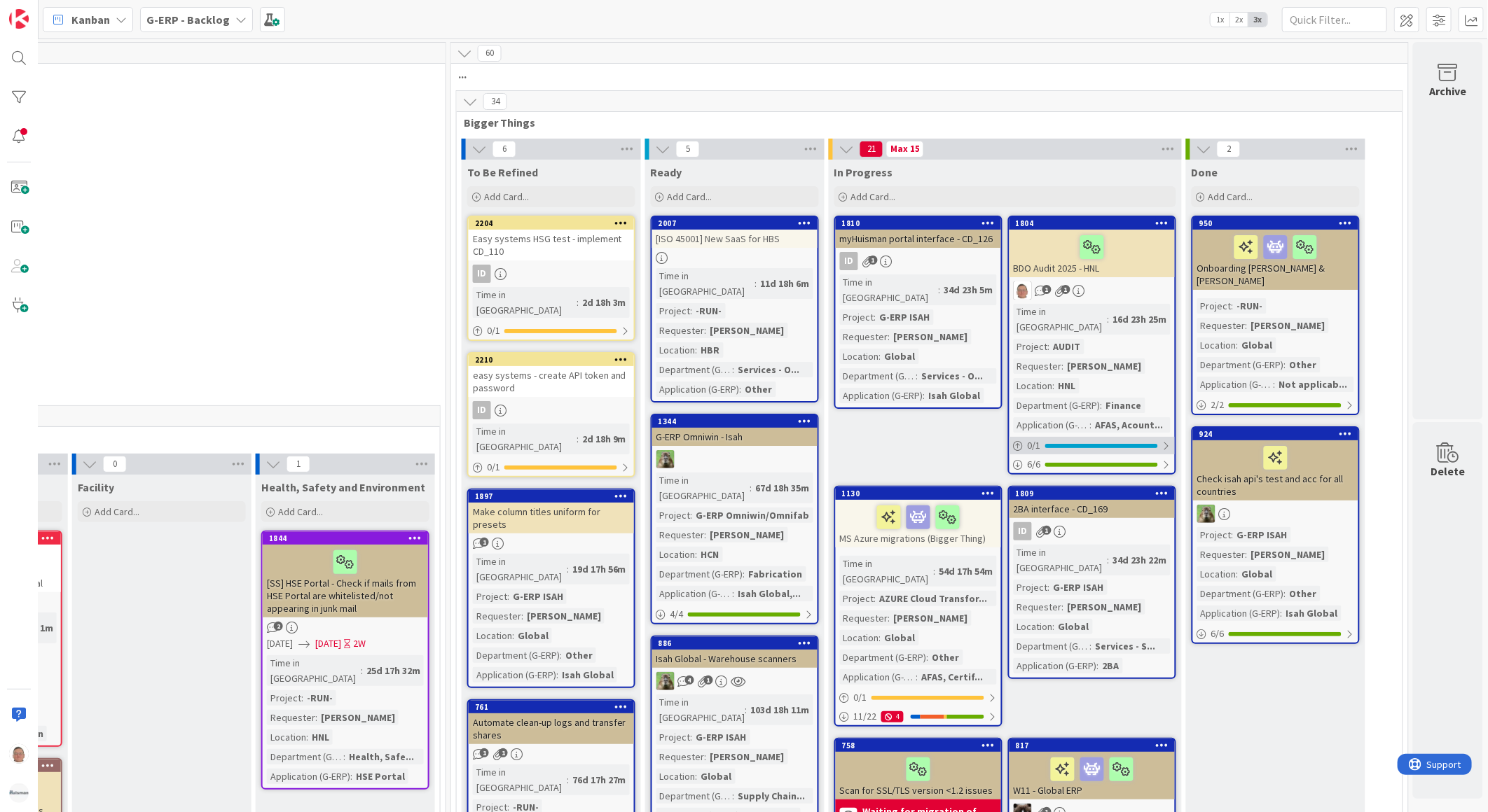
click at [1062, 444] on div at bounding box center [1102, 446] width 113 height 4
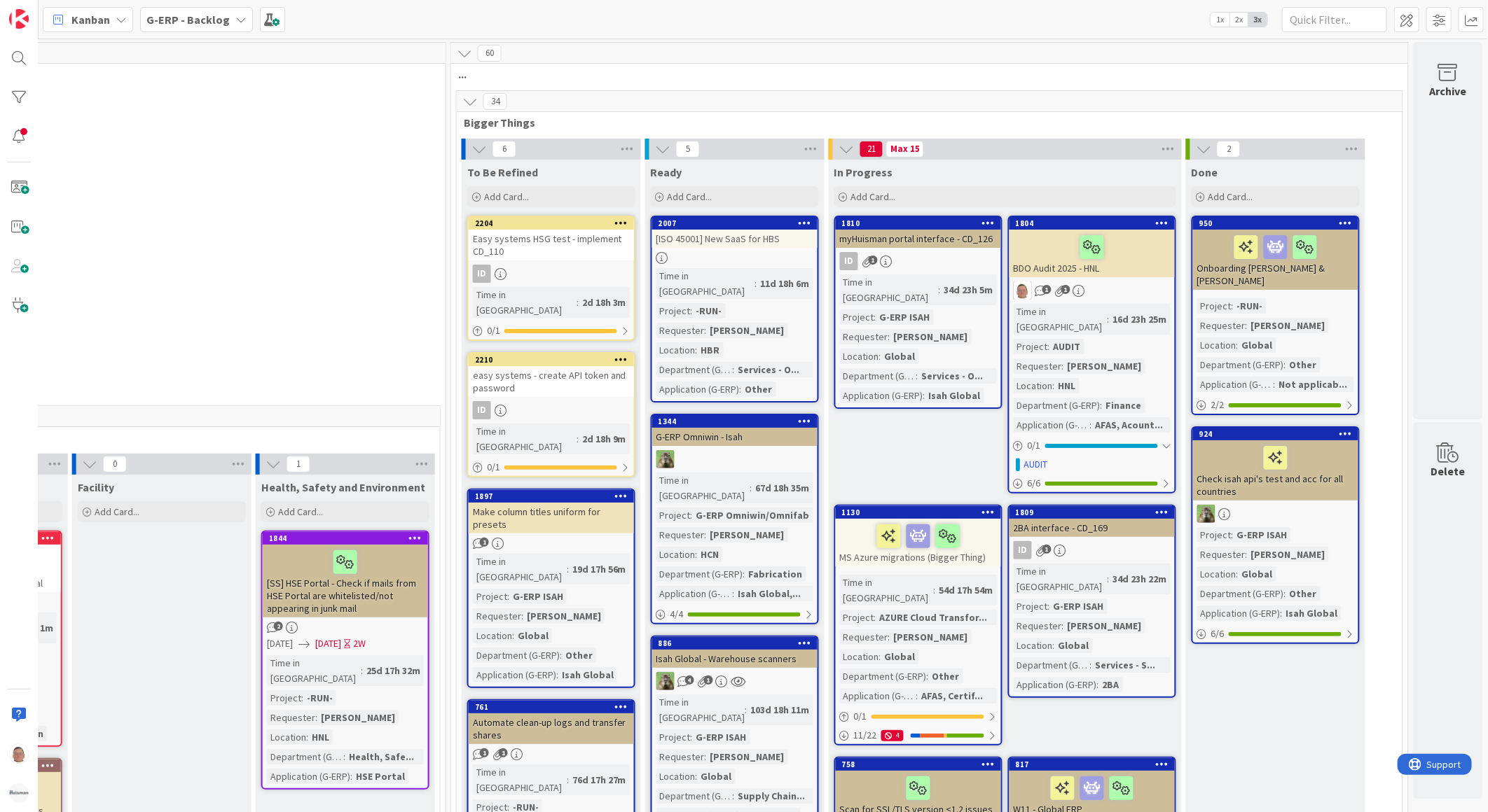
click at [1062, 341] on div "Time in Column : 16d 23h 25m Project : AUDIT Requester : Martijn Schoonus Locat…" at bounding box center [1092, 368] width 157 height 129
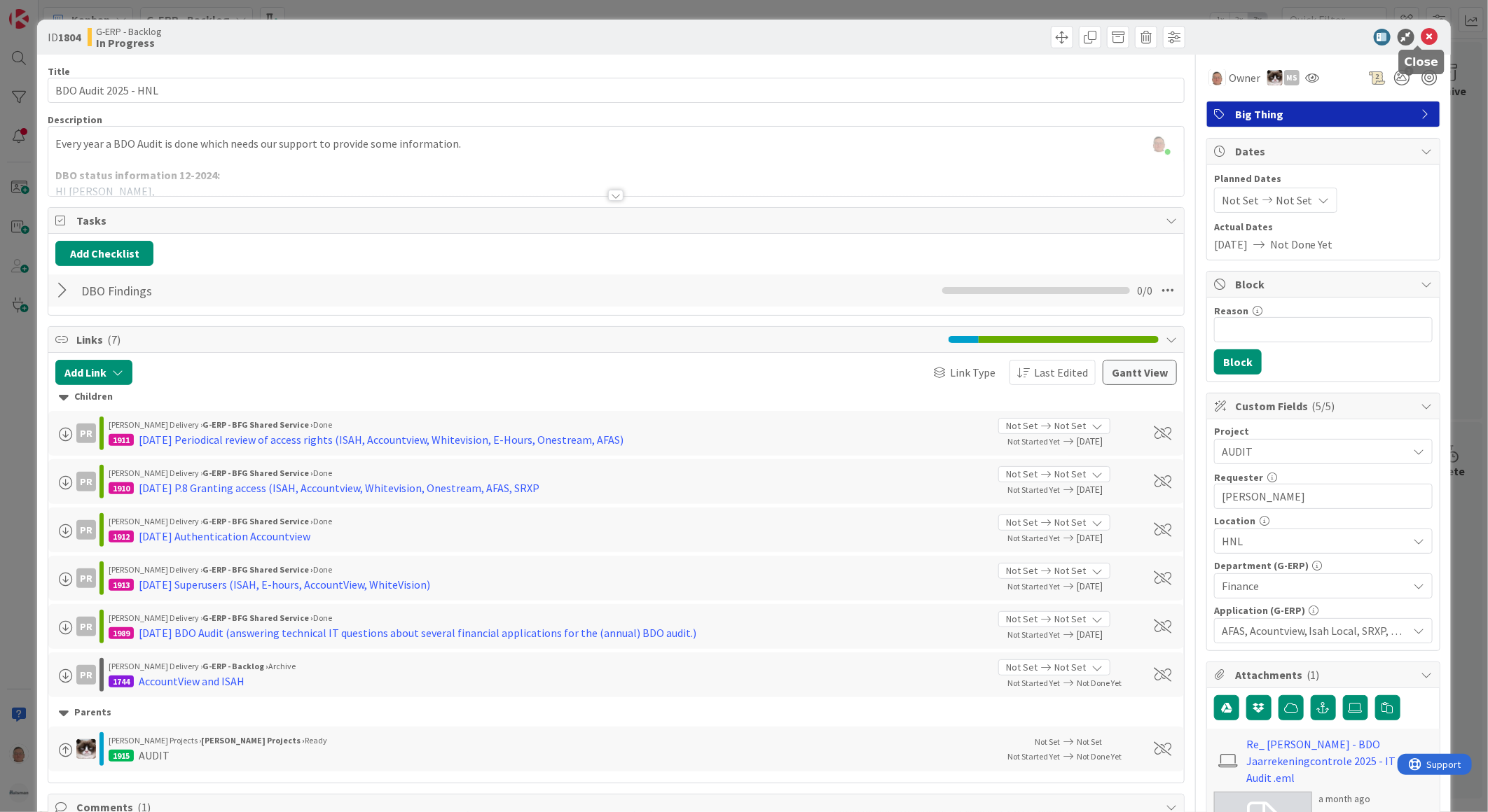
click at [1421, 34] on icon at bounding box center [1429, 37] width 17 height 17
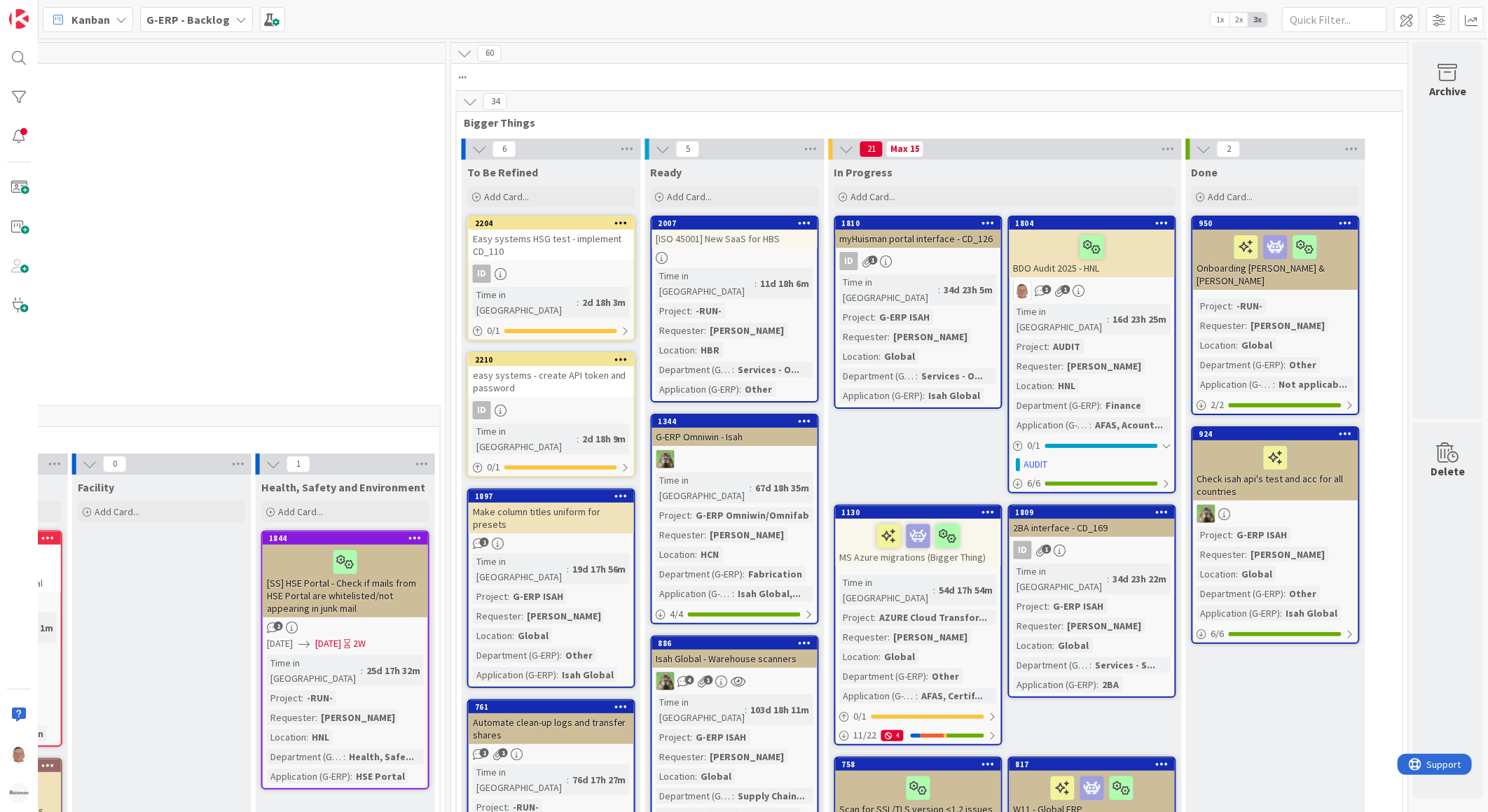
click at [1156, 220] on icon at bounding box center [1162, 223] width 13 height 10
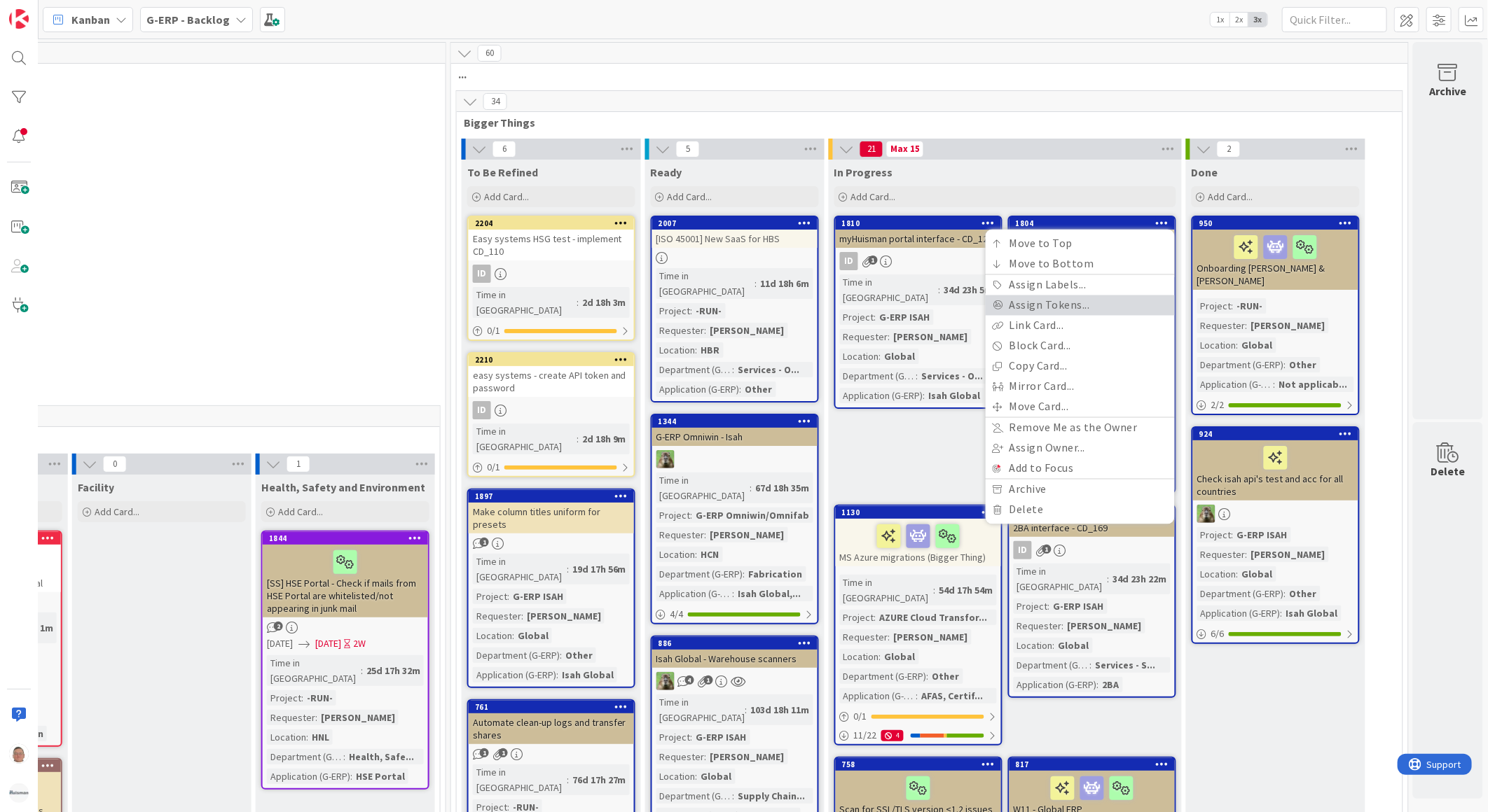
click at [1067, 305] on link "Assign Tokens..." at bounding box center [1080, 305] width 189 height 20
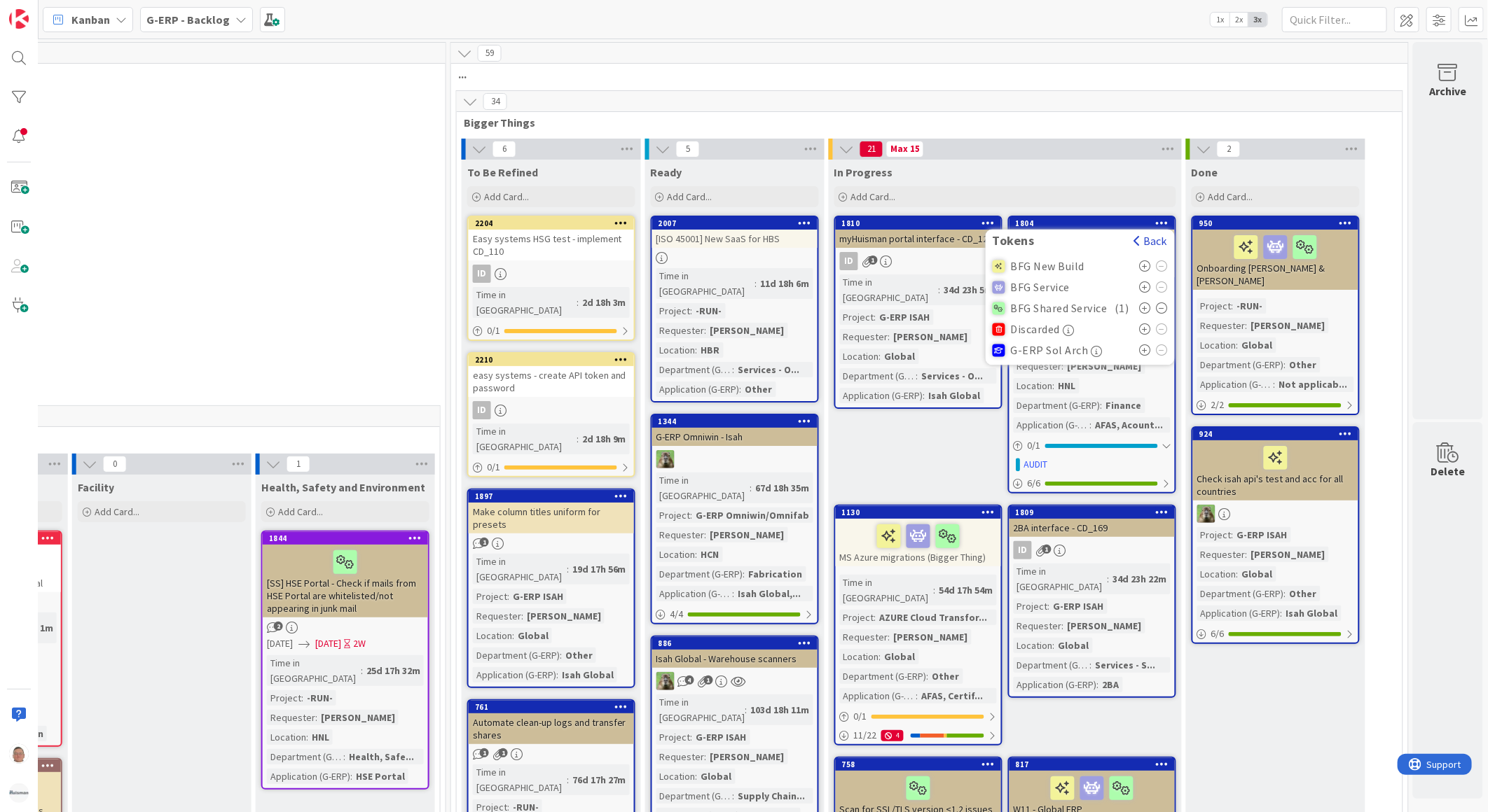
click at [1134, 238] on button "Back" at bounding box center [1151, 241] width 35 height 16
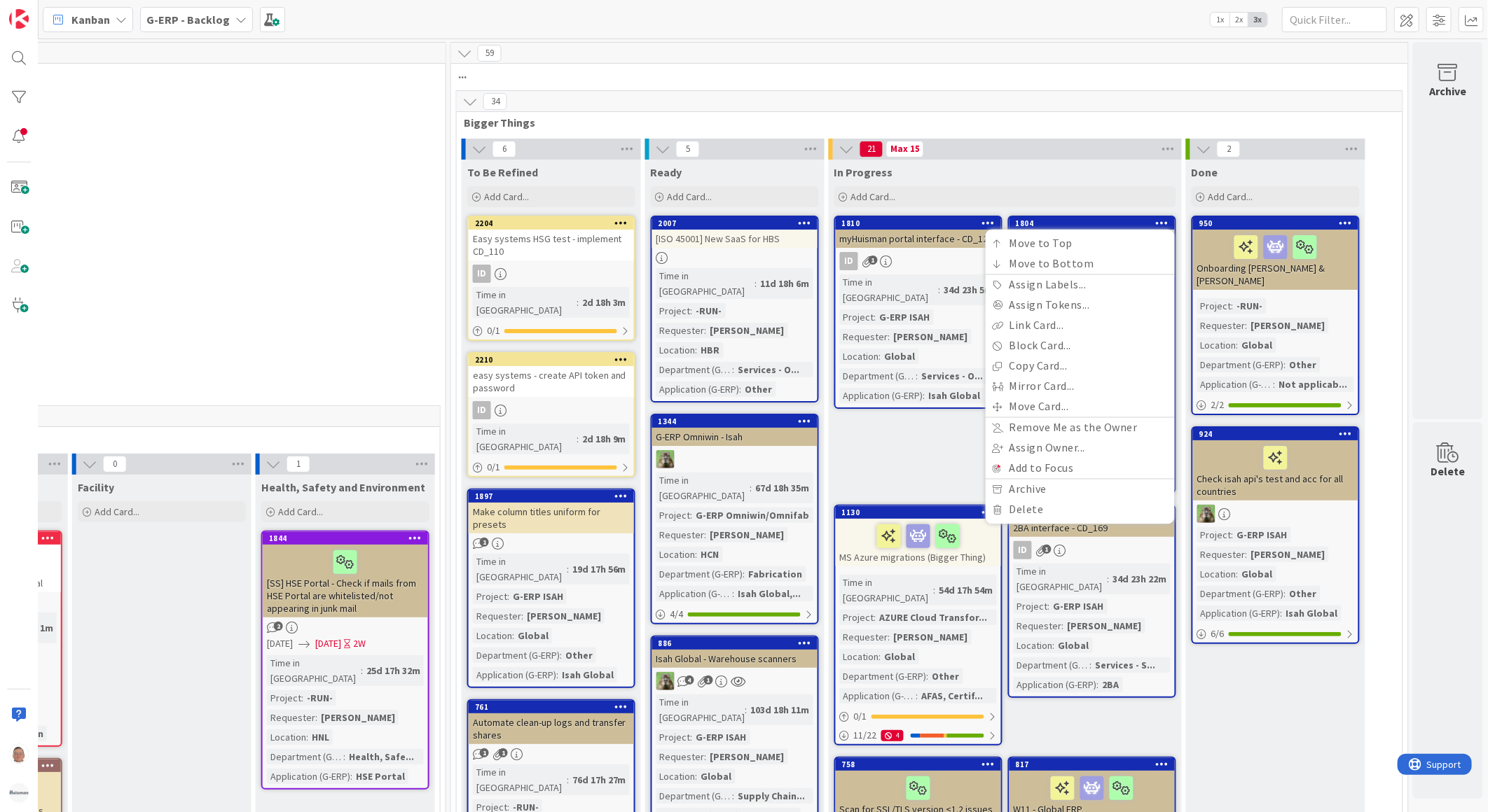
click at [1052, 144] on div "21 Max 15" at bounding box center [1005, 149] width 353 height 21
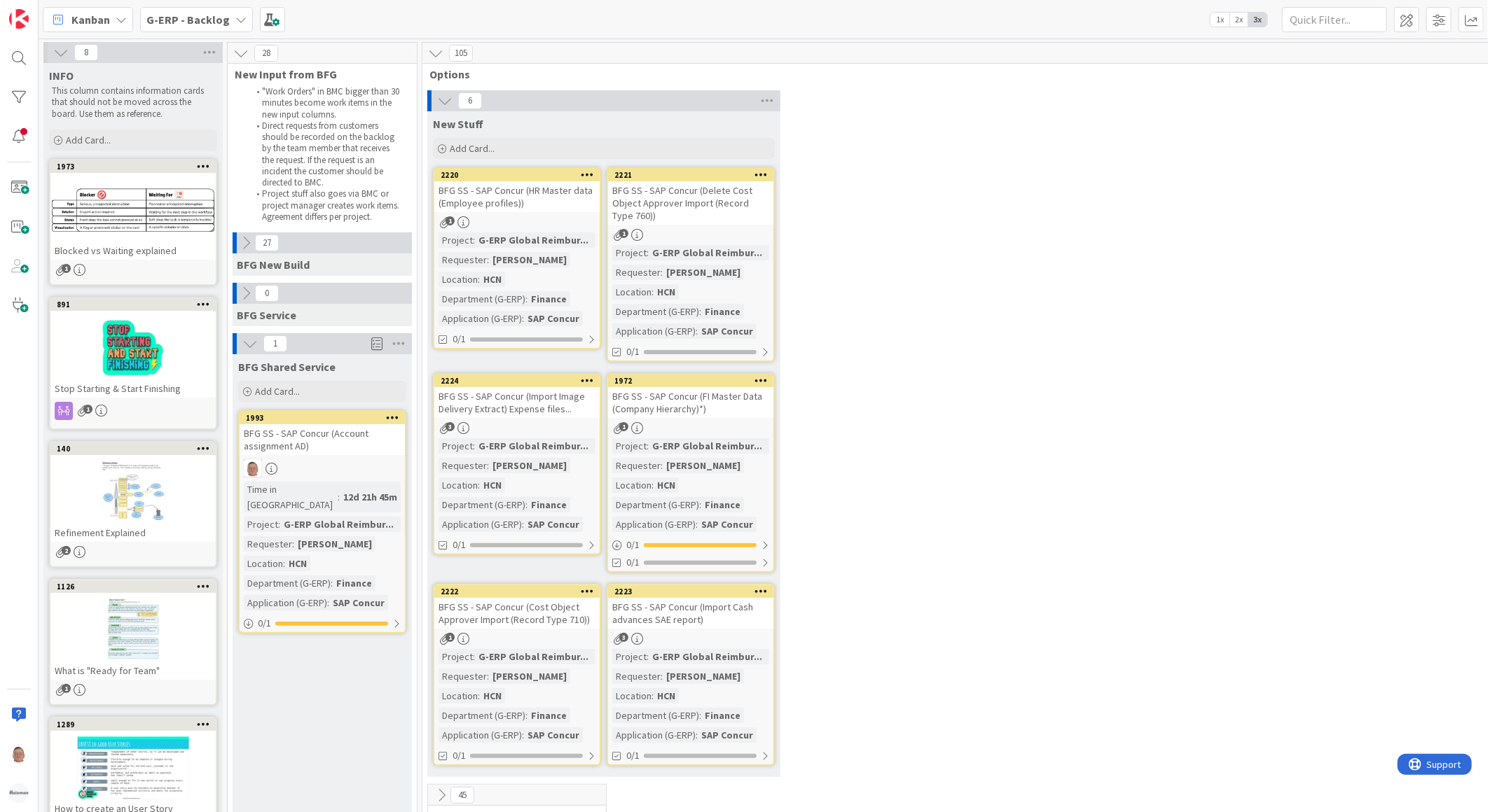
scroll to position [0, 1105]
